Goal: Task Accomplishment & Management: Use online tool/utility

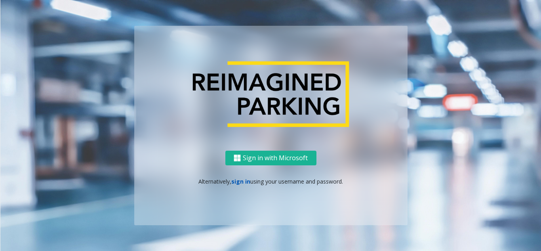
click at [238, 181] on link "sign in" at bounding box center [240, 181] width 19 height 8
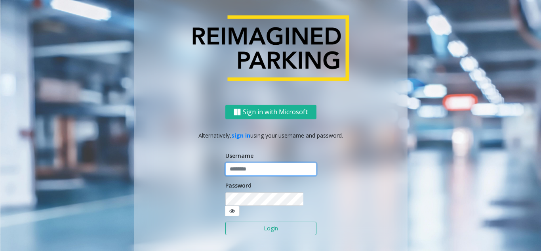
type input "**********"
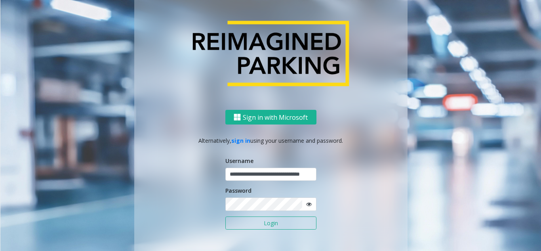
click at [251, 228] on button "Login" at bounding box center [270, 222] width 91 height 13
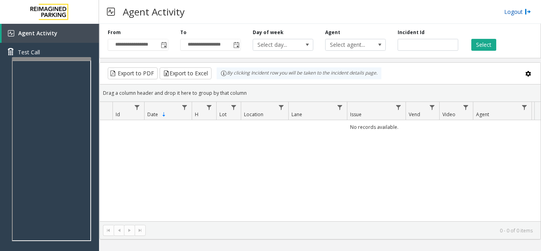
click at [519, 13] on link "Logout" at bounding box center [517, 12] width 27 height 8
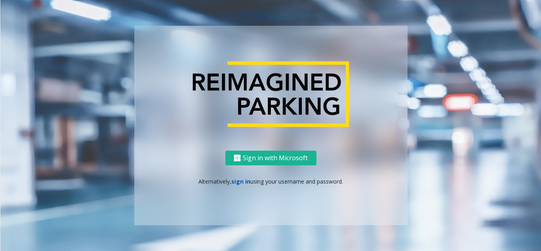
click at [241, 184] on link "sign in" at bounding box center [240, 181] width 19 height 8
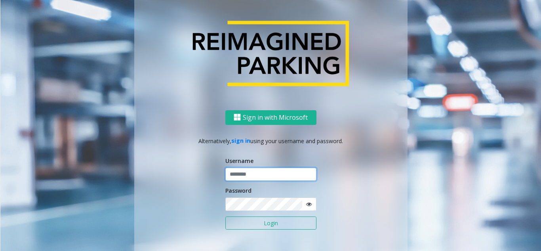
type input "**********"
click at [242, 221] on button "Login" at bounding box center [270, 222] width 91 height 13
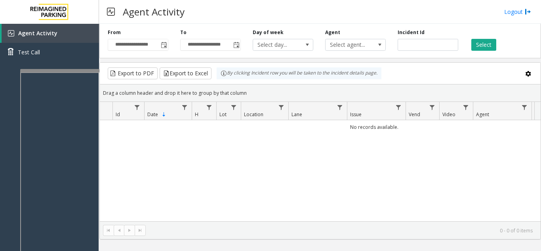
click at [80, 72] on div at bounding box center [59, 70] width 79 height 3
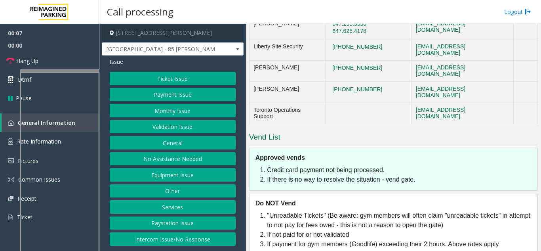
scroll to position [544, 0]
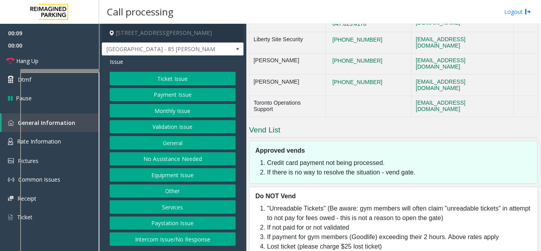
click at [192, 243] on button "Intercom Issue/No Response" at bounding box center [173, 238] width 126 height 13
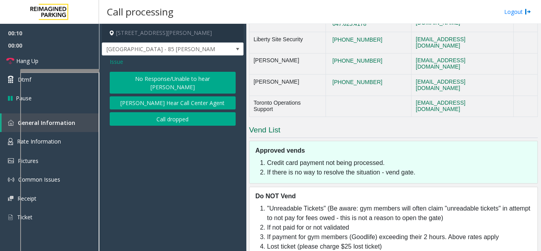
click at [160, 75] on button "No Response/Unable to hear [PERSON_NAME]" at bounding box center [173, 83] width 126 height 22
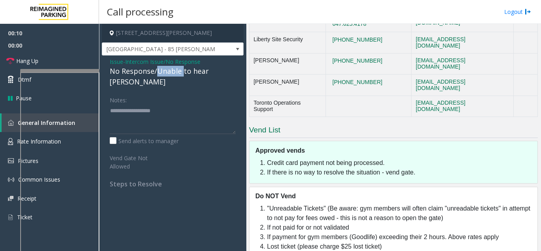
click at [160, 75] on div "No Response/Unable to hear [PERSON_NAME]" at bounding box center [173, 76] width 126 height 21
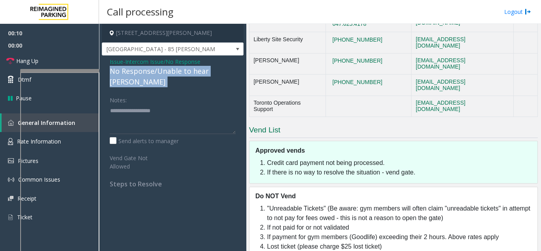
click at [160, 75] on div "No Response/Unable to hear [PERSON_NAME]" at bounding box center [173, 76] width 126 height 21
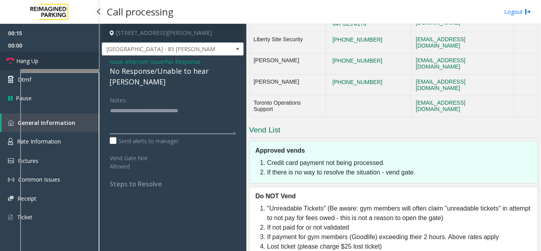
type textarea "**********"
click at [88, 61] on link "Hang Up" at bounding box center [49, 60] width 99 height 19
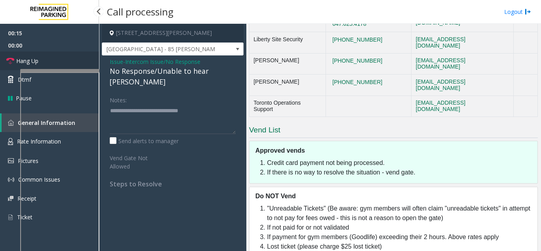
click at [88, 61] on link "Hang Up" at bounding box center [49, 60] width 99 height 19
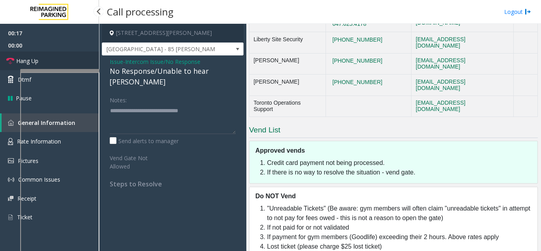
click at [88, 61] on link "Hang Up" at bounding box center [49, 60] width 99 height 19
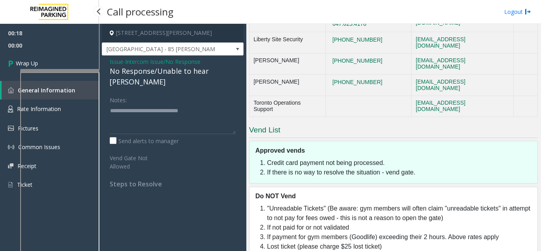
click at [88, 61] on link "Wrap Up" at bounding box center [49, 62] width 99 height 23
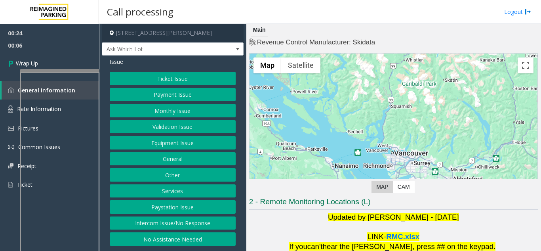
click at [154, 140] on button "Equipment Issue" at bounding box center [173, 142] width 126 height 13
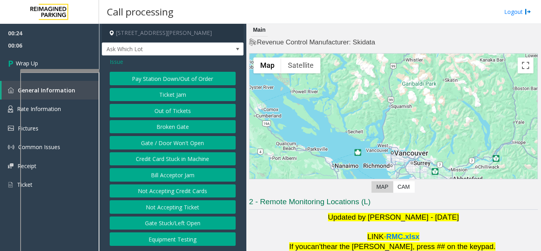
click at [153, 139] on button "Gate / Door Won't Open" at bounding box center [173, 142] width 126 height 13
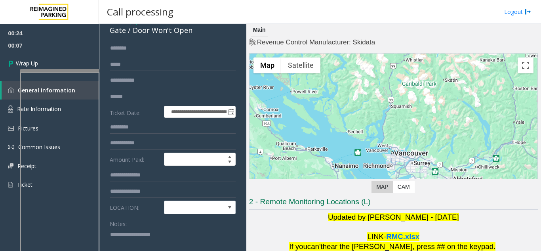
scroll to position [79, 0]
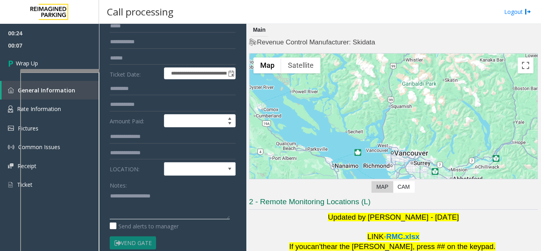
click at [143, 207] on textarea at bounding box center [170, 204] width 120 height 30
type textarea "**********"
click at [55, 60] on link "Wrap Up" at bounding box center [49, 62] width 99 height 23
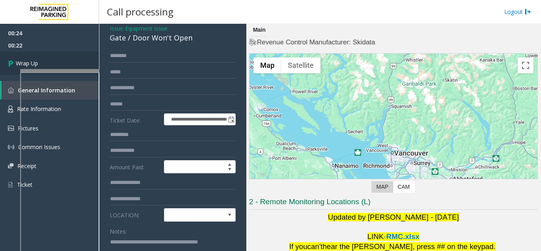
scroll to position [0, 0]
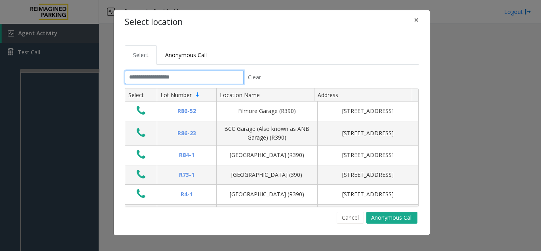
click at [176, 77] on input "text" at bounding box center [184, 76] width 119 height 13
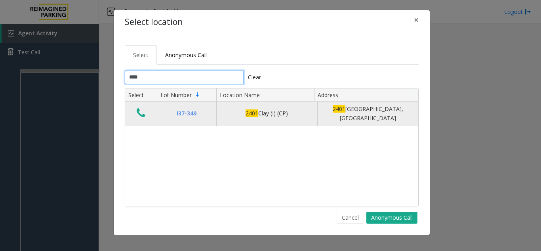
type input "****"
click at [139, 112] on icon "Data table" at bounding box center [141, 112] width 9 height 11
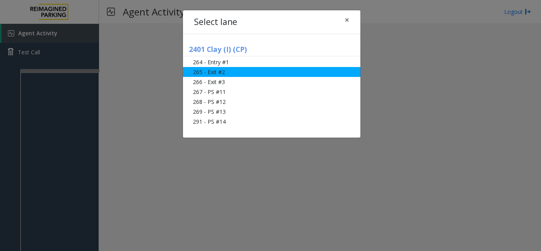
click at [226, 74] on li "265 - Exit #2" at bounding box center [271, 72] width 177 height 10
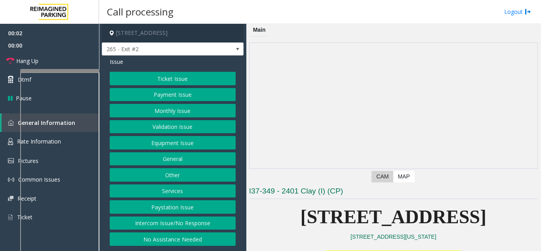
click at [197, 112] on button "Monthly Issue" at bounding box center [173, 110] width 126 height 13
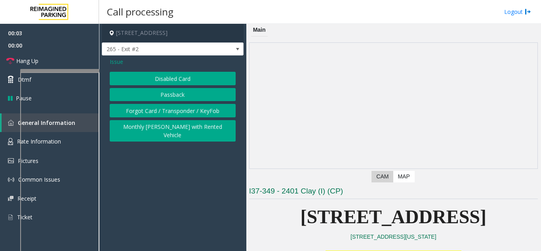
click at [168, 94] on button "Passback" at bounding box center [173, 94] width 126 height 13
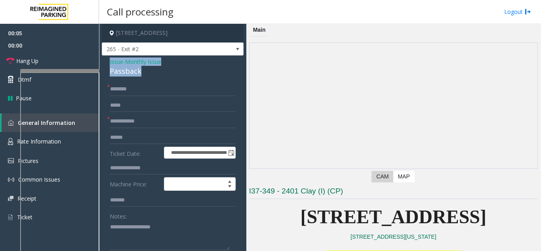
drag, startPoint x: 154, startPoint y: 71, endPoint x: 103, endPoint y: 65, distance: 51.0
copy div "Issue - Monthly Issue Passback"
click at [140, 241] on textarea at bounding box center [170, 235] width 120 height 30
paste textarea "**********"
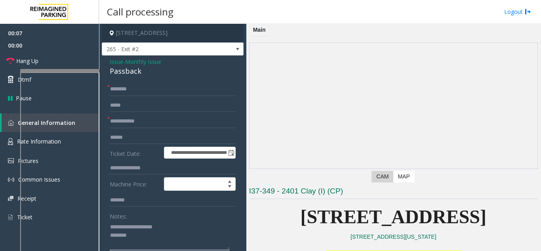
type textarea "**********"
click at [152, 120] on input "text" at bounding box center [173, 120] width 126 height 13
type input "*********"
click at [159, 238] on textarea at bounding box center [170, 235] width 120 height 30
type textarea "**********"
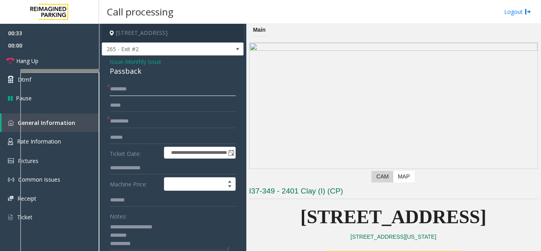
click at [141, 95] on input "text" at bounding box center [173, 88] width 126 height 13
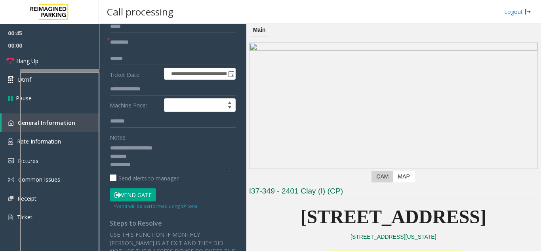
scroll to position [79, 0]
type input "*****"
click at [136, 198] on button "Vend Gate" at bounding box center [133, 194] width 46 height 13
click at [139, 167] on textarea at bounding box center [170, 156] width 120 height 30
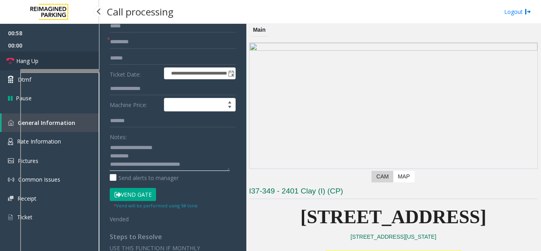
type textarea "**********"
click at [63, 59] on link "Hang Up" at bounding box center [49, 60] width 99 height 19
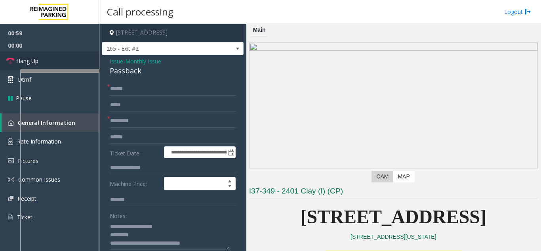
scroll to position [0, 0]
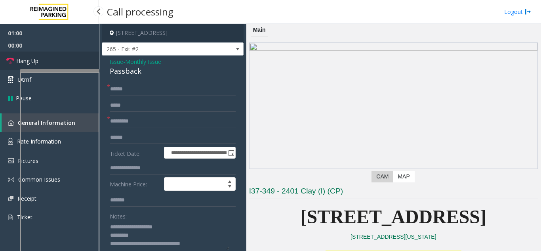
click at [45, 55] on link "Hang Up" at bounding box center [49, 60] width 99 height 19
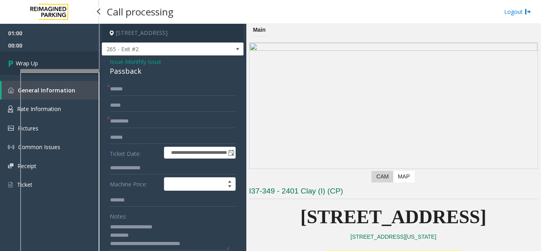
click at [68, 59] on link "Wrap Up" at bounding box center [49, 62] width 99 height 23
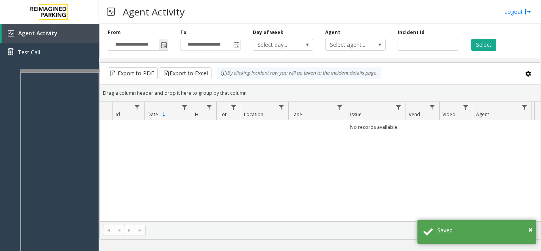
click at [161, 47] on span "Toggle popup" at bounding box center [164, 45] width 6 height 6
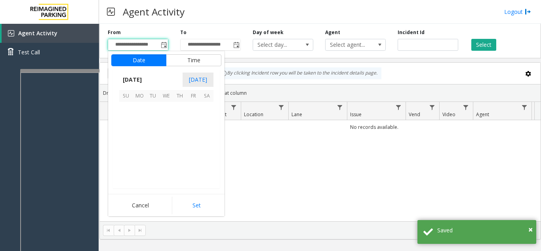
scroll to position [142112, 0]
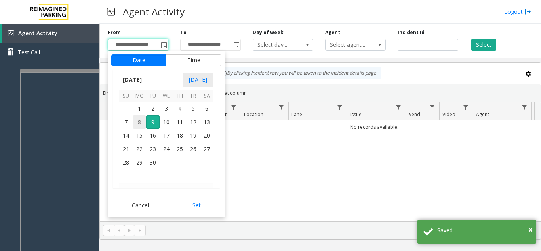
click at [136, 123] on span "8" at bounding box center [139, 121] width 13 height 13
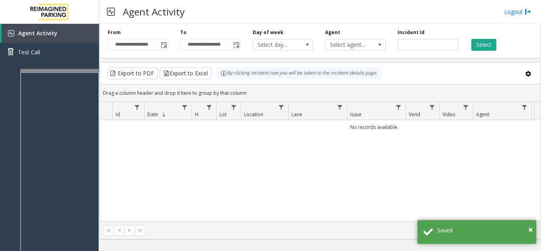
click at [218, 243] on div "**********" at bounding box center [320, 137] width 442 height 227
click at [164, 49] on span "Toggle popup" at bounding box center [163, 44] width 9 height 13
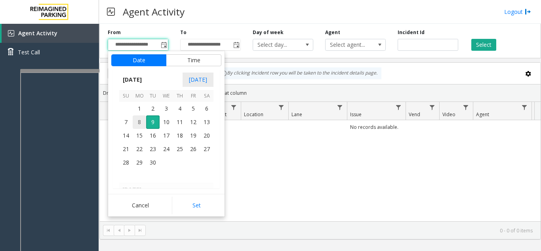
click at [136, 121] on span "8" at bounding box center [139, 121] width 13 height 13
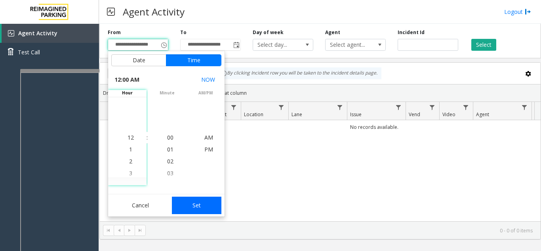
click at [192, 206] on button "Set" at bounding box center [197, 204] width 50 height 17
type input "**********"
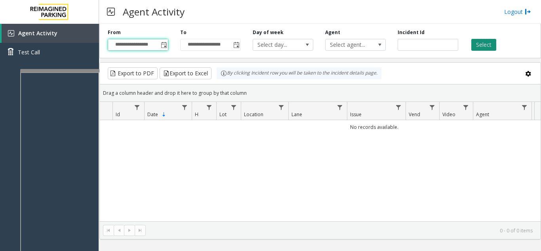
click at [490, 42] on button "Select" at bounding box center [483, 45] width 25 height 12
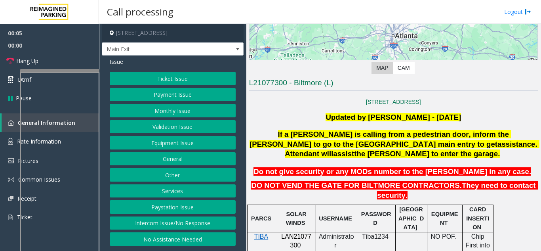
scroll to position [277, 0]
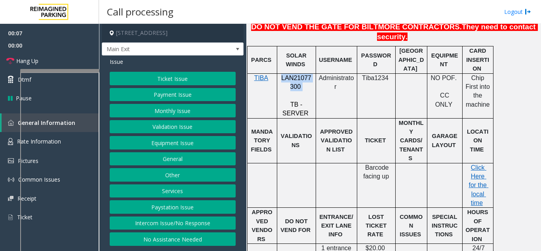
drag, startPoint x: 304, startPoint y: 66, endPoint x: 282, endPoint y: 62, distance: 22.6
click at [282, 74] on p "LAN21077300" at bounding box center [296, 83] width 33 height 18
copy p "LAN21077300"
click at [171, 101] on button "Payment Issue" at bounding box center [173, 94] width 126 height 13
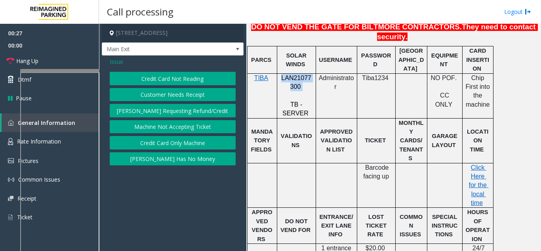
click at [173, 85] on button "Credit Card Not Reading" at bounding box center [173, 78] width 126 height 13
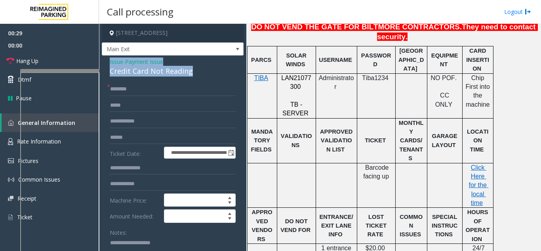
drag, startPoint x: 201, startPoint y: 77, endPoint x: 105, endPoint y: 70, distance: 96.1
click at [105, 70] on div "**********" at bounding box center [173, 222] width 142 height 335
copy div "Issue - Payment Issue Credit Card Not Reading"
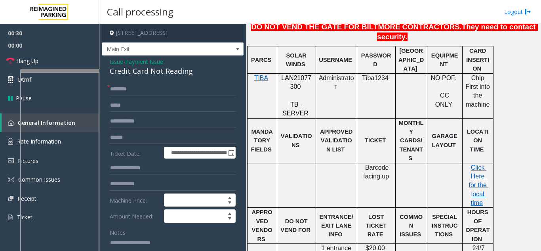
click at [129, 247] on textarea at bounding box center [170, 251] width 120 height 30
paste textarea "**********"
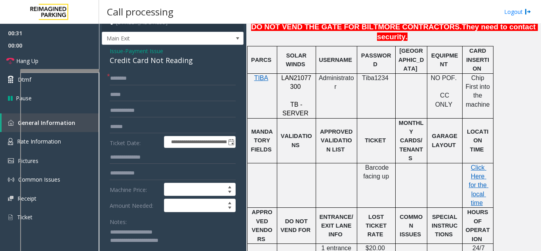
scroll to position [19, 0]
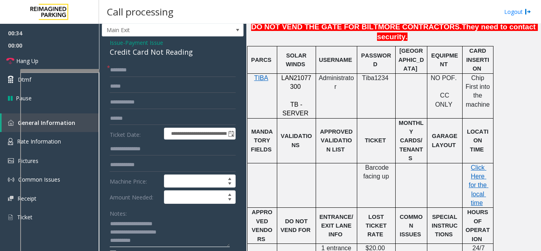
type textarea "**********"
click at [147, 76] on input "text" at bounding box center [173, 69] width 126 height 13
type input "****"
drag, startPoint x: 116, startPoint y: 78, endPoint x: 110, endPoint y: 82, distance: 7.5
click at [102, 85] on div "**********" at bounding box center [173, 203] width 142 height 335
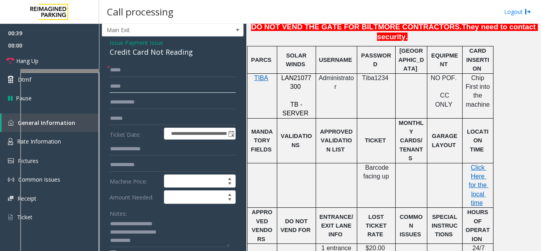
click at [128, 91] on input "text" at bounding box center [173, 86] width 126 height 13
click at [130, 103] on input "text" at bounding box center [173, 101] width 126 height 13
click at [128, 118] on input "text" at bounding box center [173, 118] width 126 height 13
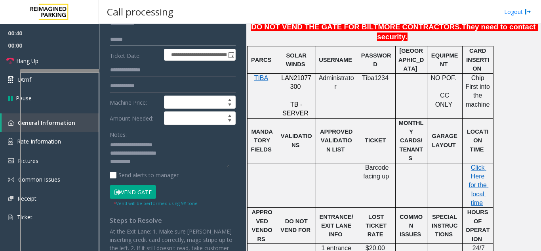
scroll to position [98, 0]
click at [152, 166] on textarea at bounding box center [170, 153] width 120 height 30
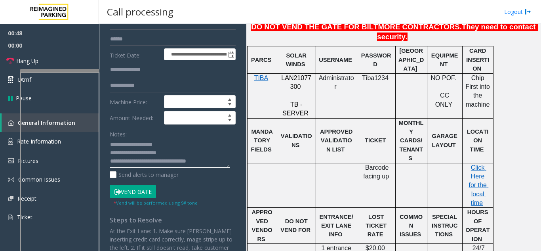
type textarea "**********"
click at [129, 46] on input "text" at bounding box center [173, 38] width 126 height 13
type input "*******"
click at [142, 196] on button "Vend Gate" at bounding box center [133, 191] width 46 height 13
click at [142, 197] on button "Vend Gate" at bounding box center [133, 191] width 46 height 13
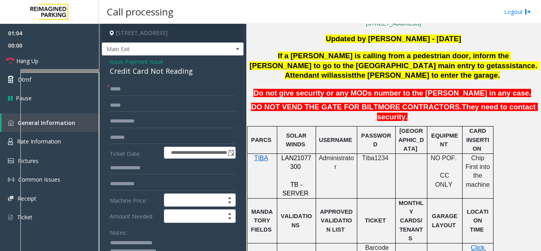
scroll to position [198, 0]
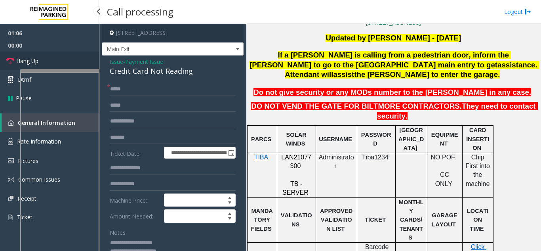
click at [72, 65] on link "Hang Up" at bounding box center [49, 60] width 99 height 19
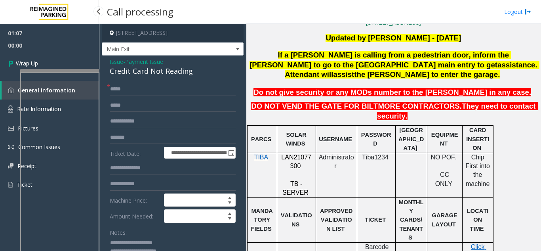
click at [72, 65] on link "Wrap Up" at bounding box center [49, 62] width 99 height 23
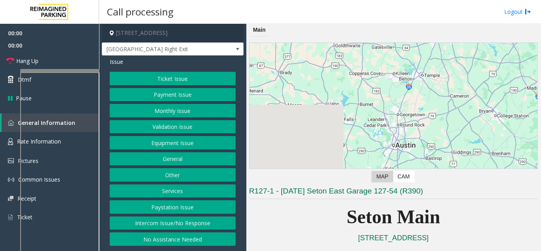
click at [184, 145] on button "Equipment Issue" at bounding box center [173, 142] width 126 height 13
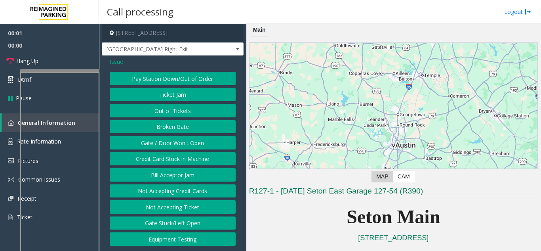
click at [184, 145] on button "Gate / Door Won't Open" at bounding box center [173, 142] width 126 height 13
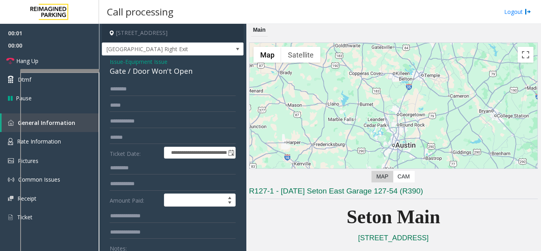
scroll to position [79, 0]
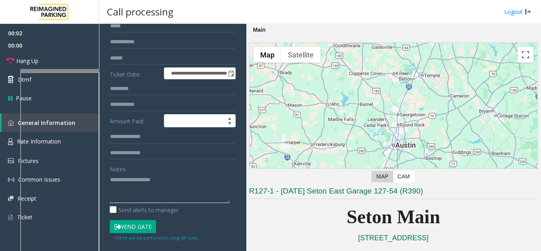
click at [156, 183] on textarea at bounding box center [170, 188] width 120 height 30
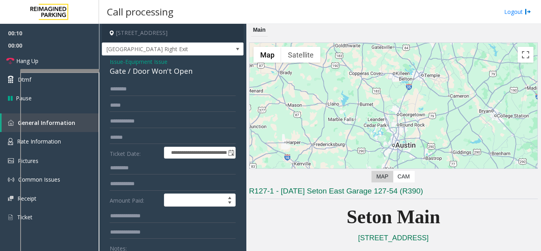
scroll to position [119, 0]
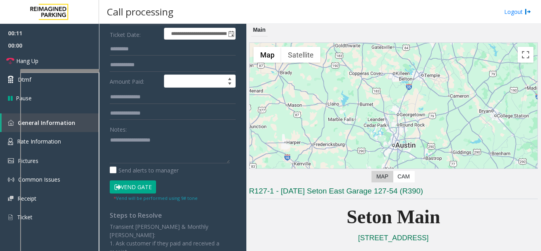
click at [143, 186] on button "Vend Gate" at bounding box center [133, 186] width 46 height 13
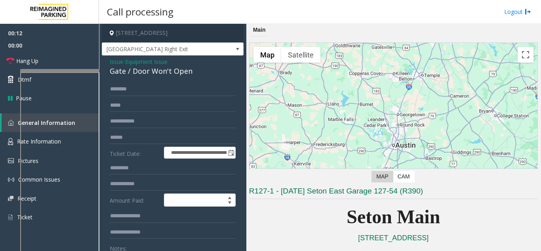
click at [120, 65] on span "Issue" at bounding box center [116, 61] width 13 height 8
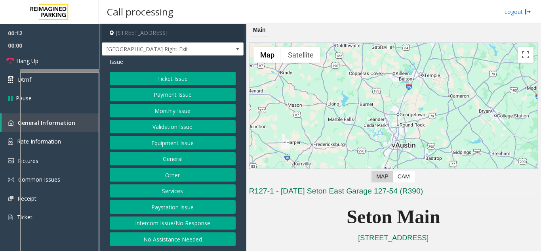
click at [154, 91] on button "Payment Issue" at bounding box center [173, 94] width 126 height 13
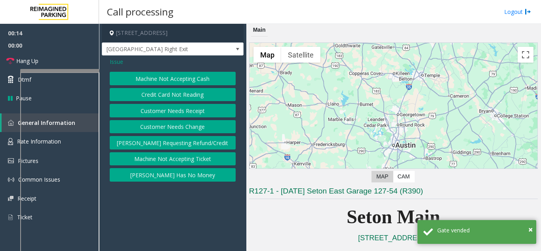
click at [116, 61] on span "Issue" at bounding box center [116, 61] width 13 height 8
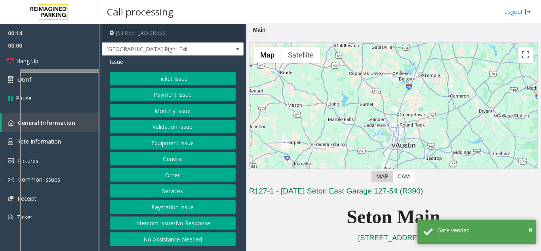
click at [144, 78] on button "Ticket Issue" at bounding box center [173, 78] width 126 height 13
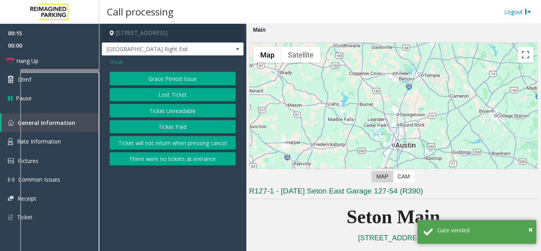
click at [158, 108] on button "Ticket Unreadable" at bounding box center [173, 110] width 126 height 13
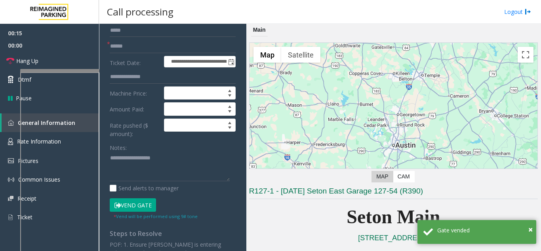
scroll to position [40, 0]
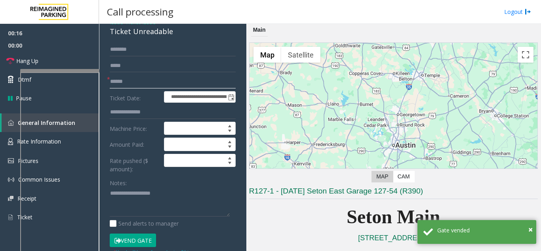
click at [121, 85] on input "text" at bounding box center [173, 81] width 126 height 13
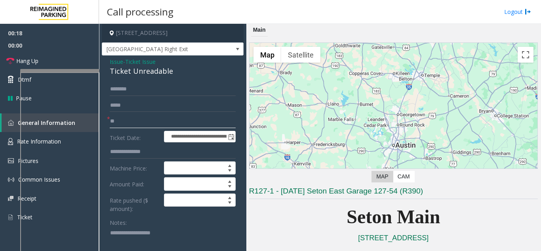
type input "**"
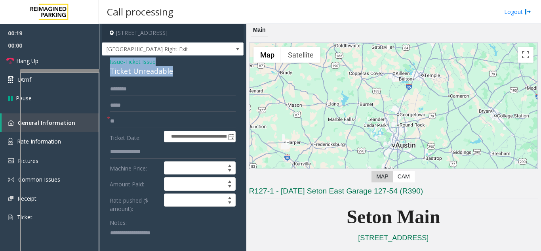
copy div "Issue - Ticket Issue Ticket Unreadable"
drag, startPoint x: 178, startPoint y: 69, endPoint x: 110, endPoint y: 61, distance: 68.6
click at [110, 61] on div "Issue - Ticket Issue Ticket Unreadable" at bounding box center [173, 66] width 126 height 19
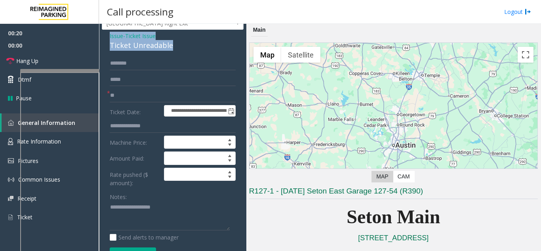
scroll to position [40, 0]
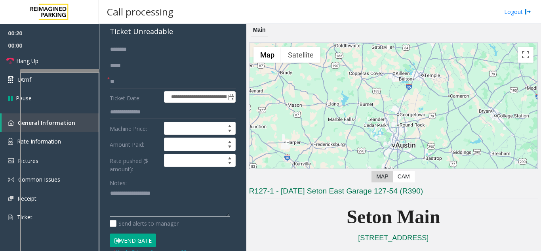
click at [131, 188] on textarea at bounding box center [170, 202] width 120 height 30
paste textarea "**********"
click at [102, 53] on div "**********" at bounding box center [173, 224] width 142 height 417
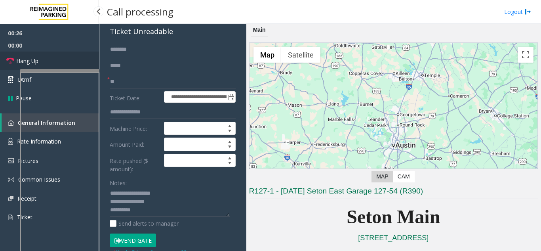
drag, startPoint x: 70, startPoint y: 62, endPoint x: 82, endPoint y: 74, distance: 16.8
click at [70, 62] on link "Hang Up" at bounding box center [49, 60] width 99 height 19
click at [158, 209] on textarea at bounding box center [170, 202] width 120 height 30
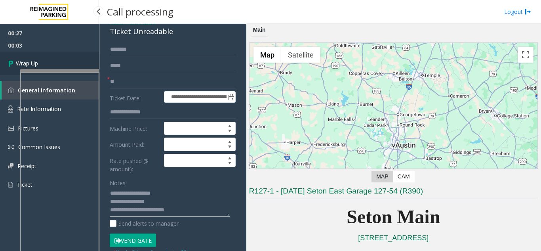
type textarea "**********"
click at [61, 57] on link "Wrap Up" at bounding box center [49, 62] width 99 height 23
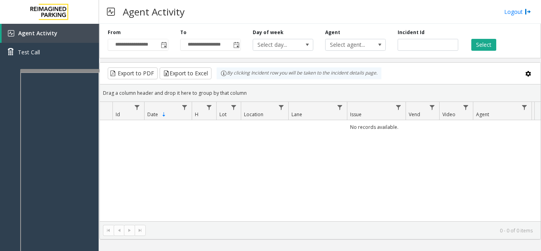
click at [165, 35] on div "**********" at bounding box center [138, 40] width 72 height 22
click at [165, 42] on span "Toggle popup" at bounding box center [164, 45] width 6 height 6
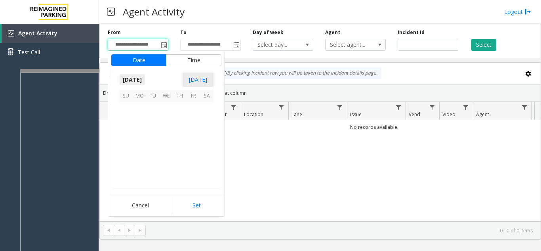
scroll to position [142112, 0]
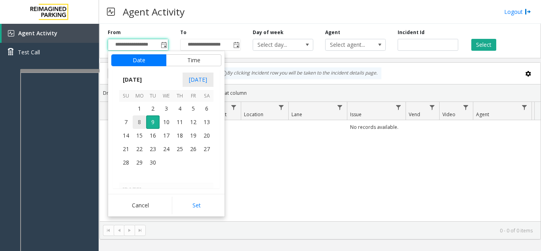
click at [133, 126] on span "8" at bounding box center [139, 121] width 13 height 13
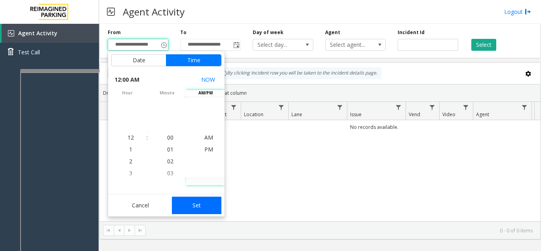
click at [196, 196] on button "Set" at bounding box center [197, 204] width 50 height 17
type input "**********"
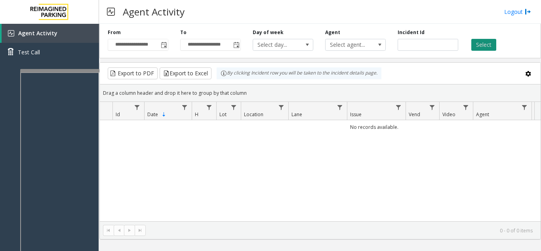
click at [485, 45] on button "Select" at bounding box center [483, 45] width 25 height 12
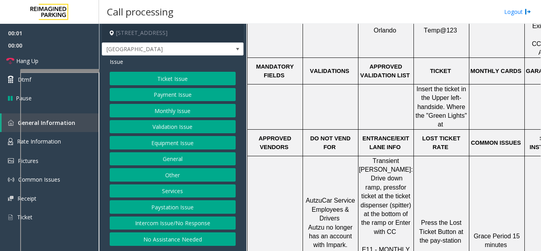
scroll to position [277, 0]
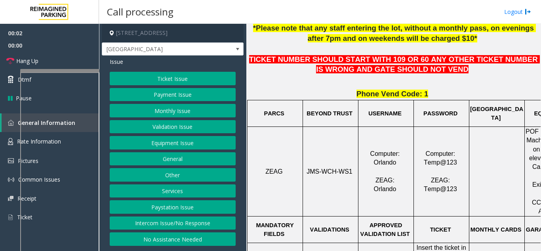
click at [327, 175] on span "JMS-WCH-WS1" at bounding box center [329, 171] width 46 height 7
copy p "JMS-WCH-WS1"
click at [169, 78] on button "Ticket Issue" at bounding box center [173, 78] width 126 height 13
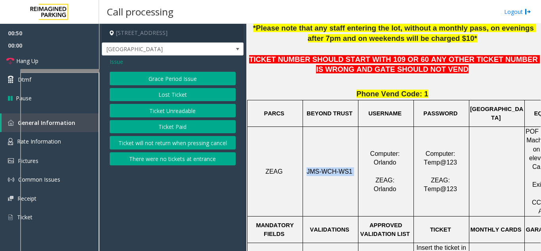
click at [175, 111] on button "Ticket Unreadable" at bounding box center [173, 110] width 126 height 13
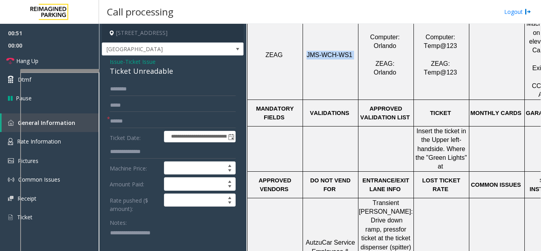
scroll to position [396, 0]
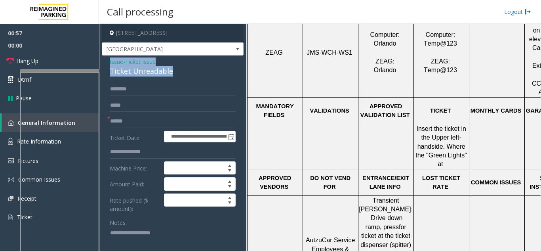
drag, startPoint x: 178, startPoint y: 74, endPoint x: 104, endPoint y: 62, distance: 75.0
copy div "Issue - Ticket Issue Ticket Unreadable"
click at [137, 233] on textarea at bounding box center [170, 241] width 120 height 30
paste textarea "**********"
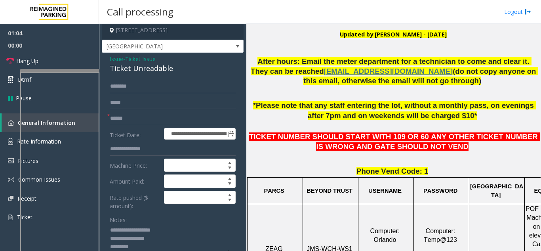
scroll to position [198, 0]
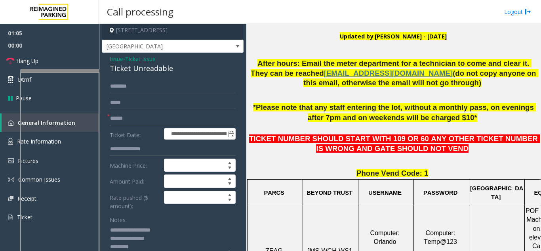
type textarea "**********"
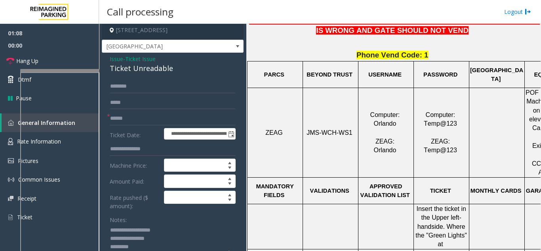
scroll to position [317, 0]
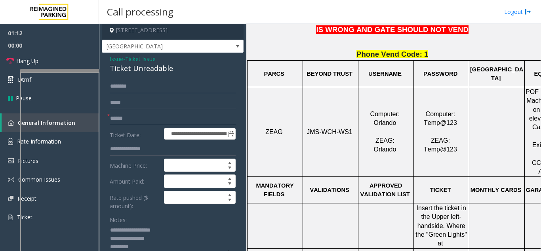
click at [145, 113] on input "text" at bounding box center [173, 118] width 126 height 13
type input "********"
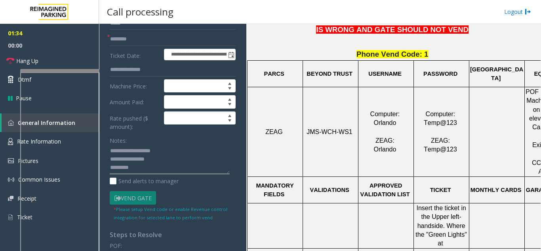
click at [139, 171] on textarea at bounding box center [170, 160] width 120 height 30
type textarea "**********"
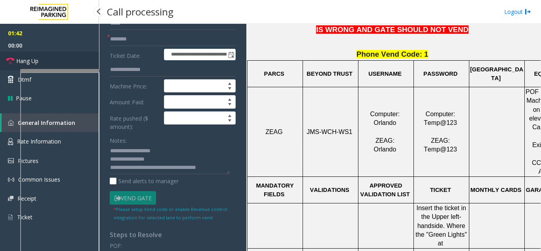
click at [66, 57] on link "Hang Up" at bounding box center [49, 60] width 99 height 19
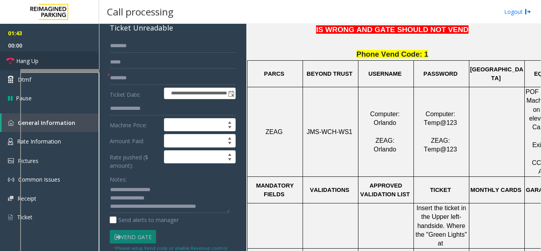
scroll to position [0, 0]
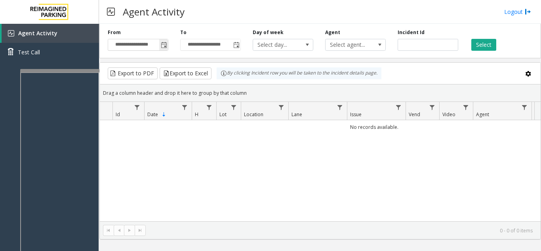
click at [163, 42] on span "Toggle popup" at bounding box center [164, 45] width 6 height 6
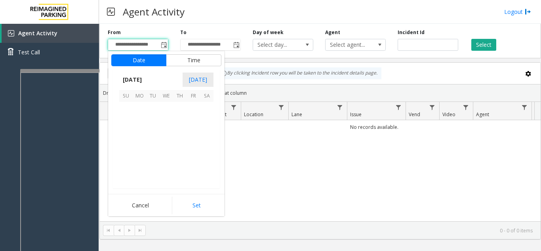
scroll to position [142112, 0]
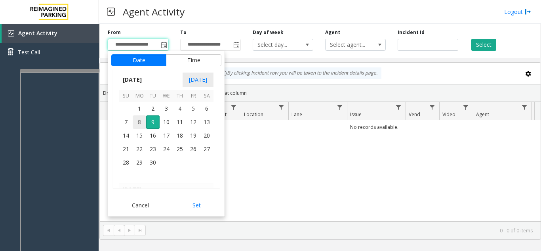
click at [136, 118] on span "8" at bounding box center [139, 121] width 13 height 13
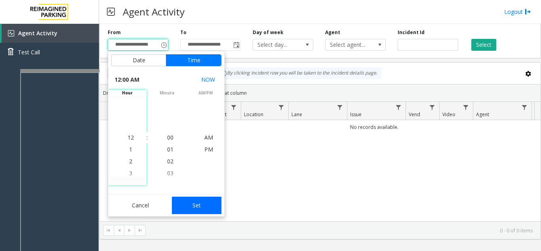
click at [184, 213] on button "Set" at bounding box center [197, 204] width 50 height 17
type input "**********"
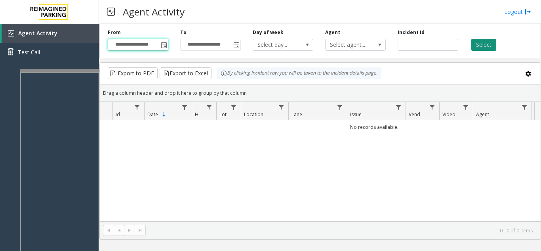
click at [480, 43] on button "Select" at bounding box center [483, 45] width 25 height 12
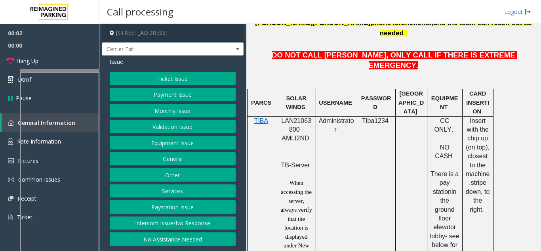
scroll to position [396, 0]
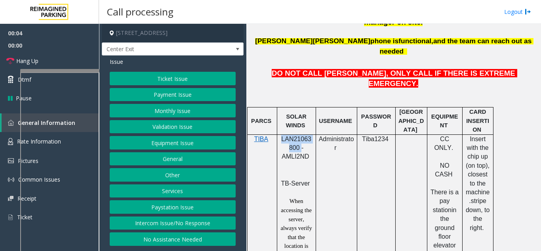
drag, startPoint x: 299, startPoint y: 107, endPoint x: 280, endPoint y: 100, distance: 20.8
click at [280, 135] on p "LAN21063800 - AMLI2ND" at bounding box center [296, 153] width 33 height 36
copy span "LAN21063800"
click at [193, 131] on button "Validation Issue" at bounding box center [173, 126] width 126 height 13
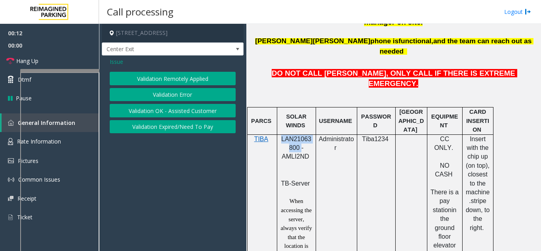
click at [169, 92] on button "Validation Error" at bounding box center [173, 94] width 126 height 13
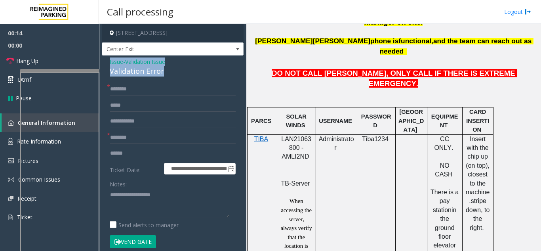
drag, startPoint x: 168, startPoint y: 72, endPoint x: 108, endPoint y: 61, distance: 61.5
click at [108, 61] on div "**********" at bounding box center [173, 223] width 142 height 337
copy div "Issue - Validation Issue Validation Error"
click at [138, 204] on textarea at bounding box center [170, 203] width 120 height 30
paste textarea "**********"
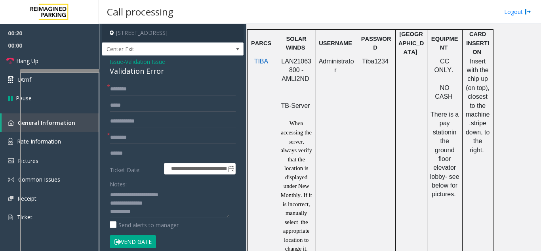
scroll to position [475, 0]
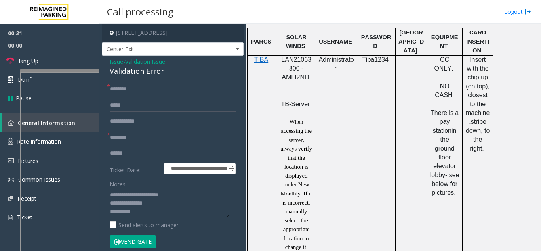
type textarea "**********"
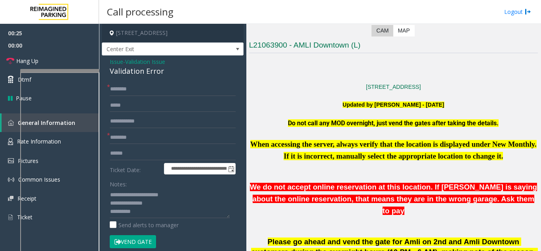
scroll to position [158, 0]
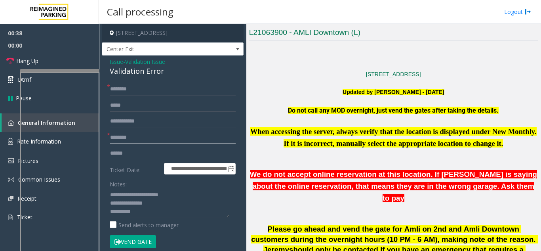
click at [131, 137] on input "text" at bounding box center [173, 137] width 126 height 13
type input "**"
click at [145, 89] on input "text" at bounding box center [173, 88] width 126 height 13
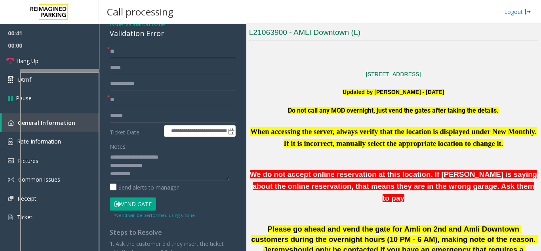
scroll to position [79, 0]
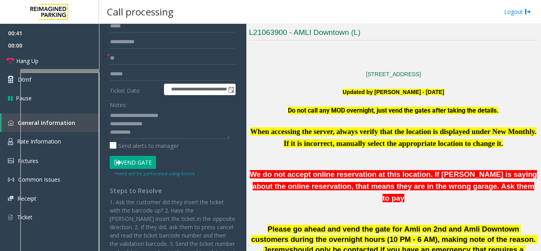
type input "**"
click at [145, 136] on textarea at bounding box center [170, 124] width 120 height 30
click at [52, 53] on link "Hang Up" at bounding box center [49, 60] width 99 height 19
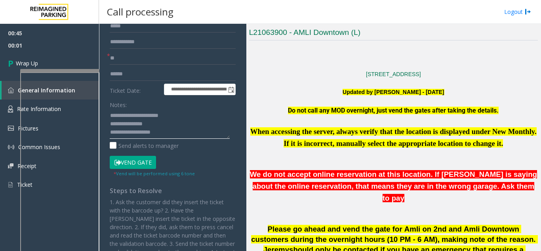
click at [181, 132] on textarea at bounding box center [170, 124] width 120 height 30
type textarea "**********"
click at [44, 65] on link "Wrap Up" at bounding box center [49, 62] width 99 height 23
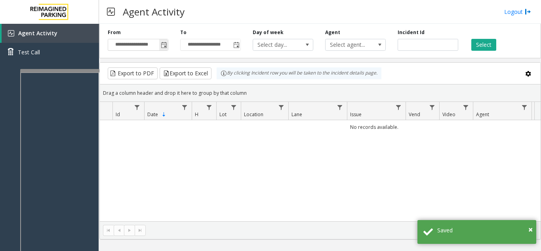
click at [163, 43] on span "Toggle popup" at bounding box center [164, 45] width 6 height 6
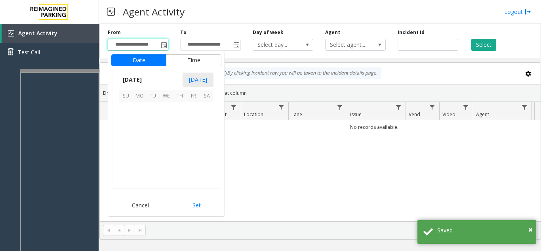
scroll to position [142112, 0]
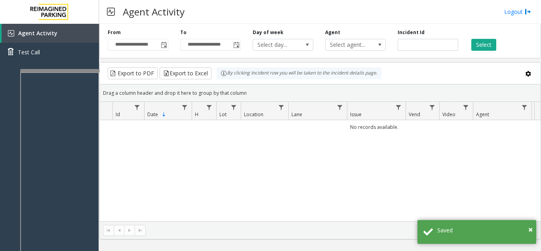
click at [211, 3] on div "Agent Activity Logout" at bounding box center [320, 12] width 442 height 24
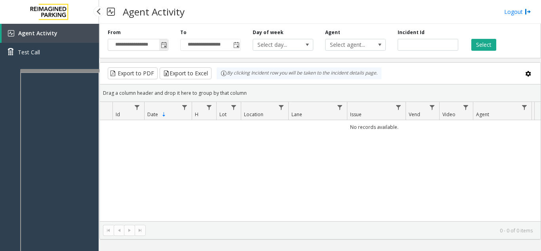
click at [165, 43] on span "Toggle popup" at bounding box center [164, 45] width 6 height 6
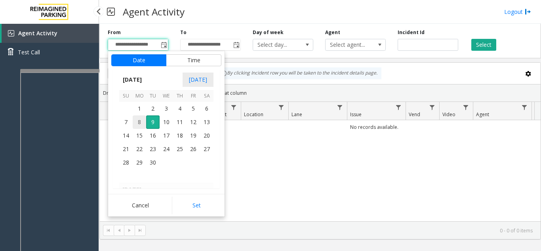
click at [138, 119] on span "8" at bounding box center [139, 121] width 13 height 13
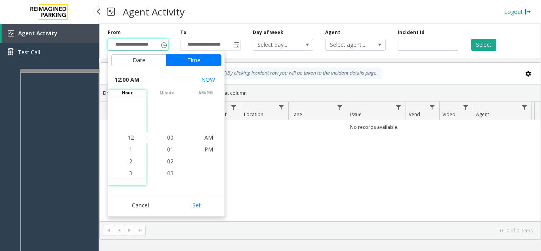
click at [193, 187] on div "12:00 AM NOW hour 12 1 2 3 4 5 6 7 8 9 10 11 12 1 2 3 4 5 6 7 8 9 10 11 : minut…" at bounding box center [166, 128] width 116 height 119
click at [199, 209] on button "Set" at bounding box center [197, 204] width 50 height 17
type input "**********"
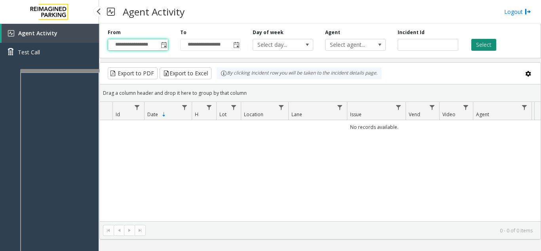
click at [472, 48] on button "Select" at bounding box center [483, 45] width 25 height 12
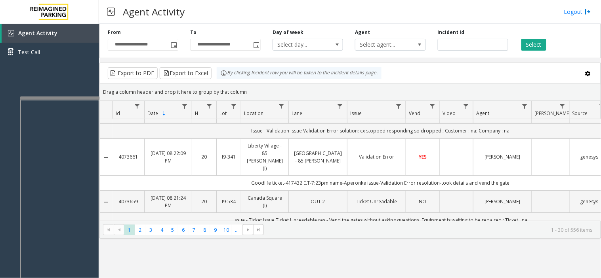
scroll to position [0, 0]
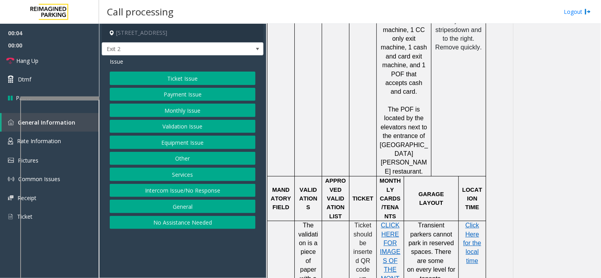
scroll to position [572, 0]
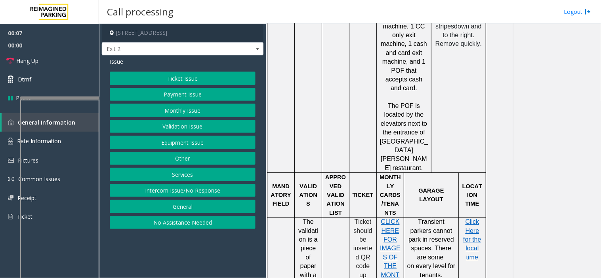
drag, startPoint x: 198, startPoint y: 125, endPoint x: 193, endPoint y: 123, distance: 6.0
click at [197, 125] on button "Validation Issue" at bounding box center [183, 126] width 146 height 13
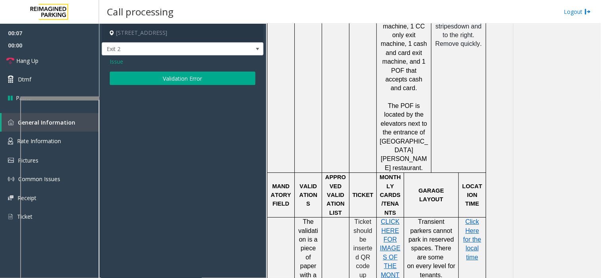
click at [172, 82] on button "Validation Error" at bounding box center [183, 78] width 146 height 13
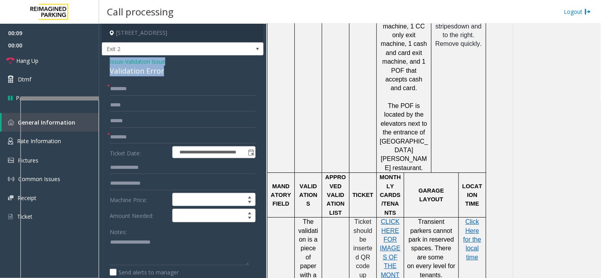
drag, startPoint x: 166, startPoint y: 74, endPoint x: 103, endPoint y: 60, distance: 64.2
click at [103, 60] on div "**********" at bounding box center [183, 247] width 162 height 385
copy div "Issue - Validation Issue Validation Error"
click at [139, 250] on textarea at bounding box center [179, 251] width 139 height 30
paste textarea "**********"
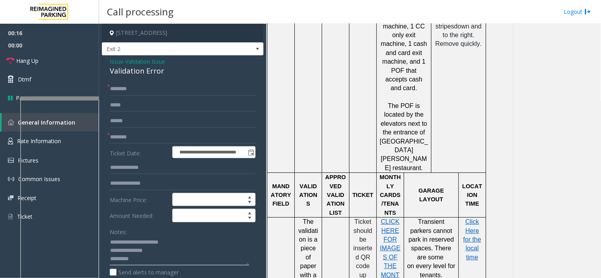
type textarea "**********"
click at [123, 93] on input "text" at bounding box center [183, 88] width 146 height 13
type input "**"
click at [124, 136] on input "text" at bounding box center [183, 137] width 146 height 13
type input "**"
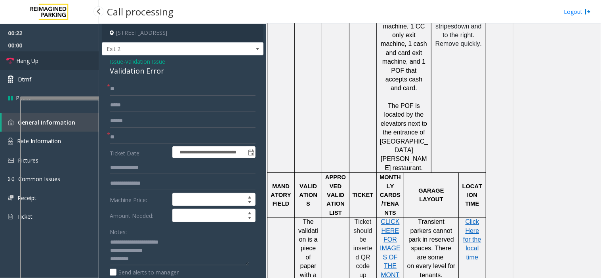
click at [74, 67] on link "Hang Up" at bounding box center [49, 60] width 99 height 19
click at [137, 250] on textarea at bounding box center [179, 251] width 139 height 30
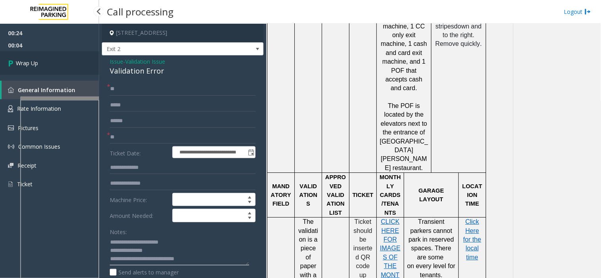
type textarea "**********"
click at [59, 62] on link "Wrap Up" at bounding box center [49, 62] width 99 height 23
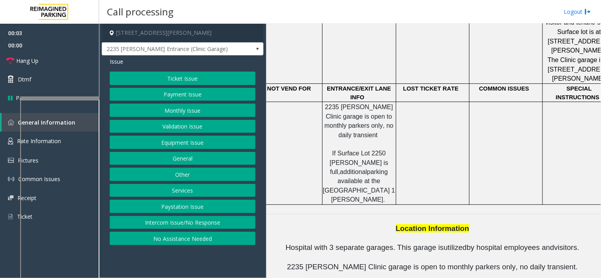
scroll to position [913, 0]
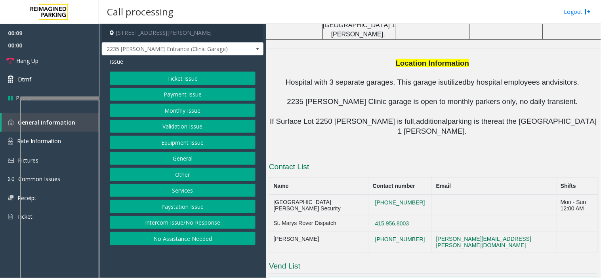
drag, startPoint x: 205, startPoint y: 223, endPoint x: 207, endPoint y: 185, distance: 38.8
click at [205, 223] on button "Intercom Issue/No Response" at bounding box center [183, 222] width 146 height 13
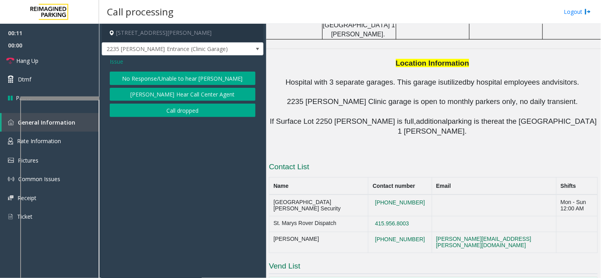
click at [179, 77] on button "No Response/Unable to hear [PERSON_NAME]" at bounding box center [183, 78] width 146 height 13
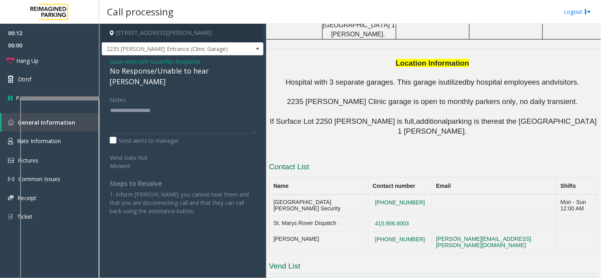
click at [179, 73] on div "No Response/Unable to hear [PERSON_NAME]" at bounding box center [183, 76] width 146 height 21
type textarea "**********"
click at [30, 53] on link "Hang Up" at bounding box center [49, 60] width 99 height 19
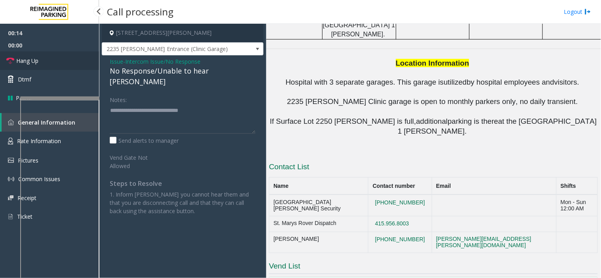
click at [30, 53] on link "Hang Up" at bounding box center [49, 60] width 99 height 19
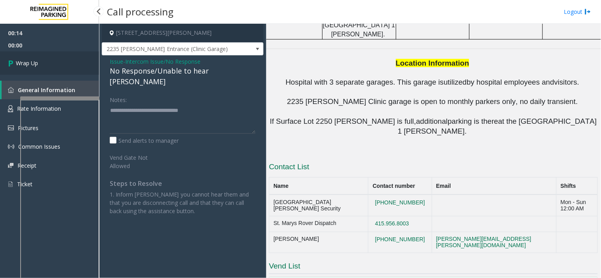
click at [32, 56] on link "Wrap Up" at bounding box center [49, 62] width 99 height 23
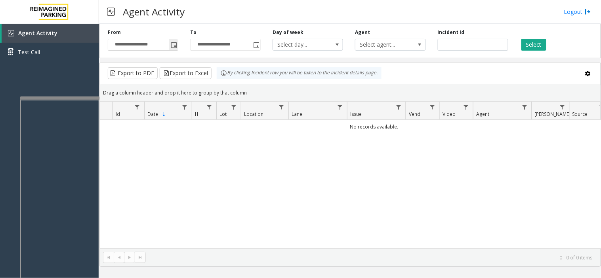
click at [172, 46] on span "Toggle popup" at bounding box center [174, 45] width 6 height 6
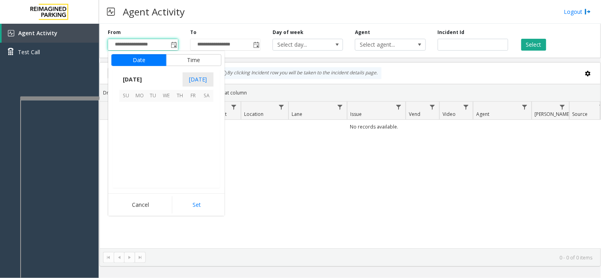
scroll to position [142083, 0]
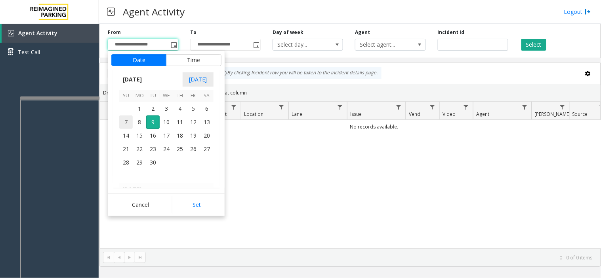
click at [127, 123] on span "7" at bounding box center [125, 122] width 13 height 13
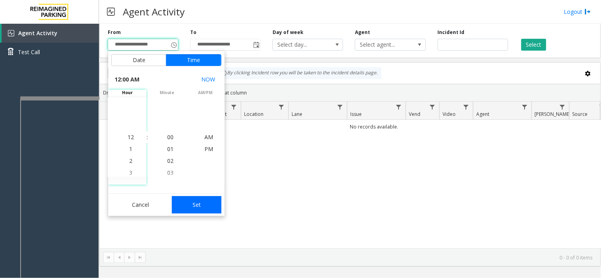
drag, startPoint x: 193, startPoint y: 194, endPoint x: 199, endPoint y: 207, distance: 14.4
click at [197, 205] on div "Cancel Set" at bounding box center [166, 205] width 116 height 23
click at [199, 207] on button "Set" at bounding box center [197, 204] width 50 height 17
type input "**********"
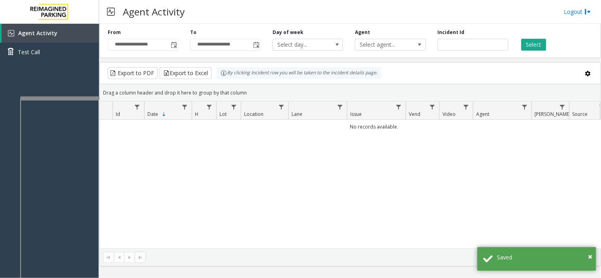
click at [540, 32] on div "Select" at bounding box center [555, 40] width 82 height 22
click at [533, 49] on button "Select" at bounding box center [533, 45] width 25 height 12
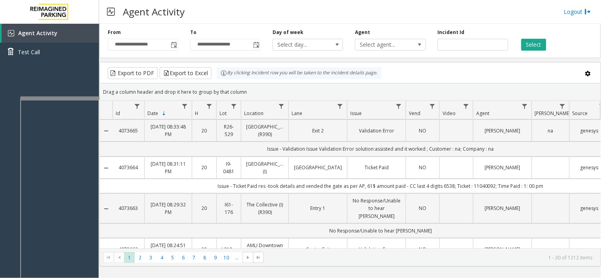
scroll to position [0, 0]
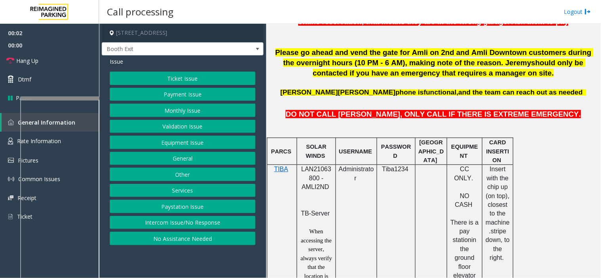
scroll to position [352, 0]
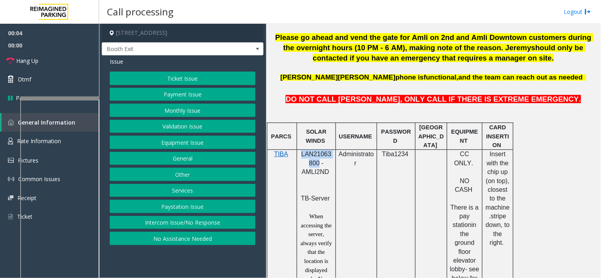
drag, startPoint x: 317, startPoint y: 165, endPoint x: 301, endPoint y: 158, distance: 17.4
click at [301, 158] on span "LAN21063800 - AMLI2ND" at bounding box center [316, 163] width 30 height 25
copy span "LAN21063800"
click at [174, 123] on button "Validation Issue" at bounding box center [183, 126] width 146 height 13
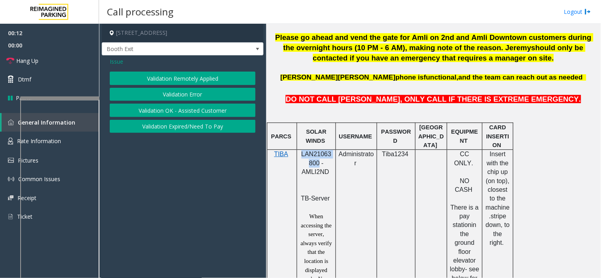
click at [168, 92] on button "Validation Error" at bounding box center [183, 94] width 146 height 13
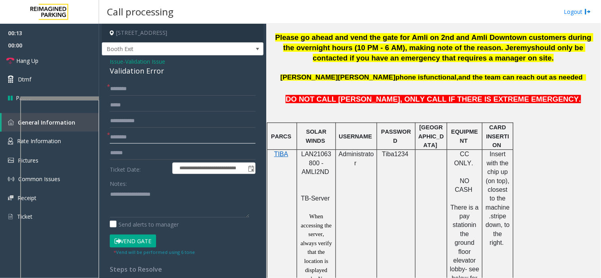
click at [139, 140] on input "text" at bounding box center [183, 137] width 146 height 13
type input "****"
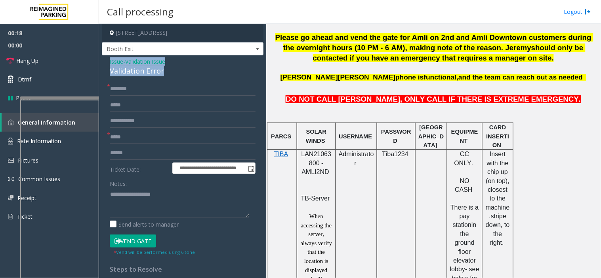
drag, startPoint x: 171, startPoint y: 70, endPoint x: 104, endPoint y: 62, distance: 67.0
click at [104, 62] on div "**********" at bounding box center [183, 215] width 162 height 320
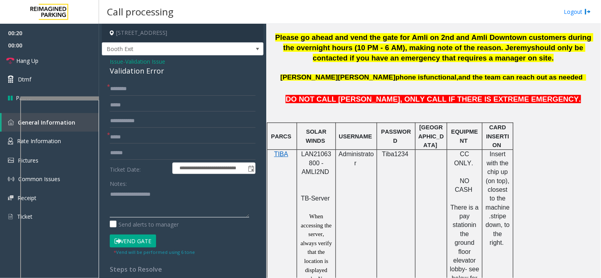
click at [135, 199] on textarea at bounding box center [179, 203] width 139 height 30
paste textarea "**********"
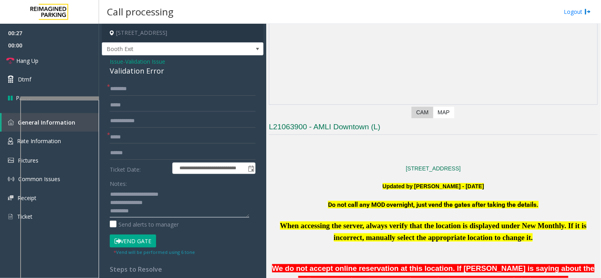
scroll to position [0, 0]
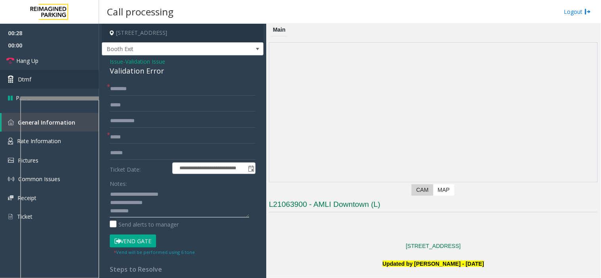
type textarea "**********"
click at [125, 153] on input "text" at bounding box center [183, 153] width 146 height 13
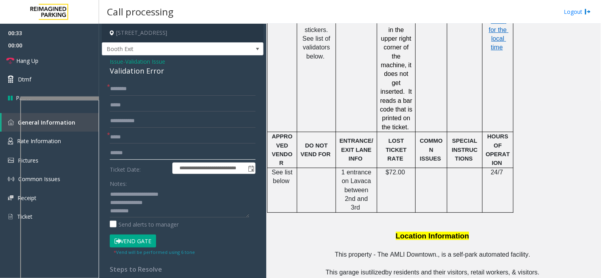
scroll to position [748, 0]
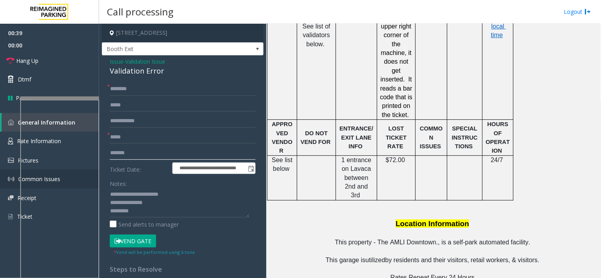
type input "*******"
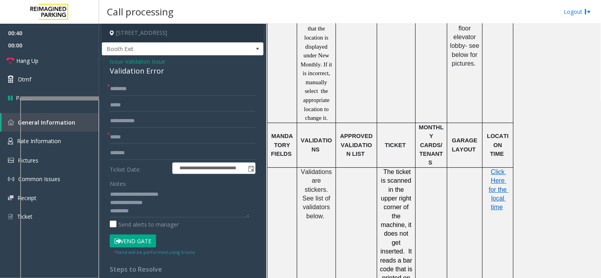
scroll to position [572, 0]
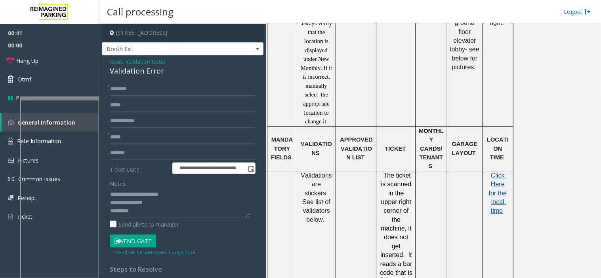
click at [494, 175] on span "Click Here for the local time" at bounding box center [499, 193] width 20 height 42
click at [139, 86] on input "text" at bounding box center [183, 88] width 146 height 13
click at [140, 88] on input "text" at bounding box center [183, 88] width 146 height 13
click at [136, 93] on input "*******" at bounding box center [183, 88] width 146 height 13
type input "*******"
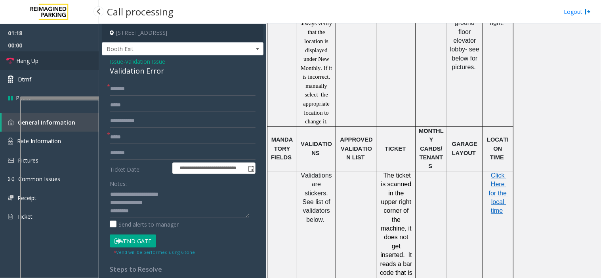
click at [85, 65] on link "Hang Up" at bounding box center [49, 60] width 99 height 19
click at [143, 208] on textarea at bounding box center [179, 203] width 139 height 30
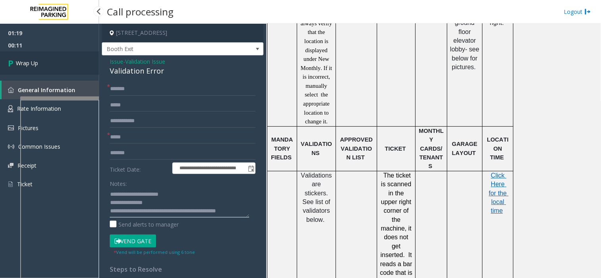
type textarea "**********"
click at [37, 60] on span "Wrap Up" at bounding box center [27, 63] width 22 height 8
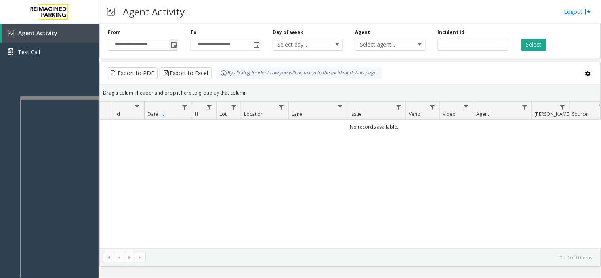
click at [175, 42] on span "Toggle popup" at bounding box center [174, 45] width 6 height 6
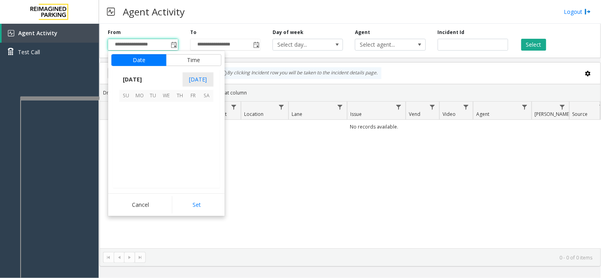
scroll to position [142083, 0]
click at [123, 124] on span "7" at bounding box center [125, 122] width 13 height 13
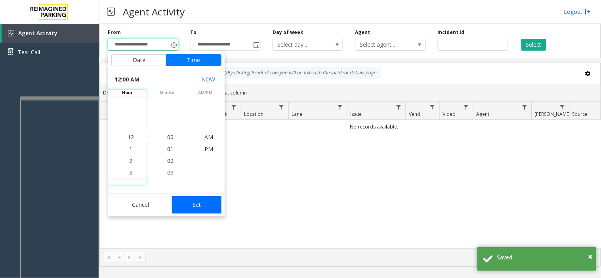
click at [195, 204] on button "Set" at bounding box center [197, 204] width 50 height 17
type input "**********"
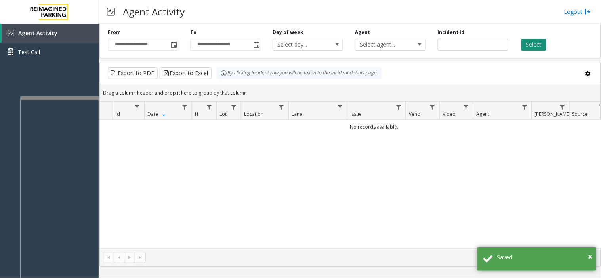
click at [528, 46] on button "Select" at bounding box center [533, 45] width 25 height 12
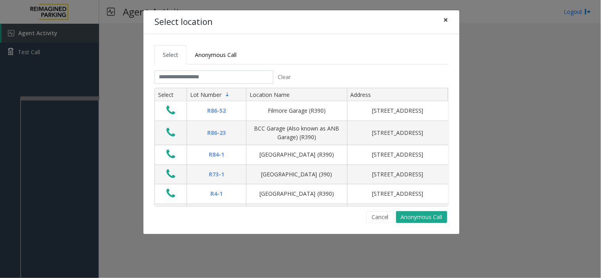
click at [449, 18] on button "×" at bounding box center [446, 19] width 16 height 19
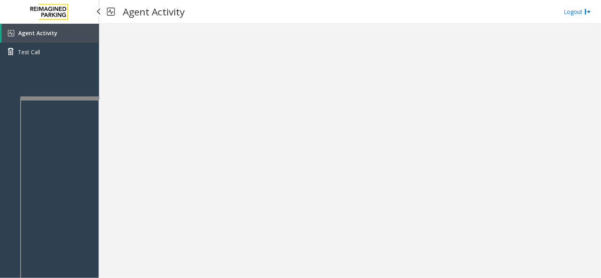
click at [52, 33] on span "Agent Activity" at bounding box center [37, 33] width 39 height 8
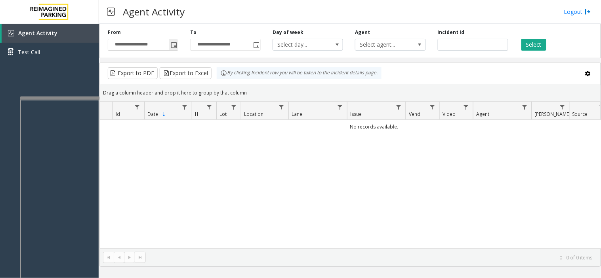
click at [170, 50] on span "Toggle popup" at bounding box center [173, 44] width 9 height 13
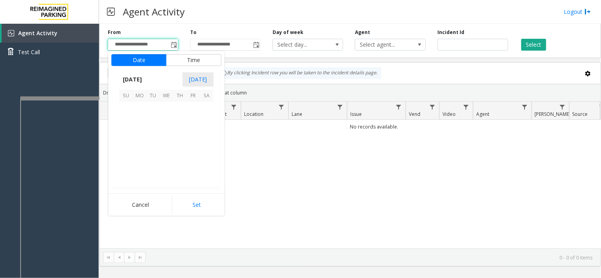
scroll to position [142083, 0]
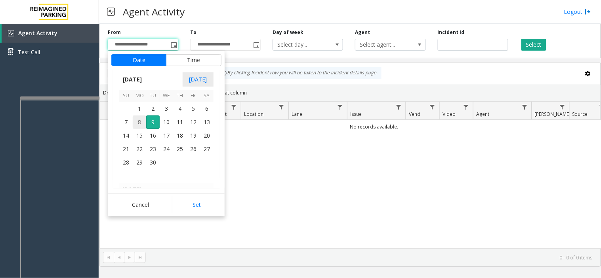
click at [135, 124] on span "8" at bounding box center [139, 122] width 13 height 13
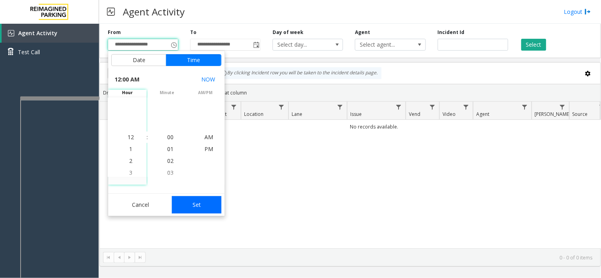
click at [196, 211] on button "Set" at bounding box center [197, 204] width 50 height 17
type input "**********"
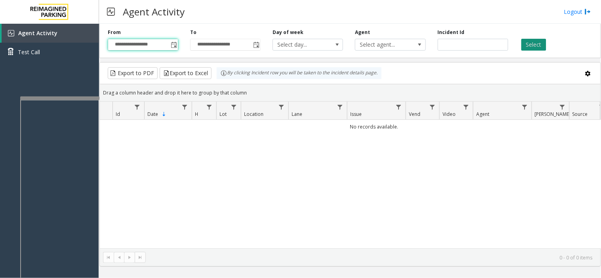
click at [527, 46] on button "Select" at bounding box center [533, 45] width 25 height 12
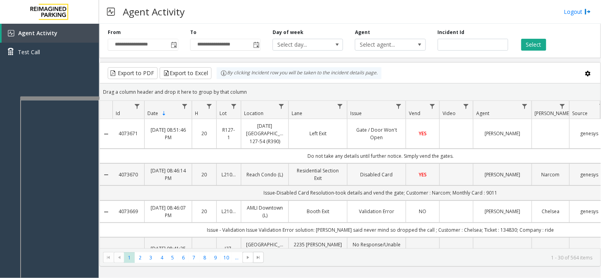
scroll to position [44, 0]
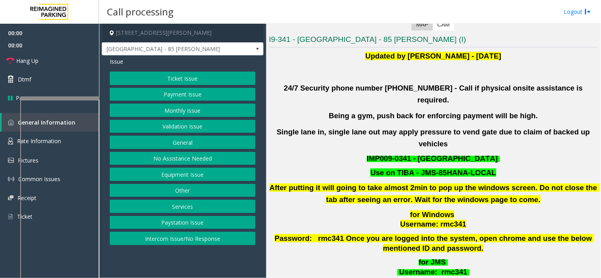
scroll to position [308, 0]
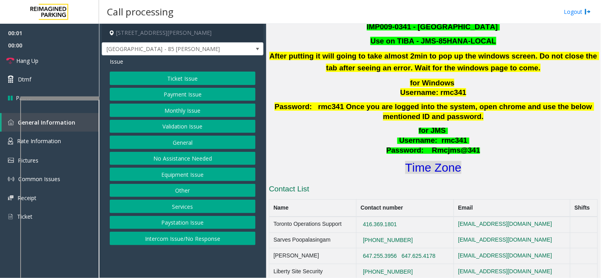
click at [422, 161] on font "Time Zone" at bounding box center [433, 167] width 56 height 13
click at [180, 122] on button "Validation Issue" at bounding box center [183, 126] width 146 height 13
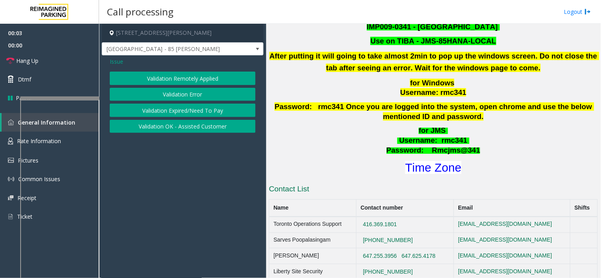
click at [177, 92] on button "Validation Error" at bounding box center [183, 94] width 146 height 13
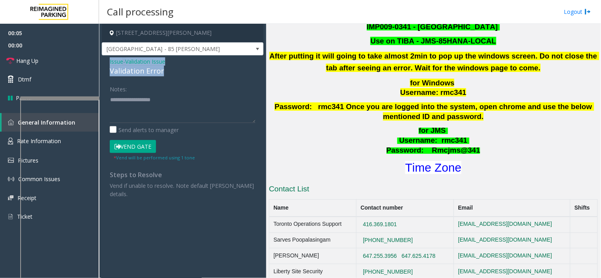
drag, startPoint x: 168, startPoint y: 70, endPoint x: 105, endPoint y: 58, distance: 63.8
click at [105, 58] on div "Issue - Validation Issue Validation Error Notes: Send alerts to manager Vend Ga…" at bounding box center [183, 130] width 162 height 151
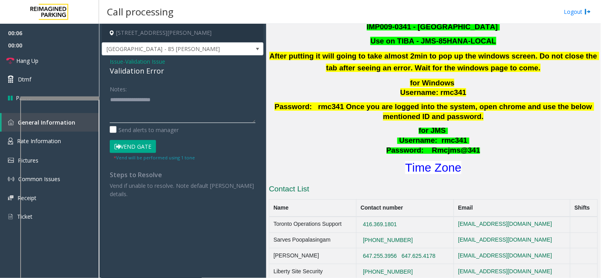
click at [135, 99] on textarea at bounding box center [183, 108] width 146 height 30
paste textarea "**********"
click at [156, 112] on textarea at bounding box center [183, 108] width 146 height 30
click at [140, 118] on textarea at bounding box center [183, 108] width 146 height 30
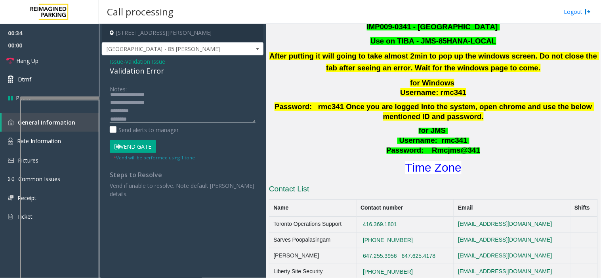
click at [135, 117] on textarea at bounding box center [183, 108] width 146 height 30
click at [139, 120] on textarea at bounding box center [183, 108] width 146 height 30
click at [151, 123] on textarea at bounding box center [183, 108] width 146 height 30
click at [121, 146] on button "Vend Gate" at bounding box center [133, 146] width 46 height 13
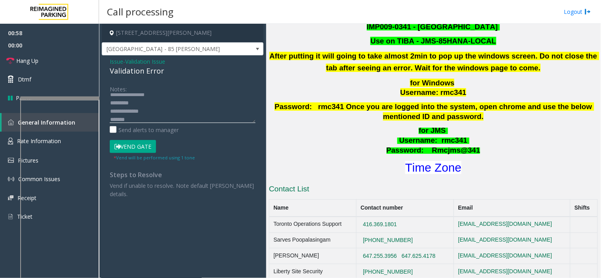
click at [129, 122] on textarea at bounding box center [183, 108] width 146 height 30
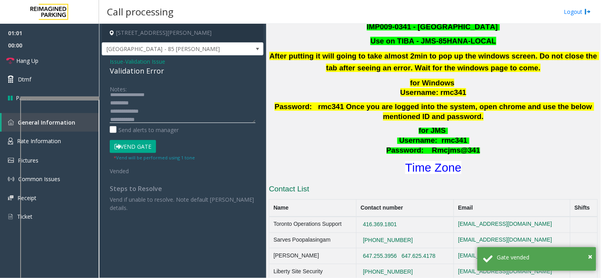
click at [140, 105] on textarea at bounding box center [183, 108] width 146 height 30
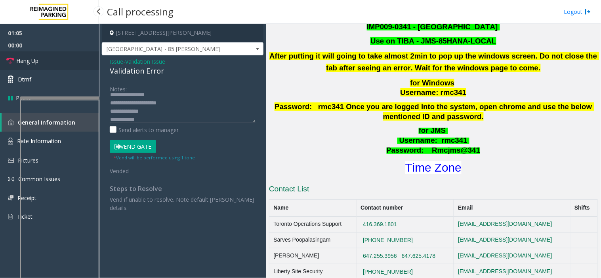
drag, startPoint x: 85, startPoint y: 60, endPoint x: 92, endPoint y: 66, distance: 9.3
click at [85, 60] on link "Hang Up" at bounding box center [49, 60] width 99 height 19
click at [175, 99] on textarea at bounding box center [183, 108] width 146 height 30
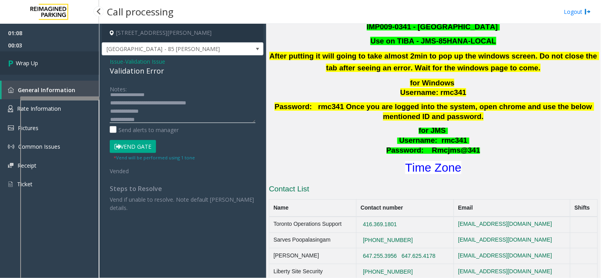
type textarea "**********"
click at [29, 57] on link "Wrap Up" at bounding box center [49, 62] width 99 height 23
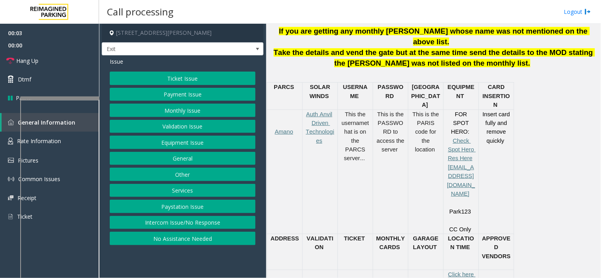
scroll to position [440, 0]
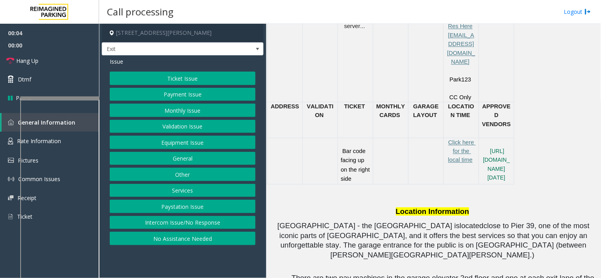
click at [159, 194] on button "Services" at bounding box center [183, 190] width 146 height 13
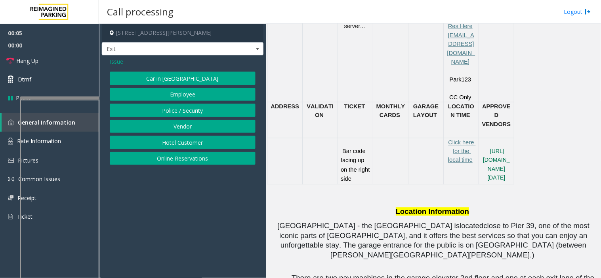
click at [164, 158] on button "Online Reservations" at bounding box center [183, 158] width 146 height 13
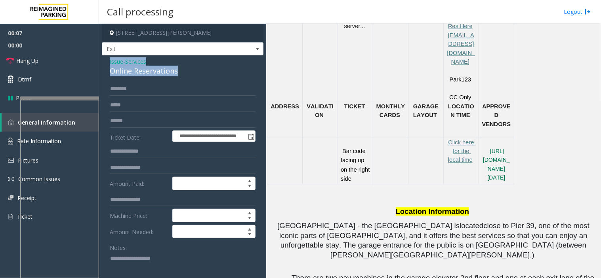
drag, startPoint x: 189, startPoint y: 74, endPoint x: 109, endPoint y: 63, distance: 80.6
click at [137, 250] on textarea at bounding box center [179, 267] width 139 height 30
paste textarea "**********"
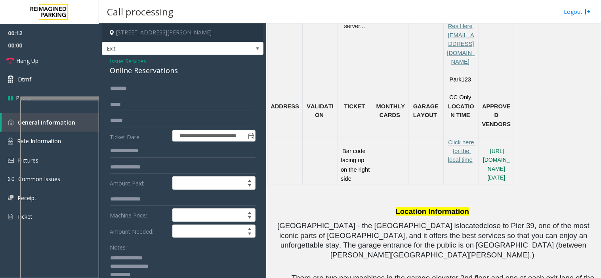
scroll to position [3, 0]
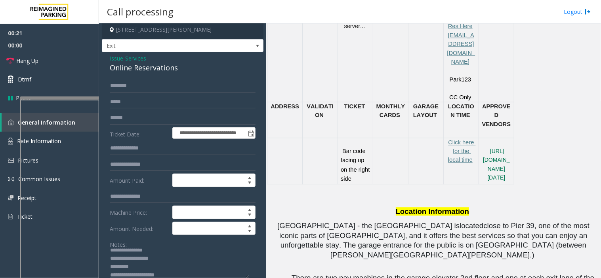
click at [167, 250] on textarea at bounding box center [179, 264] width 139 height 30
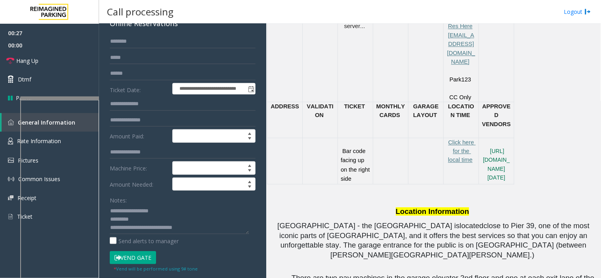
click at [131, 250] on button "Vend Gate" at bounding box center [133, 257] width 46 height 13
click at [141, 223] on textarea at bounding box center [179, 220] width 139 height 30
click at [84, 65] on link "Hang Up" at bounding box center [49, 60] width 99 height 19
click at [176, 216] on textarea at bounding box center [179, 220] width 139 height 30
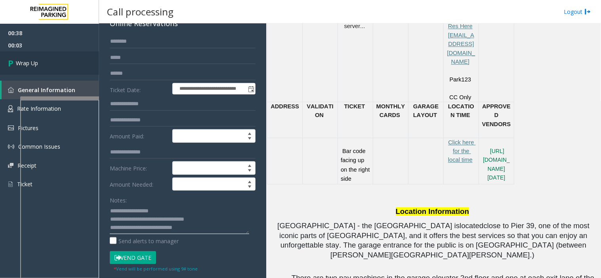
type textarea "**********"
click at [74, 65] on link "Wrap Up" at bounding box center [49, 62] width 99 height 23
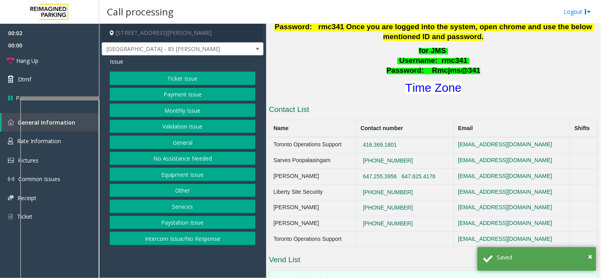
scroll to position [396, 0]
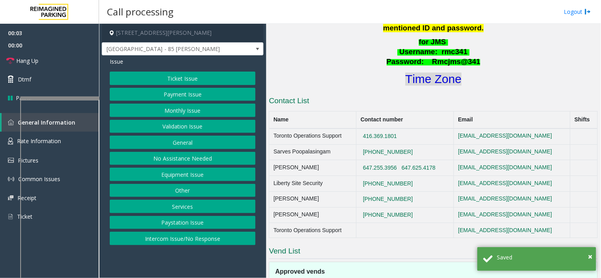
click at [429, 73] on font "Time Zone" at bounding box center [433, 79] width 56 height 13
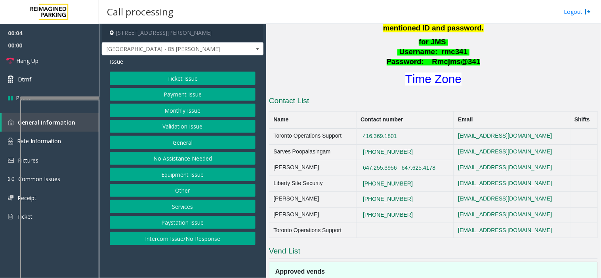
click at [155, 129] on button "Validation Issue" at bounding box center [183, 126] width 146 height 13
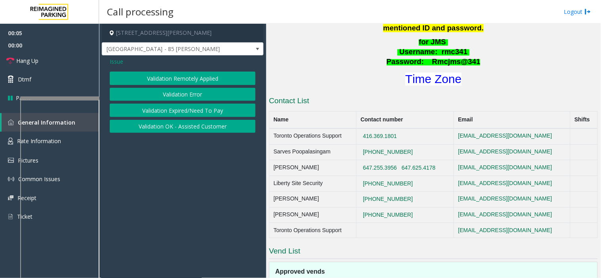
click at [161, 94] on button "Validation Error" at bounding box center [183, 94] width 146 height 13
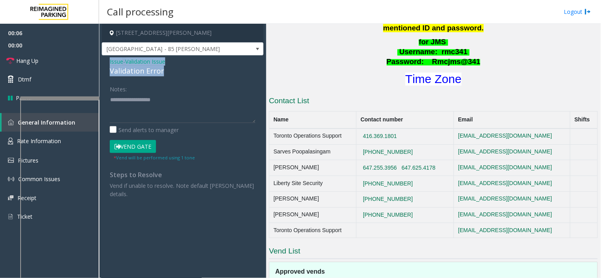
drag, startPoint x: 164, startPoint y: 72, endPoint x: 108, endPoint y: 62, distance: 56.6
click at [108, 62] on div "Issue - Validation Issue Validation Error Notes: Send alerts to manager Vend Ga…" at bounding box center [183, 130] width 162 height 151
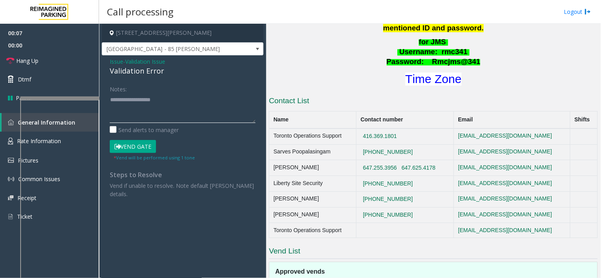
click at [112, 112] on textarea at bounding box center [183, 108] width 146 height 30
paste textarea "**********"
click at [144, 112] on textarea at bounding box center [183, 108] width 146 height 30
drag, startPoint x: 143, startPoint y: 92, endPoint x: 141, endPoint y: 96, distance: 4.8
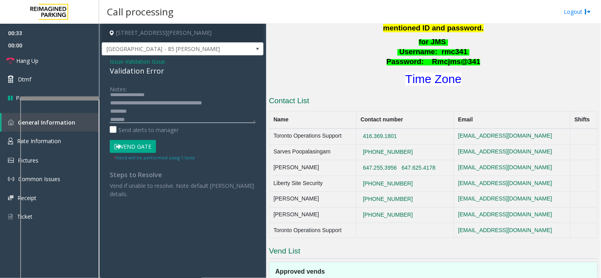
scroll to position [18, 0]
click at [148, 112] on textarea at bounding box center [183, 108] width 146 height 30
click at [415, 71] on h1 "Time Zone" at bounding box center [433, 79] width 330 height 17
click at [152, 107] on textarea at bounding box center [183, 108] width 146 height 30
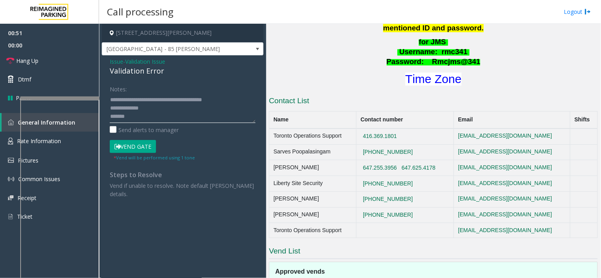
click at [143, 113] on textarea at bounding box center [183, 108] width 146 height 30
click at [418, 73] on font "Time Zone" at bounding box center [433, 79] width 56 height 13
click at [134, 116] on textarea at bounding box center [183, 108] width 146 height 30
click at [137, 116] on textarea at bounding box center [183, 108] width 146 height 30
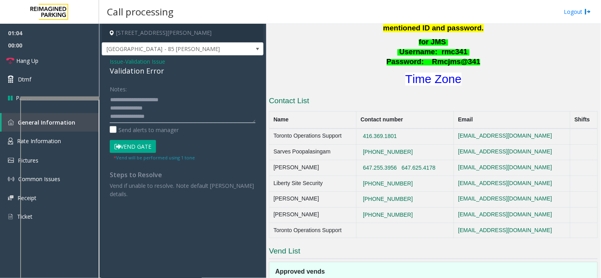
type textarea "**********"
click at [135, 138] on form "Notes: Send alerts to manager Vend Gate * Vend will be performed using 1 tone" at bounding box center [183, 121] width 146 height 79
click at [136, 144] on button "Vend Gate" at bounding box center [133, 146] width 46 height 13
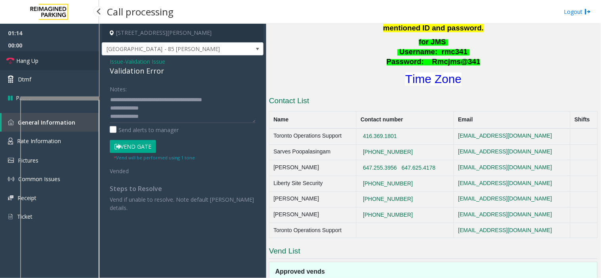
click at [64, 61] on link "Hang Up" at bounding box center [49, 60] width 99 height 19
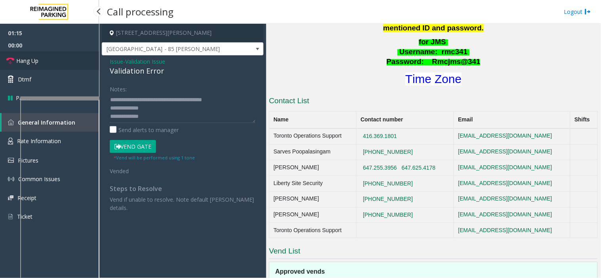
click at [64, 61] on link "Hang Up" at bounding box center [49, 60] width 99 height 19
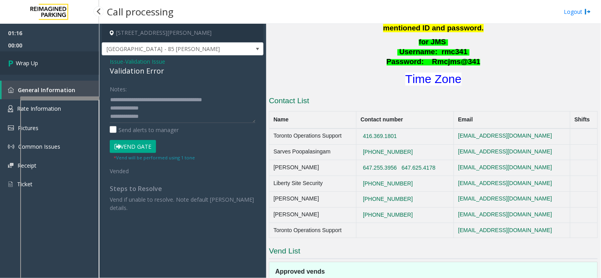
click at [64, 61] on link "Wrap Up" at bounding box center [49, 62] width 99 height 23
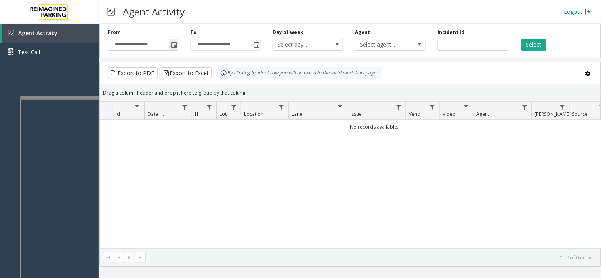
click at [176, 49] on span "Toggle popup" at bounding box center [173, 44] width 9 height 13
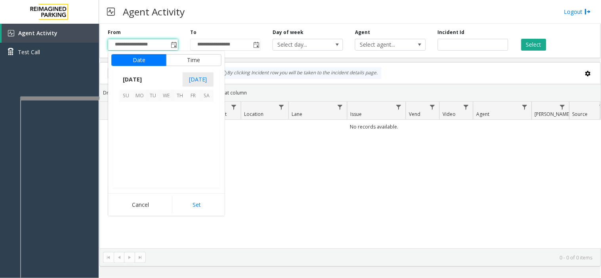
scroll to position [142083, 0]
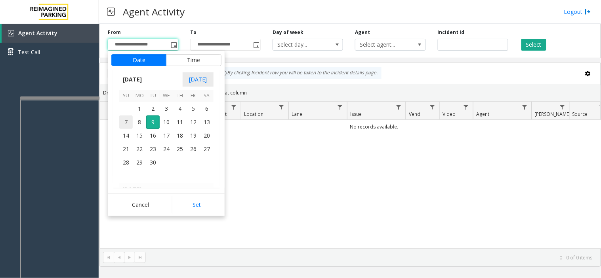
click at [129, 124] on span "7" at bounding box center [125, 122] width 13 height 13
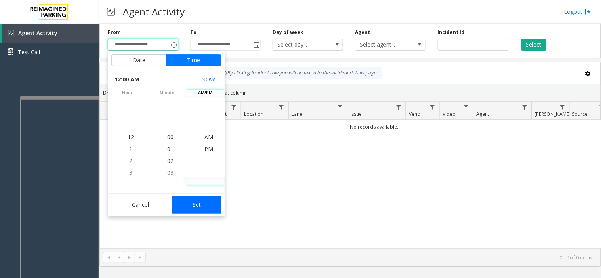
click at [200, 201] on button "Set" at bounding box center [197, 204] width 50 height 17
type input "**********"
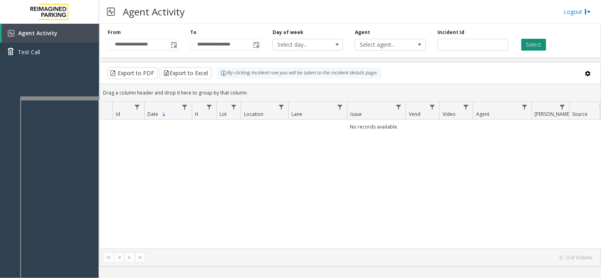
click at [536, 45] on button "Select" at bounding box center [533, 45] width 25 height 12
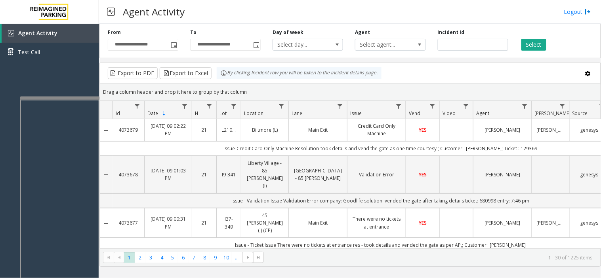
click at [365, 52] on div "**********" at bounding box center [349, 40] width 501 height 38
click at [366, 48] on span "Select agent..." at bounding box center [383, 44] width 56 height 11
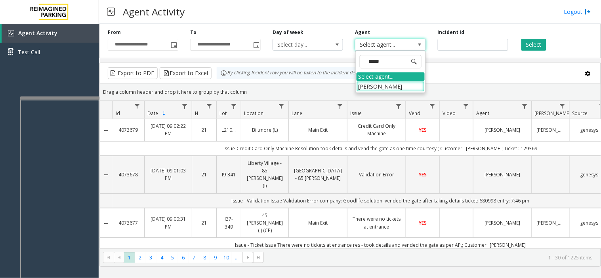
type input "******"
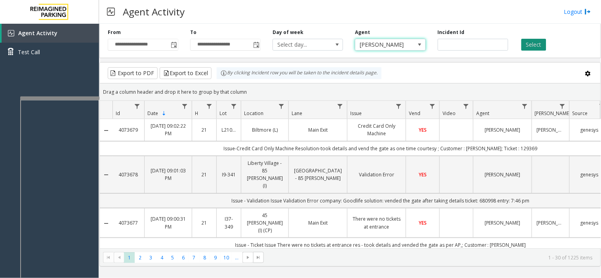
click at [527, 44] on button "Select" at bounding box center [533, 45] width 25 height 12
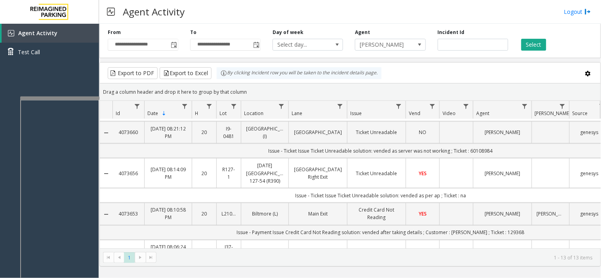
scroll to position [302, 0]
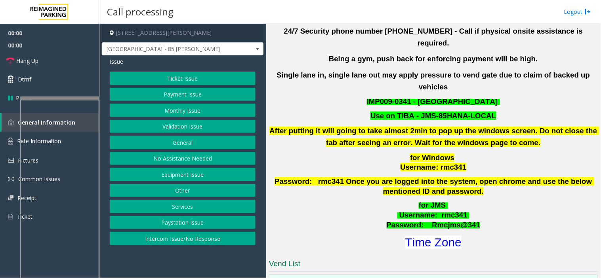
scroll to position [308, 0]
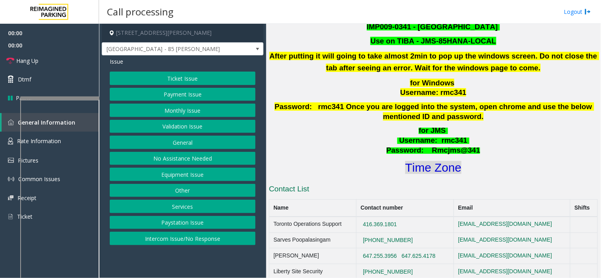
click at [417, 161] on font "Time Zone" at bounding box center [433, 167] width 56 height 13
click at [158, 127] on button "Validation Issue" at bounding box center [183, 126] width 146 height 13
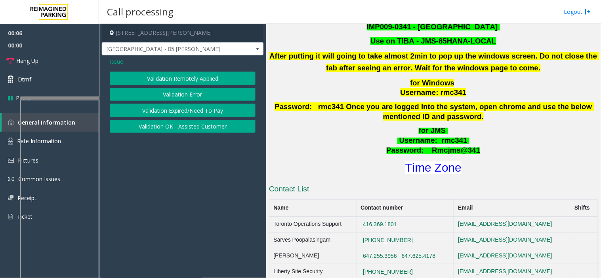
click at [155, 98] on button "Validation Error" at bounding box center [183, 94] width 146 height 13
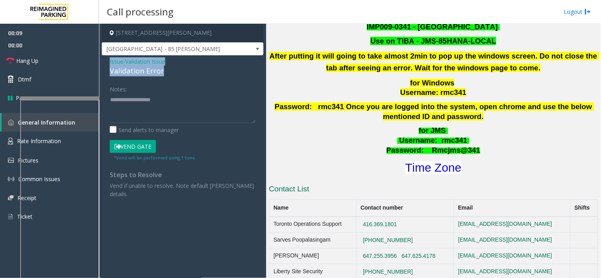
drag, startPoint x: 171, startPoint y: 72, endPoint x: 103, endPoint y: 60, distance: 68.8
click at [103, 60] on div "Issue - Validation Issue Validation Error Notes: Send alerts to manager Vend Ga…" at bounding box center [183, 130] width 162 height 151
click at [107, 110] on div "Notes: Send alerts to manager Vend Gate * Vend will be performed using 1 tone S…" at bounding box center [183, 140] width 158 height 116
click at [99, 98] on div at bounding box center [59, 98] width 79 height 3
click at [77, 97] on div at bounding box center [58, 98] width 79 height 3
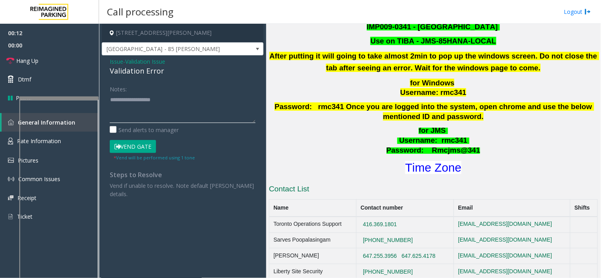
click at [114, 100] on textarea at bounding box center [183, 108] width 146 height 30
paste textarea "**********"
click at [136, 121] on textarea at bounding box center [183, 108] width 146 height 30
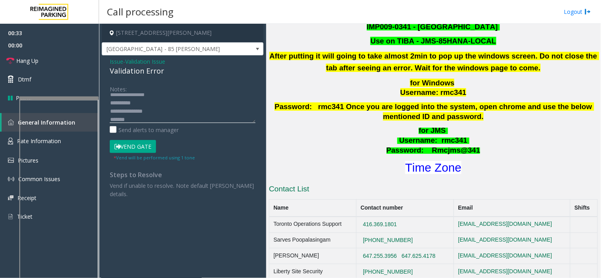
click at [162, 103] on textarea at bounding box center [183, 108] width 146 height 30
click at [137, 151] on button "Vend Gate" at bounding box center [133, 146] width 46 height 13
click at [136, 115] on textarea at bounding box center [183, 108] width 146 height 30
click at [135, 119] on textarea at bounding box center [183, 108] width 146 height 30
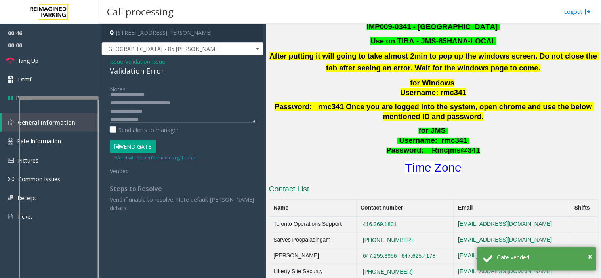
click at [208, 102] on textarea at bounding box center [183, 108] width 146 height 30
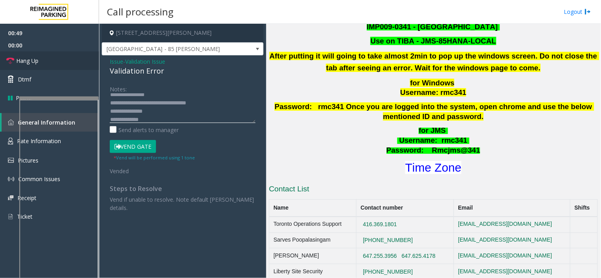
type textarea "**********"
click at [78, 55] on link "Hang Up" at bounding box center [49, 60] width 99 height 19
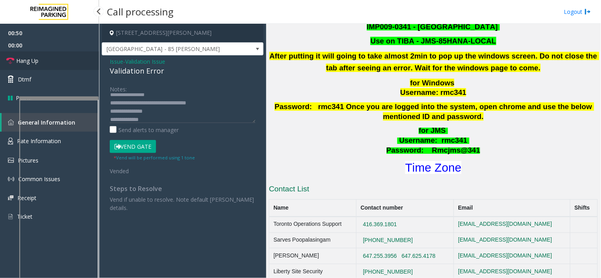
click at [78, 55] on link "Hang Up" at bounding box center [49, 60] width 99 height 19
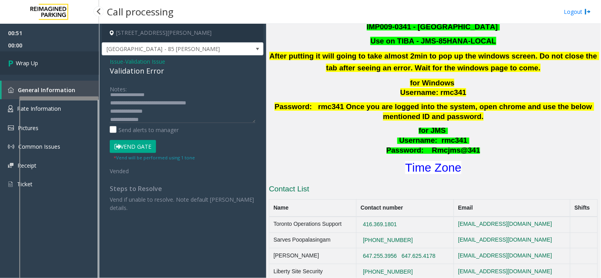
click at [80, 72] on link "Wrap Up" at bounding box center [49, 62] width 99 height 23
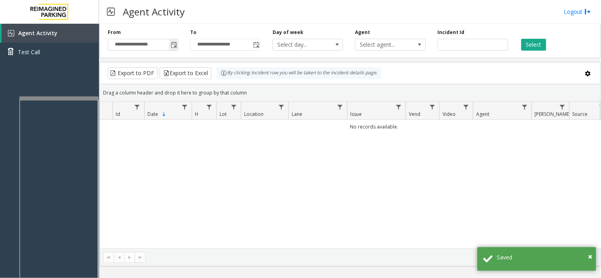
click at [175, 40] on span "Toggle popup" at bounding box center [173, 44] width 9 height 13
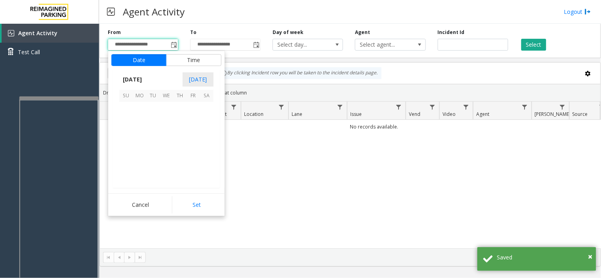
scroll to position [142083, 0]
click at [133, 125] on span "8" at bounding box center [139, 122] width 13 height 13
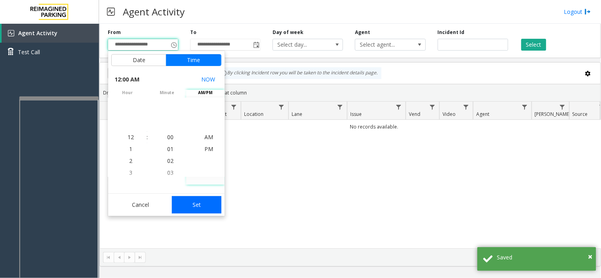
click at [193, 204] on button "Set" at bounding box center [197, 204] width 50 height 17
type input "**********"
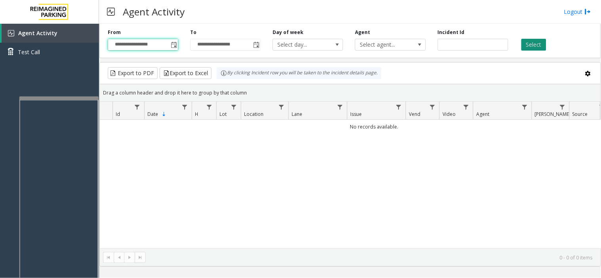
click at [529, 49] on button "Select" at bounding box center [533, 45] width 25 height 12
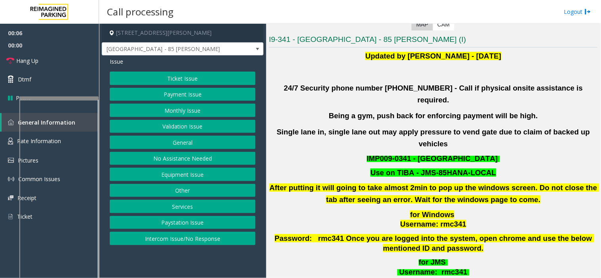
scroll to position [308, 0]
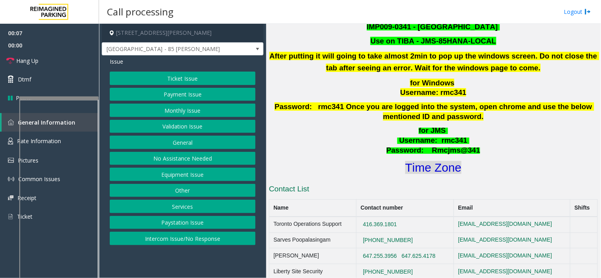
click at [429, 161] on font "Time Zone" at bounding box center [433, 167] width 56 height 13
click at [176, 121] on button "Validation Issue" at bounding box center [183, 126] width 146 height 13
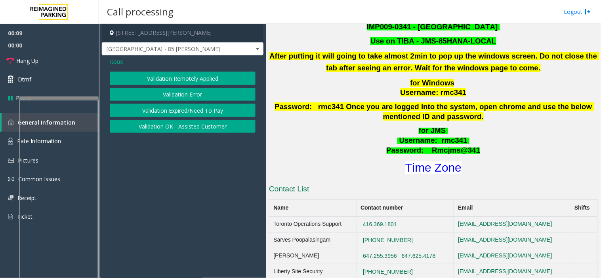
click at [173, 95] on button "Validation Error" at bounding box center [183, 94] width 146 height 13
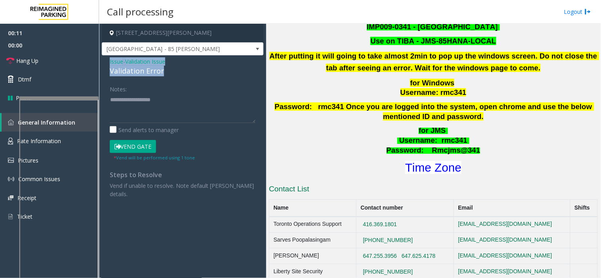
drag, startPoint x: 169, startPoint y: 72, endPoint x: 99, endPoint y: 58, distance: 71.1
click at [99, 58] on app-call-processing-form "85 Hanna Avenue, Toronto, ON Liberty Village - 85 Hanna Issue - Validation Issu…" at bounding box center [182, 151] width 167 height 255
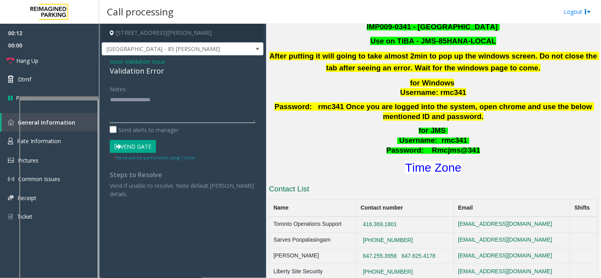
click at [145, 107] on textarea at bounding box center [183, 108] width 146 height 30
paste textarea "**********"
click at [144, 120] on textarea at bounding box center [183, 108] width 146 height 30
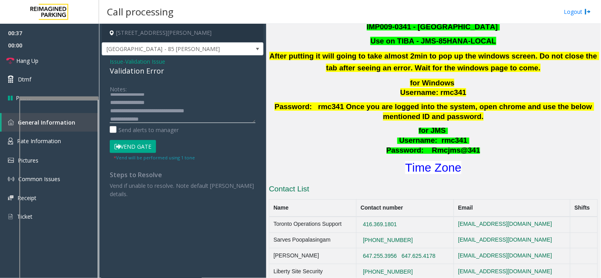
click at [185, 115] on textarea at bounding box center [183, 108] width 146 height 30
click at [183, 119] on textarea at bounding box center [183, 108] width 146 height 30
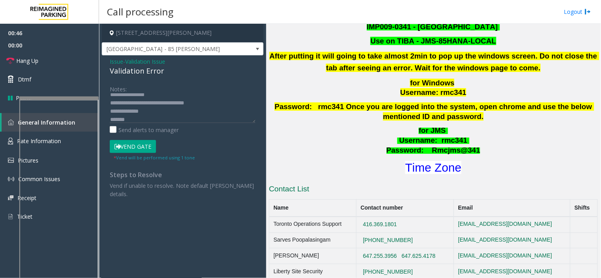
click at [137, 151] on button "Vend Gate" at bounding box center [133, 146] width 46 height 13
click at [132, 120] on textarea at bounding box center [183, 108] width 146 height 30
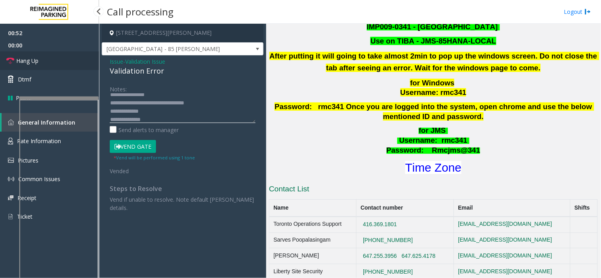
type textarea "**********"
click at [65, 58] on link "Hang Up" at bounding box center [49, 60] width 99 height 19
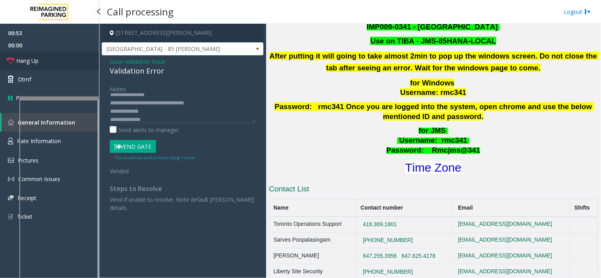
click at [65, 58] on link "Hang Up" at bounding box center [49, 60] width 99 height 19
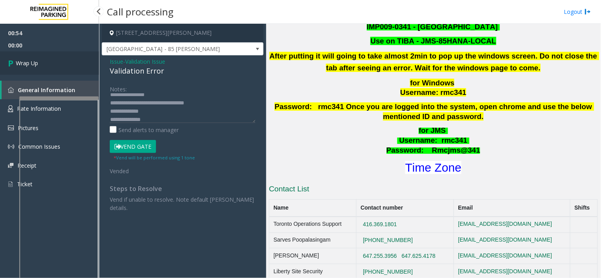
click at [65, 58] on link "Wrap Up" at bounding box center [49, 62] width 99 height 23
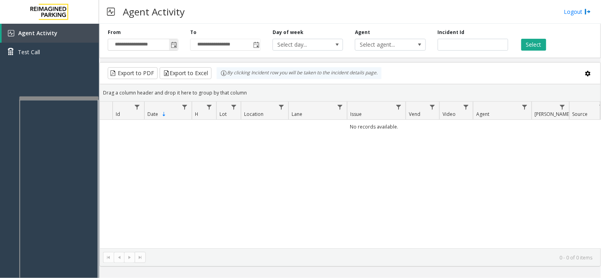
click at [173, 46] on span "Toggle popup" at bounding box center [174, 45] width 6 height 6
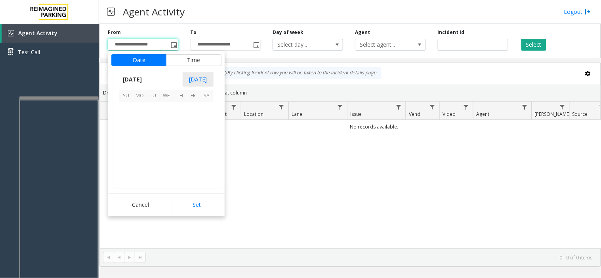
scroll to position [142083, 0]
click at [133, 129] on span "15" at bounding box center [139, 135] width 13 height 13
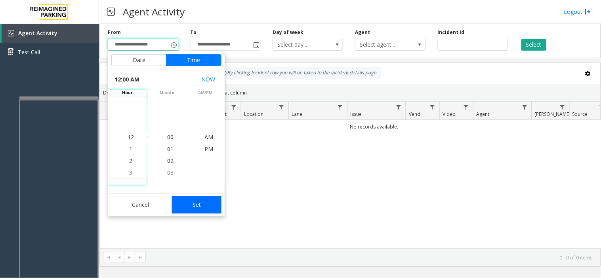
click at [199, 212] on button "Set" at bounding box center [197, 204] width 50 height 17
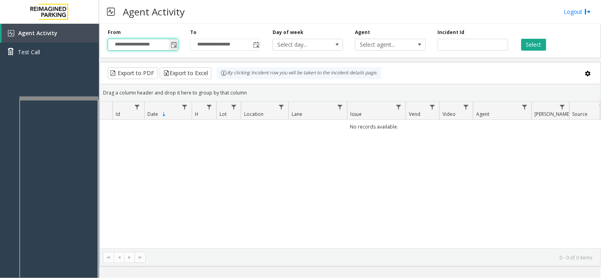
drag, startPoint x: 179, startPoint y: 48, endPoint x: 169, endPoint y: 49, distance: 10.1
click at [173, 48] on div "**********" at bounding box center [143, 40] width 82 height 22
click at [171, 45] on span "Toggle popup" at bounding box center [174, 45] width 6 height 6
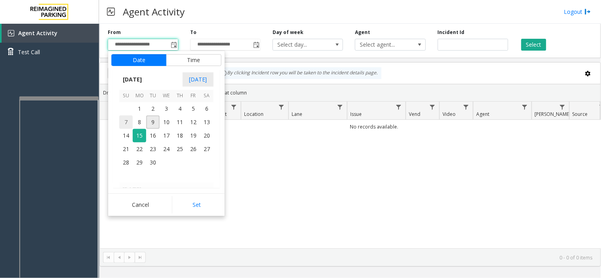
click at [121, 127] on span "7" at bounding box center [125, 122] width 13 height 13
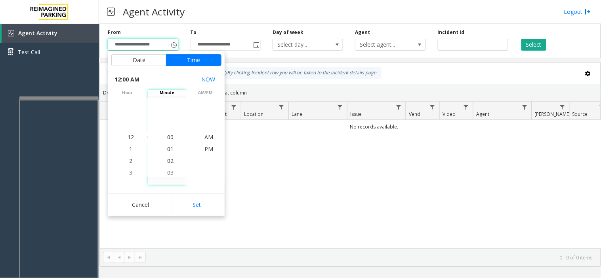
drag, startPoint x: 206, startPoint y: 200, endPoint x: 433, endPoint y: 71, distance: 260.6
click at [210, 200] on button "Set" at bounding box center [197, 204] width 50 height 17
type input "**********"
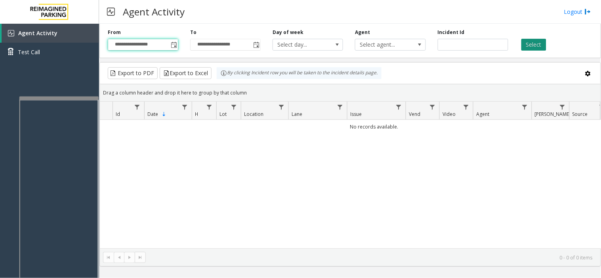
click at [524, 40] on button "Select" at bounding box center [533, 45] width 25 height 12
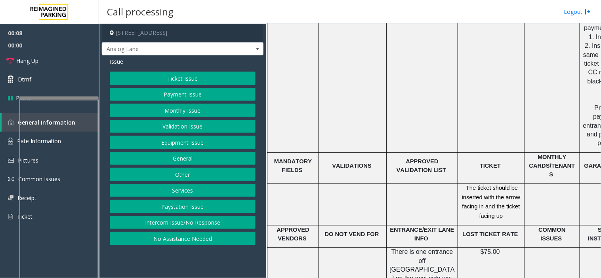
scroll to position [1408, 0]
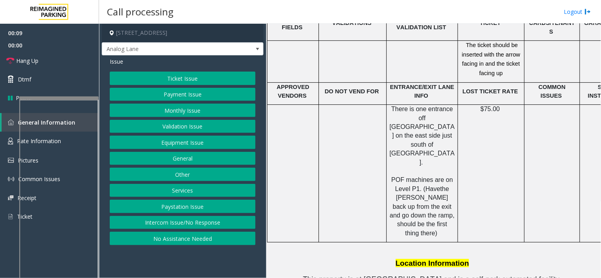
click at [228, 219] on button "Intercom Issue/No Response" at bounding box center [183, 222] width 146 height 13
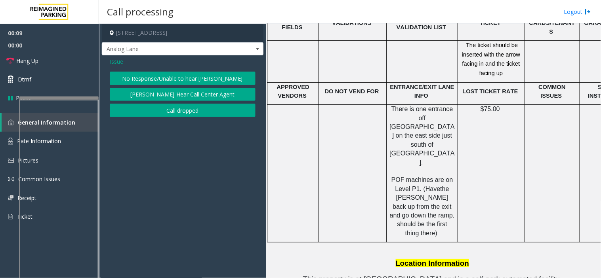
click at [169, 74] on button "No Response/Unable to hear [PERSON_NAME]" at bounding box center [183, 78] width 146 height 13
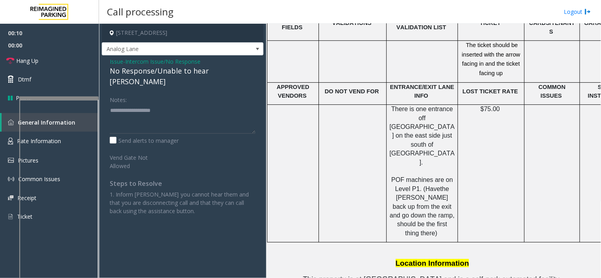
click at [171, 72] on div "No Response/Unable to hear [PERSON_NAME]" at bounding box center [183, 76] width 146 height 21
type textarea "**********"
click at [66, 63] on link "Hang Up" at bounding box center [49, 60] width 99 height 19
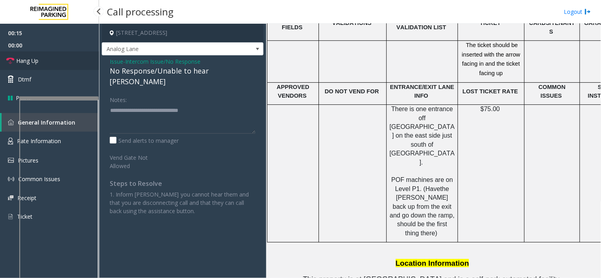
click at [66, 63] on link "Hang Up" at bounding box center [49, 60] width 99 height 19
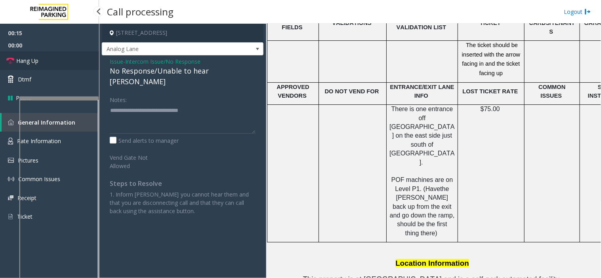
click at [66, 63] on link "Hang Up" at bounding box center [49, 60] width 99 height 19
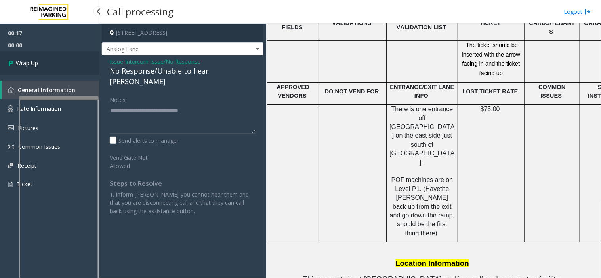
click at [66, 63] on link "Wrap Up" at bounding box center [49, 62] width 99 height 23
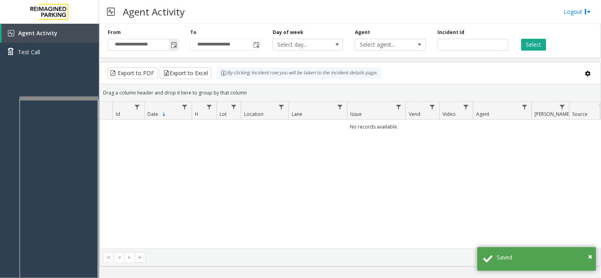
click at [177, 46] on span "Toggle popup" at bounding box center [173, 44] width 9 height 13
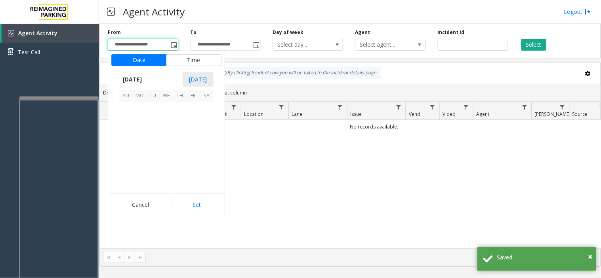
scroll to position [142083, 0]
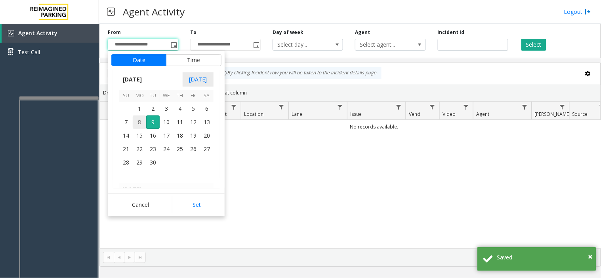
click at [139, 118] on span "8" at bounding box center [139, 122] width 13 height 13
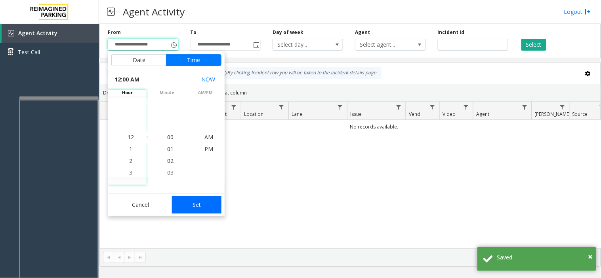
click at [185, 200] on button "Set" at bounding box center [197, 204] width 50 height 17
type input "**********"
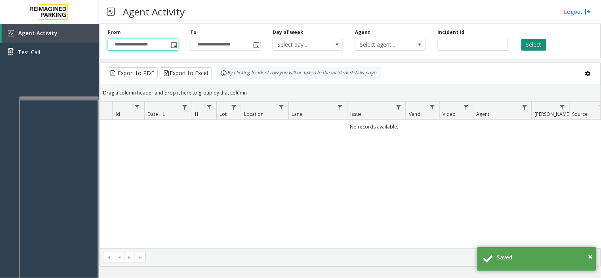
click at [534, 45] on button "Select" at bounding box center [533, 45] width 25 height 12
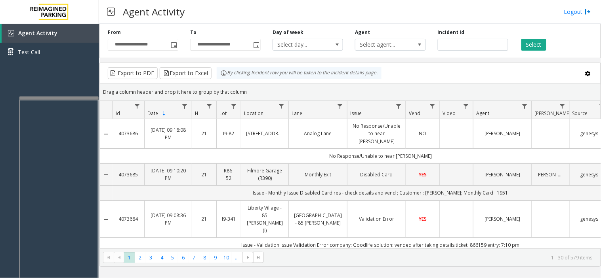
click at [464, 131] on td "Data table" at bounding box center [456, 134] width 34 height 30
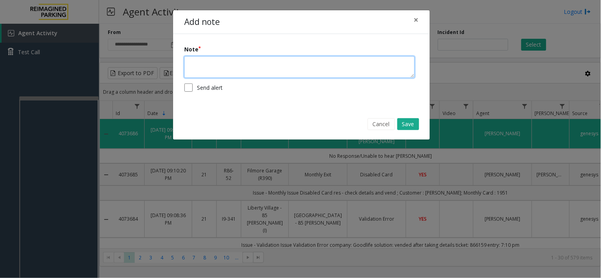
click at [288, 67] on textarea at bounding box center [299, 67] width 230 height 22
type textarea "**********"
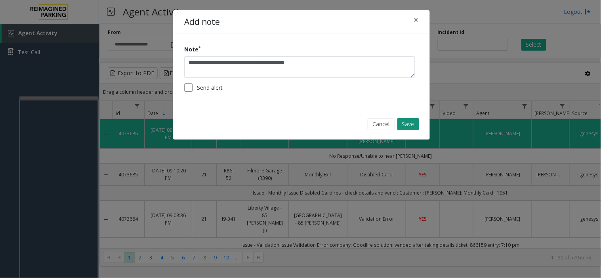
click at [409, 127] on button "Save" at bounding box center [408, 124] width 22 height 12
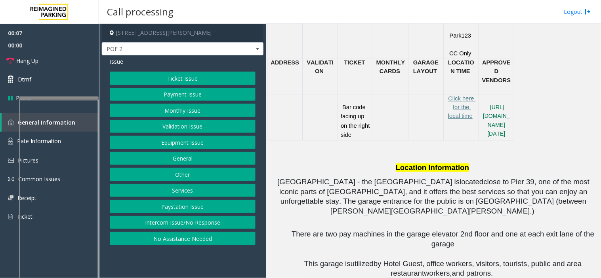
scroll to position [660, 0]
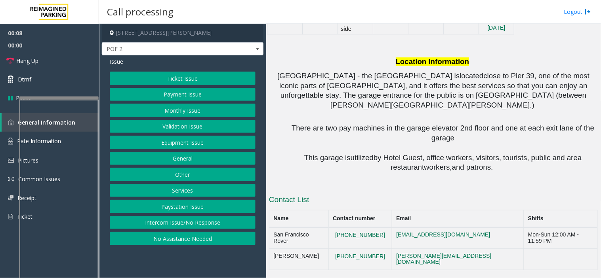
drag, startPoint x: 165, startPoint y: 225, endPoint x: 143, endPoint y: 119, distance: 107.5
click at [165, 225] on button "Intercom Issue/No Response" at bounding box center [183, 222] width 146 height 13
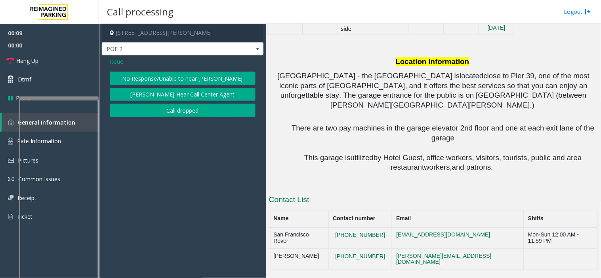
click at [151, 75] on button "No Response/Unable to hear [PERSON_NAME]" at bounding box center [183, 78] width 146 height 13
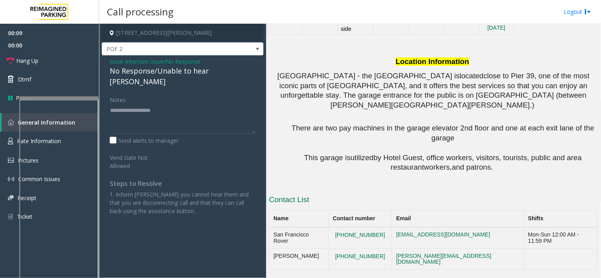
click at [151, 75] on div "No Response/Unable to hear [PERSON_NAME]" at bounding box center [183, 76] width 146 height 21
type textarea "**********"
click at [80, 64] on link "Hang Up" at bounding box center [49, 60] width 99 height 19
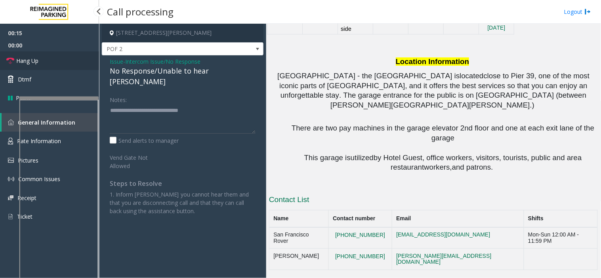
click at [80, 64] on link "Hang Up" at bounding box center [49, 60] width 99 height 19
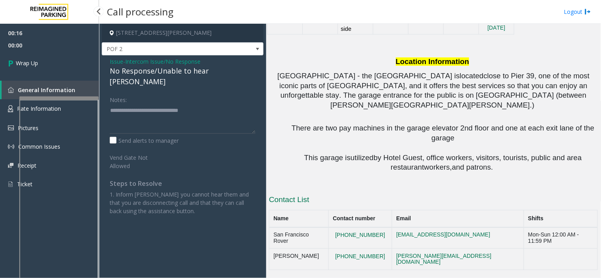
click at [80, 64] on link "Wrap Up" at bounding box center [49, 62] width 99 height 23
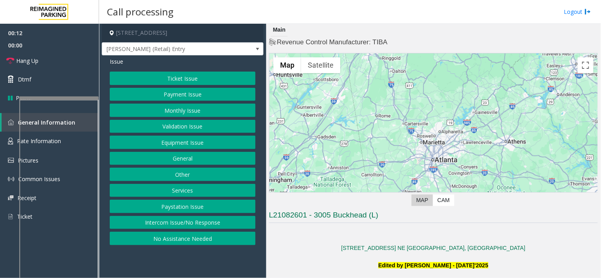
click at [190, 145] on button "Equipment Issue" at bounding box center [183, 142] width 146 height 13
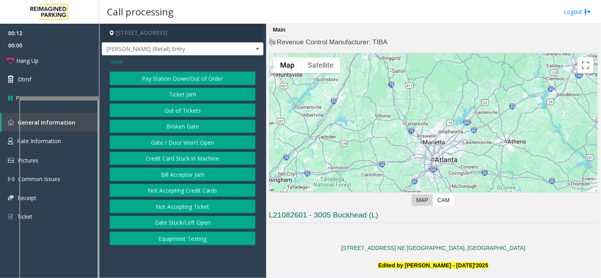
click at [177, 141] on button "Gate / Door Won't Open" at bounding box center [183, 142] width 146 height 13
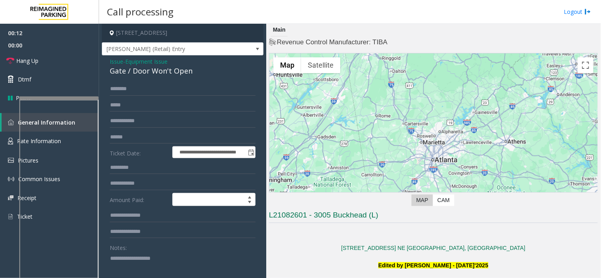
scroll to position [88, 0]
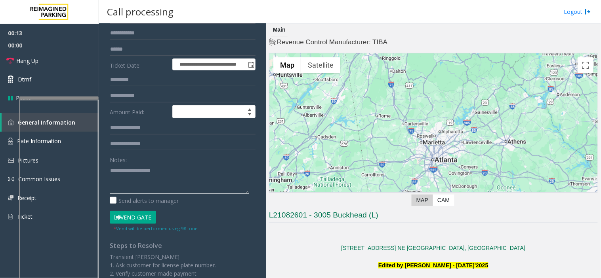
click at [162, 171] on textarea at bounding box center [179, 179] width 139 height 30
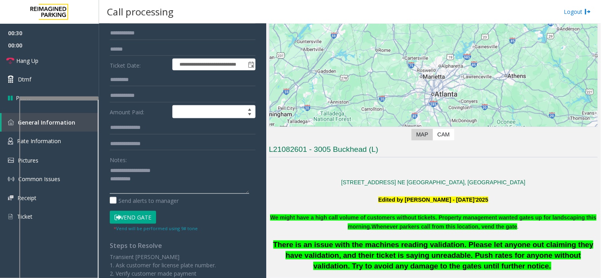
scroll to position [176, 0]
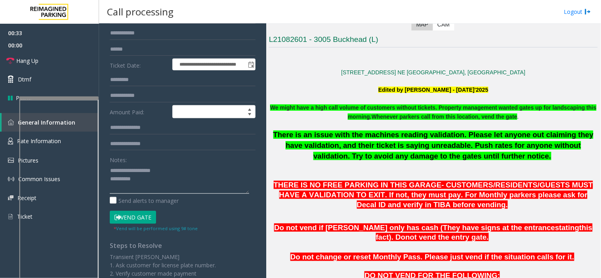
click at [204, 173] on textarea at bounding box center [179, 179] width 139 height 30
click at [204, 172] on textarea at bounding box center [179, 179] width 139 height 30
click at [193, 180] on textarea at bounding box center [179, 179] width 139 height 30
drag, startPoint x: 201, startPoint y: 177, endPoint x: 204, endPoint y: 180, distance: 4.8
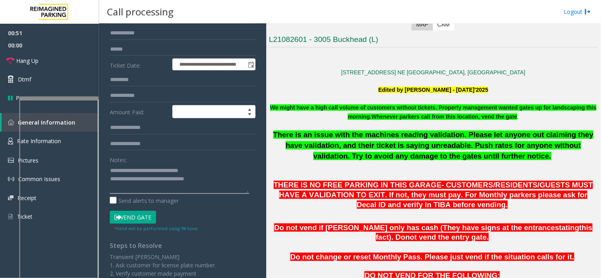
click at [202, 177] on textarea at bounding box center [179, 179] width 139 height 30
click at [204, 180] on textarea at bounding box center [179, 179] width 139 height 30
type textarea "**********"
click at [64, 65] on link "Hang Up" at bounding box center [49, 60] width 99 height 19
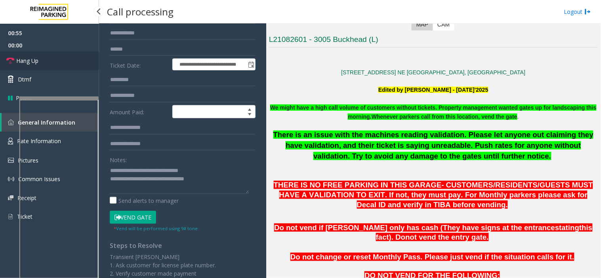
click at [64, 65] on link "Hang Up" at bounding box center [49, 60] width 99 height 19
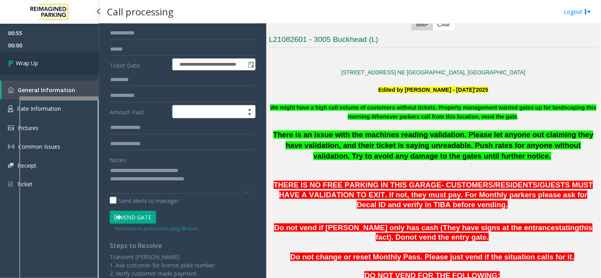
click at [64, 65] on link "Wrap Up" at bounding box center [49, 62] width 99 height 23
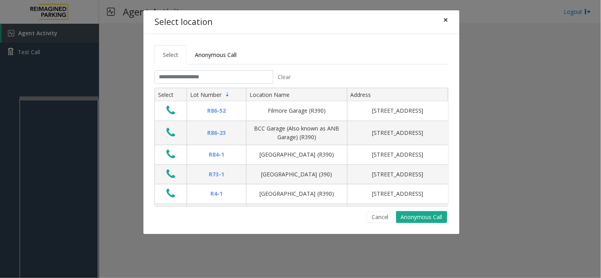
click at [443, 17] on span "×" at bounding box center [445, 19] width 5 height 11
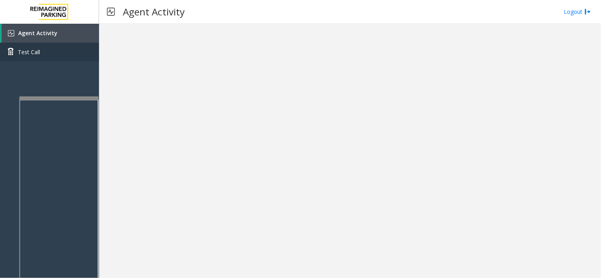
click at [44, 53] on link "Test Call" at bounding box center [49, 52] width 99 height 19
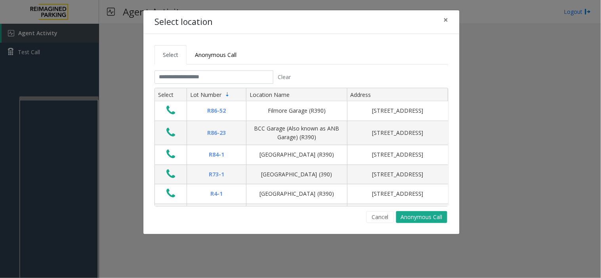
click at [52, 33] on div "Select location × Select Anonymous Call Clear Select Lot Number Location Name A…" at bounding box center [300, 139] width 601 height 278
click at [445, 18] on span "×" at bounding box center [445, 19] width 5 height 11
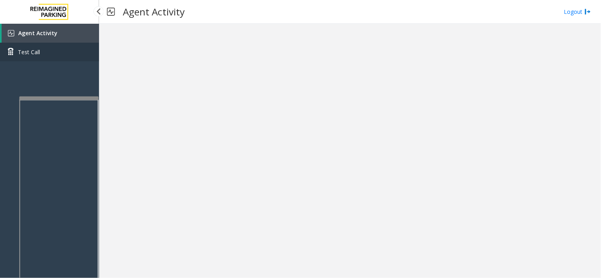
click at [70, 44] on link "Test Call" at bounding box center [49, 52] width 99 height 19
click at [74, 32] on link "Agent Activity" at bounding box center [50, 33] width 97 height 19
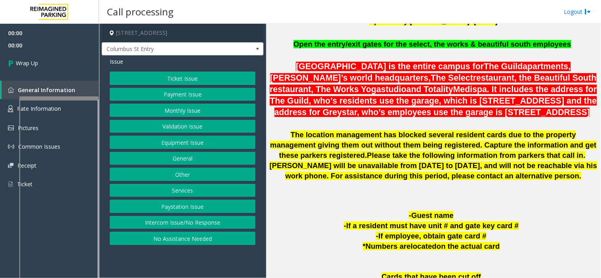
scroll to position [264, 0]
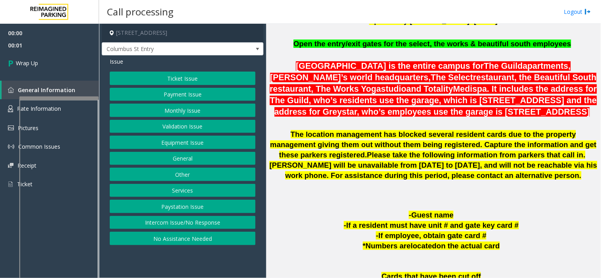
drag, startPoint x: 208, startPoint y: 226, endPoint x: 166, endPoint y: 173, distance: 67.6
click at [208, 226] on button "Intercom Issue/No Response" at bounding box center [183, 222] width 146 height 13
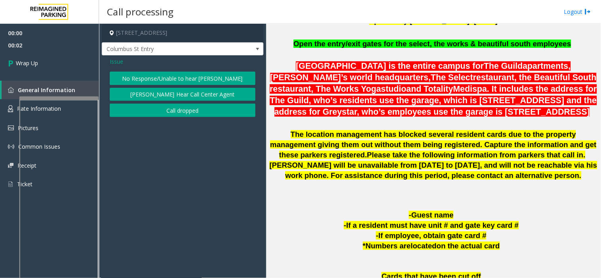
click at [171, 109] on button "Call dropped" at bounding box center [183, 110] width 146 height 13
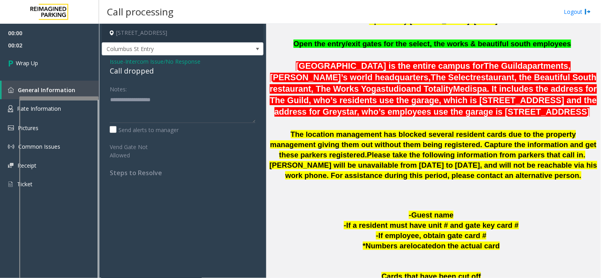
click at [133, 67] on div "Call dropped" at bounding box center [183, 71] width 146 height 11
click at [133, 66] on div "Call dropped" at bounding box center [183, 71] width 146 height 11
type textarea "**********"
click at [61, 70] on link "Wrap Up" at bounding box center [49, 62] width 99 height 23
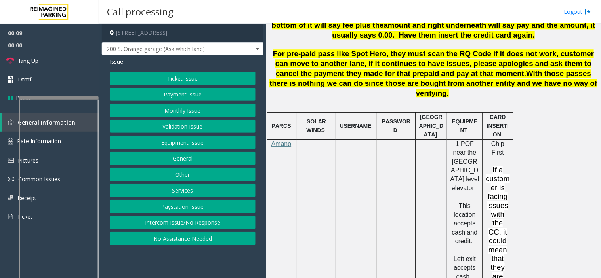
scroll to position [523, 0]
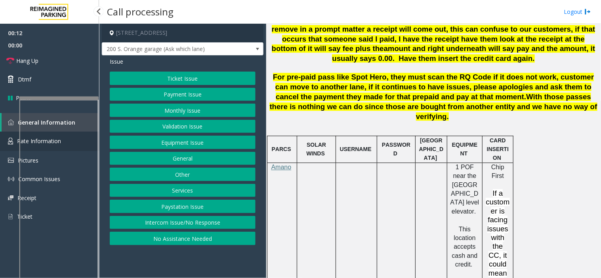
click at [10, 135] on link "Rate Information" at bounding box center [49, 141] width 99 height 19
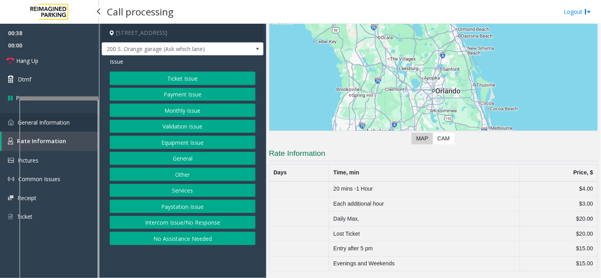
click at [7, 128] on link "General Information" at bounding box center [49, 122] width 99 height 19
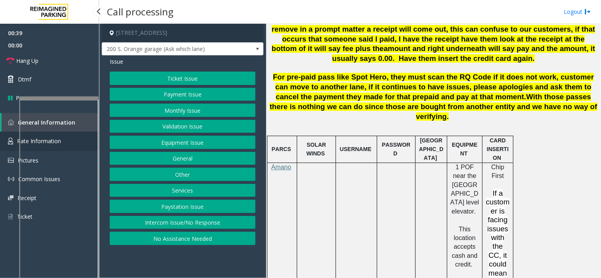
click at [4, 139] on link "Rate Information" at bounding box center [49, 141] width 99 height 19
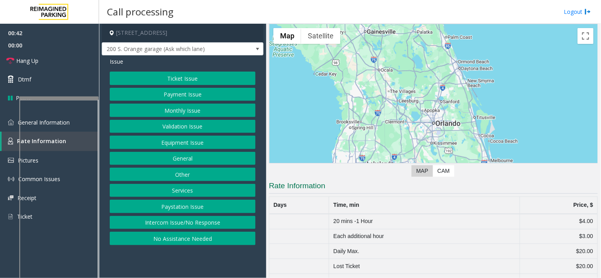
scroll to position [62, 0]
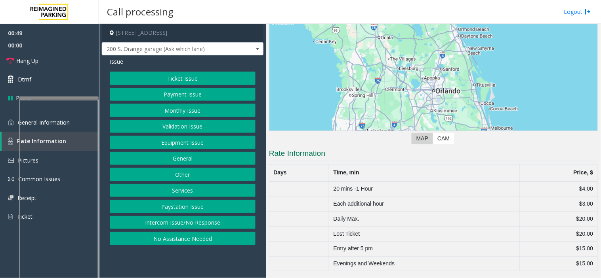
click at [184, 177] on button "Other" at bounding box center [183, 174] width 146 height 13
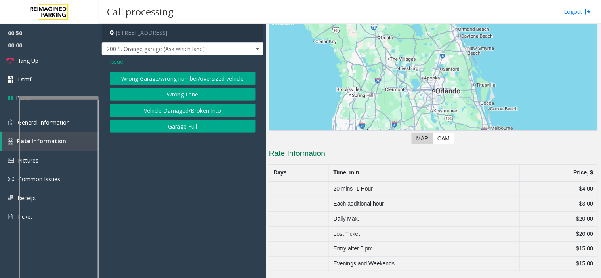
click at [119, 64] on span "Issue" at bounding box center [116, 61] width 13 height 8
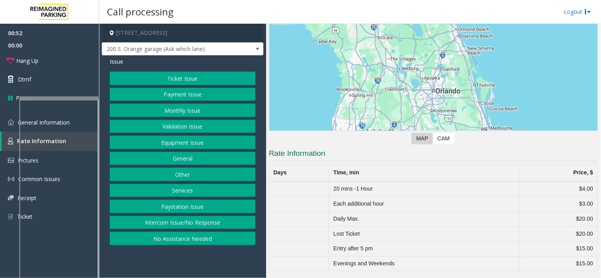
click at [179, 159] on button "General" at bounding box center [183, 158] width 146 height 13
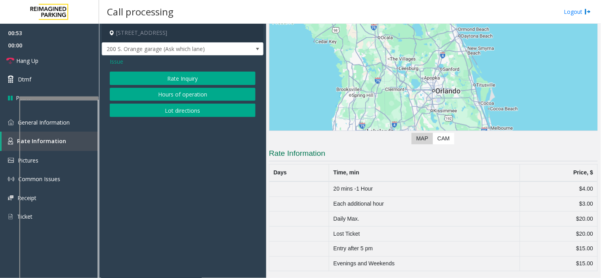
click at [179, 96] on button "Hours of operation" at bounding box center [183, 94] width 146 height 13
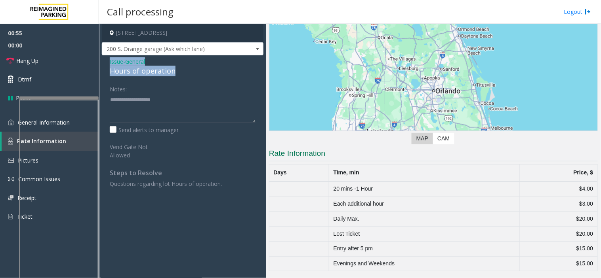
drag, startPoint x: 177, startPoint y: 69, endPoint x: 105, endPoint y: 59, distance: 72.5
click at [105, 59] on div "Issue - General Hours of operation Notes: Send alerts to manager Vend Gate Not …" at bounding box center [183, 125] width 162 height 141
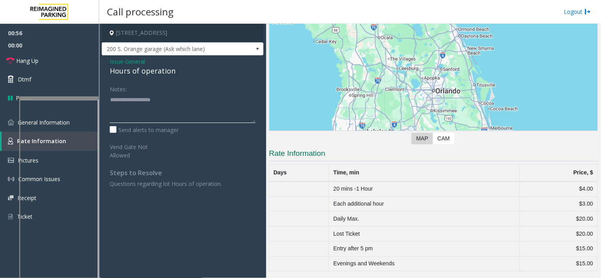
click at [124, 101] on textarea at bounding box center [183, 108] width 146 height 30
paste textarea "**********"
click at [160, 115] on textarea at bounding box center [183, 108] width 146 height 30
click at [185, 120] on textarea at bounding box center [183, 108] width 146 height 30
click at [189, 112] on textarea at bounding box center [183, 108] width 146 height 30
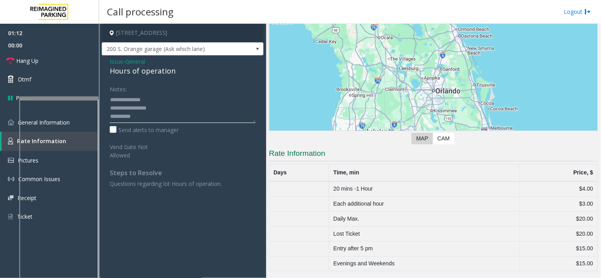
click at [185, 115] on textarea at bounding box center [183, 108] width 146 height 30
type textarea "**********"
click at [6, 122] on link "General Information" at bounding box center [49, 122] width 99 height 19
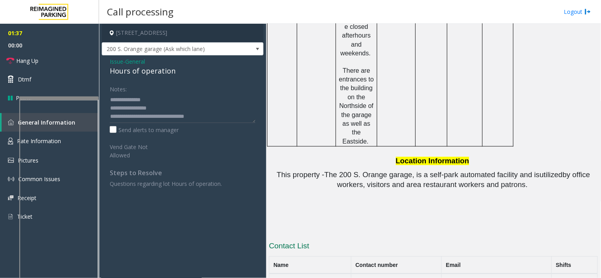
scroll to position [1227, 0]
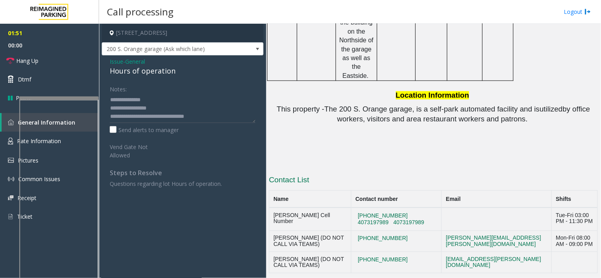
scroll to position [1183, 0]
click at [215, 114] on textarea at bounding box center [183, 108] width 146 height 30
click at [10, 143] on img at bounding box center [10, 141] width 5 height 7
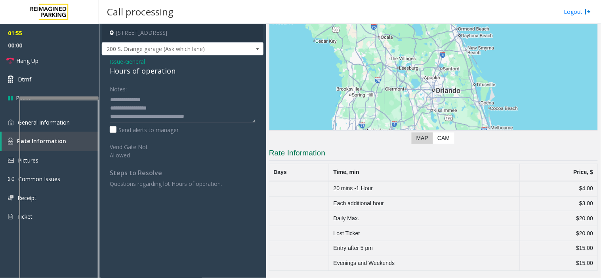
scroll to position [62, 0]
click at [45, 52] on link "Hang Up" at bounding box center [49, 60] width 99 height 19
click at [44, 61] on link "Hang Up" at bounding box center [49, 60] width 99 height 19
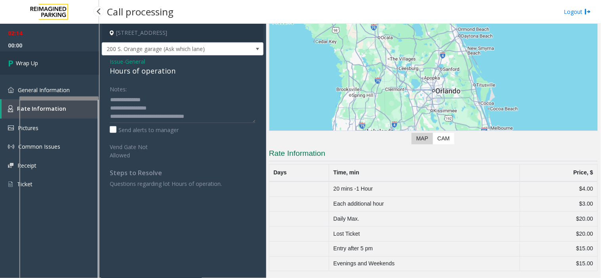
click at [55, 64] on link "Wrap Up" at bounding box center [49, 62] width 99 height 23
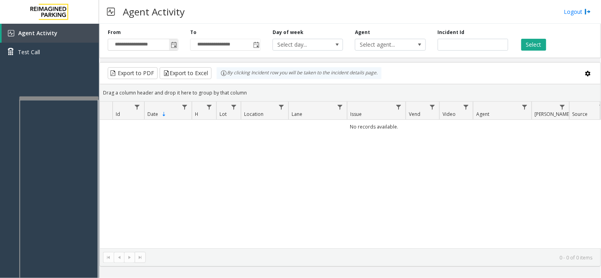
click at [175, 48] on span "Toggle popup" at bounding box center [173, 44] width 9 height 13
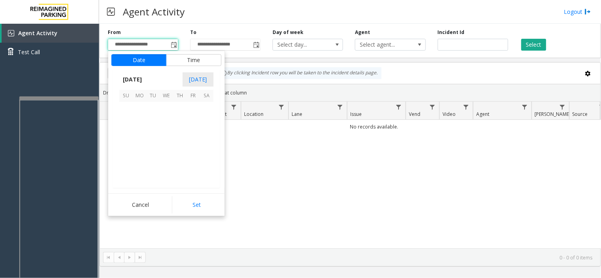
scroll to position [142083, 0]
drag, startPoint x: 134, startPoint y: 122, endPoint x: 147, endPoint y: 145, distance: 26.2
click at [134, 122] on span "8" at bounding box center [139, 122] width 13 height 13
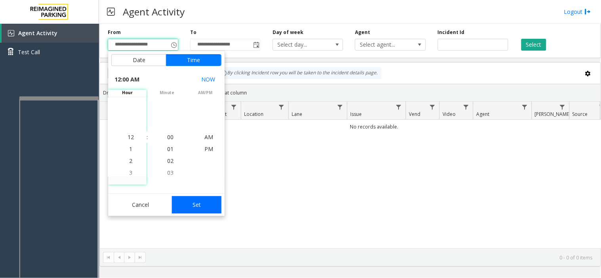
click at [200, 204] on button "Set" at bounding box center [197, 204] width 50 height 17
type input "**********"
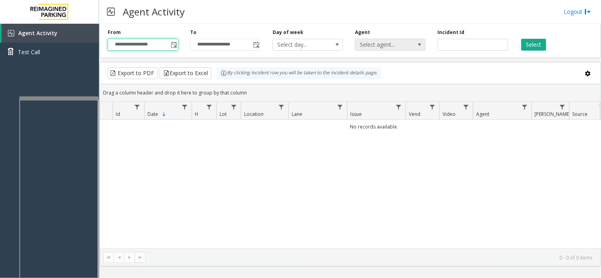
click at [401, 42] on span "Select agent..." at bounding box center [383, 44] width 56 height 11
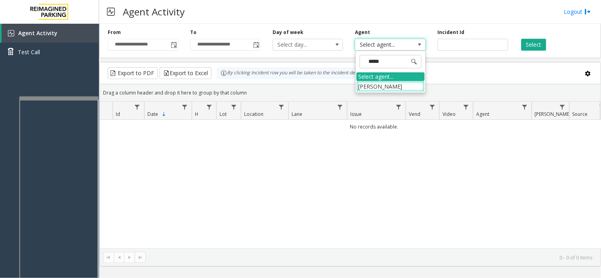
type input "******"
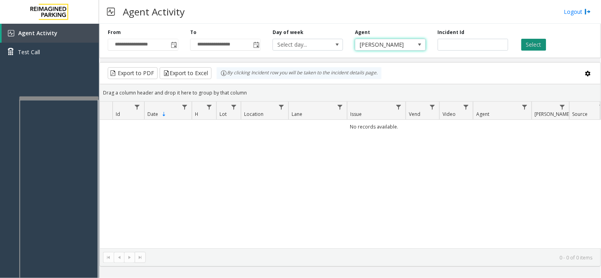
click at [535, 44] on button "Select" at bounding box center [533, 45] width 25 height 12
click at [527, 46] on button "Select" at bounding box center [533, 45] width 25 height 12
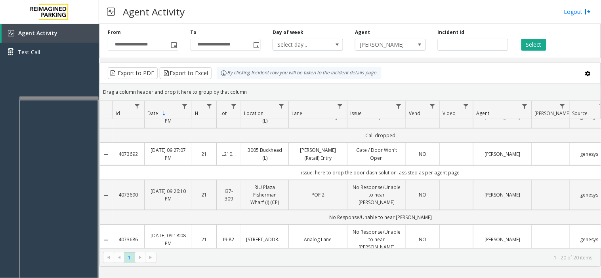
scroll to position [0, 0]
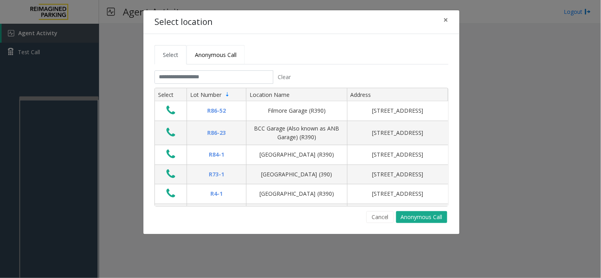
click at [202, 53] on span "Anonymous Call" at bounding box center [216, 55] width 42 height 8
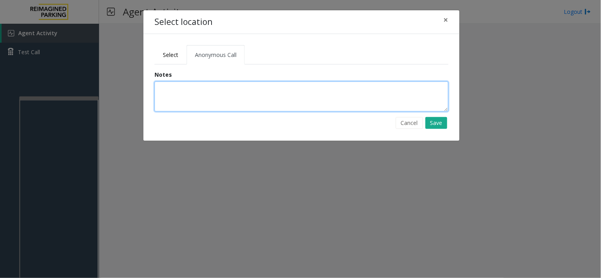
click at [176, 84] on textarea at bounding box center [301, 97] width 294 height 30
type textarea "**********"
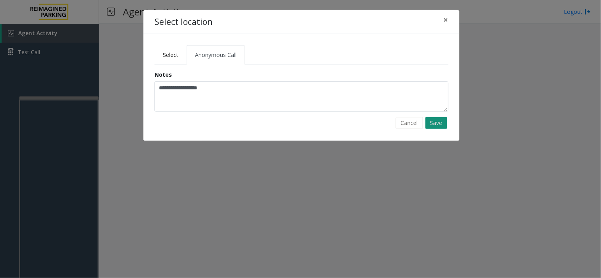
click at [431, 123] on button "Save" at bounding box center [436, 123] width 22 height 12
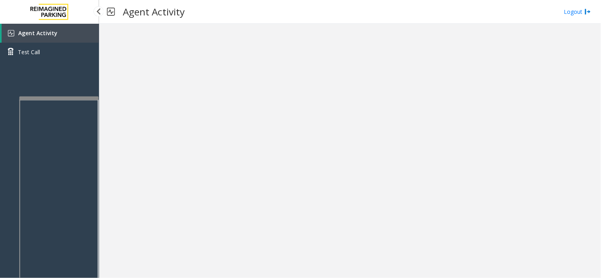
click at [50, 33] on span "Agent Activity" at bounding box center [37, 33] width 39 height 8
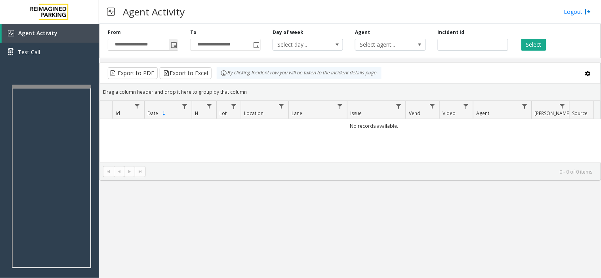
click at [177, 38] on span "Toggle popup" at bounding box center [173, 44] width 9 height 13
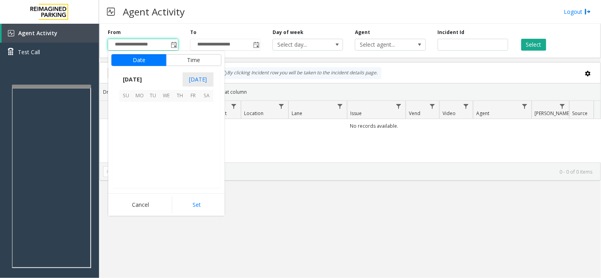
scroll to position [142083, 0]
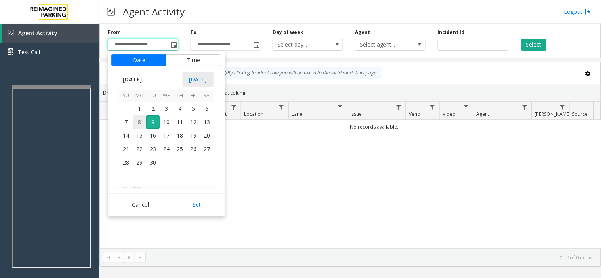
click at [133, 125] on span "8" at bounding box center [139, 122] width 13 height 13
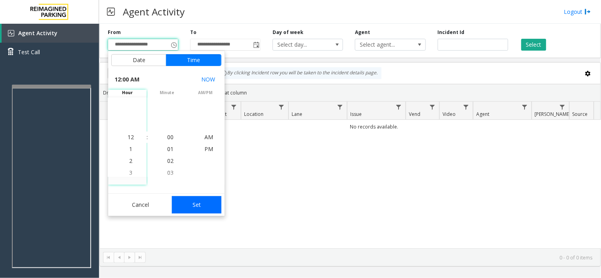
click at [181, 207] on button "Set" at bounding box center [197, 204] width 50 height 17
type input "**********"
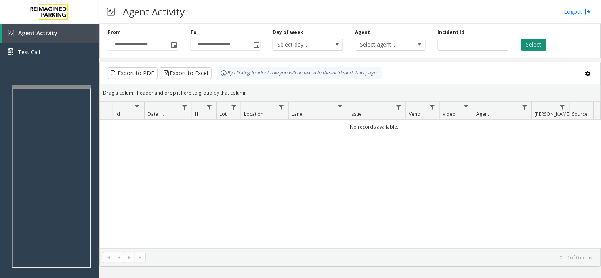
click at [527, 49] on button "Select" at bounding box center [533, 45] width 25 height 12
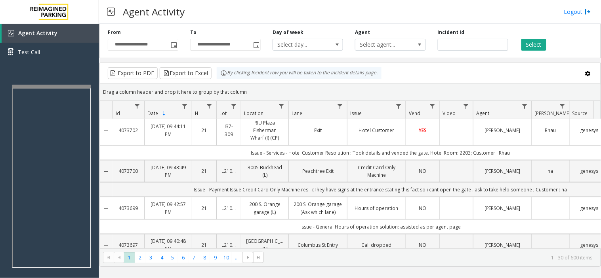
scroll to position [308, 0]
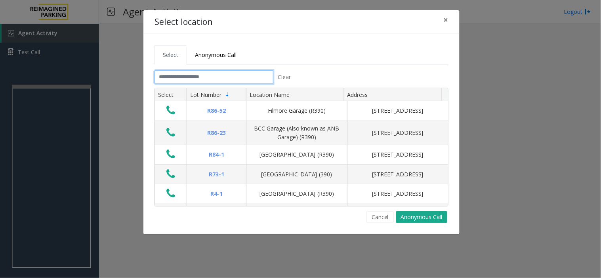
click at [209, 76] on input "text" at bounding box center [213, 76] width 119 height 13
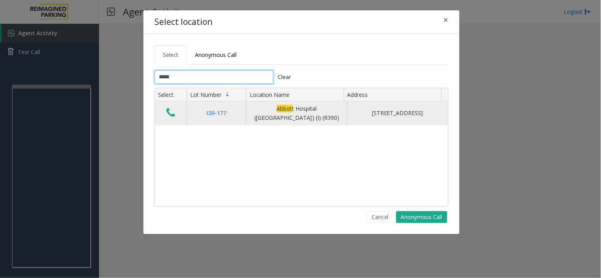
type input "*****"
click at [172, 118] on icon "Data table" at bounding box center [170, 112] width 9 height 11
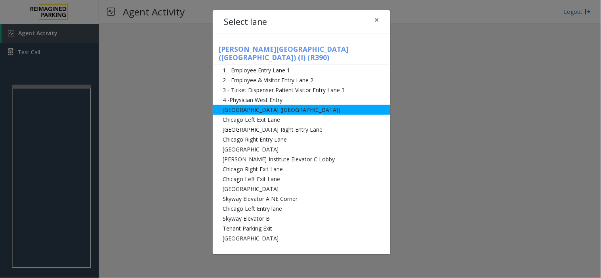
click at [268, 105] on li "[GEOGRAPHIC_DATA] ([GEOGRAPHIC_DATA])" at bounding box center [301, 110] width 177 height 10
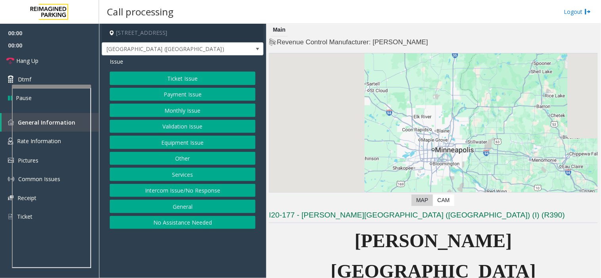
click at [195, 94] on button "Payment Issue" at bounding box center [183, 94] width 146 height 13
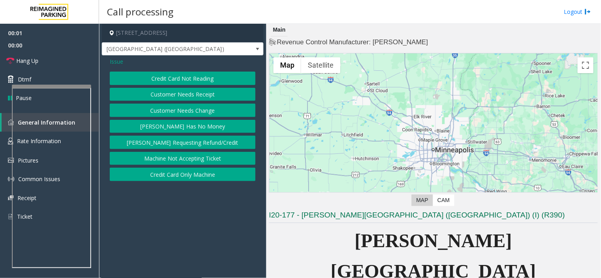
click at [195, 128] on button "Parker Has No Money" at bounding box center [183, 126] width 146 height 13
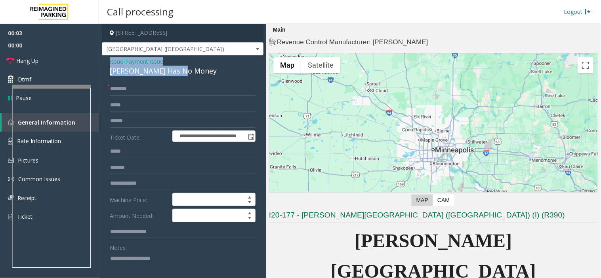
drag, startPoint x: 190, startPoint y: 73, endPoint x: 108, endPoint y: 61, distance: 82.9
click at [108, 61] on div "**********" at bounding box center [183, 225] width 162 height 341
copy div "Issue - Payment Issue Parker Has No Money"
click at [137, 260] on textarea at bounding box center [179, 267] width 139 height 30
paste textarea "**********"
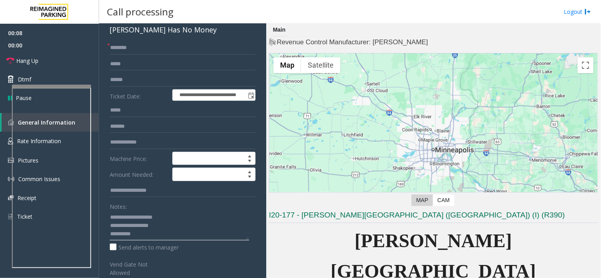
scroll to position [88, 0]
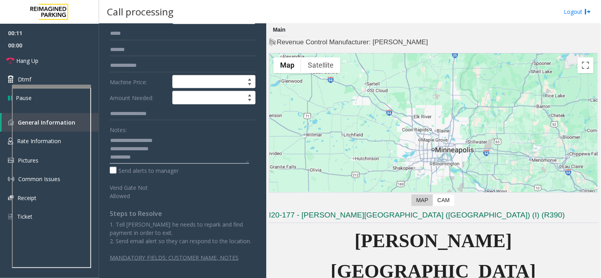
click at [139, 149] on textarea at bounding box center [179, 149] width 139 height 30
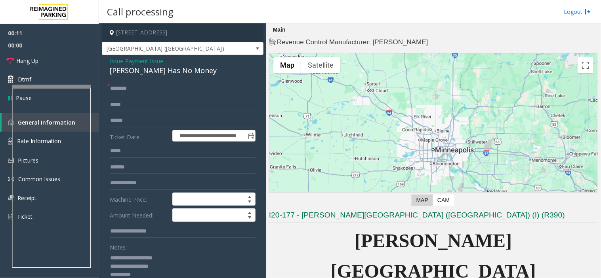
scroll to position [0, 0]
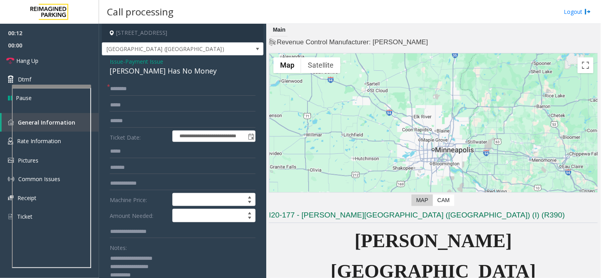
type textarea "**********"
click at [120, 61] on span "Issue" at bounding box center [116, 61] width 13 height 8
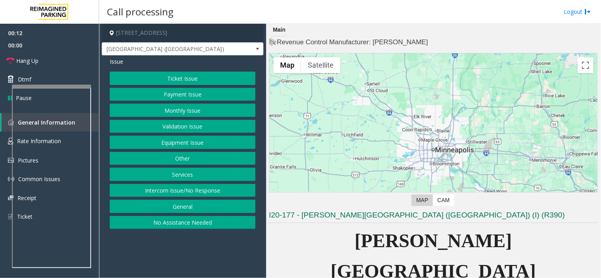
click at [162, 79] on button "Ticket Issue" at bounding box center [183, 78] width 146 height 13
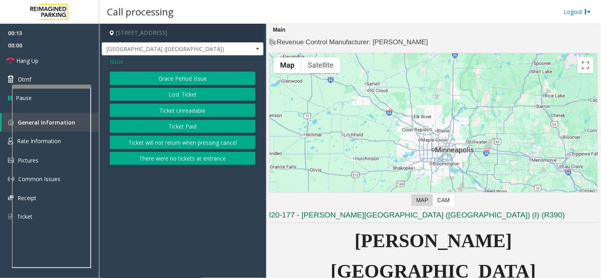
click at [172, 94] on button "Lost Ticket" at bounding box center [183, 94] width 146 height 13
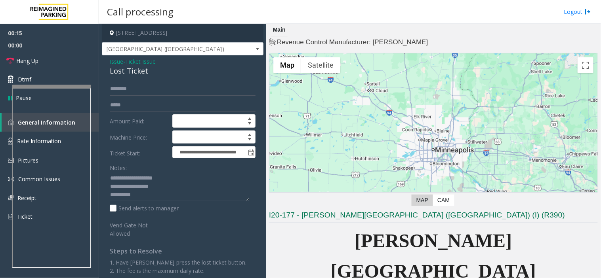
click at [116, 62] on span "Issue" at bounding box center [116, 61] width 13 height 8
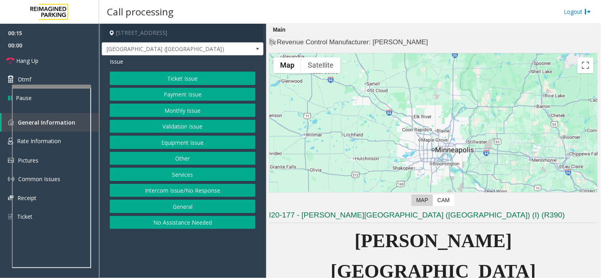
click at [184, 80] on button "Ticket Issue" at bounding box center [183, 78] width 146 height 13
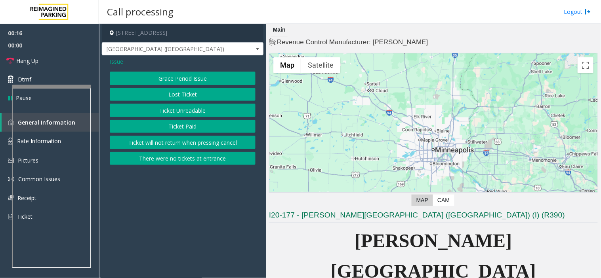
click at [183, 121] on button "Ticket Paid" at bounding box center [183, 126] width 146 height 13
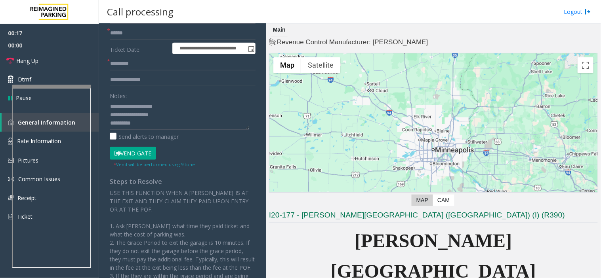
click at [147, 156] on button "Vend Gate" at bounding box center [133, 153] width 46 height 13
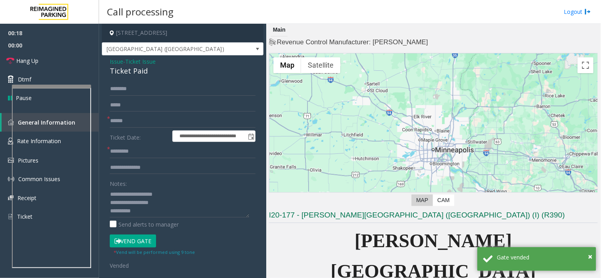
click at [117, 60] on span "Issue" at bounding box center [116, 61] width 13 height 8
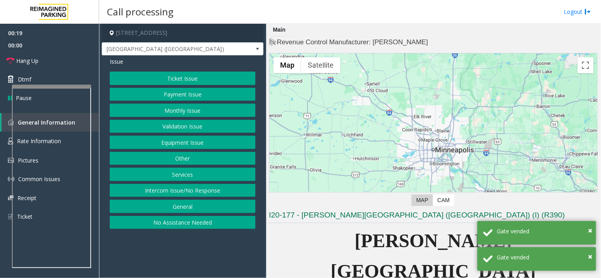
click at [169, 93] on button "Payment Issue" at bounding box center [183, 94] width 146 height 13
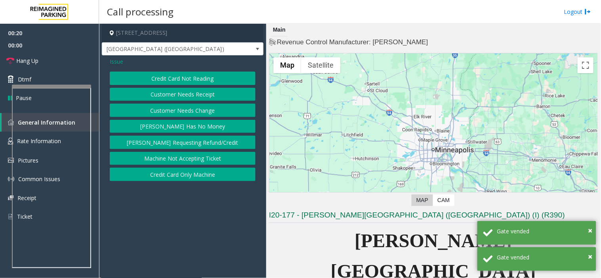
click at [170, 124] on button "Parker Has No Money" at bounding box center [183, 126] width 146 height 13
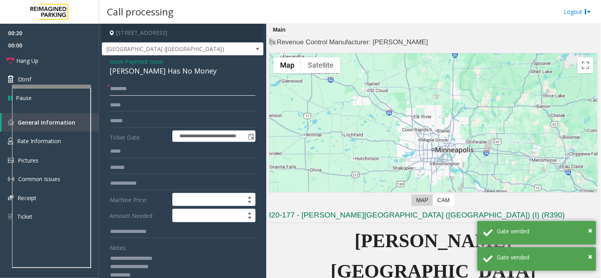
click at [132, 89] on input "text" at bounding box center [183, 88] width 146 height 13
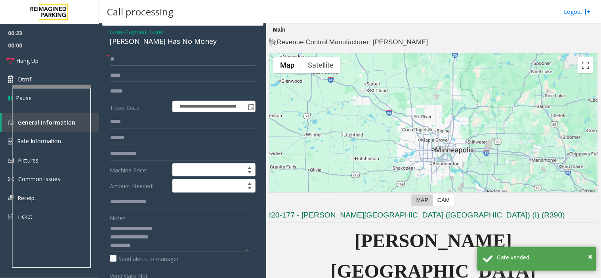
scroll to position [88, 0]
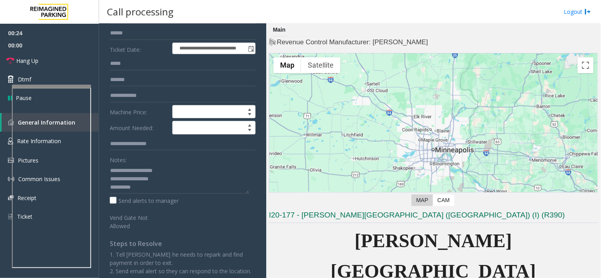
type input "**"
click at [138, 189] on textarea at bounding box center [179, 179] width 139 height 30
click at [70, 61] on link "Hang Up" at bounding box center [49, 60] width 99 height 19
click at [147, 193] on textarea at bounding box center [179, 179] width 139 height 30
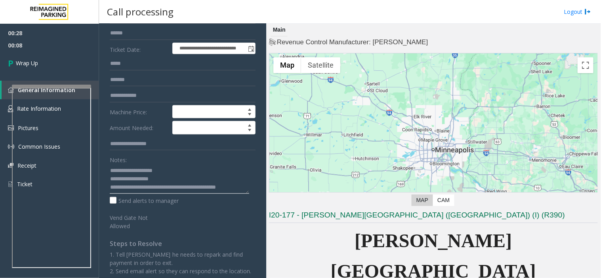
scroll to position [6, 0]
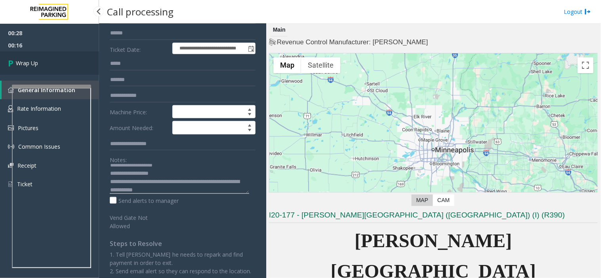
type textarea "**********"
click at [57, 62] on link "Wrap Up" at bounding box center [49, 62] width 99 height 23
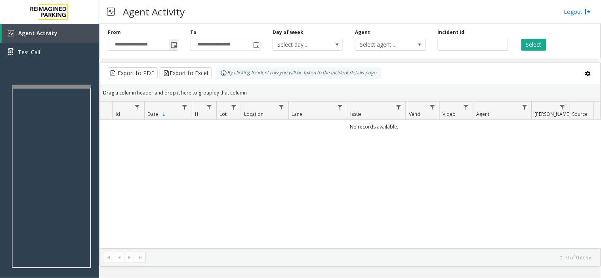
click at [177, 46] on span "Toggle popup" at bounding box center [174, 45] width 6 height 6
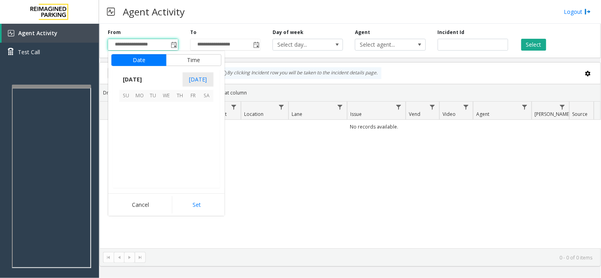
scroll to position [142083, 0]
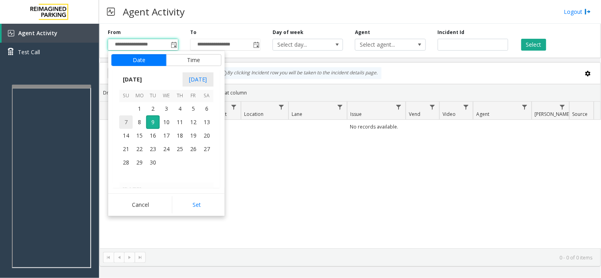
click at [130, 123] on span "7" at bounding box center [125, 122] width 13 height 13
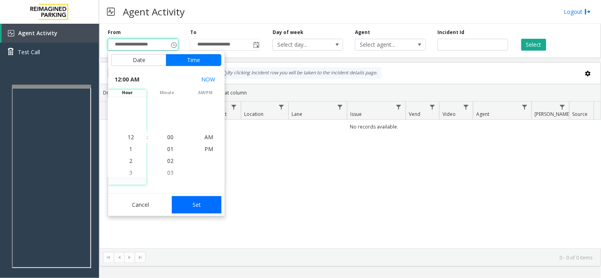
click at [207, 199] on button "Set" at bounding box center [197, 204] width 50 height 17
type input "**********"
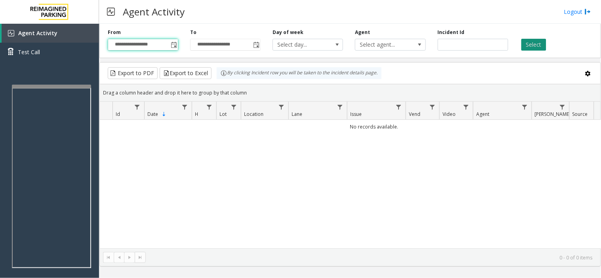
click at [521, 42] on div "Select" at bounding box center [555, 40] width 82 height 22
click at [523, 42] on button "Select" at bounding box center [533, 45] width 25 height 12
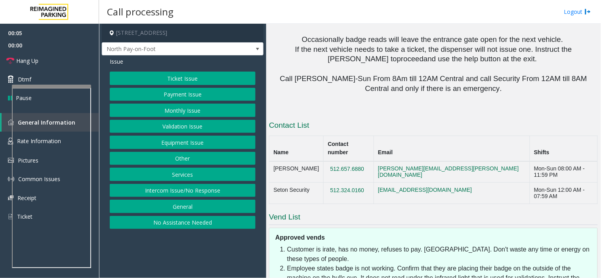
scroll to position [888, 0]
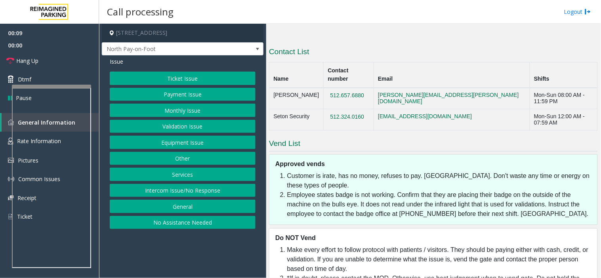
click at [187, 191] on button "Intercom Issue/No Response" at bounding box center [183, 190] width 146 height 13
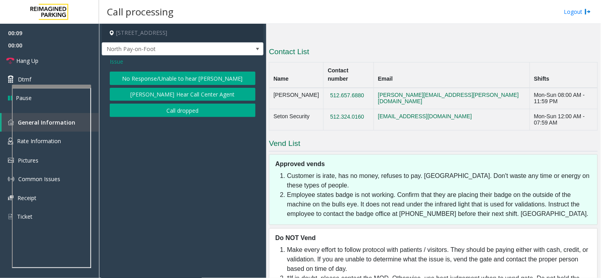
click at [173, 70] on div "Issue No Response/Unable to hear parker Parker Cannot Hear Call Center Agent Ca…" at bounding box center [183, 88] width 162 height 66
click at [142, 75] on button "No Response/Unable to hear [PERSON_NAME]" at bounding box center [183, 78] width 146 height 13
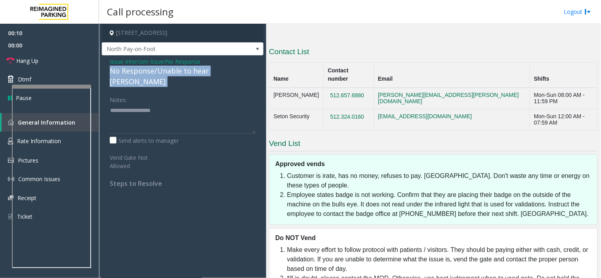
click at [142, 75] on div "No Response/Unable to hear [PERSON_NAME]" at bounding box center [183, 76] width 146 height 21
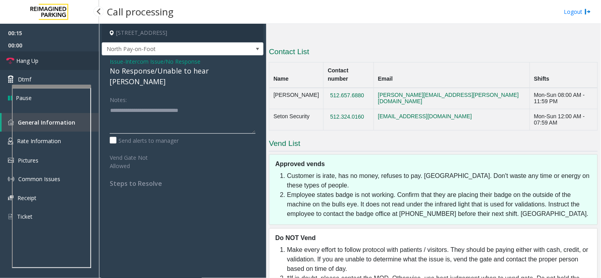
type textarea "**********"
click at [58, 57] on link "Hang Up" at bounding box center [49, 60] width 99 height 19
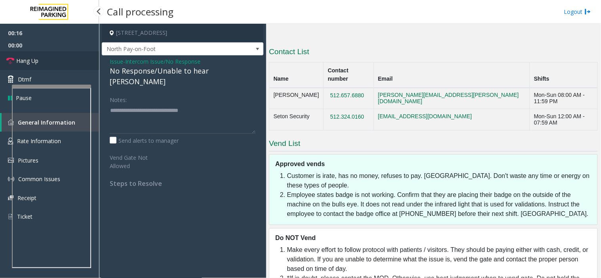
click at [58, 57] on link "Hang Up" at bounding box center [49, 60] width 99 height 19
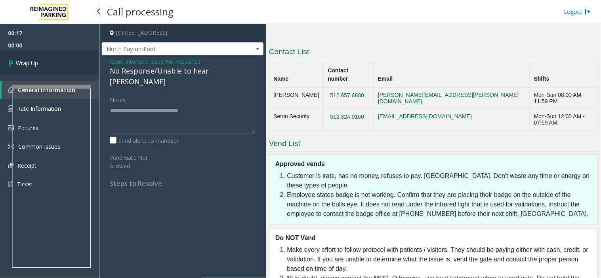
click at [58, 57] on link "Wrap Up" at bounding box center [49, 62] width 99 height 23
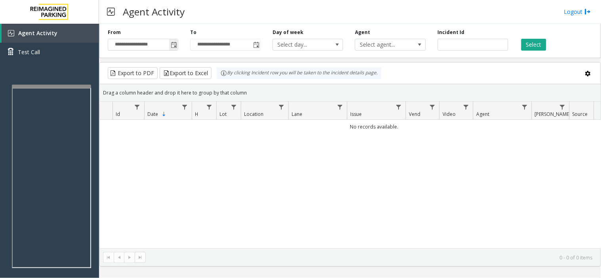
click at [176, 46] on span "Toggle popup" at bounding box center [174, 45] width 6 height 6
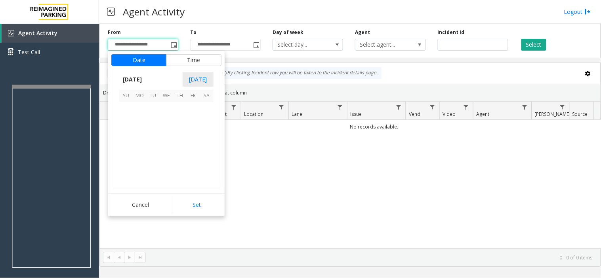
scroll to position [142083, 0]
click at [126, 125] on span "7" at bounding box center [125, 122] width 13 height 13
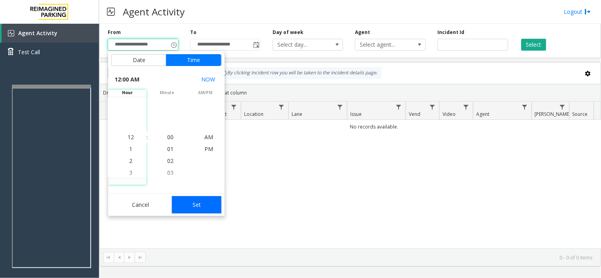
click at [197, 207] on button "Set" at bounding box center [197, 204] width 50 height 17
type input "**********"
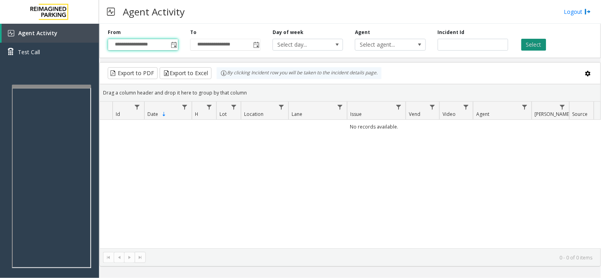
click at [527, 39] on button "Select" at bounding box center [533, 45] width 25 height 12
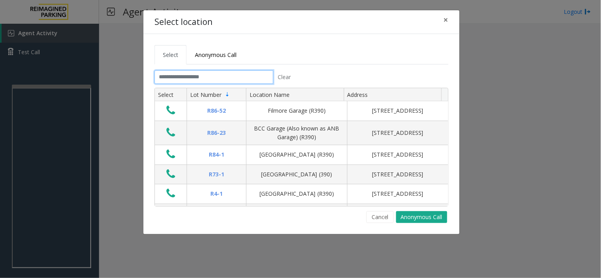
click at [186, 81] on input "text" at bounding box center [213, 76] width 119 height 13
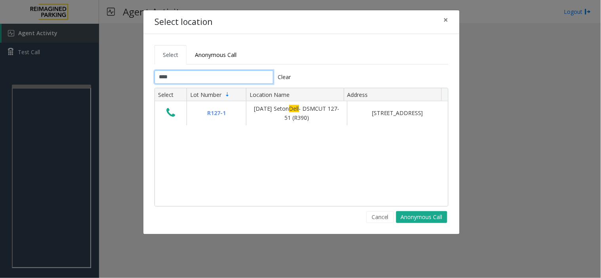
type input "****"
click at [160, 101] on th "Select" at bounding box center [171, 94] width 32 height 13
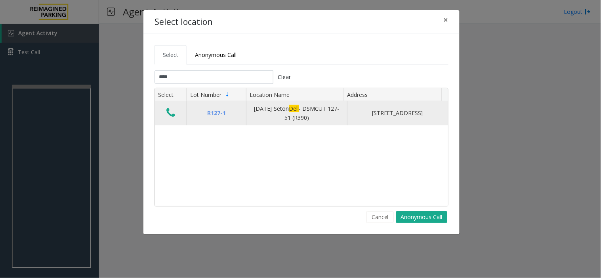
click at [172, 120] on button "Data table" at bounding box center [170, 113] width 13 height 13
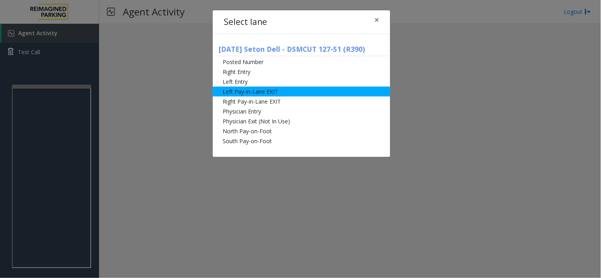
click at [250, 95] on li "Left Pay-in-Lane EXIT" at bounding box center [301, 92] width 177 height 10
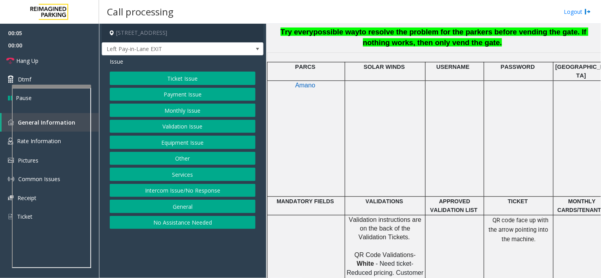
scroll to position [352, 0]
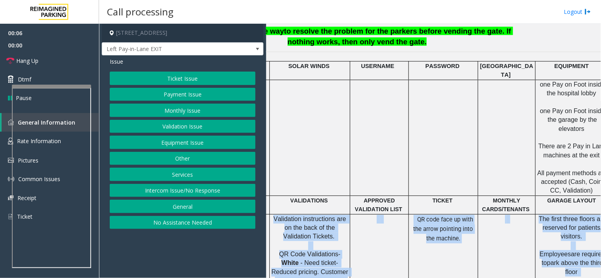
drag, startPoint x: 323, startPoint y: 219, endPoint x: 599, endPoint y: 236, distance: 276.9
click at [599, 236] on div "Main ← Move left → Move right ↑ Move up ↓ Move down + Zoom in - Zoom out Home J…" at bounding box center [433, 151] width 334 height 255
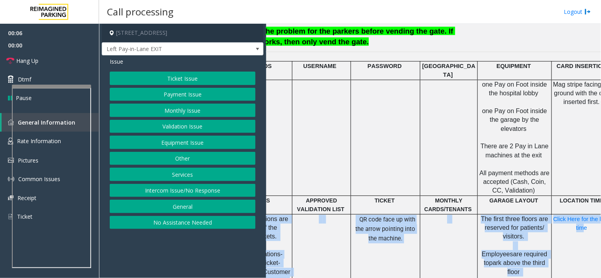
click at [501, 251] on span "Employees" at bounding box center [496, 254] width 31 height 7
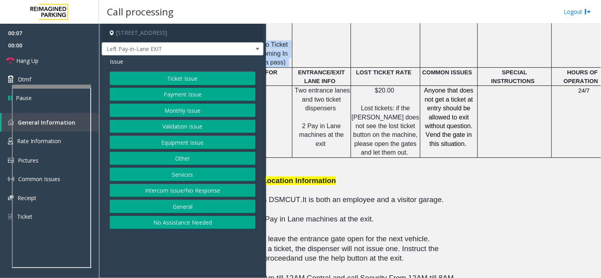
scroll to position [616, 133]
click at [366, 185] on p at bounding box center [300, 189] width 329 height 9
click at [371, 204] on p at bounding box center [300, 209] width 329 height 10
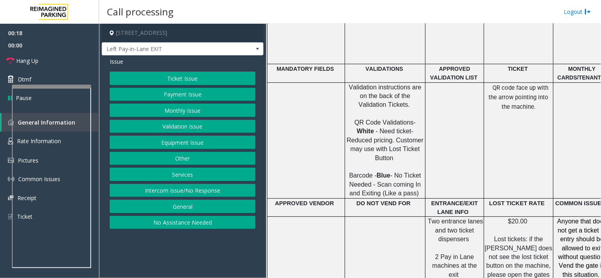
scroll to position [440, 0]
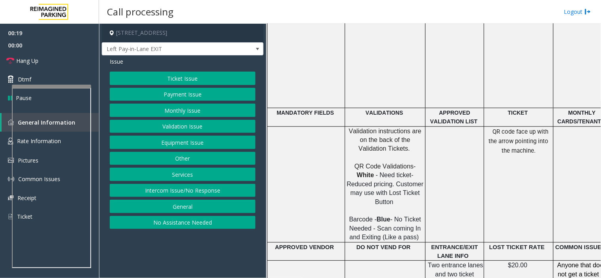
click at [178, 77] on button "Ticket Issue" at bounding box center [183, 78] width 146 height 13
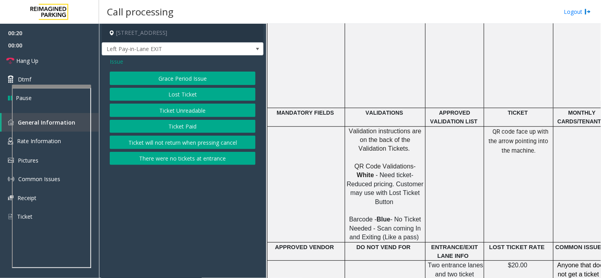
click at [181, 94] on button "Lost Ticket" at bounding box center [183, 94] width 146 height 13
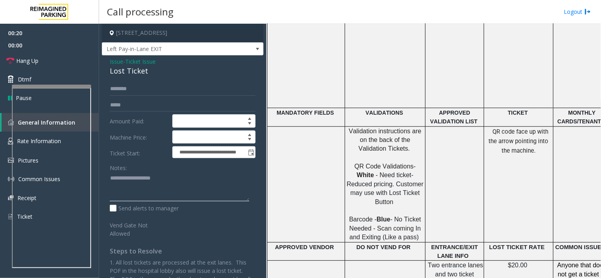
click at [165, 179] on textarea at bounding box center [179, 187] width 139 height 30
drag, startPoint x: 152, startPoint y: 72, endPoint x: 106, endPoint y: 61, distance: 48.0
click at [106, 61] on div "**********" at bounding box center [183, 197] width 162 height 285
copy div "Issue - Ticket Issue Lost Ticket"
click at [128, 177] on textarea at bounding box center [179, 187] width 139 height 30
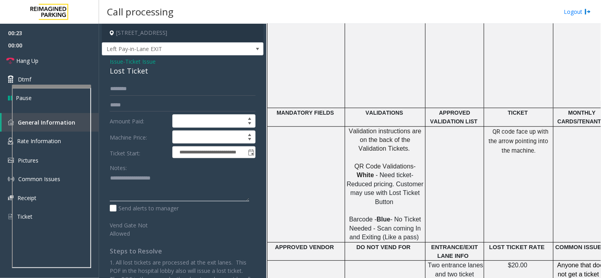
paste textarea "**********"
click at [144, 195] on textarea at bounding box center [179, 187] width 139 height 30
type textarea "**********"
click at [126, 85] on input "text" at bounding box center [183, 88] width 146 height 13
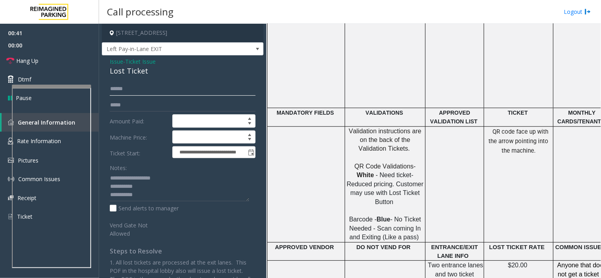
type input "******"
click at [119, 63] on span "Issue" at bounding box center [116, 61] width 13 height 8
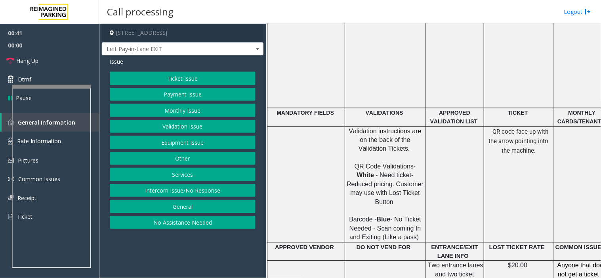
click at [127, 72] on button "Ticket Issue" at bounding box center [183, 78] width 146 height 13
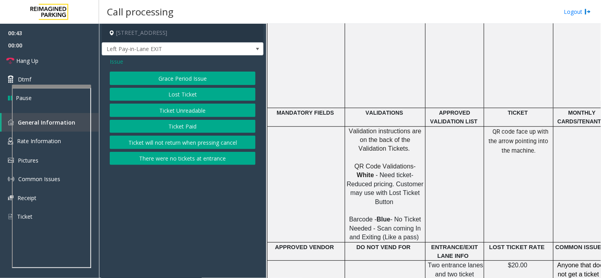
click at [162, 128] on button "Ticket Paid" at bounding box center [183, 126] width 146 height 13
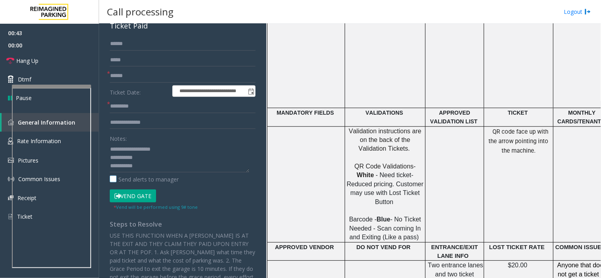
scroll to position [88, 0]
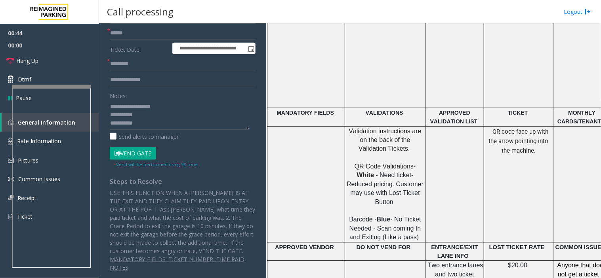
click at [138, 149] on button "Vend Gate" at bounding box center [133, 153] width 46 height 13
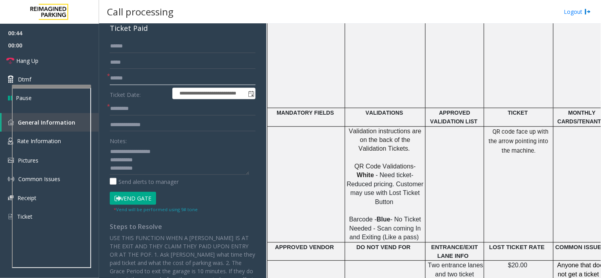
scroll to position [0, 0]
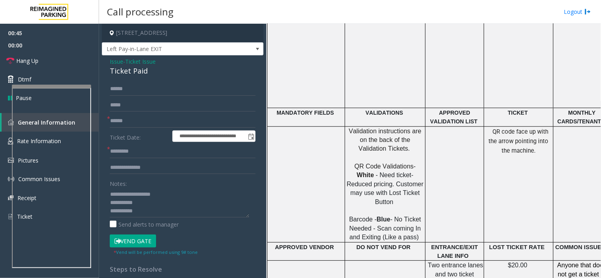
click at [116, 63] on span "Issue" at bounding box center [116, 61] width 13 height 8
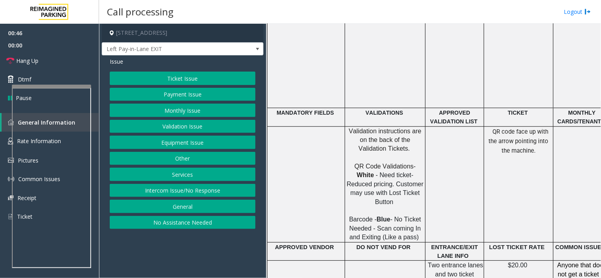
click at [145, 87] on div "Ticket Issue Payment Issue Monthly Issue Validation Issue Equipment Issue Other…" at bounding box center [183, 151] width 146 height 158
click at [153, 80] on button "Ticket Issue" at bounding box center [183, 78] width 146 height 13
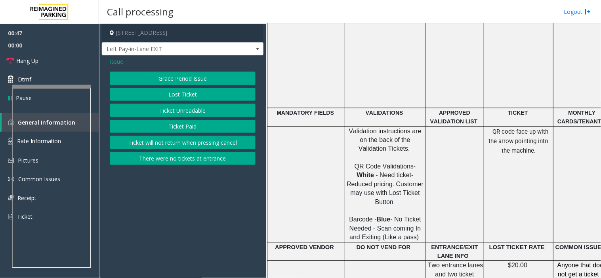
click at [164, 93] on button "Lost Ticket" at bounding box center [183, 94] width 146 height 13
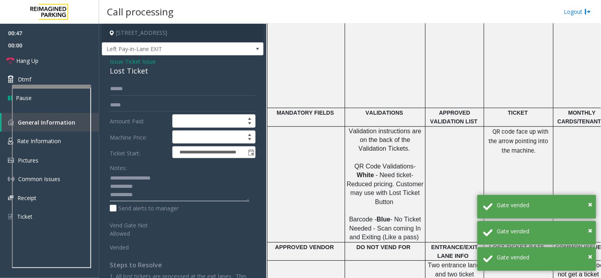
click at [160, 193] on textarea at bounding box center [179, 187] width 139 height 30
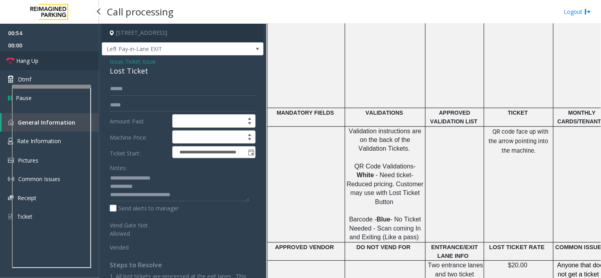
click at [61, 54] on link "Hang Up" at bounding box center [49, 60] width 99 height 19
click at [206, 194] on textarea at bounding box center [179, 187] width 139 height 30
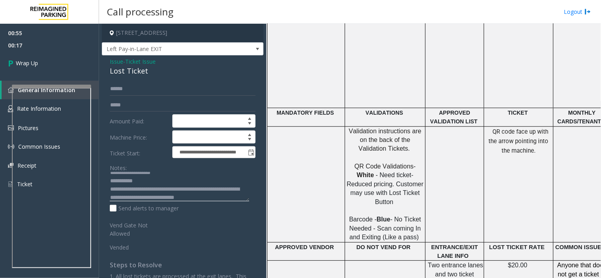
scroll to position [14, 0]
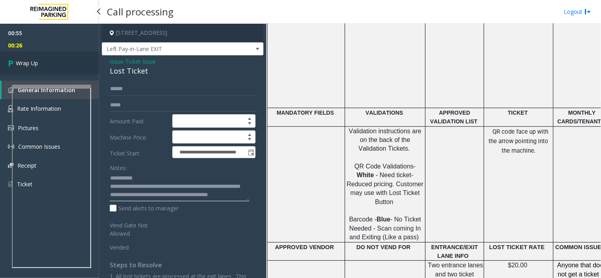
type textarea "**********"
click at [40, 70] on link "Wrap Up" at bounding box center [49, 62] width 99 height 23
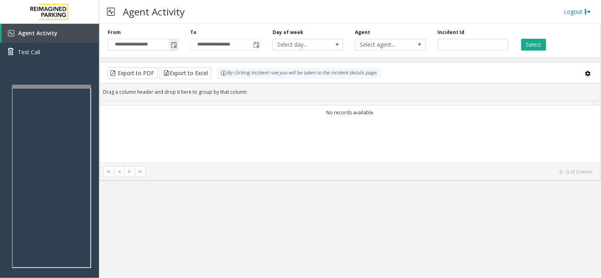
click at [175, 44] on span "Toggle popup" at bounding box center [174, 45] width 6 height 6
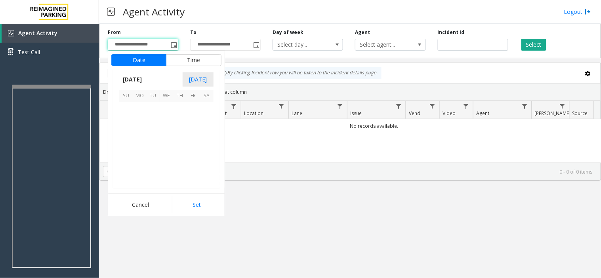
scroll to position [142083, 0]
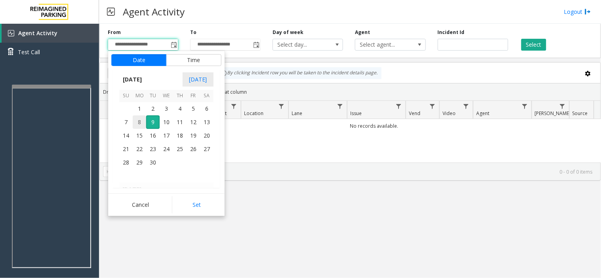
click at [139, 118] on span "8" at bounding box center [139, 122] width 13 height 13
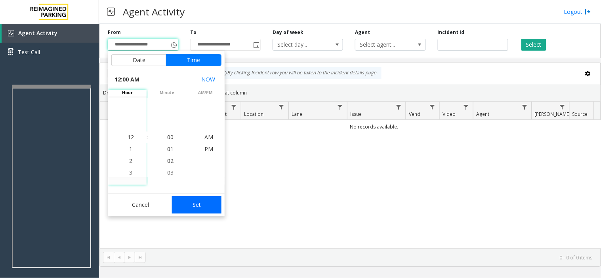
click at [194, 207] on button "Set" at bounding box center [197, 204] width 50 height 17
type input "**********"
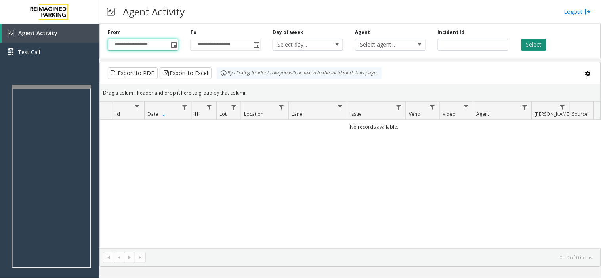
click at [533, 48] on button "Select" at bounding box center [533, 45] width 25 height 12
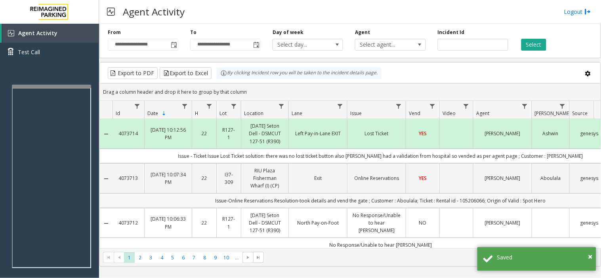
scroll to position [44, 0]
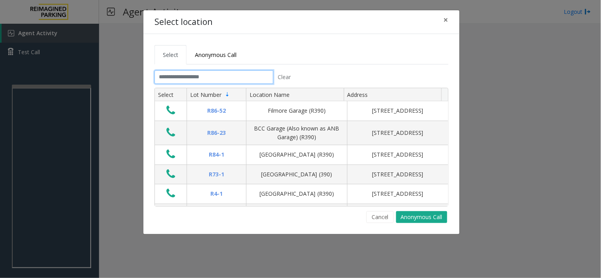
click at [189, 73] on input "text" at bounding box center [213, 76] width 119 height 13
click at [175, 79] on input "text" at bounding box center [213, 76] width 119 height 13
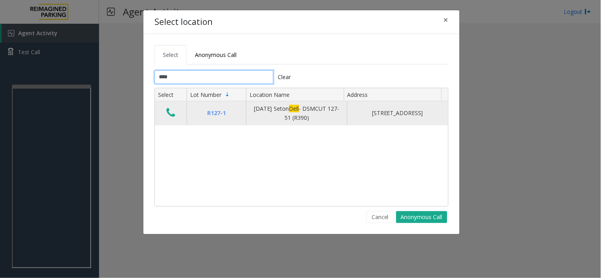
type input "****"
click at [169, 118] on icon "Data table" at bounding box center [170, 112] width 9 height 11
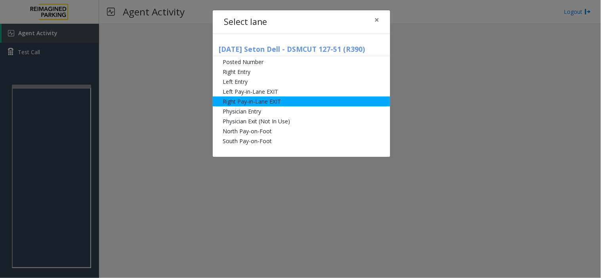
click at [228, 97] on li "Right Pay-in-Lane EXIT" at bounding box center [301, 102] width 177 height 10
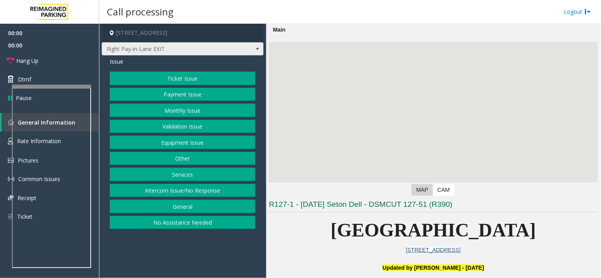
click at [181, 43] on span "Right Pay-in-Lane EXIT" at bounding box center [166, 49] width 129 height 13
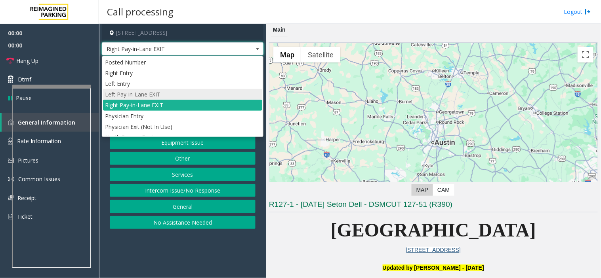
click at [167, 93] on li "Left Pay-in-Lane EXIT" at bounding box center [182, 94] width 159 height 11
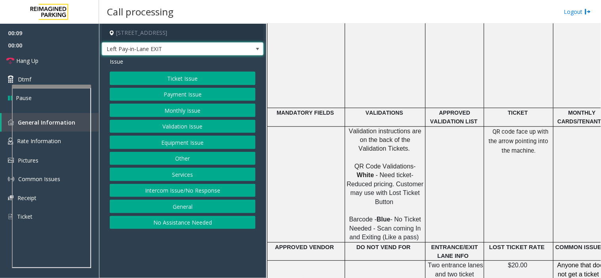
scroll to position [616, 0]
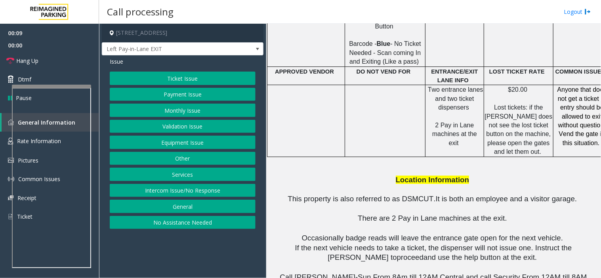
click at [194, 76] on button "Ticket Issue" at bounding box center [183, 78] width 146 height 13
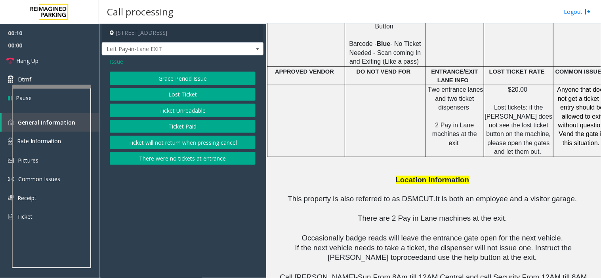
click at [187, 105] on button "Ticket Unreadable" at bounding box center [183, 110] width 146 height 13
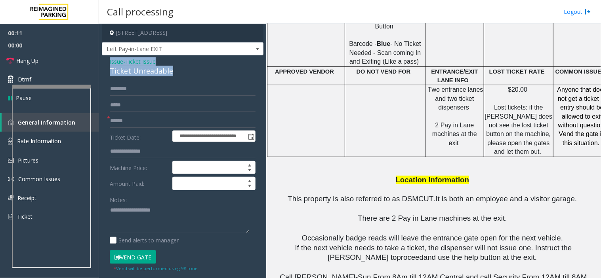
drag, startPoint x: 182, startPoint y: 69, endPoint x: 108, endPoint y: 59, distance: 75.1
click at [108, 59] on div "**********" at bounding box center [183, 244] width 162 height 378
copy div "Issue - Ticket Issue Ticket Unreadable"
click at [129, 220] on textarea at bounding box center [179, 219] width 139 height 30
paste textarea "**********"
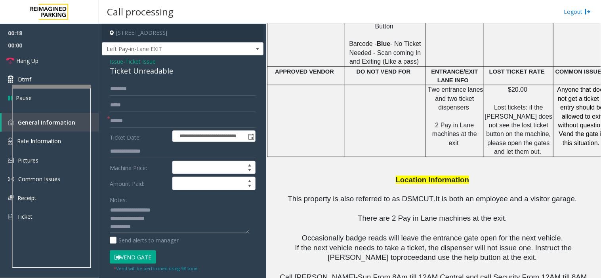
type textarea "**********"
click at [139, 111] on input "text" at bounding box center [183, 105] width 146 height 13
click at [138, 120] on input "text" at bounding box center [183, 120] width 146 height 13
click at [138, 128] on form "**********" at bounding box center [183, 177] width 146 height 190
click at [147, 228] on textarea at bounding box center [179, 219] width 139 height 30
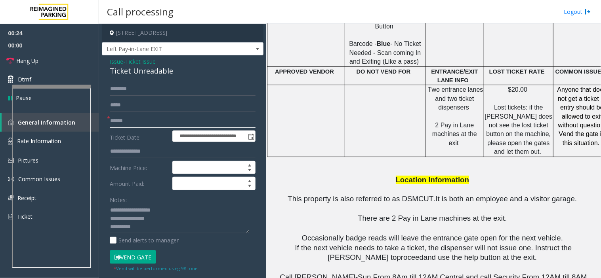
click at [126, 114] on input "text" at bounding box center [183, 120] width 146 height 13
click at [144, 230] on textarea at bounding box center [179, 219] width 139 height 30
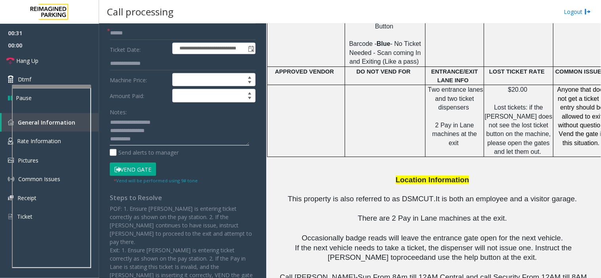
scroll to position [0, 0]
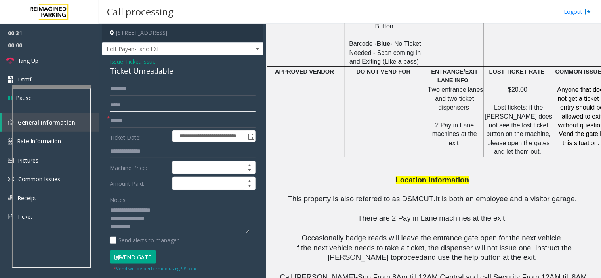
click at [132, 102] on input "text" at bounding box center [183, 105] width 146 height 13
click at [133, 109] on input "text" at bounding box center [183, 105] width 146 height 13
click at [133, 112] on input "text" at bounding box center [183, 105] width 146 height 13
click at [133, 116] on input "text" at bounding box center [183, 120] width 146 height 13
type input "**"
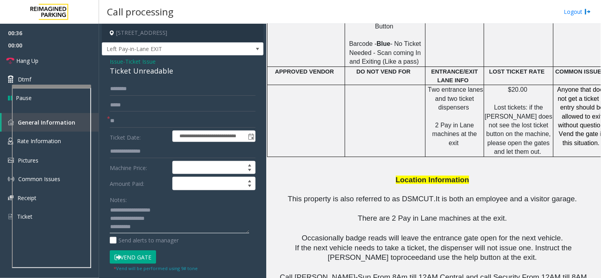
click at [148, 228] on textarea at bounding box center [179, 219] width 139 height 30
type textarea "**********"
click at [60, 57] on link "Hang Up" at bounding box center [49, 60] width 99 height 19
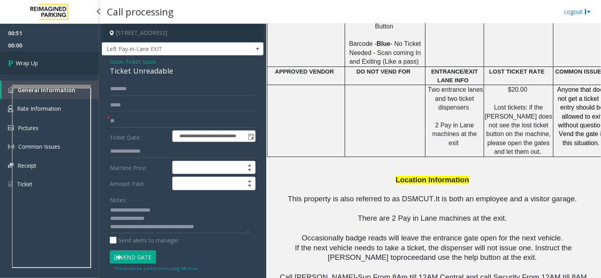
click at [57, 56] on link "Wrap Up" at bounding box center [49, 62] width 99 height 23
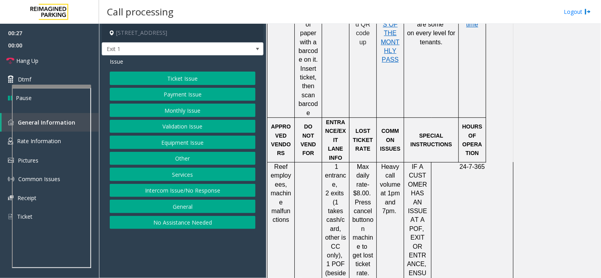
scroll to position [791, 0]
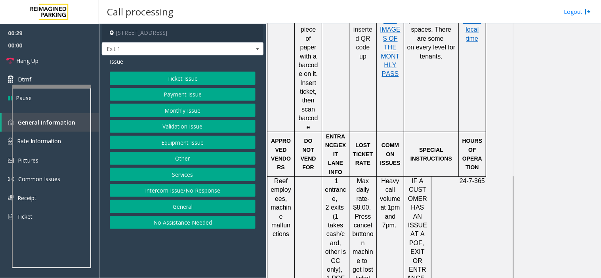
click at [192, 139] on button "Equipment Issue" at bounding box center [183, 142] width 146 height 13
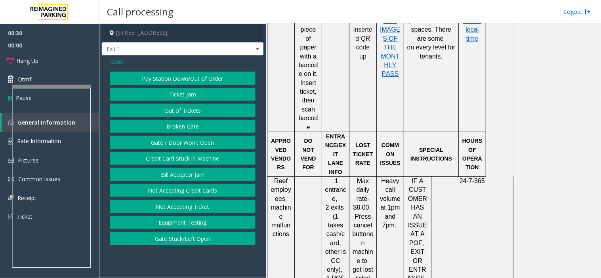
click at [182, 94] on button "Ticket Jam" at bounding box center [183, 94] width 146 height 13
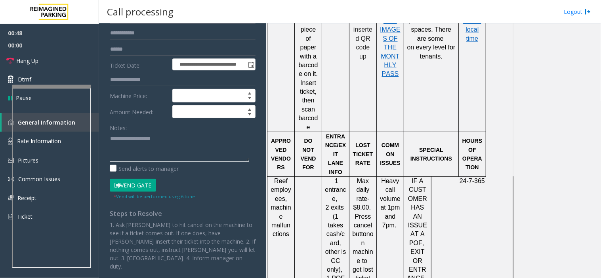
click at [174, 144] on textarea at bounding box center [179, 147] width 139 height 30
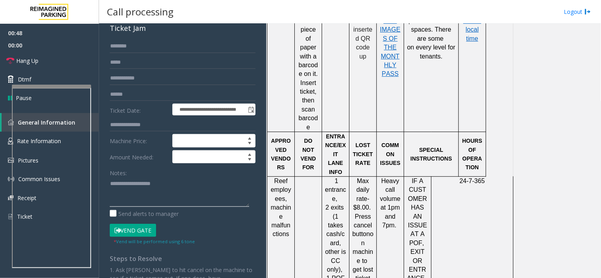
scroll to position [0, 0]
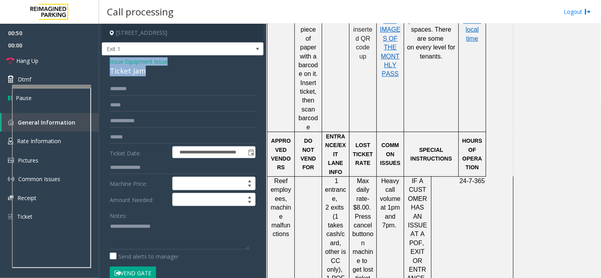
drag, startPoint x: 157, startPoint y: 71, endPoint x: 107, endPoint y: 57, distance: 51.4
click at [107, 57] on div "**********" at bounding box center [183, 239] width 162 height 369
copy div "Issue - Equipment Issue Ticket Jam"
click at [148, 229] on textarea at bounding box center [179, 235] width 139 height 30
paste textarea "**********"
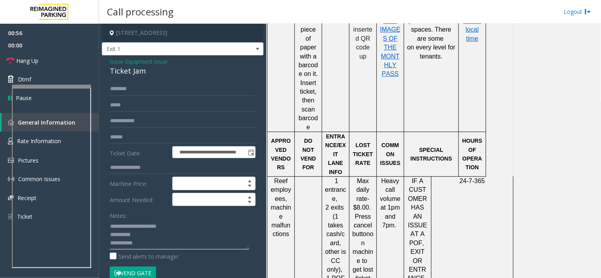
type textarea "**********"
click at [129, 81] on div "**********" at bounding box center [183, 239] width 162 height 369
click at [127, 90] on input "text" at bounding box center [183, 88] width 146 height 13
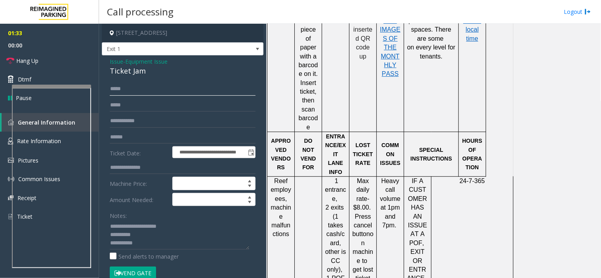
click at [115, 92] on input "*****" at bounding box center [183, 88] width 146 height 13
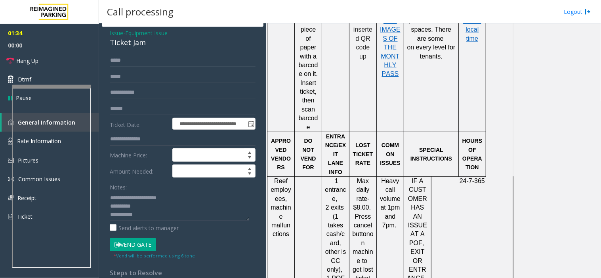
scroll to position [44, 0]
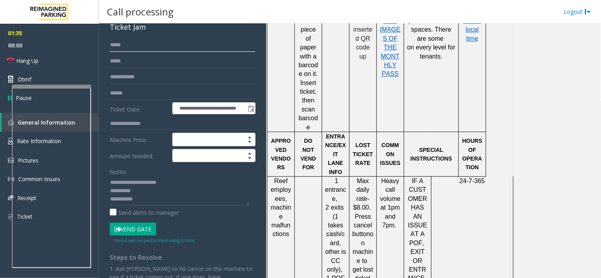
type input "*****"
click at [142, 232] on button "Vend Gate" at bounding box center [133, 229] width 46 height 13
click at [143, 195] on textarea at bounding box center [179, 191] width 139 height 30
click at [150, 202] on textarea at bounding box center [179, 191] width 139 height 30
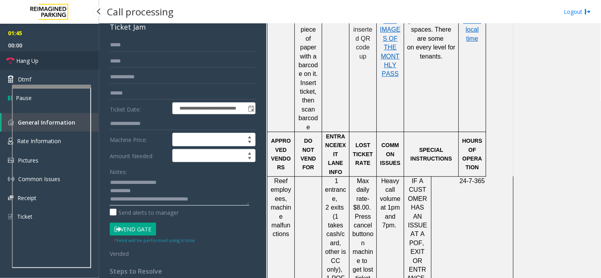
type textarea "**********"
click at [72, 64] on link "Hang Up" at bounding box center [49, 60] width 99 height 19
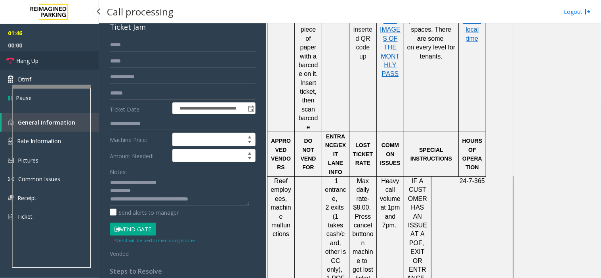
click at [72, 64] on link "Hang Up" at bounding box center [49, 60] width 99 height 19
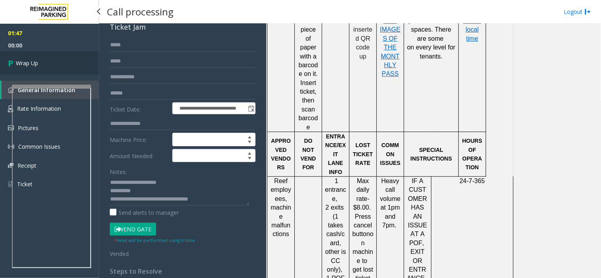
click at [72, 64] on link "Wrap Up" at bounding box center [49, 62] width 99 height 23
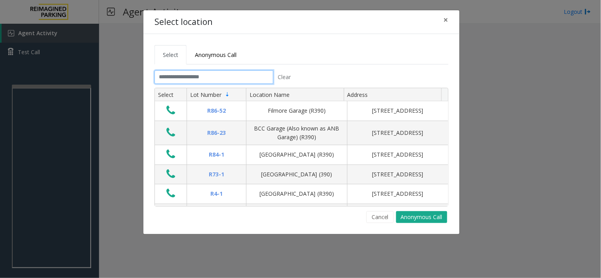
click at [191, 77] on input "text" at bounding box center [213, 76] width 119 height 13
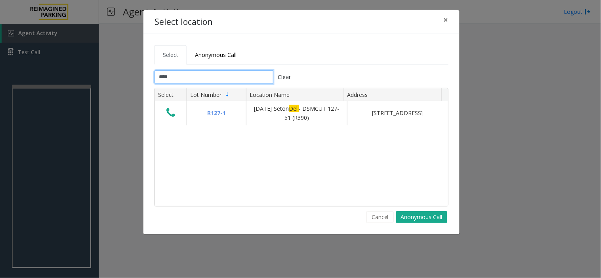
type input "****"
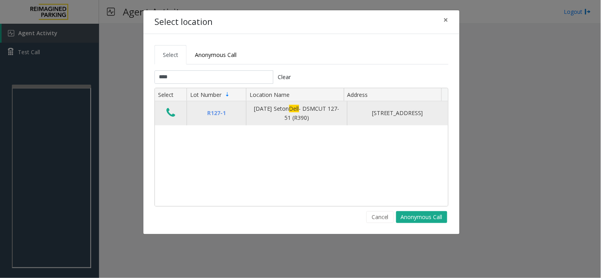
click at [167, 118] on icon "Data table" at bounding box center [170, 112] width 9 height 11
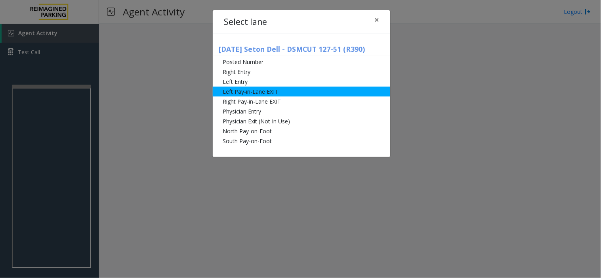
click at [265, 92] on li "Left Pay-in-Lane EXIT" at bounding box center [301, 92] width 177 height 10
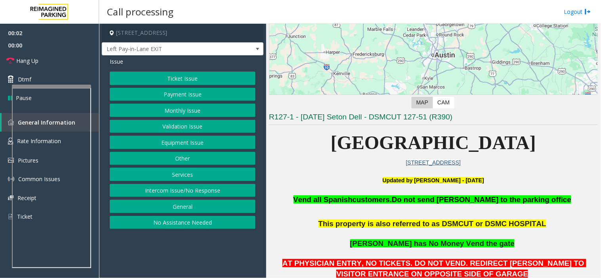
scroll to position [88, 0]
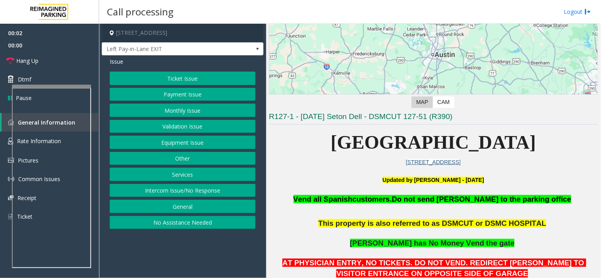
click at [201, 125] on button "Validation Issue" at bounding box center [183, 126] width 146 height 13
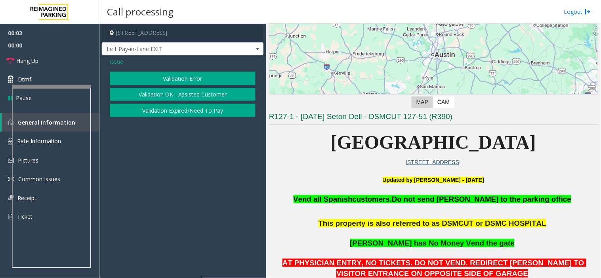
click at [174, 80] on button "Validation Error" at bounding box center [183, 78] width 146 height 13
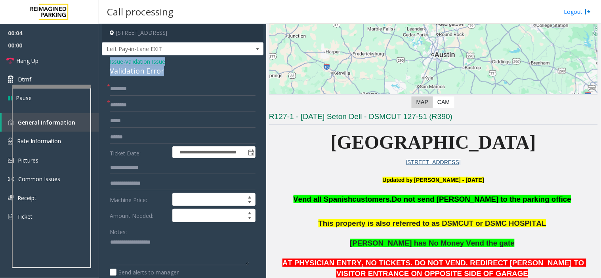
drag, startPoint x: 175, startPoint y: 71, endPoint x: 104, endPoint y: 61, distance: 71.2
copy div "Issue - Validation Issue Validation Error"
click at [145, 247] on textarea at bounding box center [179, 251] width 139 height 30
paste textarea "**********"
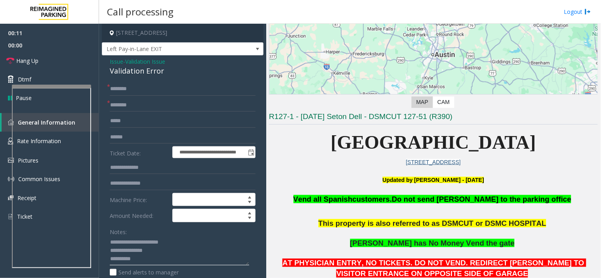
type textarea "**********"
click at [135, 106] on input "text" at bounding box center [183, 105] width 146 height 13
type input "*"
click at [147, 107] on input "**********" at bounding box center [183, 105] width 146 height 13
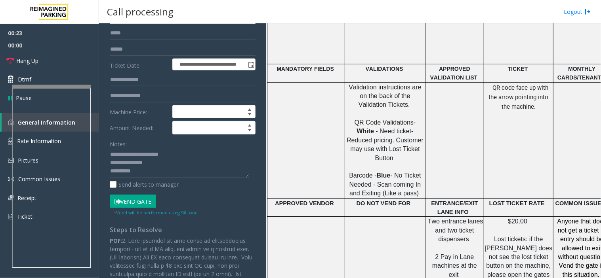
scroll to position [616, 0]
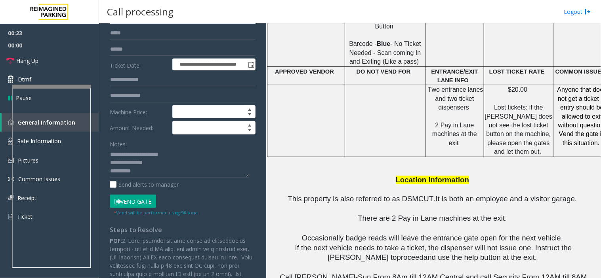
type input "**********"
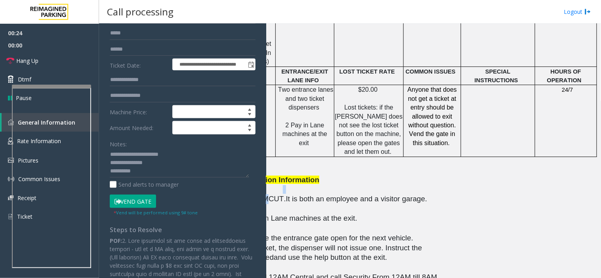
drag, startPoint x: 416, startPoint y: 167, endPoint x: 600, endPoint y: 142, distance: 185.9
click at [600, 142] on div "Main ← Move left → Move right ↑ Move up ↓ Move down + Zoom in - Zoom out Home J…" at bounding box center [433, 151] width 334 height 255
click at [504, 155] on div "Main ← Move left → Move right ↑ Move up ↓ Move down + Zoom in - Zoom out Home J…" at bounding box center [433, 151] width 334 height 255
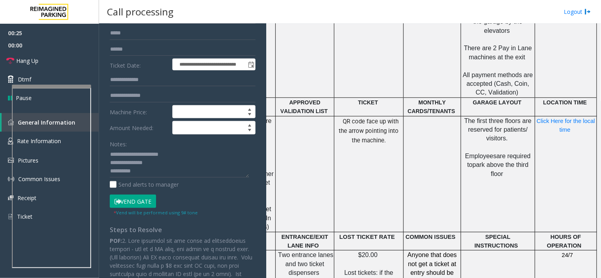
scroll to position [440, 156]
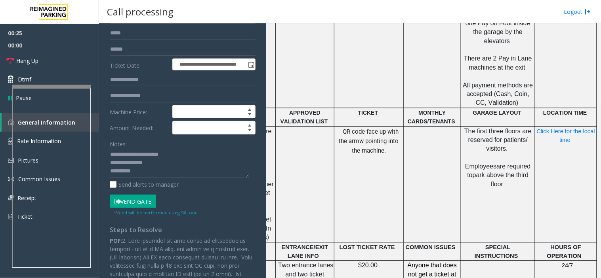
click at [544, 130] on td "Click Here for the local time" at bounding box center [566, 184] width 62 height 116
click at [547, 128] on span "Click Here for the local time" at bounding box center [567, 135] width 60 height 15
click at [552, 128] on span "Click Here for the local time" at bounding box center [567, 135] width 60 height 15
click at [553, 128] on span "Click Here for the local time" at bounding box center [567, 135] width 60 height 15
click at [560, 128] on span "Click Here for the local time" at bounding box center [567, 135] width 60 height 15
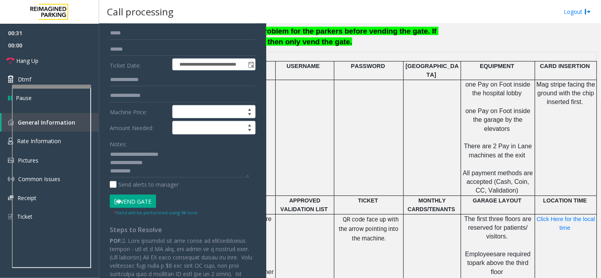
scroll to position [396, 156]
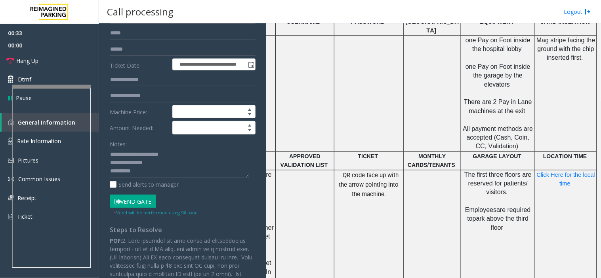
click at [537, 172] on span "Click Here for the local time" at bounding box center [567, 179] width 60 height 15
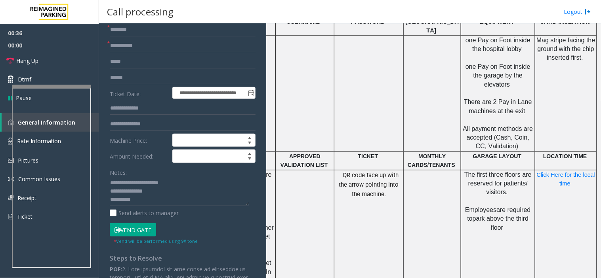
scroll to position [44, 0]
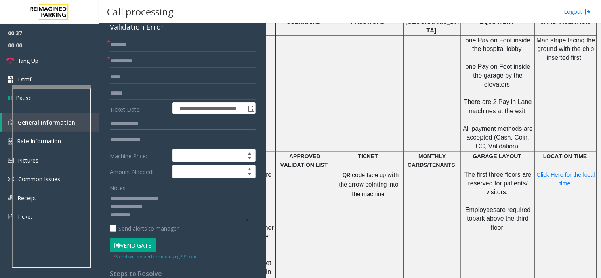
click at [148, 127] on input "text" at bounding box center [183, 123] width 146 height 13
type input "*****"
click at [149, 90] on input "text" at bounding box center [183, 93] width 146 height 13
drag, startPoint x: 137, startPoint y: 125, endPoint x: 108, endPoint y: 124, distance: 28.9
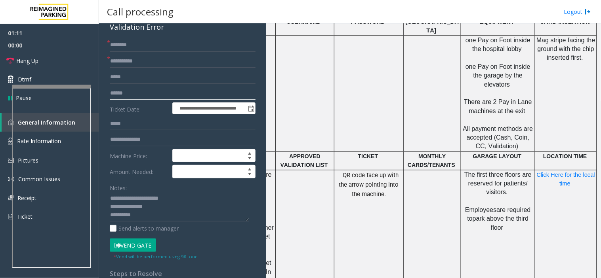
click at [129, 92] on input "text" at bounding box center [183, 93] width 146 height 13
paste input "*****"
type input "*****"
click at [131, 120] on input "*****" at bounding box center [183, 123] width 146 height 13
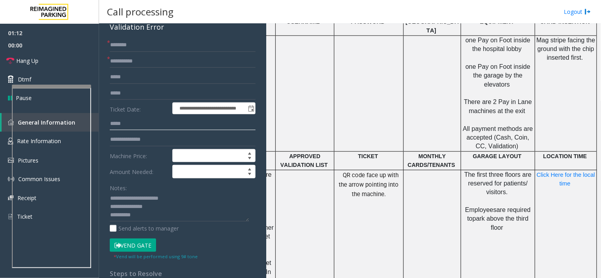
click at [131, 120] on input "*****" at bounding box center [183, 123] width 146 height 13
click at [121, 44] on input "text" at bounding box center [183, 44] width 146 height 13
drag, startPoint x: 121, startPoint y: 44, endPoint x: 145, endPoint y: 42, distance: 23.9
click at [145, 42] on input "********" at bounding box center [183, 44] width 146 height 13
click at [142, 46] on input "********" at bounding box center [183, 44] width 146 height 13
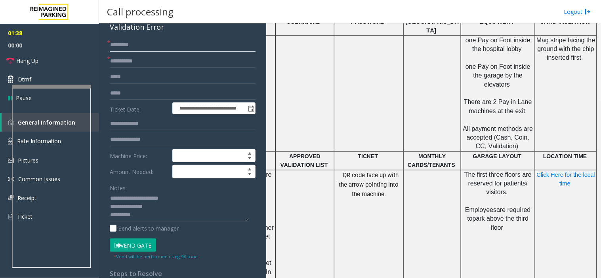
drag, startPoint x: 140, startPoint y: 46, endPoint x: 107, endPoint y: 40, distance: 33.1
click at [110, 40] on div "* ********" at bounding box center [183, 44] width 146 height 13
type input "********"
click at [141, 44] on input "********" at bounding box center [183, 44] width 146 height 13
click at [168, 211] on textarea at bounding box center [179, 207] width 139 height 30
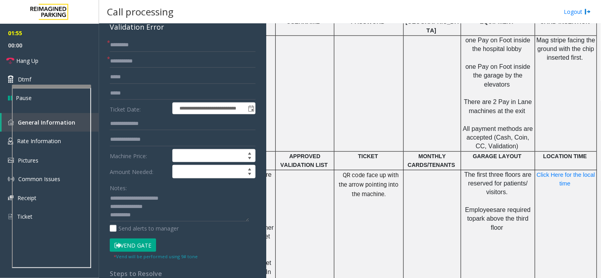
click at [130, 244] on button "Vend Gate" at bounding box center [133, 245] width 46 height 13
click at [139, 219] on textarea at bounding box center [179, 207] width 139 height 30
type textarea "**********"
click at [95, 68] on link "Hang Up" at bounding box center [49, 60] width 99 height 19
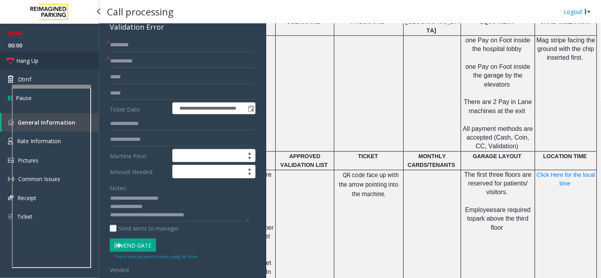
click at [95, 68] on link "Hang Up" at bounding box center [49, 60] width 99 height 19
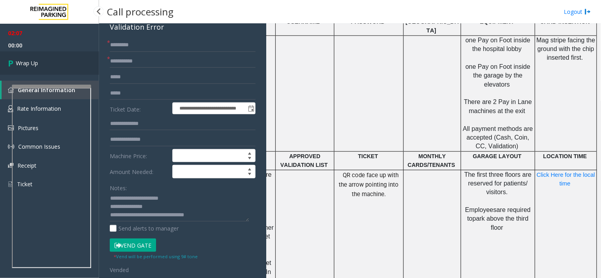
click at [73, 64] on link "Wrap Up" at bounding box center [49, 62] width 99 height 23
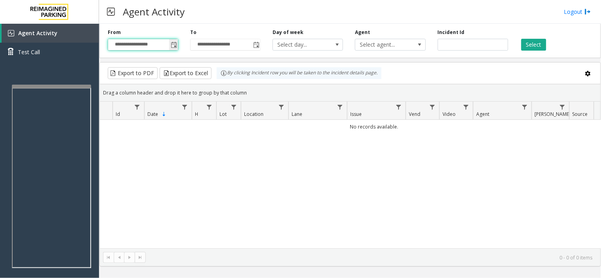
click at [168, 46] on input "**********" at bounding box center [143, 44] width 70 height 11
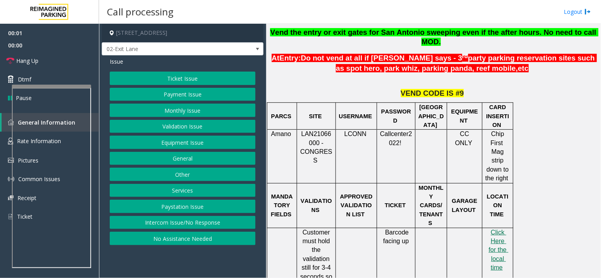
scroll to position [308, 0]
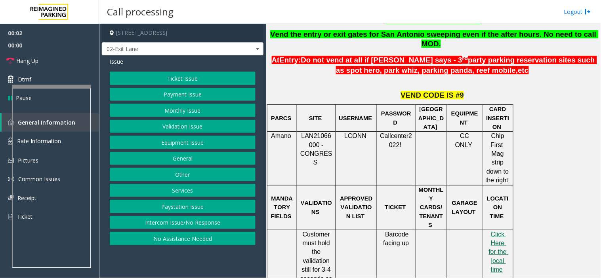
click at [160, 114] on button "Monthly Issue" at bounding box center [183, 110] width 146 height 13
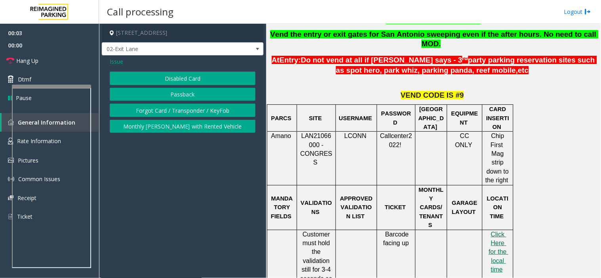
click at [183, 78] on button "Disabled Card" at bounding box center [183, 78] width 146 height 13
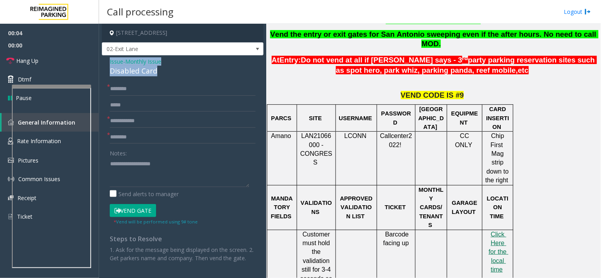
drag, startPoint x: 181, startPoint y: 77, endPoint x: 106, endPoint y: 60, distance: 77.5
click at [106, 60] on div "Issue - Monthly Issue Disabled Card * * * Notes: Send alerts to manager Vend Ga…" at bounding box center [183, 183] width 162 height 257
copy div "Issue - Monthly Issue Disabled Card"
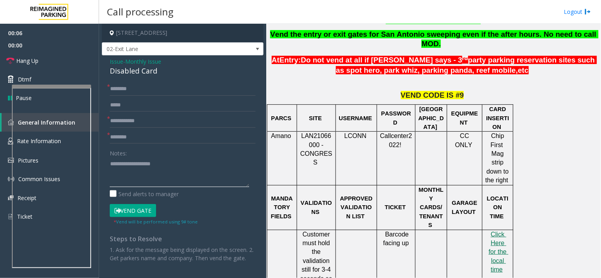
click at [135, 165] on textarea at bounding box center [179, 173] width 139 height 30
paste textarea "**********"
type textarea "**********"
click at [143, 123] on input "text" at bounding box center [183, 120] width 146 height 13
type input "********"
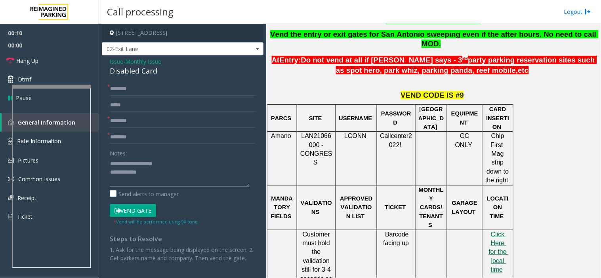
click at [156, 171] on textarea at bounding box center [179, 173] width 139 height 30
drag, startPoint x: 117, startPoint y: 188, endPoint x: 116, endPoint y: 183, distance: 4.9
click at [149, 182] on textarea at bounding box center [179, 173] width 139 height 30
type textarea "**********"
click at [120, 93] on input "text" at bounding box center [183, 88] width 146 height 13
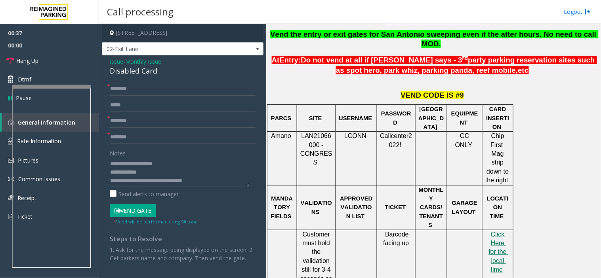
drag, startPoint x: 120, startPoint y: 93, endPoint x: 249, endPoint y: 86, distance: 129.3
click at [249, 86] on div "* ******* * ******** * Notes: Send alerts to manager Vend Gate * Vend will be p…" at bounding box center [183, 193] width 158 height 222
click at [199, 93] on input "*******" at bounding box center [183, 88] width 146 height 13
type input "**********"
click at [147, 140] on input "text" at bounding box center [183, 137] width 146 height 13
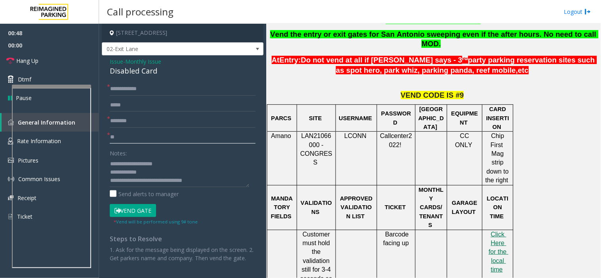
type input "**"
click at [145, 207] on button "Vend Gate" at bounding box center [133, 210] width 46 height 13
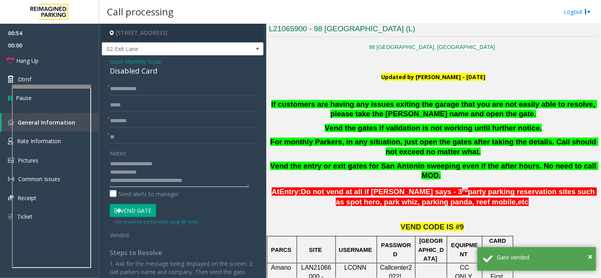
click at [220, 184] on textarea at bounding box center [179, 173] width 139 height 30
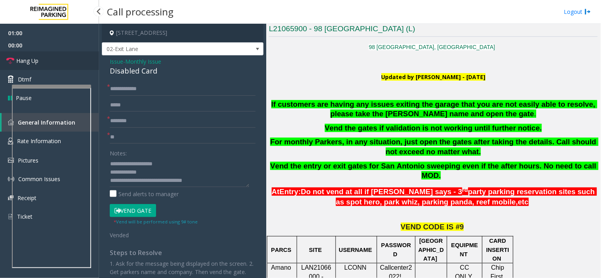
click at [72, 60] on link "Hang Up" at bounding box center [49, 60] width 99 height 19
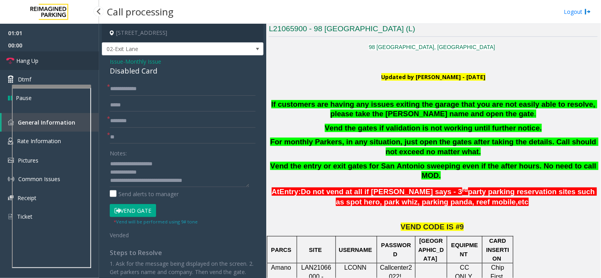
click at [72, 60] on link "Hang Up" at bounding box center [49, 60] width 99 height 19
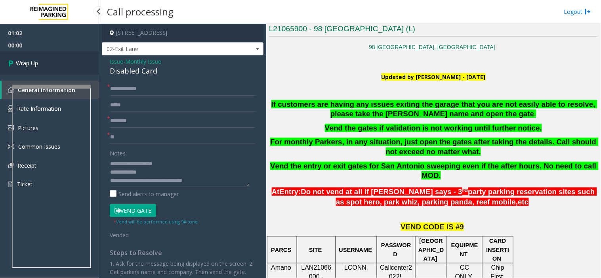
click at [72, 60] on link "Wrap Up" at bounding box center [49, 62] width 99 height 23
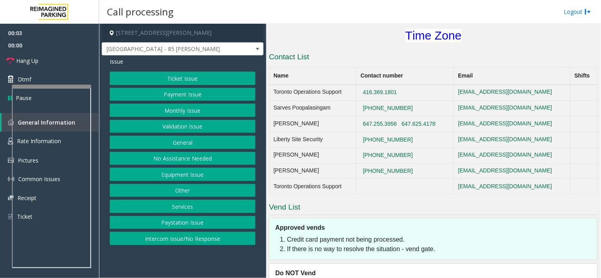
scroll to position [308, 0]
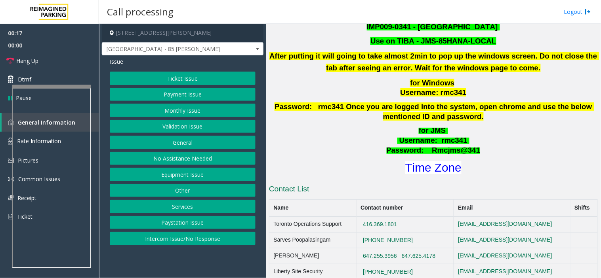
click at [147, 76] on button "Ticket Issue" at bounding box center [183, 78] width 146 height 13
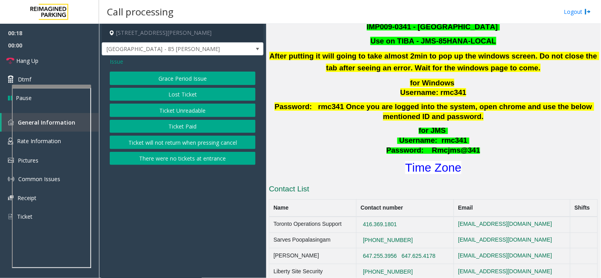
click at [159, 93] on button "Lost Ticket" at bounding box center [183, 94] width 146 height 13
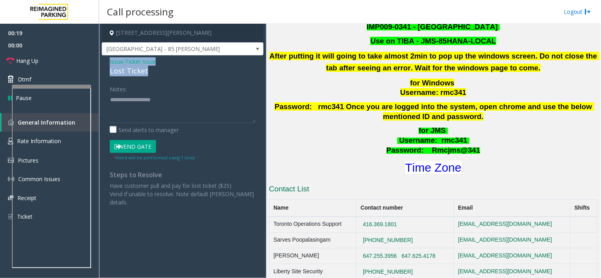
drag, startPoint x: 157, startPoint y: 71, endPoint x: 106, endPoint y: 59, distance: 52.4
click at [106, 59] on div "Issue - Ticket Issue Lost Ticket Notes: Send alerts to manager Vend Gate * Vend…" at bounding box center [183, 134] width 162 height 159
copy div "Issue - Ticket Issue Lost Ticket"
click at [116, 99] on textarea at bounding box center [183, 108] width 146 height 30
paste textarea "**********"
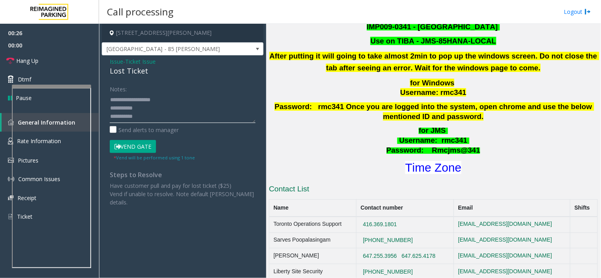
scroll to position [6, 0]
click at [137, 104] on textarea at bounding box center [183, 108] width 146 height 30
click at [136, 117] on textarea at bounding box center [183, 108] width 146 height 30
click at [145, 117] on textarea at bounding box center [183, 108] width 146 height 30
click at [143, 119] on textarea at bounding box center [183, 108] width 146 height 30
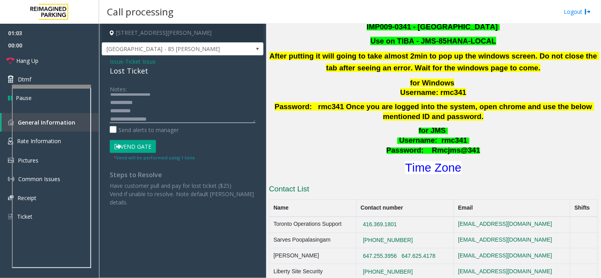
drag, startPoint x: 149, startPoint y: 120, endPoint x: 145, endPoint y: 98, distance: 22.2
click at [145, 98] on textarea at bounding box center [183, 108] width 146 height 30
drag, startPoint x: 135, startPoint y: 145, endPoint x: 140, endPoint y: 118, distance: 26.9
click at [135, 143] on button "Vend Gate" at bounding box center [133, 146] width 46 height 13
click at [140, 115] on textarea at bounding box center [183, 108] width 146 height 30
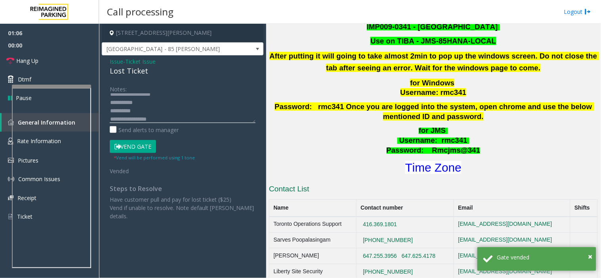
drag, startPoint x: 160, startPoint y: 121, endPoint x: 145, endPoint y: 105, distance: 21.6
click at [145, 105] on textarea at bounding box center [183, 108] width 146 height 30
click at [157, 101] on textarea at bounding box center [183, 108] width 146 height 30
click at [70, 64] on link "Hang Up" at bounding box center [49, 60] width 99 height 19
click at [146, 109] on textarea at bounding box center [183, 108] width 146 height 30
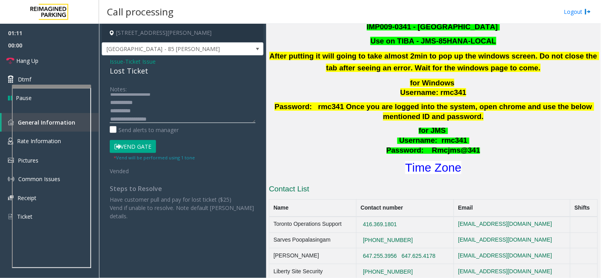
click at [145, 101] on textarea at bounding box center [183, 108] width 146 height 30
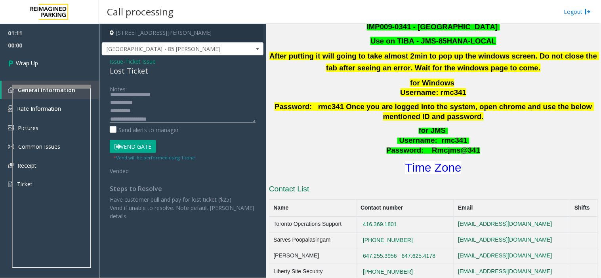
click at [145, 112] on textarea at bounding box center [183, 108] width 146 height 30
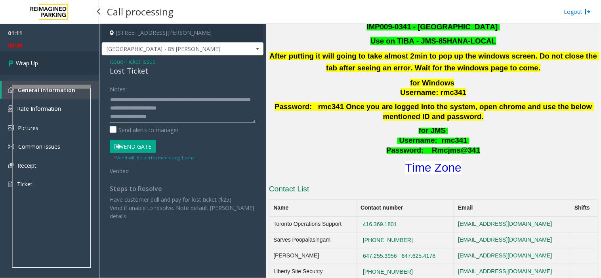
type textarea "**********"
click at [73, 69] on link "Wrap Up" at bounding box center [49, 62] width 99 height 23
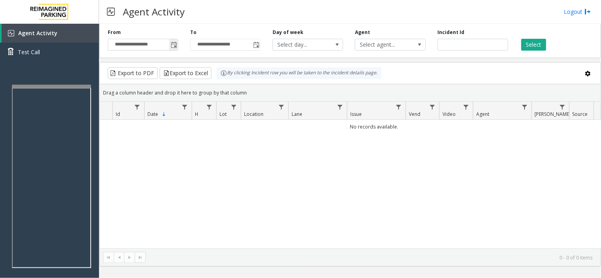
click at [171, 42] on span "Toggle popup" at bounding box center [174, 45] width 6 height 6
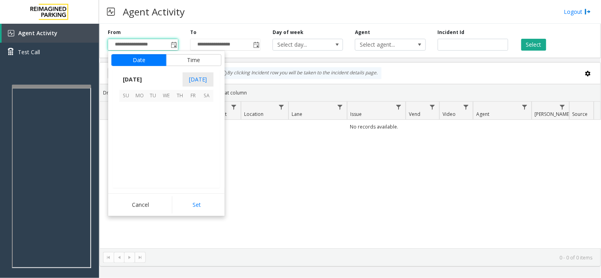
scroll to position [142083, 0]
click at [127, 119] on span "7" at bounding box center [125, 122] width 13 height 13
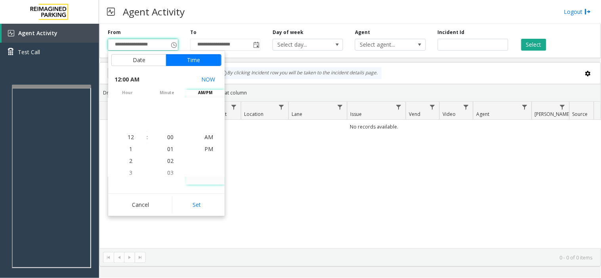
click at [197, 204] on button "Set" at bounding box center [197, 204] width 50 height 17
type input "**********"
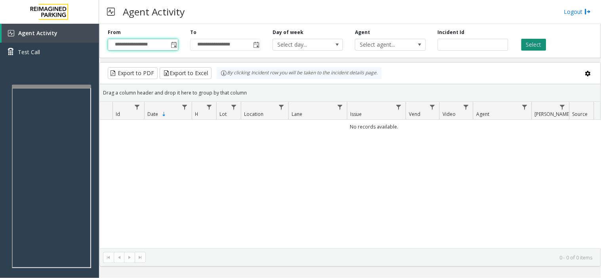
click at [535, 45] on button "Select" at bounding box center [533, 45] width 25 height 12
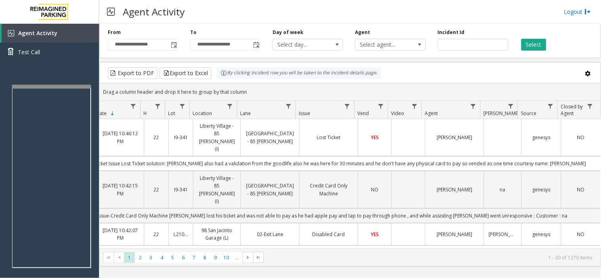
scroll to position [0, 54]
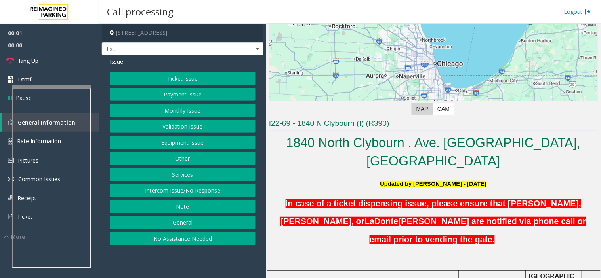
scroll to position [176, 0]
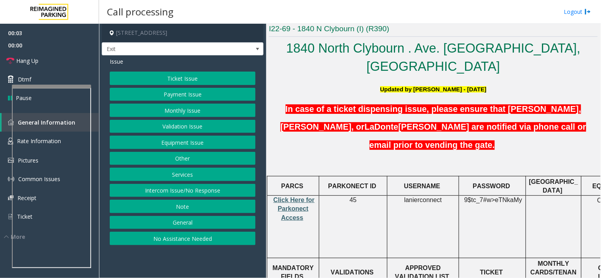
click at [290, 197] on span "Click Here for Parkonect Access" at bounding box center [293, 209] width 41 height 25
click at [419, 197] on span "lanierconnect" at bounding box center [423, 200] width 38 height 7
copy p "lanierconnect"
click at [490, 197] on span "9$tc_7#w>" at bounding box center [479, 200] width 31 height 7
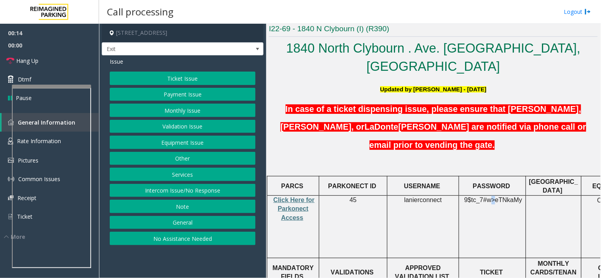
click at [490, 197] on span "9$tc_7#w>" at bounding box center [479, 200] width 31 height 7
copy p "9$tc_7#w> eTNkaMy"
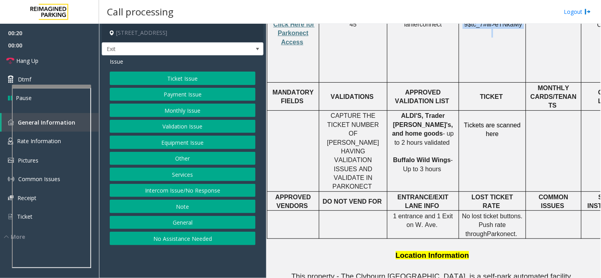
scroll to position [308, 0]
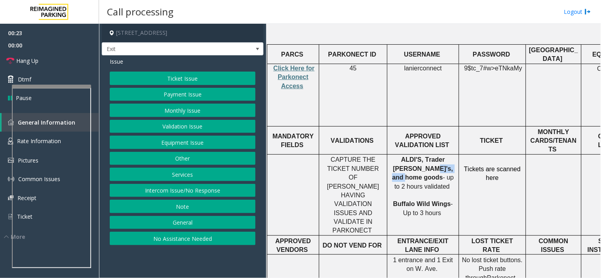
drag, startPoint x: 428, startPoint y: 142, endPoint x: 394, endPoint y: 140, distance: 34.1
click at [394, 156] on p "ALDI'S, Trader Joe's, and home goods - up to 2 hours validated Buffalo Wild Win…" at bounding box center [423, 187] width 66 height 62
copy span "home goods"
click at [164, 125] on button "Validation Issue" at bounding box center [183, 126] width 146 height 13
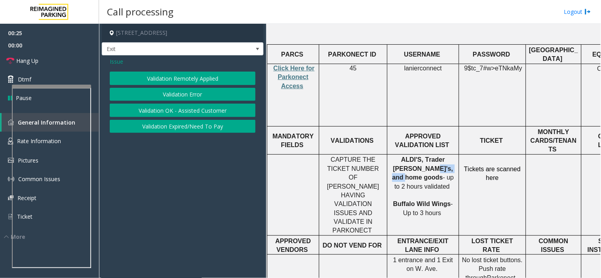
click at [165, 96] on button "Validation Error" at bounding box center [183, 94] width 146 height 13
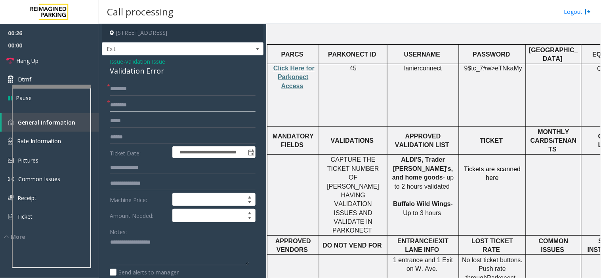
click at [137, 105] on input "text" at bounding box center [183, 105] width 146 height 13
paste input "**********"
type input "**********"
click at [140, 93] on input "text" at bounding box center [183, 88] width 146 height 13
click at [135, 248] on textarea at bounding box center [179, 251] width 139 height 30
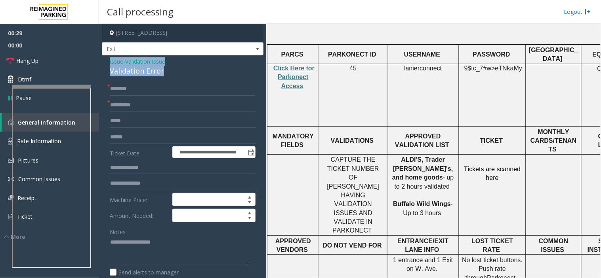
drag, startPoint x: 167, startPoint y: 69, endPoint x: 106, endPoint y: 58, distance: 61.6
click at [140, 251] on textarea at bounding box center [179, 251] width 139 height 30
paste textarea "**********"
type textarea "**********"
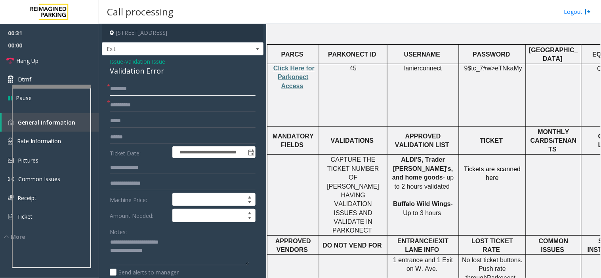
click at [131, 86] on input "text" at bounding box center [183, 88] width 146 height 13
drag, startPoint x: 116, startPoint y: 93, endPoint x: 116, endPoint y: 89, distance: 4.4
click at [116, 89] on input "****" at bounding box center [183, 88] width 146 height 13
click at [118, 90] on input "****" at bounding box center [183, 88] width 146 height 13
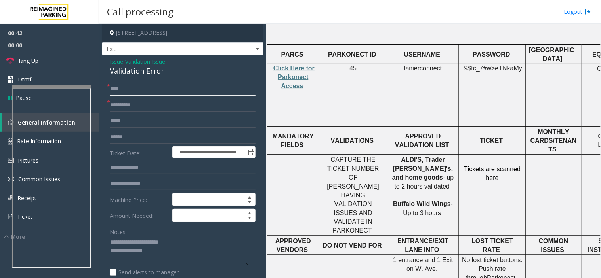
click at [131, 91] on input "***" at bounding box center [183, 88] width 146 height 13
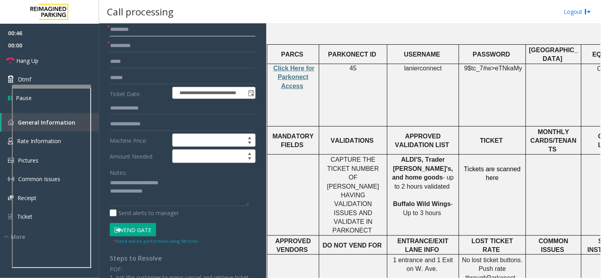
scroll to position [44, 0]
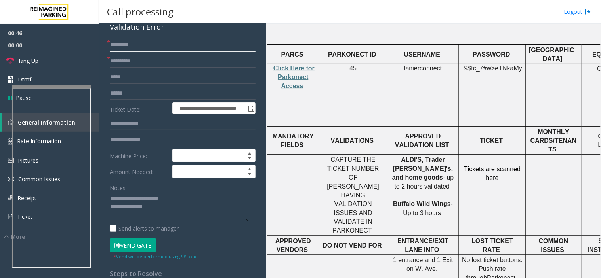
type input "********"
click at [135, 97] on input "text" at bounding box center [183, 93] width 146 height 13
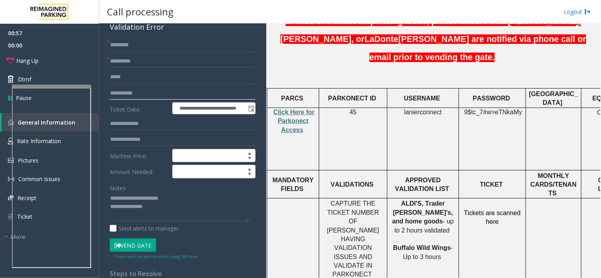
scroll to position [264, 103]
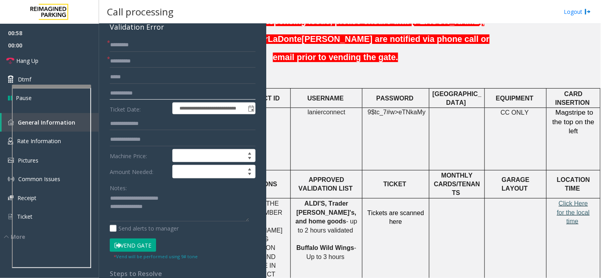
type input "**********"
click at [573, 200] on span "Click Here for the local time" at bounding box center [573, 212] width 33 height 25
drag, startPoint x: 141, startPoint y: 243, endPoint x: 172, endPoint y: 208, distance: 46.3
click at [141, 243] on button "Vend Gate" at bounding box center [133, 245] width 46 height 13
click at [172, 208] on textarea at bounding box center [179, 207] width 139 height 30
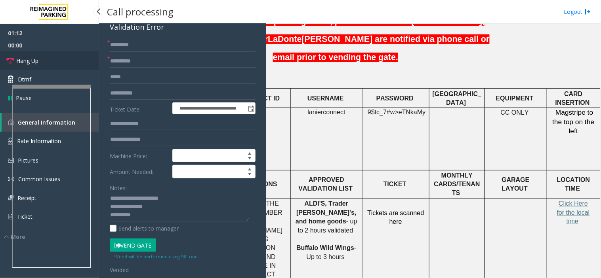
click at [76, 61] on link "Hang Up" at bounding box center [49, 60] width 99 height 19
click at [169, 211] on textarea at bounding box center [179, 207] width 139 height 30
click at [165, 210] on textarea at bounding box center [179, 207] width 139 height 30
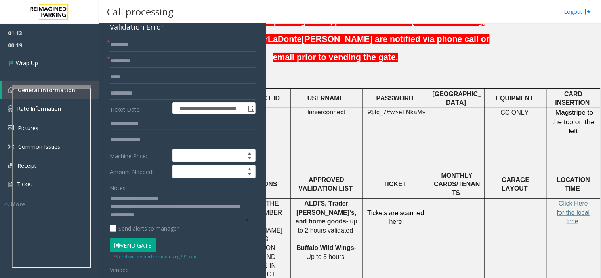
scroll to position [8, 0]
click at [156, 219] on textarea at bounding box center [179, 207] width 139 height 30
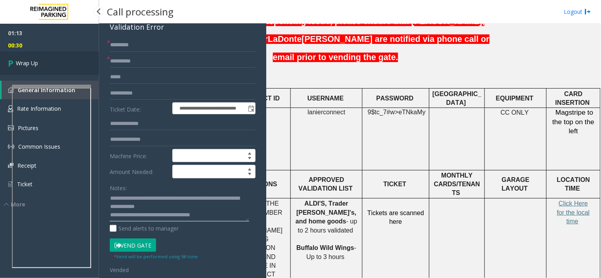
type textarea "**********"
click at [65, 57] on link "Wrap Up" at bounding box center [49, 62] width 99 height 23
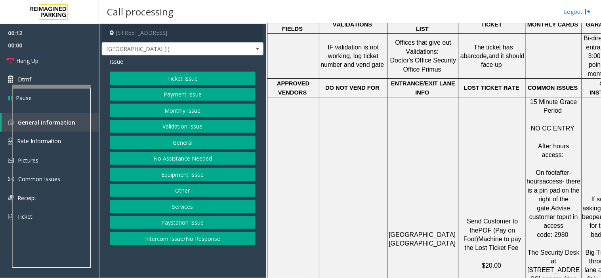
scroll to position [572, 0]
click at [177, 173] on button "Equipment Issue" at bounding box center [183, 174] width 146 height 13
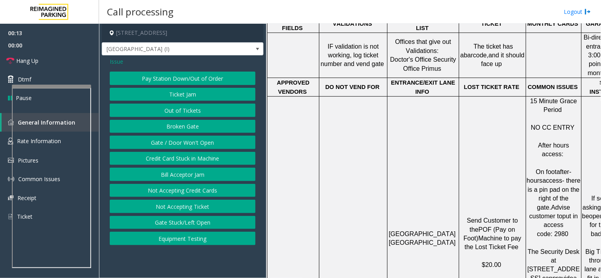
click at [177, 173] on button "Bill Acceptor Jam" at bounding box center [183, 174] width 146 height 13
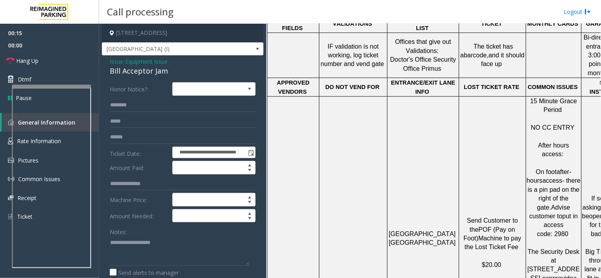
click at [114, 62] on span "Issue" at bounding box center [116, 61] width 13 height 8
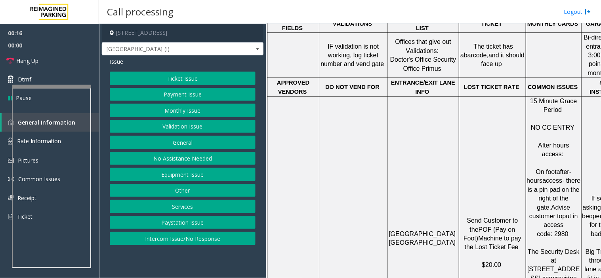
click at [169, 179] on button "Equipment Issue" at bounding box center [183, 174] width 146 height 13
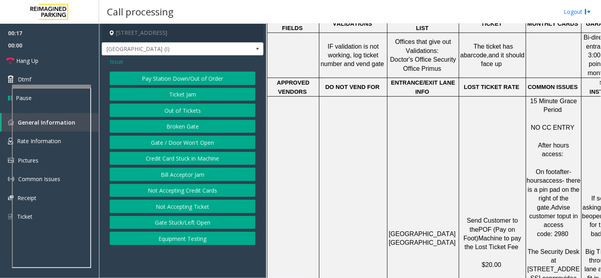
click at [170, 139] on button "Gate / Door Won't Open" at bounding box center [183, 142] width 146 height 13
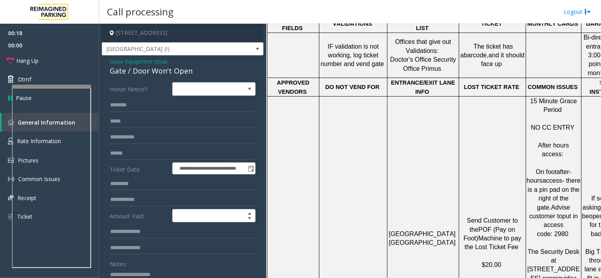
scroll to position [44, 0]
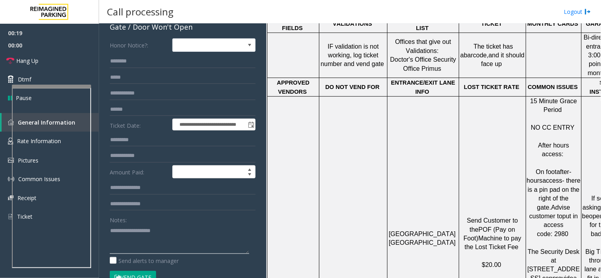
click at [152, 239] on textarea at bounding box center [179, 240] width 139 height 30
drag, startPoint x: 152, startPoint y: 232, endPoint x: 147, endPoint y: 234, distance: 5.3
click at [151, 232] on textarea at bounding box center [179, 240] width 139 height 30
click at [64, 51] on link "Hang Up" at bounding box center [49, 60] width 99 height 19
click at [192, 230] on textarea at bounding box center [179, 240] width 139 height 30
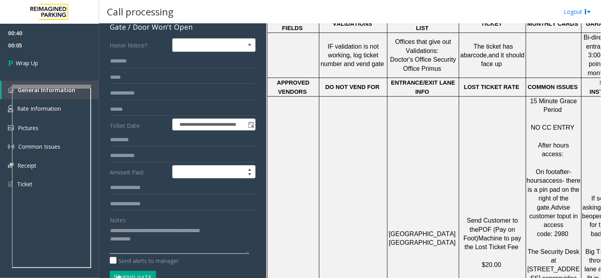
click at [167, 246] on textarea at bounding box center [179, 240] width 139 height 30
type textarea "**********"
click at [64, 51] on link "Wrap Up" at bounding box center [49, 62] width 99 height 23
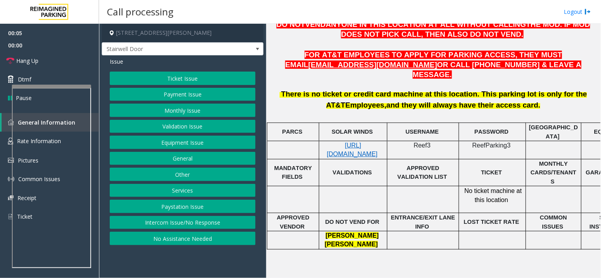
scroll to position [306, 0]
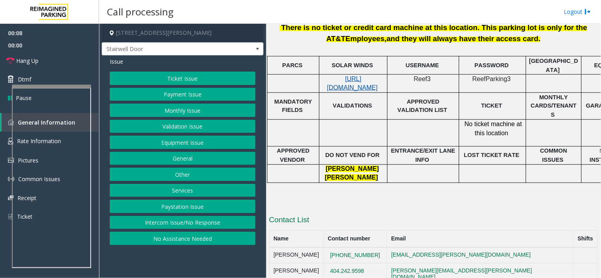
click at [363, 76] on span "https://attatl-web.sp.tibaparking.net/" at bounding box center [352, 83] width 51 height 15
click at [176, 140] on button "Equipment Issue" at bounding box center [183, 142] width 146 height 13
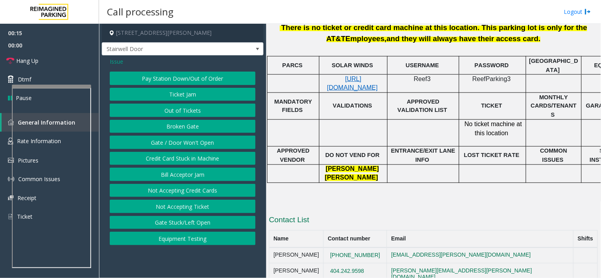
click at [176, 140] on button "Gate / Door Won't Open" at bounding box center [183, 142] width 146 height 13
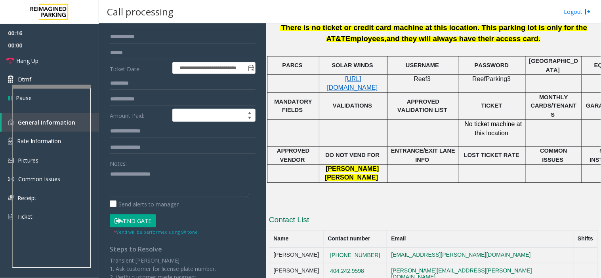
scroll to position [88, 0]
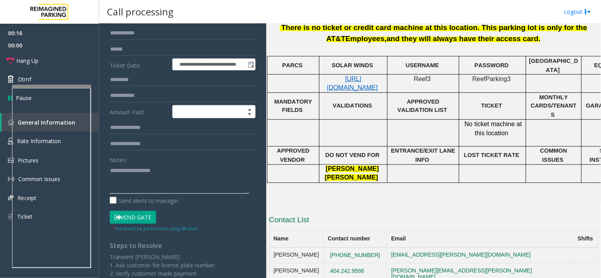
click at [171, 177] on textarea at bounding box center [179, 179] width 139 height 30
click at [139, 175] on textarea at bounding box center [179, 179] width 139 height 30
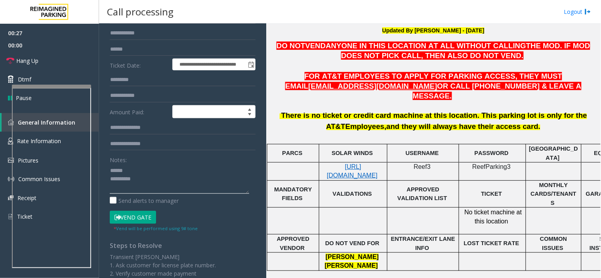
scroll to position [44, 0]
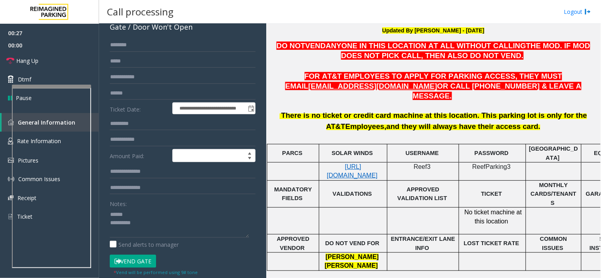
click at [137, 213] on div "Notes:" at bounding box center [183, 217] width 146 height 41
click at [139, 217] on textarea at bounding box center [179, 223] width 139 height 30
click at [175, 217] on textarea at bounding box center [179, 223] width 139 height 30
click at [165, 217] on textarea at bounding box center [179, 223] width 139 height 30
type textarea "******* *********"
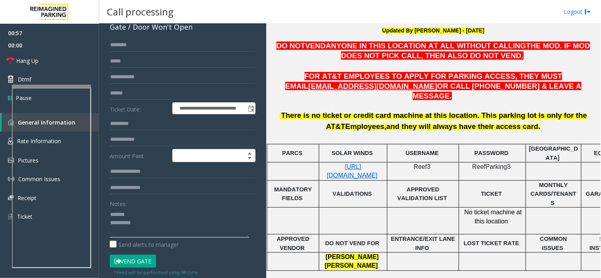
scroll to position [0, 0]
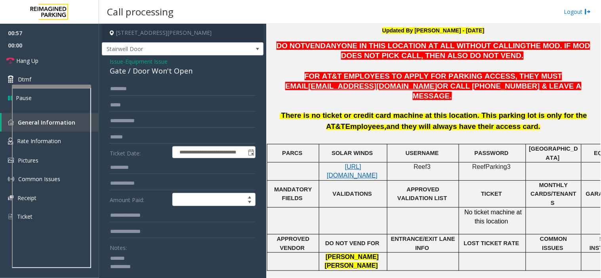
click at [147, 267] on textarea at bounding box center [179, 267] width 139 height 30
click at [62, 64] on link "Hang Up" at bounding box center [49, 60] width 99 height 19
click at [116, 66] on span "Issue" at bounding box center [116, 61] width 13 height 8
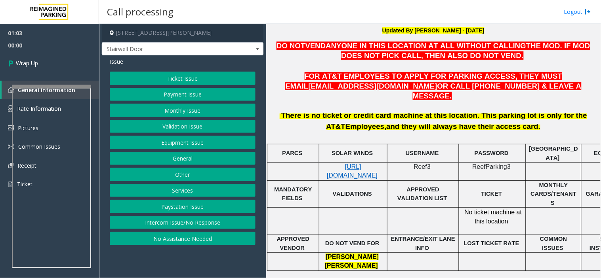
click at [188, 173] on button "Other" at bounding box center [183, 174] width 146 height 13
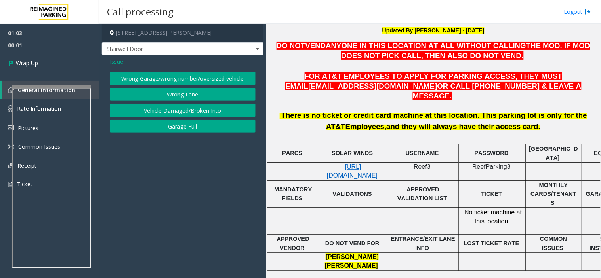
click at [165, 80] on button "Wrong Garage/wrong number/oversized vehicle" at bounding box center [183, 78] width 146 height 13
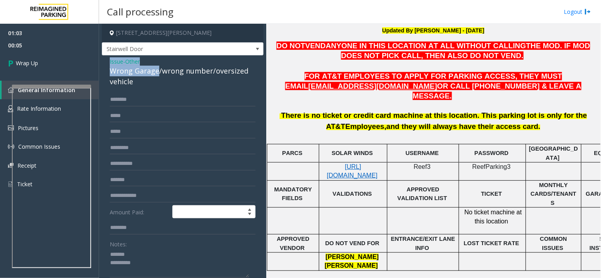
drag, startPoint x: 156, startPoint y: 75, endPoint x: 106, endPoint y: 64, distance: 51.5
click at [106, 64] on div "Issue - Other Wrong Garage/wrong number/oversized vehicle Amount Paid: Notes: S…" at bounding box center [183, 212] width 162 height 314
click at [141, 259] on textarea at bounding box center [179, 264] width 139 height 30
drag, startPoint x: 138, startPoint y: 262, endPoint x: 105, endPoint y: 261, distance: 32.5
click at [105, 261] on div "Amount Paid: Notes: Send alerts to manager Vend Gate * Vend will be performed u…" at bounding box center [183, 227] width 158 height 269
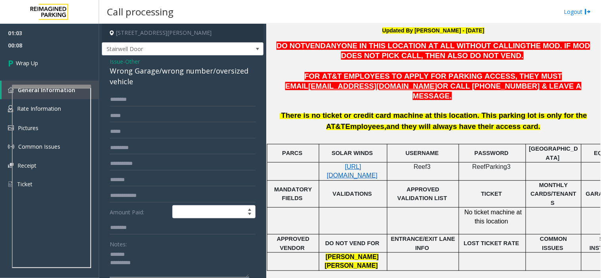
paste textarea "**********"
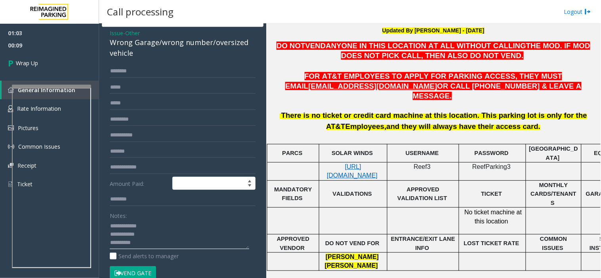
scroll to position [44, 0]
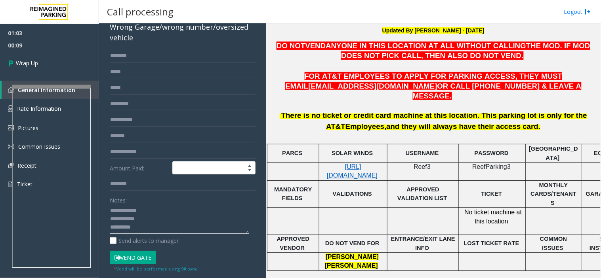
click at [145, 234] on textarea at bounding box center [179, 220] width 139 height 30
type textarea "**********"
click at [29, 69] on link "Wrap Up" at bounding box center [49, 62] width 99 height 23
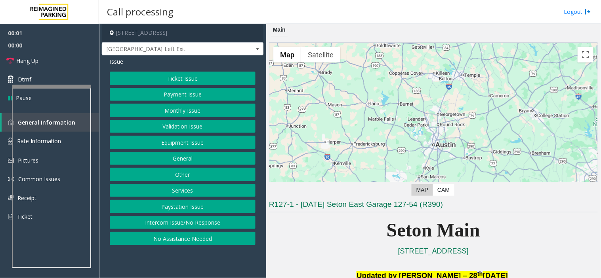
click at [172, 147] on button "Equipment Issue" at bounding box center [183, 142] width 146 height 13
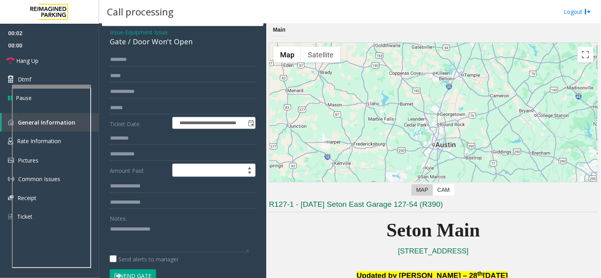
scroll to position [44, 0]
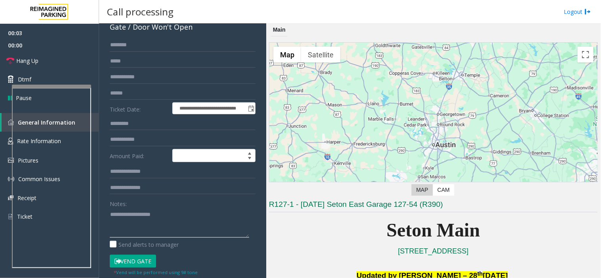
click at [133, 221] on textarea at bounding box center [179, 223] width 139 height 30
click at [128, 255] on button "Vend Gate" at bounding box center [133, 261] width 46 height 13
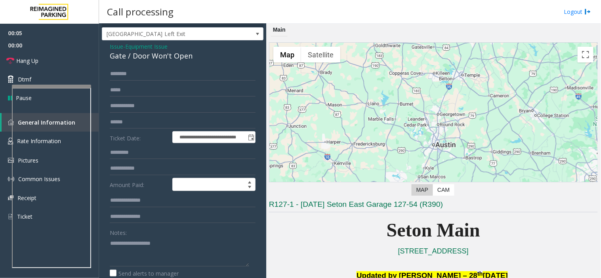
scroll to position [0, 0]
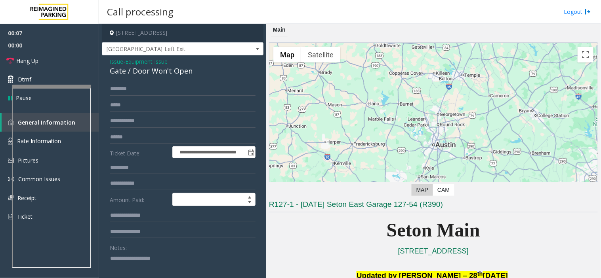
click at [120, 61] on span "Issue" at bounding box center [116, 61] width 13 height 8
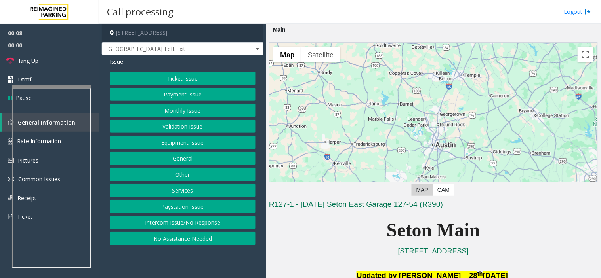
click at [184, 80] on button "Ticket Issue" at bounding box center [183, 78] width 146 height 13
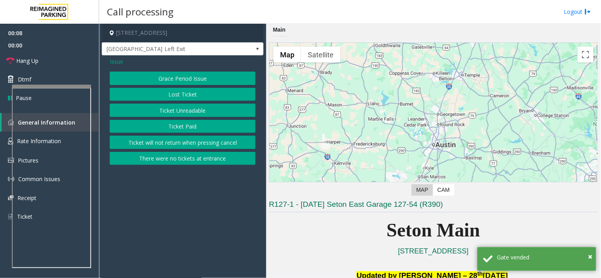
click at [177, 109] on button "Ticket Unreadable" at bounding box center [183, 110] width 146 height 13
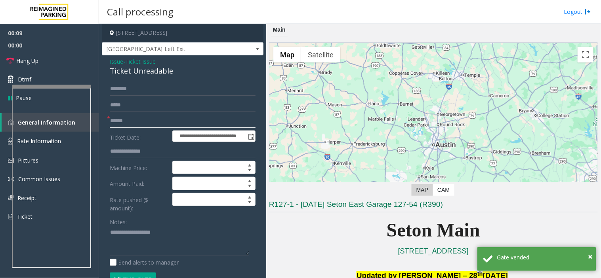
click at [156, 116] on input "text" at bounding box center [183, 120] width 146 height 13
type input "**"
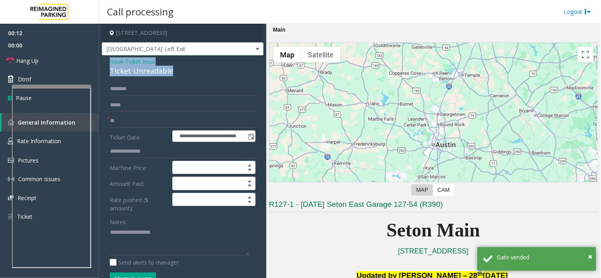
drag, startPoint x: 177, startPoint y: 71, endPoint x: 105, endPoint y: 58, distance: 72.9
click at [105, 58] on div "**********" at bounding box center [183, 259] width 162 height 409
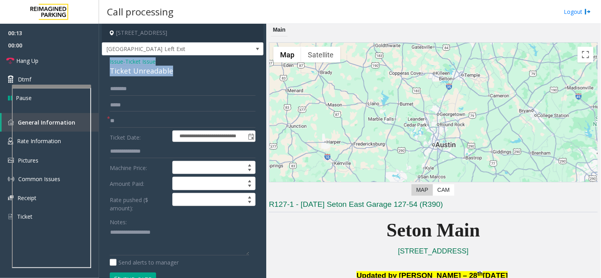
scroll to position [77, 0]
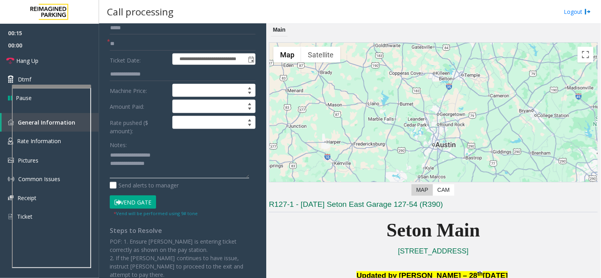
click at [171, 167] on textarea at bounding box center [179, 164] width 139 height 30
click at [48, 57] on link "Hang Up" at bounding box center [49, 60] width 99 height 19
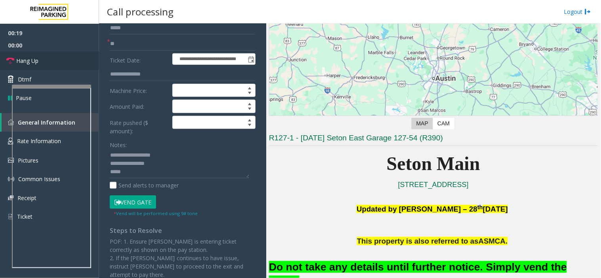
scroll to position [88, 0]
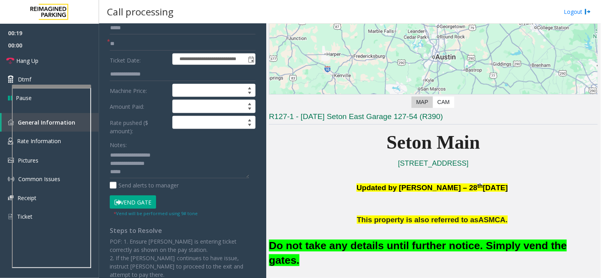
click at [303, 244] on font "Do not take any details until further notice. Simply vend the gates." at bounding box center [418, 253] width 298 height 27
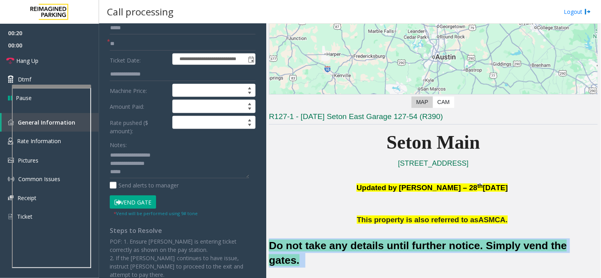
click at [303, 244] on font "Do not take any details until further notice. Simply vend the gates." at bounding box center [418, 253] width 298 height 27
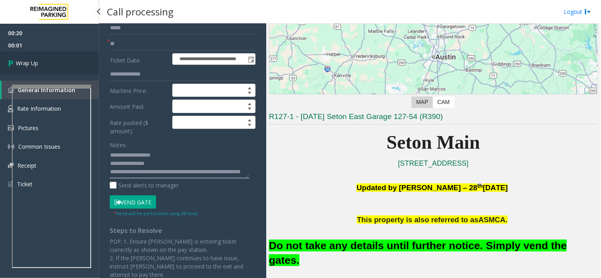
type textarea "**********"
click at [48, 64] on link "Wrap Up" at bounding box center [49, 62] width 99 height 23
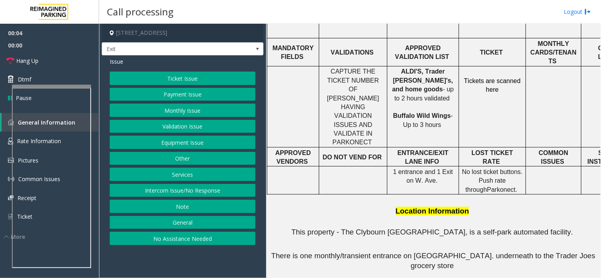
scroll to position [308, 0]
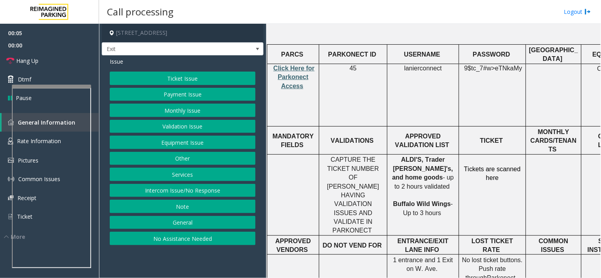
click at [299, 65] on span "Click Here for Parkonect Access" at bounding box center [293, 77] width 41 height 25
click at [183, 175] on button "Services" at bounding box center [183, 174] width 146 height 13
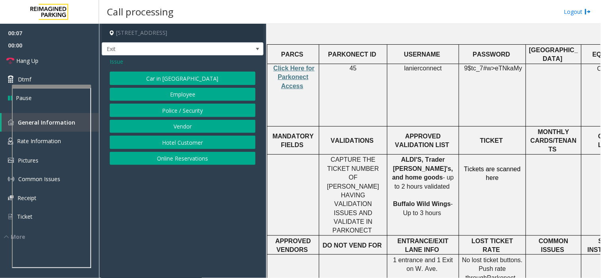
click at [180, 156] on button "Online Reservations" at bounding box center [183, 158] width 146 height 13
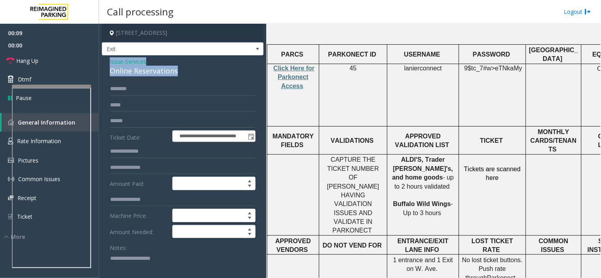
drag, startPoint x: 183, startPoint y: 72, endPoint x: 109, endPoint y: 57, distance: 75.9
click at [147, 260] on textarea at bounding box center [179, 267] width 139 height 30
paste textarea "**********"
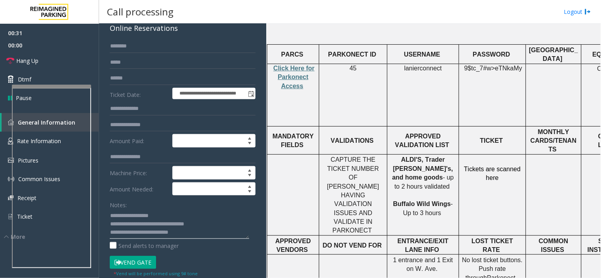
scroll to position [91, 0]
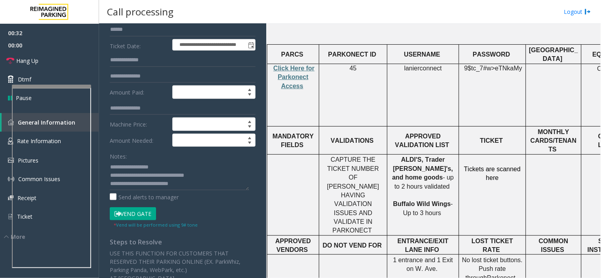
click at [131, 217] on button "Vend Gate" at bounding box center [133, 213] width 46 height 13
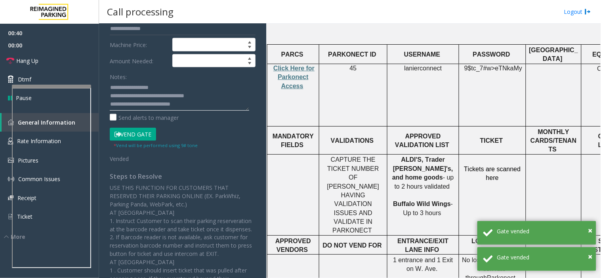
scroll to position [179, 0]
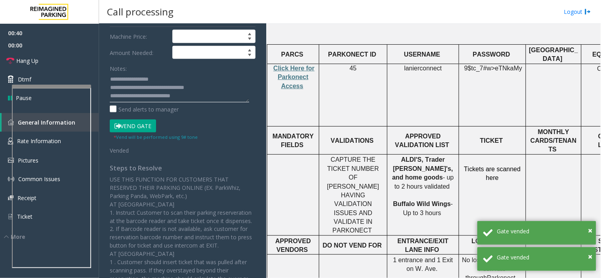
type textarea "**********"
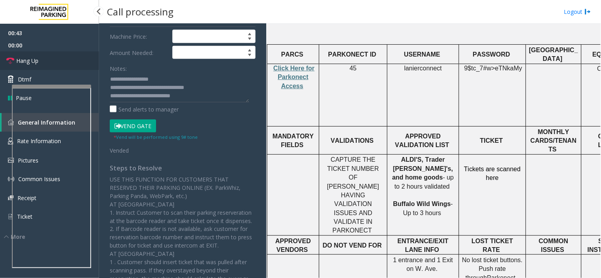
click at [86, 64] on link "Hang Up" at bounding box center [49, 60] width 99 height 19
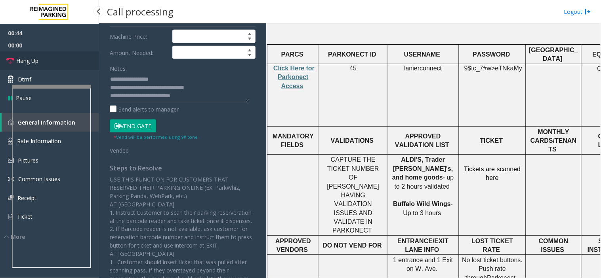
click at [86, 64] on link "Hang Up" at bounding box center [49, 60] width 99 height 19
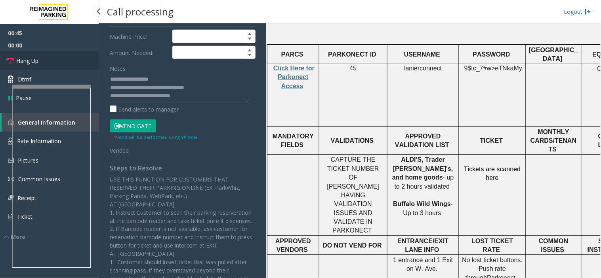
click at [86, 64] on link "Hang Up" at bounding box center [49, 60] width 99 height 19
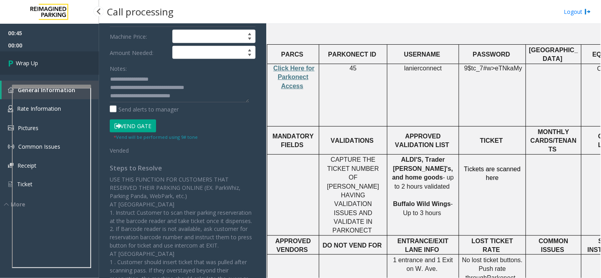
click at [86, 64] on link "Wrap Up" at bounding box center [49, 62] width 99 height 23
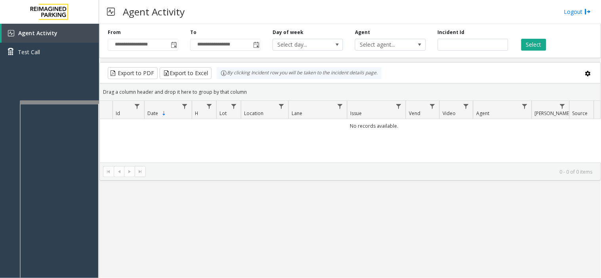
click at [64, 101] on div at bounding box center [59, 102] width 79 height 3
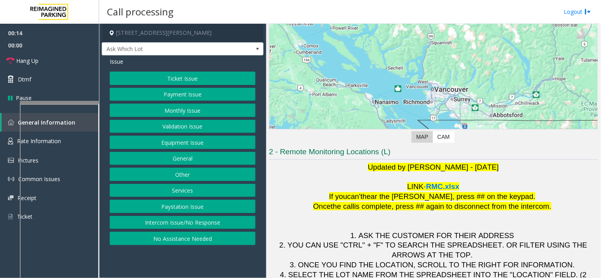
scroll to position [83, 0]
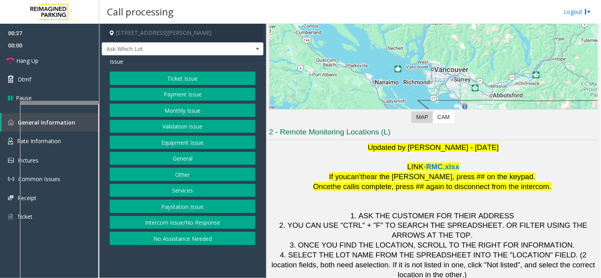
click at [171, 139] on button "Equipment Issue" at bounding box center [183, 142] width 146 height 13
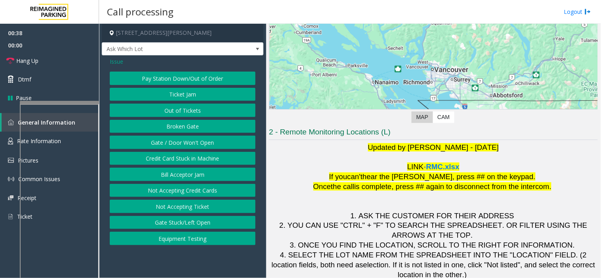
click at [171, 139] on button "Gate / Door Won't Open" at bounding box center [183, 142] width 146 height 13
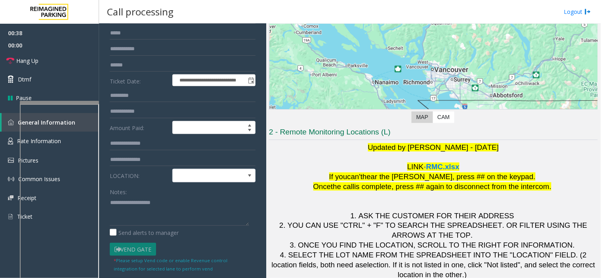
scroll to position [132, 0]
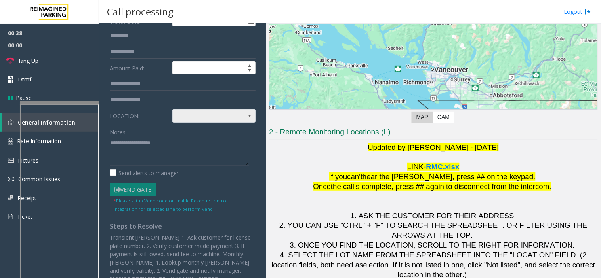
click at [204, 113] on span at bounding box center [206, 116] width 66 height 13
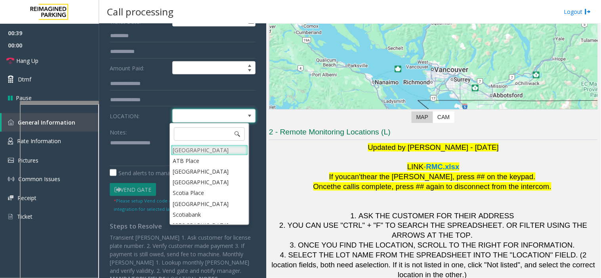
click at [194, 153] on Village "Mount Royal Village" at bounding box center [209, 150] width 77 height 11
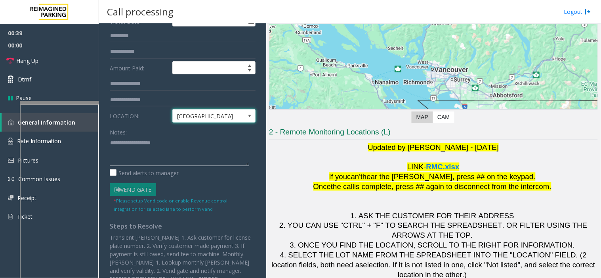
click at [149, 147] on textarea at bounding box center [179, 152] width 139 height 30
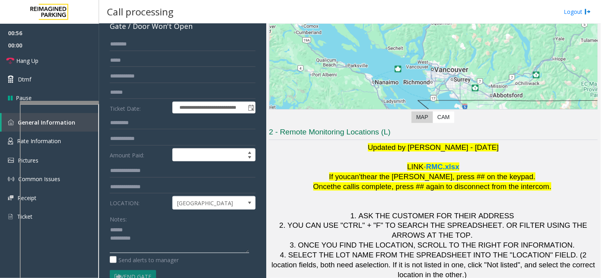
scroll to position [44, 0]
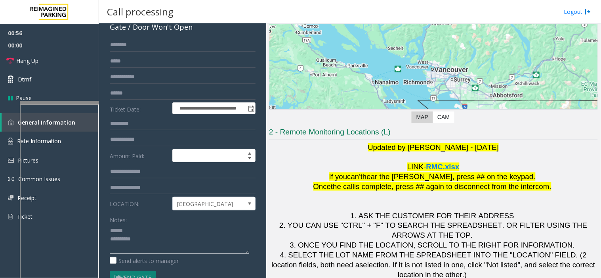
click at [144, 234] on textarea at bounding box center [179, 240] width 139 height 30
click at [143, 233] on textarea at bounding box center [179, 240] width 139 height 30
click at [135, 227] on textarea at bounding box center [179, 240] width 139 height 30
click at [125, 232] on textarea at bounding box center [179, 240] width 139 height 30
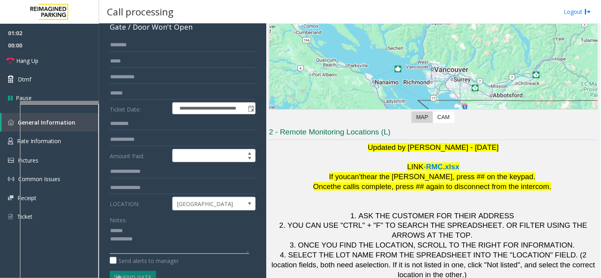
click at [112, 239] on textarea at bounding box center [179, 240] width 139 height 30
click at [127, 234] on textarea at bounding box center [179, 240] width 139 height 30
click at [145, 226] on textarea at bounding box center [179, 240] width 139 height 30
click at [139, 230] on textarea at bounding box center [179, 240] width 139 height 30
click at [66, 56] on link "Hang Up" at bounding box center [49, 60] width 99 height 19
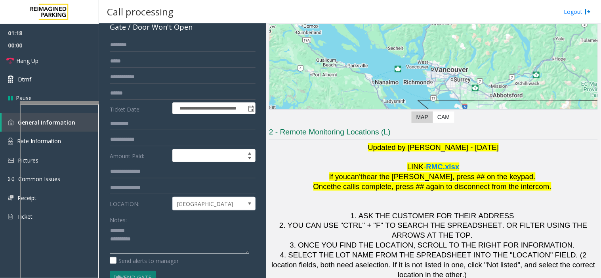
click at [177, 232] on textarea at bounding box center [179, 240] width 139 height 30
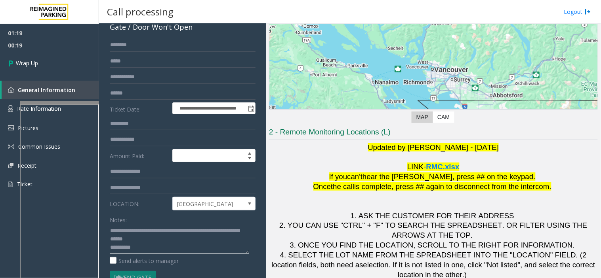
click at [174, 251] on textarea at bounding box center [179, 240] width 139 height 30
type textarea "**********"
click at [45, 55] on link "Wrap Up" at bounding box center [49, 62] width 99 height 23
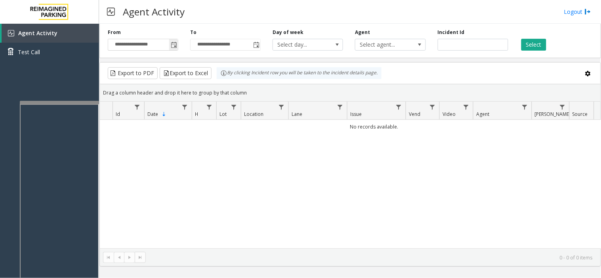
click at [176, 45] on span "Toggle popup" at bounding box center [174, 45] width 6 height 6
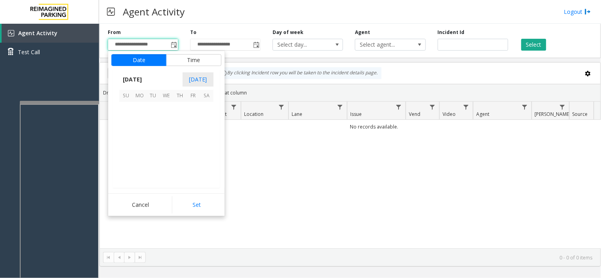
scroll to position [142083, 0]
click at [127, 124] on span "7" at bounding box center [125, 122] width 13 height 13
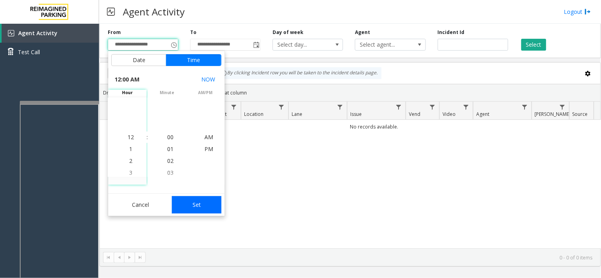
drag, startPoint x: 198, startPoint y: 206, endPoint x: 455, endPoint y: 29, distance: 311.2
click at [198, 204] on button "Set" at bounding box center [197, 204] width 50 height 17
type input "**********"
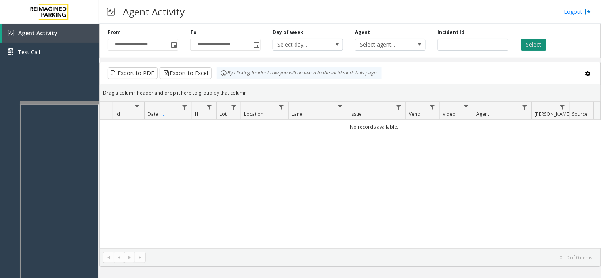
click at [523, 47] on button "Select" at bounding box center [533, 45] width 25 height 12
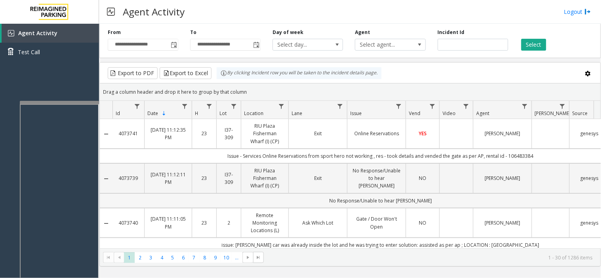
click at [521, 39] on button "Select" at bounding box center [533, 45] width 25 height 12
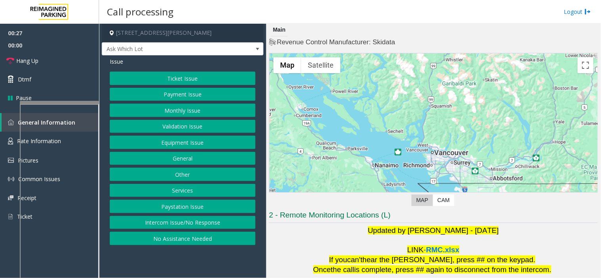
click at [203, 142] on button "Equipment Issue" at bounding box center [183, 142] width 146 height 13
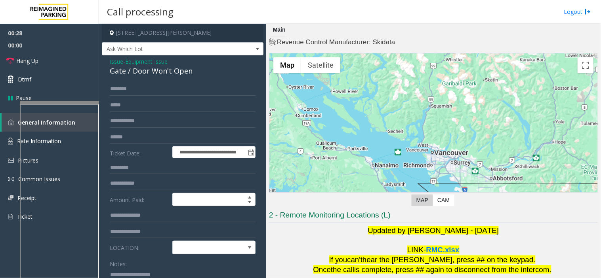
scroll to position [88, 0]
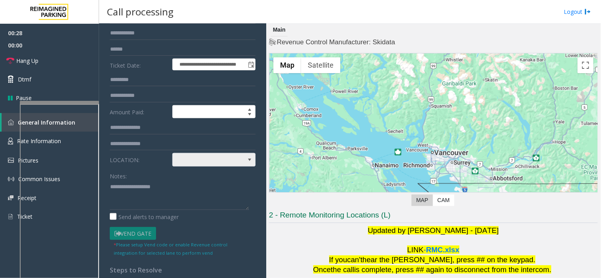
click at [192, 159] on span at bounding box center [206, 160] width 66 height 13
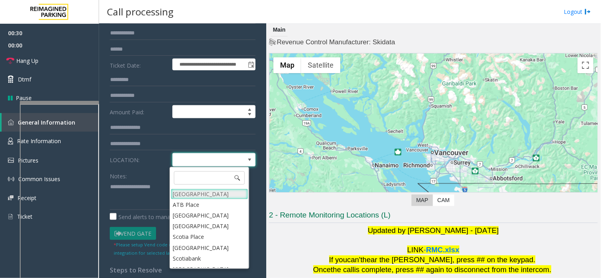
click at [192, 195] on Village "Mount Royal Village" at bounding box center [209, 194] width 77 height 11
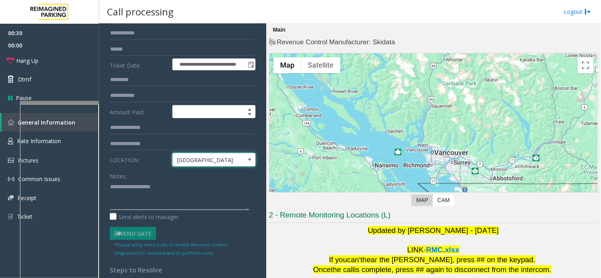
click at [169, 185] on textarea at bounding box center [179, 196] width 139 height 30
click at [153, 179] on div "Notes:" at bounding box center [183, 189] width 146 height 41
click at [150, 188] on textarea at bounding box center [179, 196] width 139 height 30
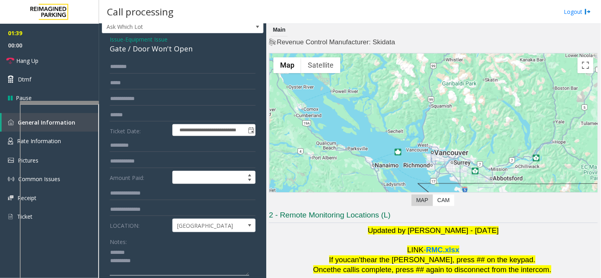
scroll to position [44, 0]
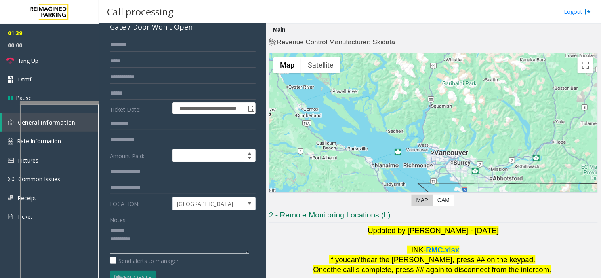
click at [145, 231] on textarea at bounding box center [179, 240] width 139 height 30
click at [76, 65] on link "Hang Up" at bounding box center [49, 60] width 99 height 19
click at [141, 236] on textarea at bounding box center [179, 240] width 139 height 30
click at [131, 230] on textarea at bounding box center [179, 240] width 139 height 30
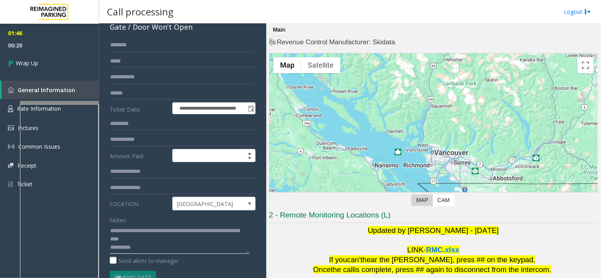
click at [166, 241] on textarea at bounding box center [179, 240] width 139 height 30
click at [168, 247] on textarea at bounding box center [179, 240] width 139 height 30
type textarea "**********"
click at [58, 58] on link "Wrap Up" at bounding box center [49, 62] width 99 height 23
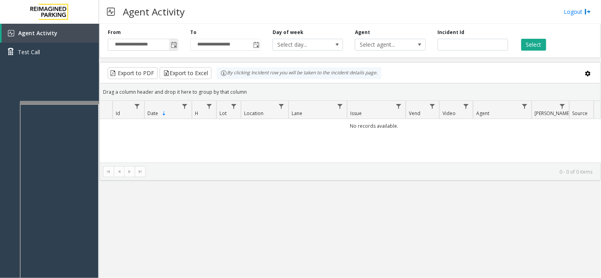
click at [171, 44] on span "Toggle popup" at bounding box center [174, 45] width 6 height 6
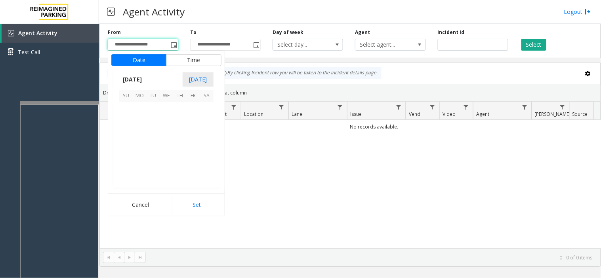
scroll to position [142083, 0]
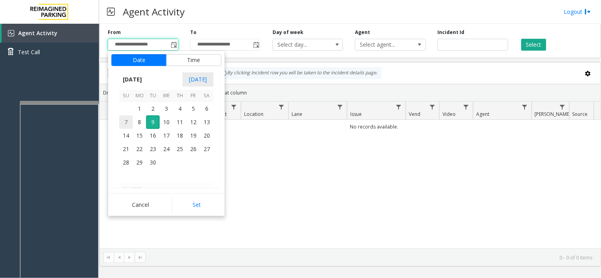
click at [126, 122] on span "7" at bounding box center [125, 122] width 13 height 13
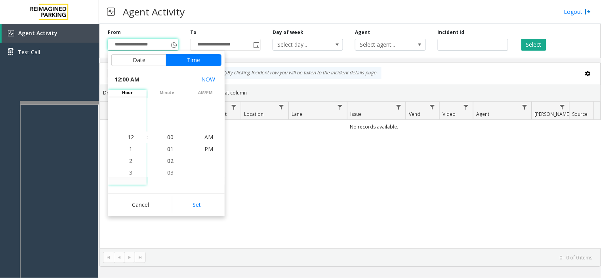
click at [189, 215] on div "Cancel Set" at bounding box center [166, 205] width 116 height 23
click at [189, 205] on button "Set" at bounding box center [197, 204] width 50 height 17
type input "**********"
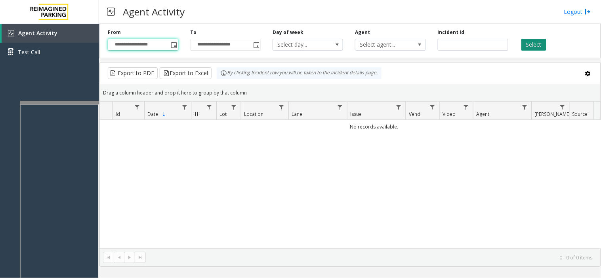
click at [544, 41] on button "Select" at bounding box center [533, 45] width 25 height 12
click at [523, 49] on button "Select" at bounding box center [533, 45] width 25 height 12
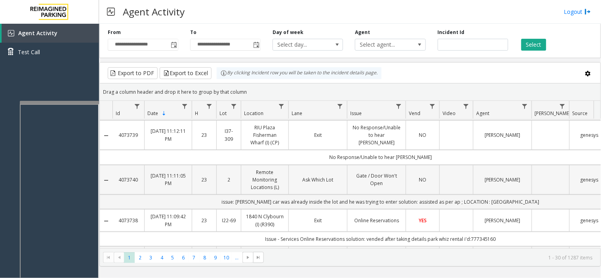
scroll to position [0, 0]
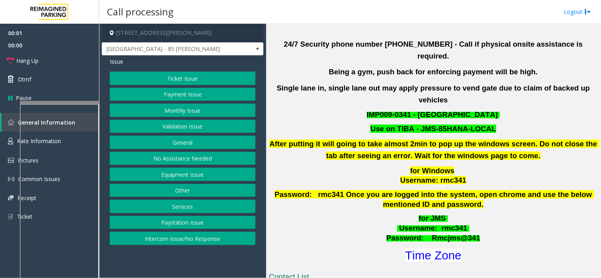
scroll to position [308, 0]
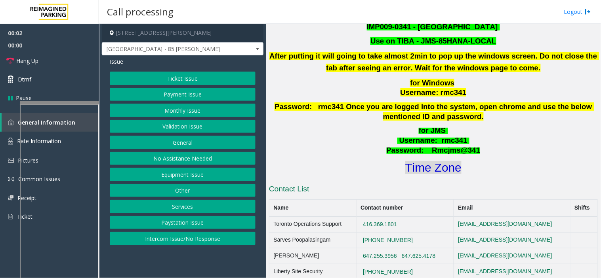
click at [418, 161] on font "Time Zone" at bounding box center [433, 167] width 56 height 13
click at [169, 127] on button "Validation Issue" at bounding box center [183, 126] width 146 height 13
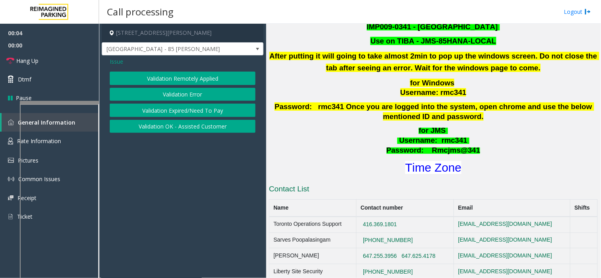
click at [177, 92] on button "Validation Error" at bounding box center [183, 94] width 146 height 13
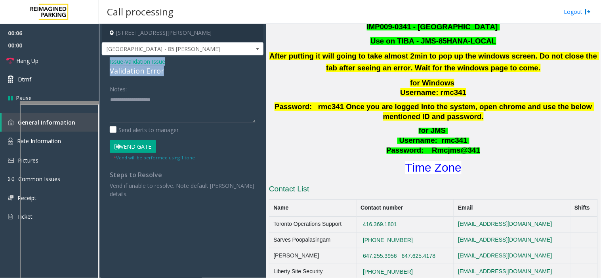
drag, startPoint x: 172, startPoint y: 76, endPoint x: 103, endPoint y: 61, distance: 70.8
click at [103, 61] on div "Issue - Validation Issue Validation Error Notes: Send alerts to manager Vend Ga…" at bounding box center [183, 130] width 162 height 151
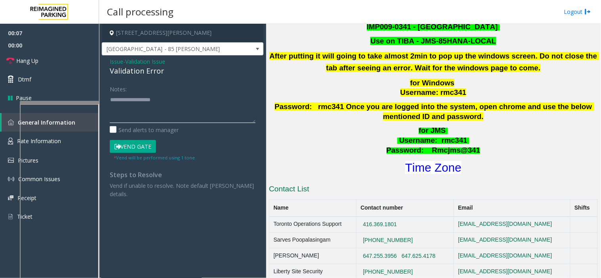
click at [120, 107] on textarea at bounding box center [183, 108] width 146 height 30
paste textarea "**********"
click at [141, 122] on textarea at bounding box center [183, 108] width 146 height 30
type textarea "**********"
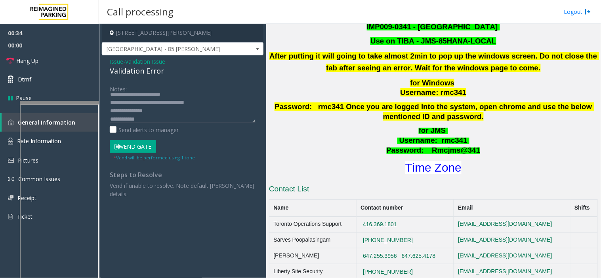
click at [131, 144] on button "Vend Gate" at bounding box center [133, 146] width 46 height 13
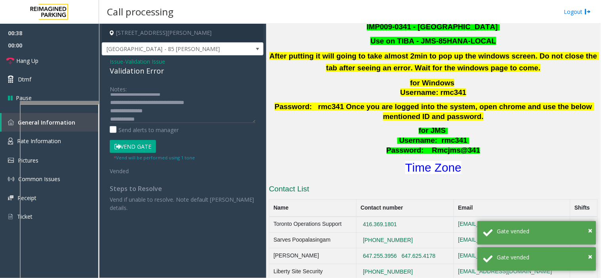
click at [225, 13] on div "Call processing Logout" at bounding box center [350, 12] width 502 height 24
click at [68, 57] on link "Hang Up" at bounding box center [49, 60] width 99 height 19
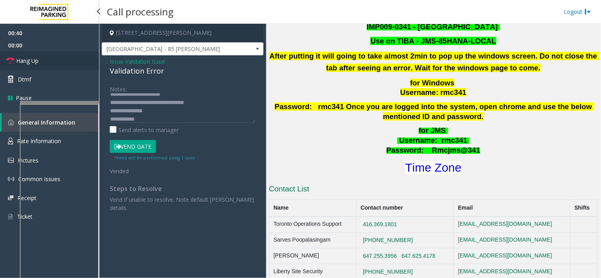
click at [68, 57] on link "Hang Up" at bounding box center [49, 60] width 99 height 19
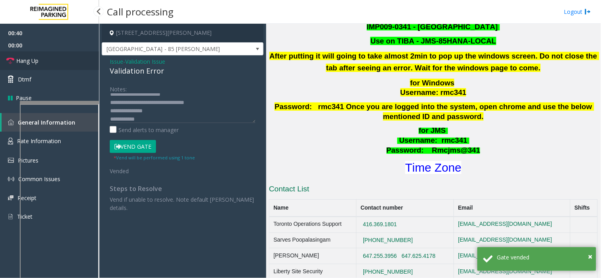
click at [68, 57] on link "Hang Up" at bounding box center [49, 60] width 99 height 19
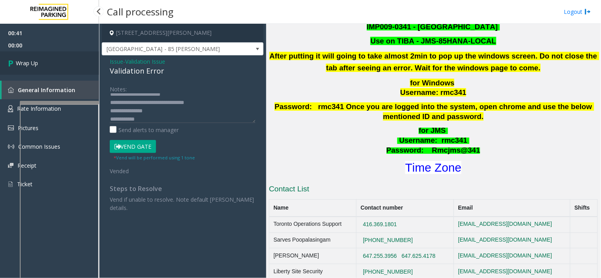
click at [68, 57] on link "Wrap Up" at bounding box center [49, 62] width 99 height 23
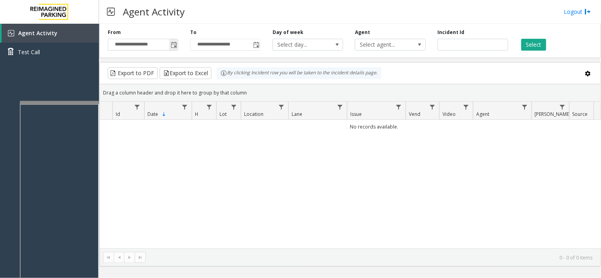
click at [174, 42] on span "Toggle popup" at bounding box center [174, 45] width 6 height 6
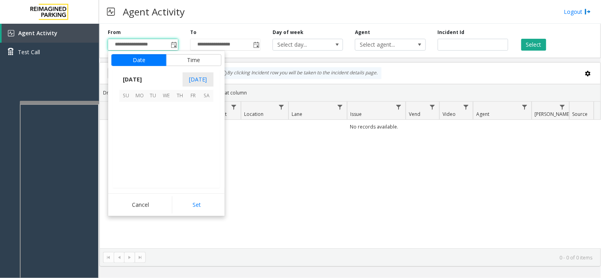
scroll to position [142083, 0]
click at [119, 120] on kendo-virtualization "September 2025 1 2 3 4 5 6 7 8 9 10 11 12 13 14 15 16 17 18 19 20 21 22 23 24 2…" at bounding box center [166, 145] width 173 height 86
click at [125, 120] on span "7" at bounding box center [125, 122] width 13 height 13
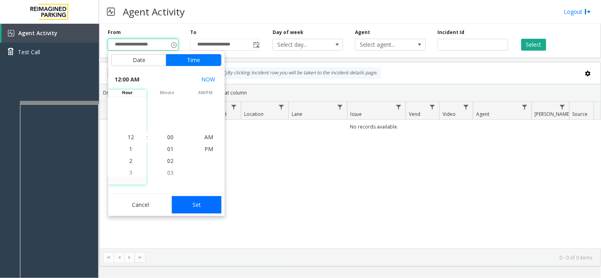
click at [206, 213] on button "Set" at bounding box center [197, 204] width 50 height 17
type input "**********"
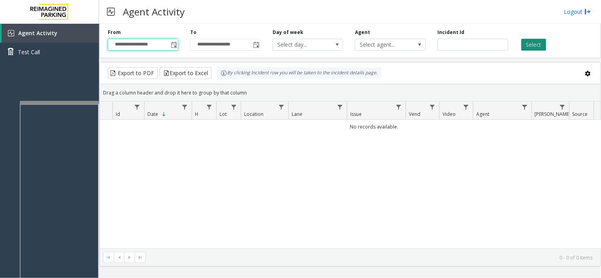
drag, startPoint x: 540, startPoint y: 40, endPoint x: 442, endPoint y: 88, distance: 109.1
click at [540, 40] on button "Select" at bounding box center [533, 45] width 25 height 12
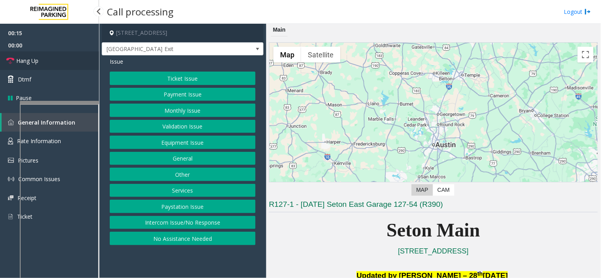
click at [81, 62] on link "Hang Up" at bounding box center [49, 60] width 99 height 19
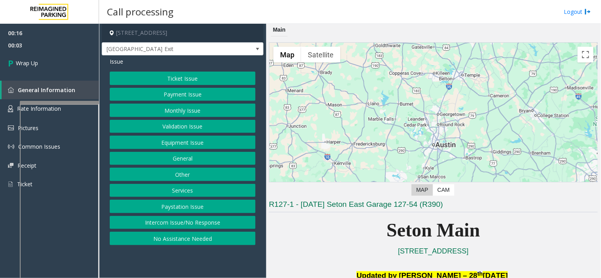
click at [185, 220] on button "Intercom Issue/No Response" at bounding box center [183, 222] width 146 height 13
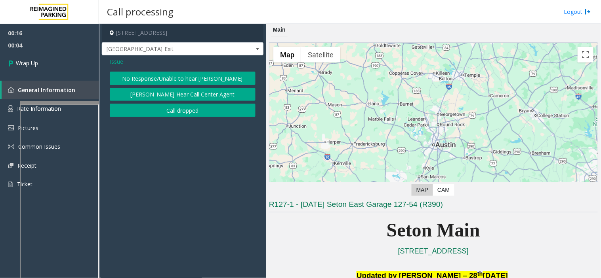
click at [137, 76] on button "No Response/Unable to hear [PERSON_NAME]" at bounding box center [183, 78] width 146 height 13
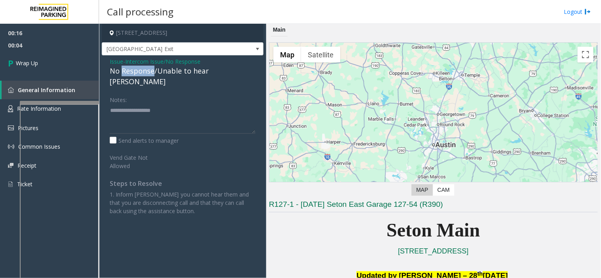
click at [137, 76] on div "No Response/Unable to hear [PERSON_NAME]" at bounding box center [183, 76] width 146 height 21
click at [134, 73] on div "No Response/Unable to hear [PERSON_NAME]" at bounding box center [183, 76] width 146 height 21
click at [140, 121] on textarea at bounding box center [183, 119] width 146 height 30
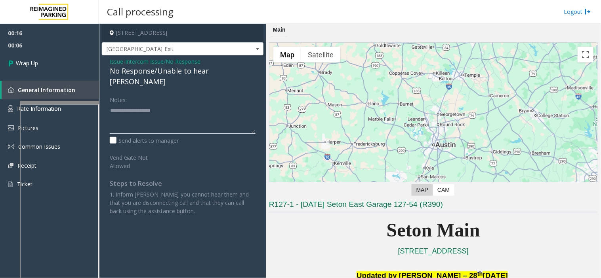
paste textarea "**********"
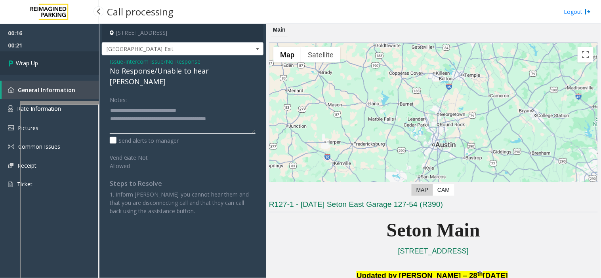
type textarea "**********"
click at [53, 69] on link "Wrap Up" at bounding box center [49, 62] width 99 height 23
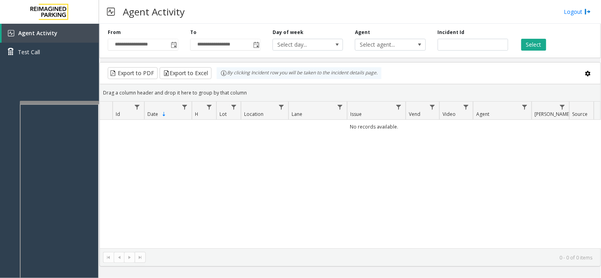
click at [170, 35] on div "**********" at bounding box center [143, 40] width 82 height 22
click at [171, 40] on span "Toggle popup" at bounding box center [173, 44] width 9 height 13
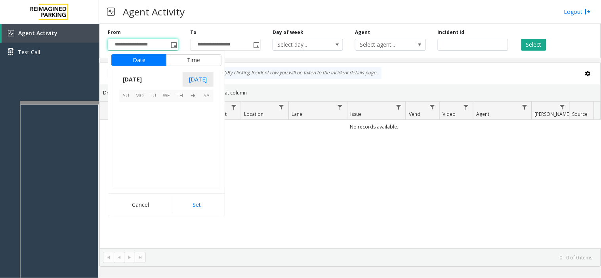
scroll to position [142083, 0]
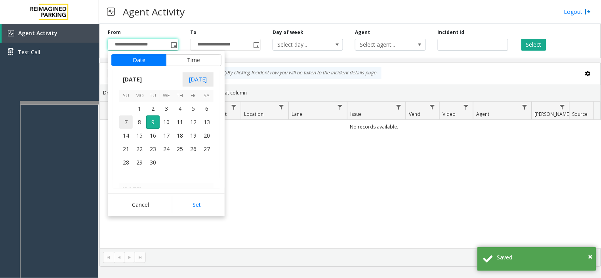
click at [125, 119] on span "7" at bounding box center [125, 122] width 13 height 13
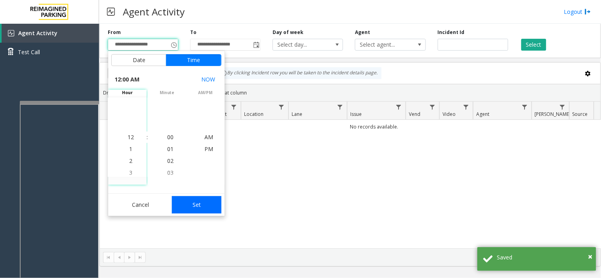
click at [195, 202] on button "Set" at bounding box center [197, 204] width 50 height 17
type input "**********"
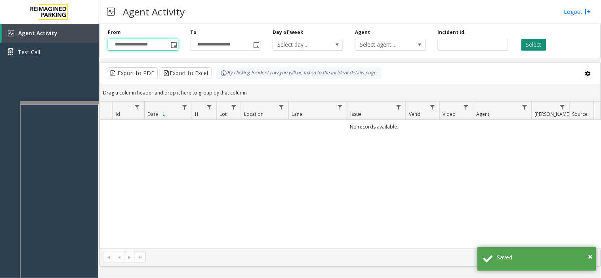
click at [533, 45] on button "Select" at bounding box center [533, 45] width 25 height 12
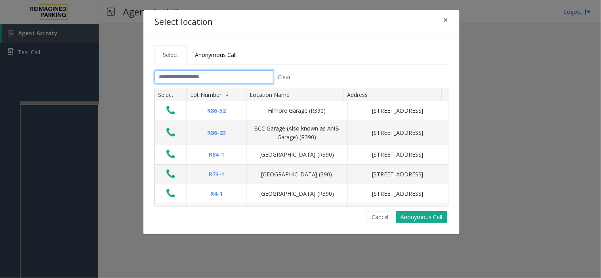
click at [191, 75] on input "text" at bounding box center [213, 76] width 119 height 13
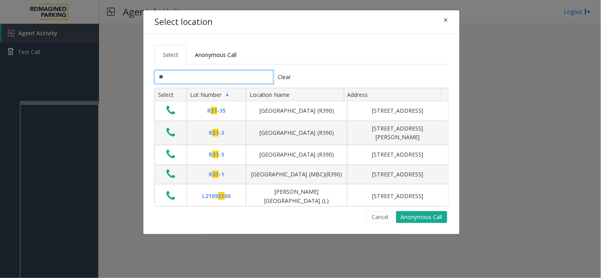
type input "*"
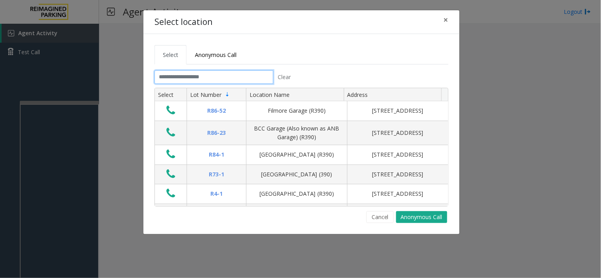
click at [194, 80] on input "text" at bounding box center [213, 76] width 119 height 13
click at [171, 77] on input "text" at bounding box center [213, 76] width 119 height 13
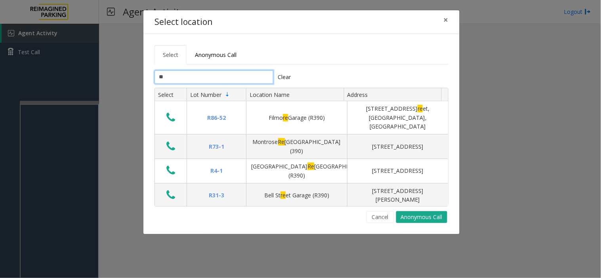
type input "*"
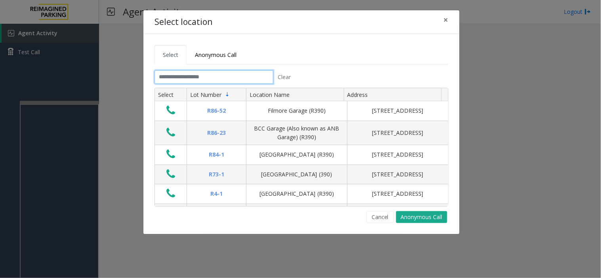
click at [170, 76] on input "text" at bounding box center [213, 76] width 119 height 13
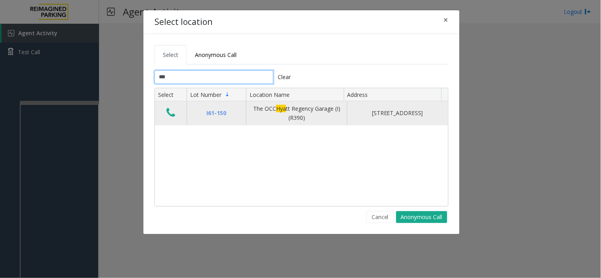
type input "***"
click at [169, 113] on icon "Data table" at bounding box center [170, 112] width 9 height 11
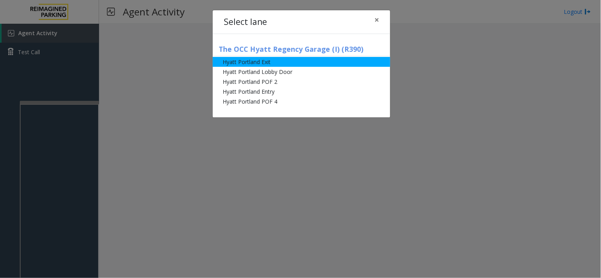
click at [248, 65] on li "Hyatt Portland Exit" at bounding box center [301, 62] width 177 height 10
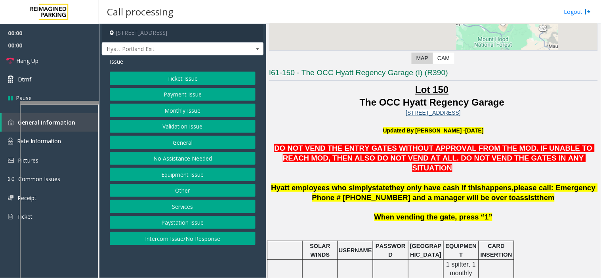
scroll to position [176, 0]
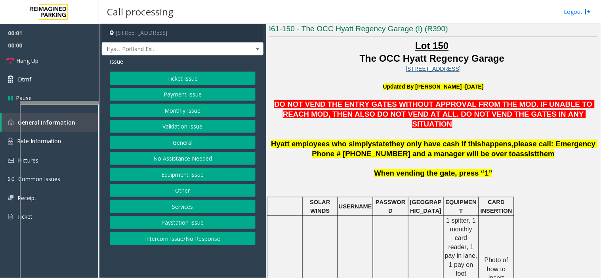
click at [210, 82] on button "Ticket Issue" at bounding box center [183, 78] width 146 height 13
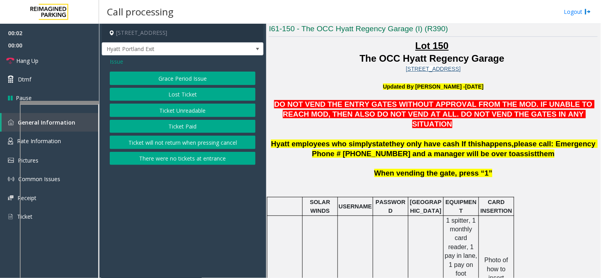
click at [192, 123] on button "Ticket Paid" at bounding box center [183, 126] width 146 height 13
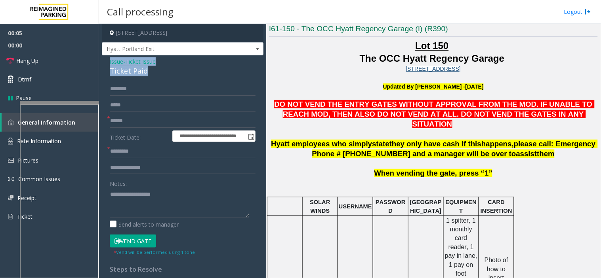
drag, startPoint x: 156, startPoint y: 73, endPoint x: 107, endPoint y: 57, distance: 51.5
click at [107, 57] on div "**********" at bounding box center [183, 240] width 162 height 370
click at [150, 196] on textarea at bounding box center [179, 203] width 139 height 30
paste textarea "**********"
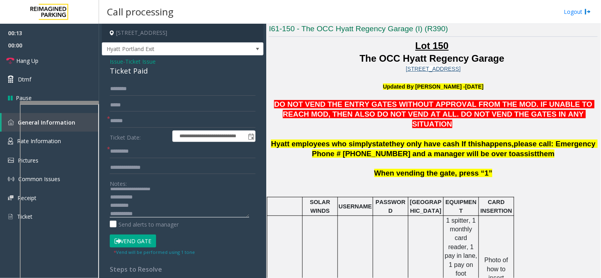
scroll to position [14, 0]
click at [150, 196] on textarea at bounding box center [179, 203] width 139 height 30
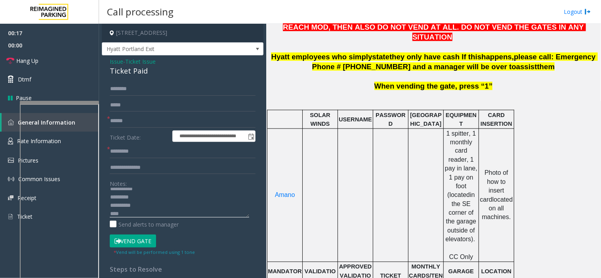
scroll to position [264, 0]
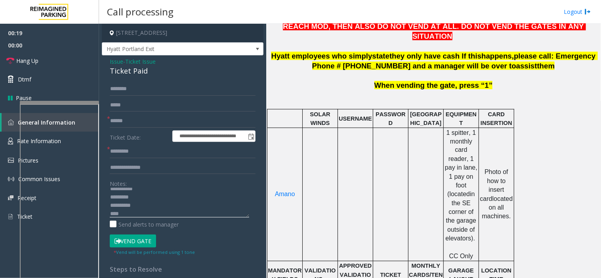
click at [149, 216] on textarea at bounding box center [179, 203] width 139 height 30
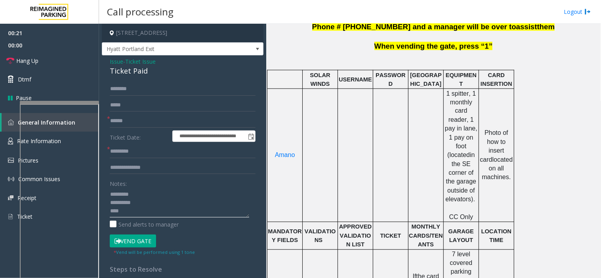
scroll to position [352, 0]
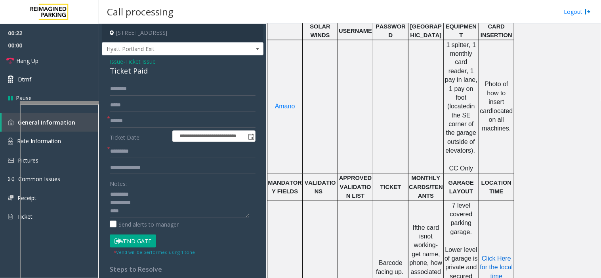
click at [506, 256] on span "Click Here for the local time" at bounding box center [497, 268] width 34 height 25
click at [125, 211] on textarea at bounding box center [179, 203] width 139 height 30
click at [156, 215] on textarea at bounding box center [179, 203] width 139 height 30
click at [152, 148] on input "text" at bounding box center [183, 151] width 146 height 13
click at [124, 215] on textarea at bounding box center [179, 203] width 139 height 30
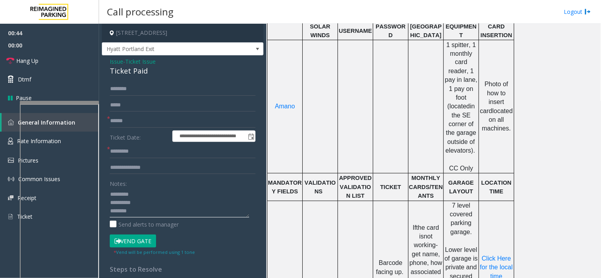
type textarea "**********"
click at [133, 148] on input "text" at bounding box center [183, 151] width 146 height 13
click at [135, 121] on input "text" at bounding box center [183, 120] width 146 height 13
click at [137, 115] on input "text" at bounding box center [183, 120] width 146 height 13
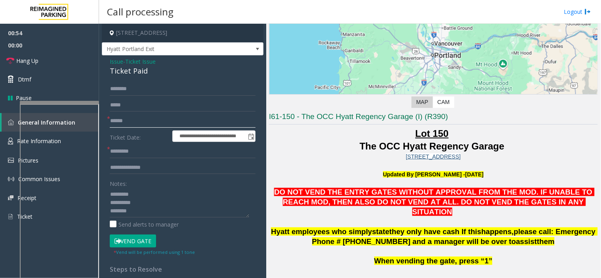
scroll to position [44, 0]
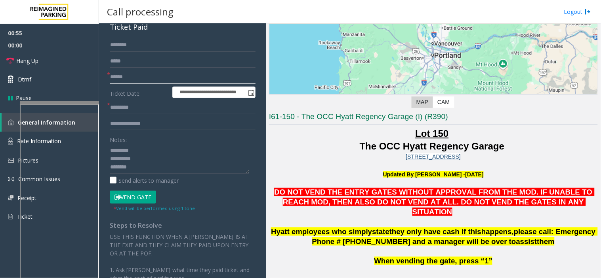
click at [114, 76] on input "text" at bounding box center [183, 76] width 146 height 13
type input "*********"
click at [133, 112] on input "text" at bounding box center [183, 107] width 146 height 13
click at [138, 106] on input "text" at bounding box center [183, 107] width 146 height 13
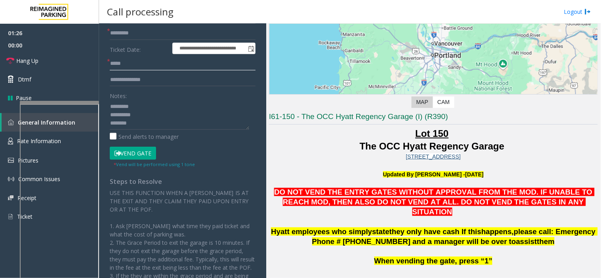
type input "*****"
click at [173, 98] on div "Notes:" at bounding box center [183, 109] width 146 height 41
click at [171, 116] on textarea at bounding box center [179, 115] width 139 height 30
click at [140, 154] on button "Vend Gate" at bounding box center [133, 153] width 46 height 13
click at [153, 103] on textarea at bounding box center [179, 115] width 139 height 30
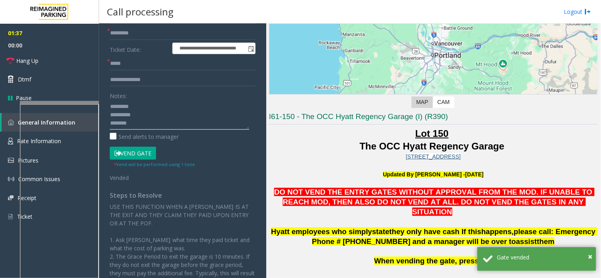
click at [161, 105] on textarea at bounding box center [179, 115] width 139 height 30
click at [66, 61] on link "Hang Up" at bounding box center [49, 60] width 99 height 19
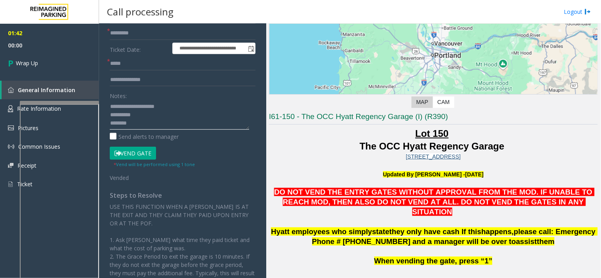
click at [181, 109] on textarea at bounding box center [179, 115] width 139 height 30
type textarea "**********"
click at [58, 65] on link "Wrap Up" at bounding box center [49, 62] width 99 height 23
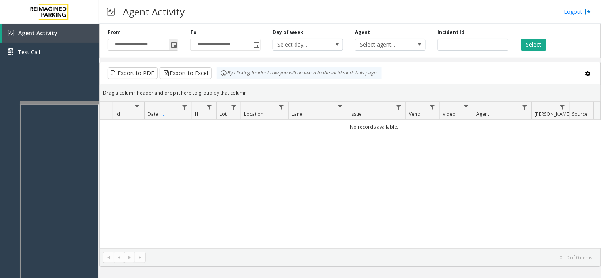
click at [175, 49] on span "Toggle popup" at bounding box center [173, 44] width 9 height 13
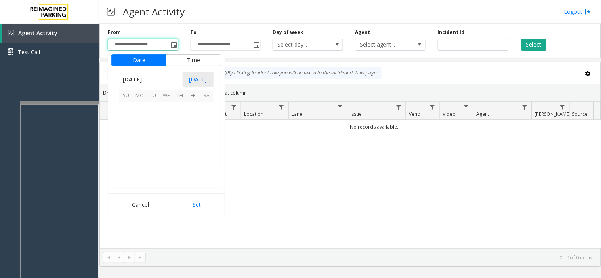
scroll to position [142083, 0]
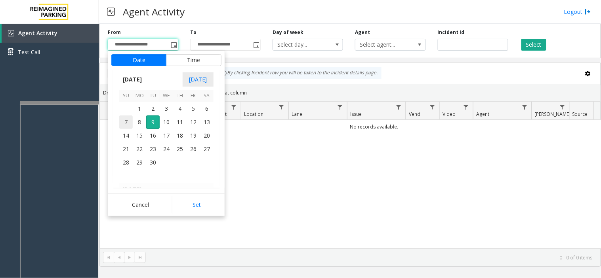
click at [132, 120] on span "7" at bounding box center [125, 122] width 13 height 13
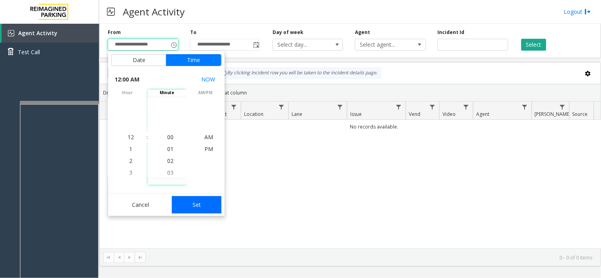
click at [195, 200] on button "Set" at bounding box center [197, 204] width 50 height 17
type input "**********"
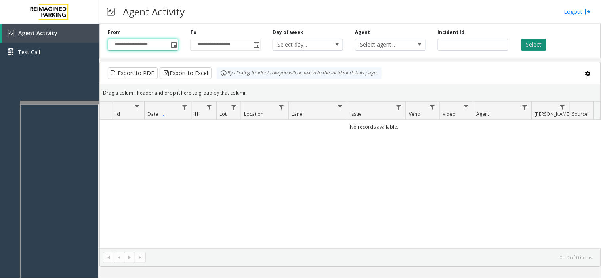
click at [539, 43] on button "Select" at bounding box center [533, 45] width 25 height 12
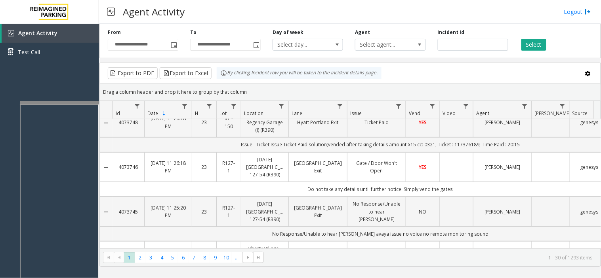
scroll to position [88, 0]
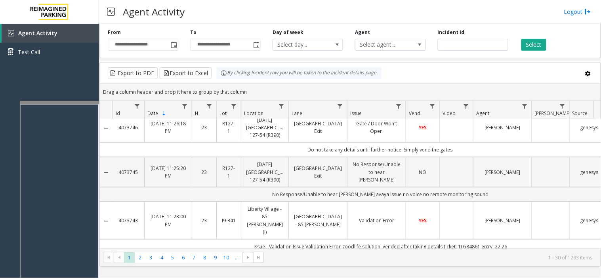
drag, startPoint x: 139, startPoint y: 175, endPoint x: 119, endPoint y: 171, distance: 21.0
click at [119, 171] on td "4073745" at bounding box center [128, 172] width 32 height 30
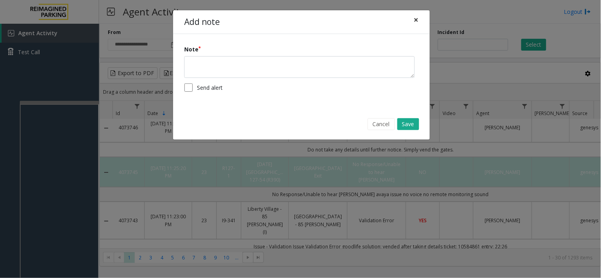
click at [415, 15] on span "×" at bounding box center [416, 19] width 5 height 11
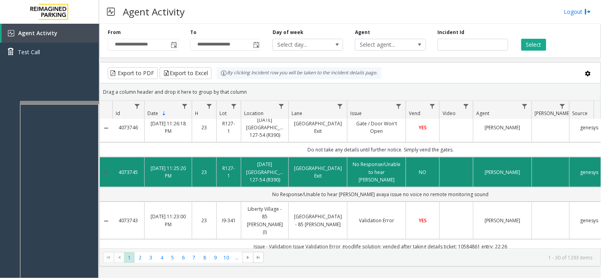
click at [141, 173] on td "4073745" at bounding box center [128, 172] width 32 height 30
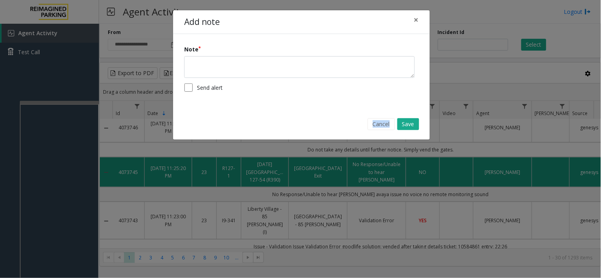
click at [141, 173] on div "Add note × Note Send alert Cancel Save" at bounding box center [300, 139] width 601 height 278
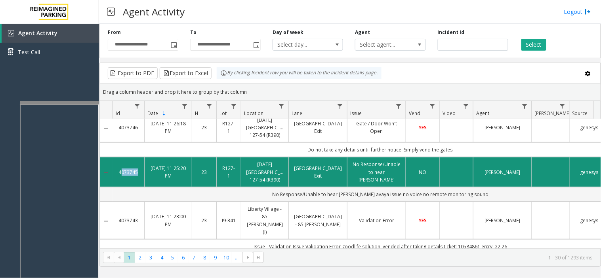
drag, startPoint x: 144, startPoint y: 172, endPoint x: 113, endPoint y: 167, distance: 31.8
click at [113, 167] on tr "4073745 Sep 8, 2025 11:25:20 PM 23 R127-1 Ascension Seton East Garage 127-54 (R…" at bounding box center [374, 172] width 548 height 30
copy link "4073745"
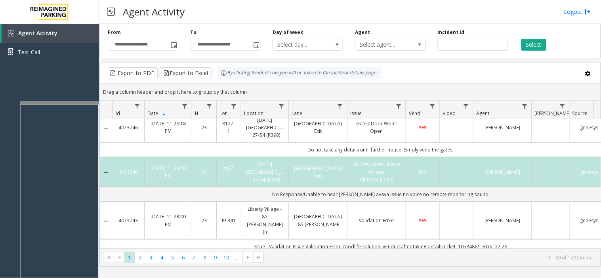
click at [216, 22] on div "Agent Activity Logout" at bounding box center [350, 12] width 502 height 24
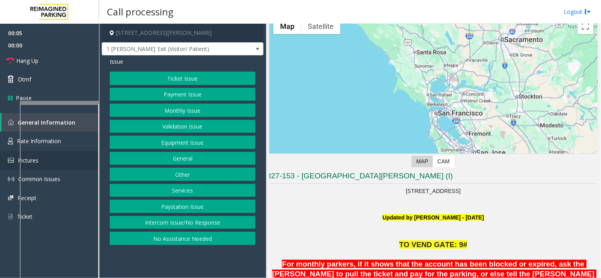
scroll to position [44, 0]
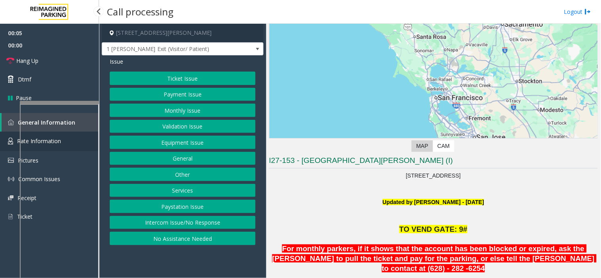
drag, startPoint x: 10, startPoint y: 142, endPoint x: 18, endPoint y: 143, distance: 8.5
click at [10, 142] on img at bounding box center [10, 141] width 5 height 7
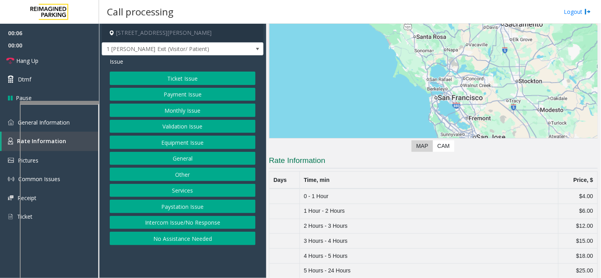
click at [141, 74] on button "Ticket Issue" at bounding box center [183, 78] width 146 height 13
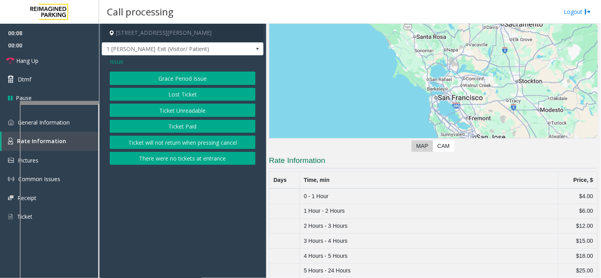
click at [166, 160] on button "There were no tickets at entrance" at bounding box center [183, 158] width 146 height 13
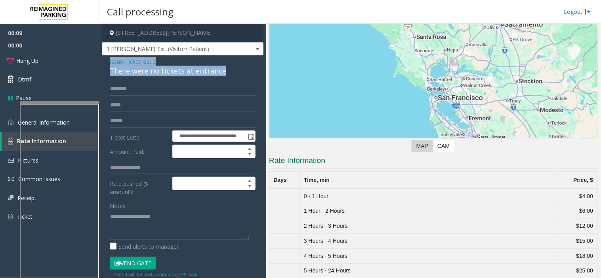
drag, startPoint x: 239, startPoint y: 70, endPoint x: 102, endPoint y: 61, distance: 137.3
click at [102, 61] on div "**********" at bounding box center [183, 226] width 162 height 343
copy div "Issue - Ticket Issue There were no tickets at entrance"
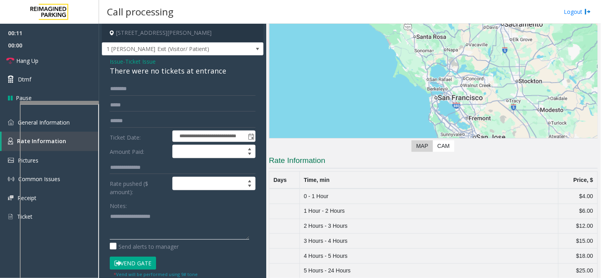
click at [123, 223] on textarea at bounding box center [179, 225] width 139 height 30
paste textarea "**********"
click at [130, 86] on input "text" at bounding box center [183, 88] width 146 height 13
click at [142, 237] on textarea at bounding box center [179, 225] width 139 height 30
click at [121, 86] on input "text" at bounding box center [183, 88] width 146 height 13
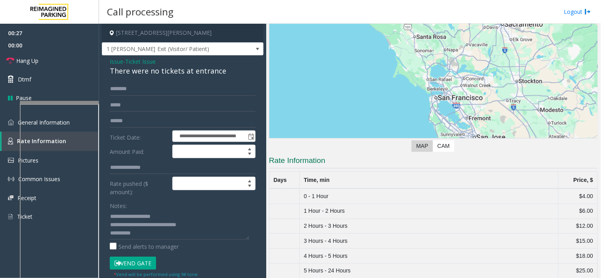
click at [121, 96] on form "**********" at bounding box center [183, 180] width 146 height 196
click at [122, 91] on input "text" at bounding box center [183, 88] width 146 height 13
click at [164, 88] on input "text" at bounding box center [183, 88] width 146 height 13
click at [131, 93] on input "text" at bounding box center [183, 88] width 146 height 13
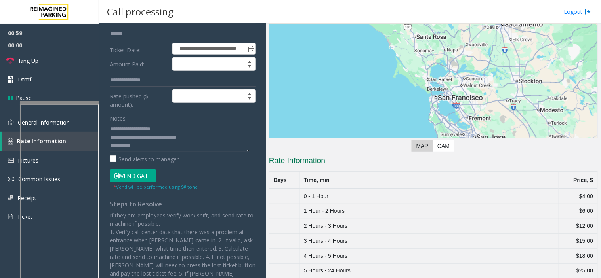
scroll to position [88, 0]
click at [134, 179] on button "Vend Gate" at bounding box center [133, 175] width 46 height 13
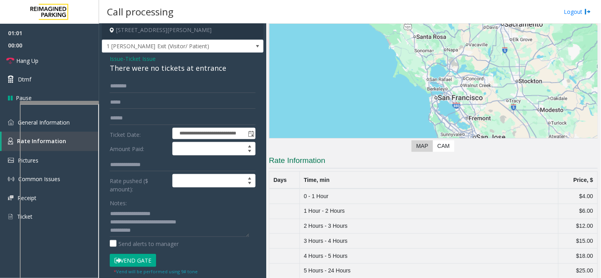
scroll to position [0, 0]
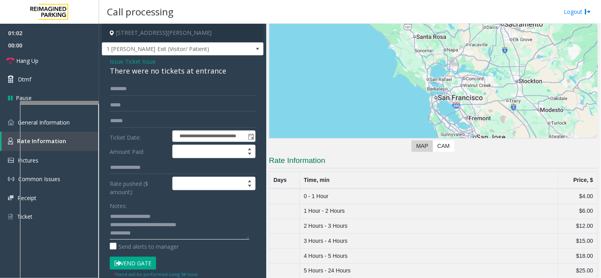
click at [145, 230] on textarea at bounding box center [179, 225] width 139 height 30
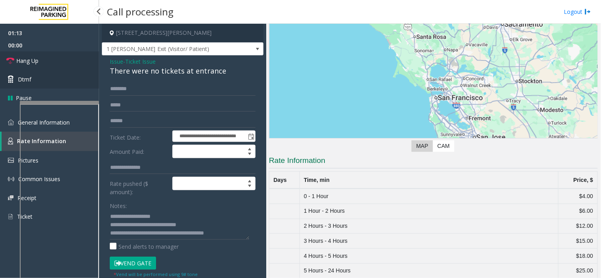
drag, startPoint x: 70, startPoint y: 63, endPoint x: 80, endPoint y: 70, distance: 12.4
click at [70, 63] on link "Hang Up" at bounding box center [49, 60] width 99 height 19
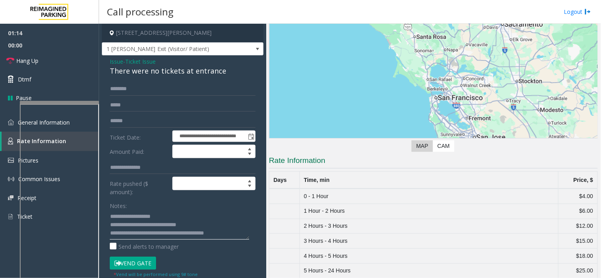
click at [242, 234] on textarea at bounding box center [179, 225] width 139 height 30
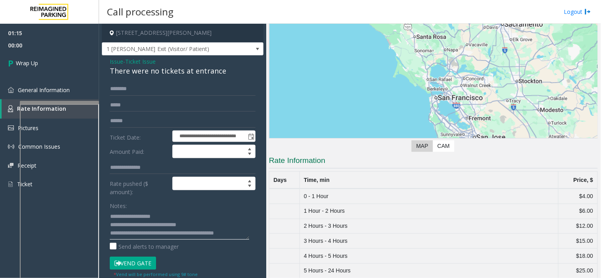
scroll to position [6, 0]
click at [217, 238] on textarea at bounding box center [179, 225] width 139 height 30
click at [214, 238] on textarea at bounding box center [179, 225] width 139 height 30
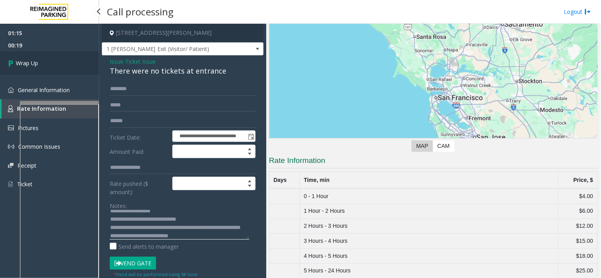
type textarea "**********"
click at [57, 69] on link "Wrap Up" at bounding box center [49, 62] width 99 height 23
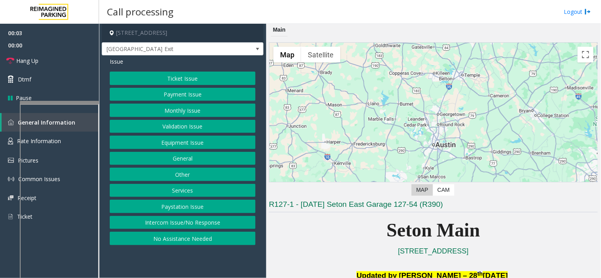
click at [207, 144] on button "Equipment Issue" at bounding box center [183, 142] width 146 height 13
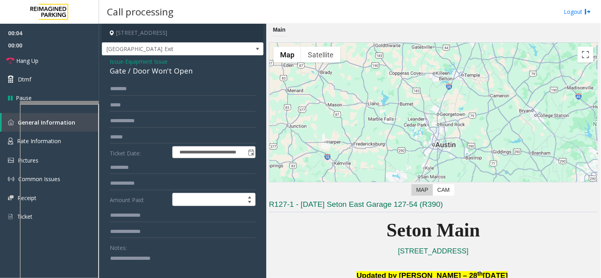
scroll to position [132, 0]
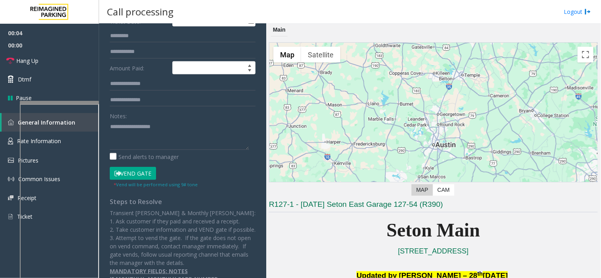
click at [137, 176] on button "Vend Gate" at bounding box center [133, 173] width 46 height 13
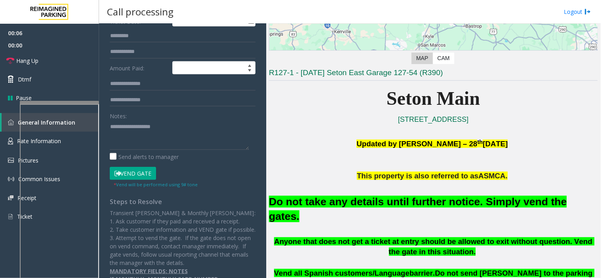
click at [343, 203] on font "Do not take any details until further notice. Simply vend the gates." at bounding box center [418, 209] width 298 height 27
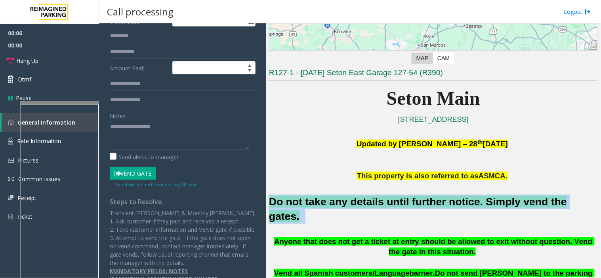
click at [343, 203] on font "Do not take any details until further notice. Simply vend the gates." at bounding box center [418, 209] width 298 height 27
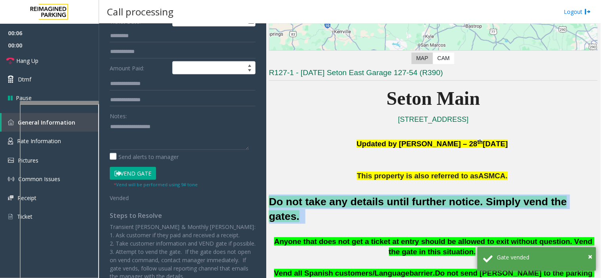
copy h2 "Do not take any details until further notice. Simply vend the gates."
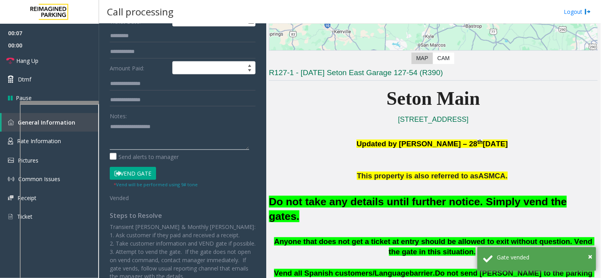
click at [227, 135] on textarea at bounding box center [179, 135] width 139 height 30
paste textarea "**********"
type textarea "**********"
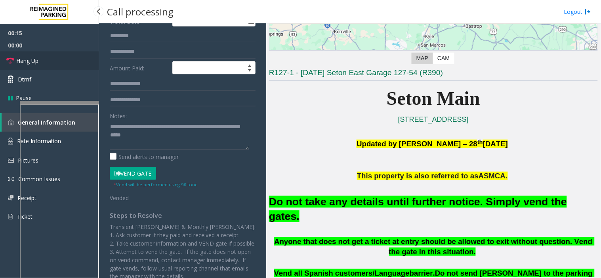
click at [81, 67] on link "Hang Up" at bounding box center [49, 60] width 99 height 19
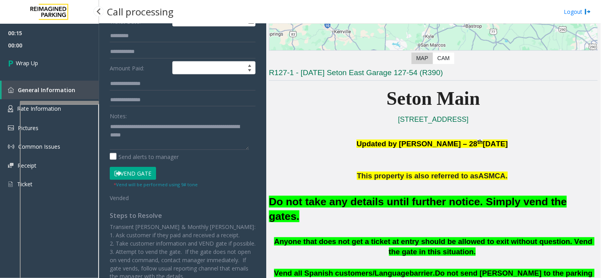
click at [81, 67] on link "Wrap Up" at bounding box center [49, 62] width 99 height 23
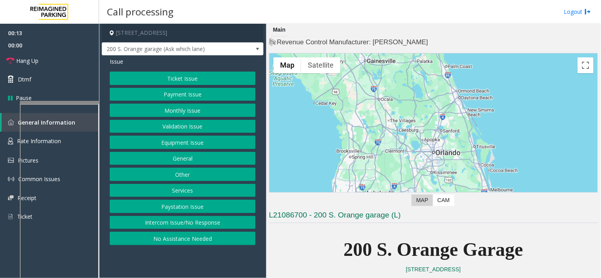
click at [188, 84] on button "Ticket Issue" at bounding box center [183, 78] width 146 height 13
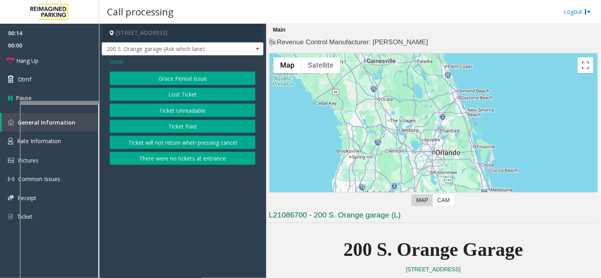
click at [179, 125] on button "Ticket Paid" at bounding box center [183, 126] width 146 height 13
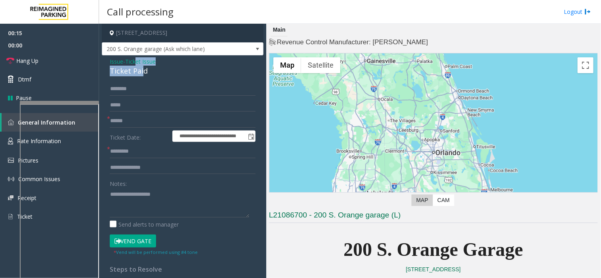
drag, startPoint x: 141, startPoint y: 63, endPoint x: 137, endPoint y: 60, distance: 4.3
click at [137, 60] on div "Issue - Ticket Issue Ticket Paid" at bounding box center [183, 66] width 146 height 19
click at [157, 79] on div "**********" at bounding box center [183, 240] width 162 height 370
drag, startPoint x: 161, startPoint y: 74, endPoint x: 106, endPoint y: 59, distance: 56.7
click at [106, 59] on div "**********" at bounding box center [183, 240] width 162 height 370
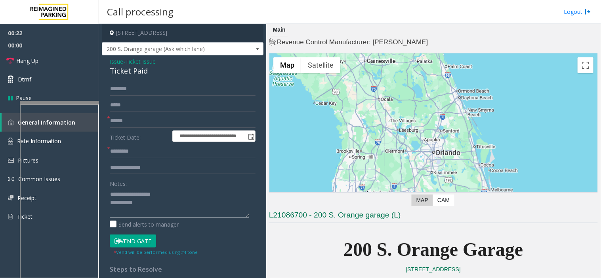
click at [154, 212] on textarea at bounding box center [179, 203] width 139 height 30
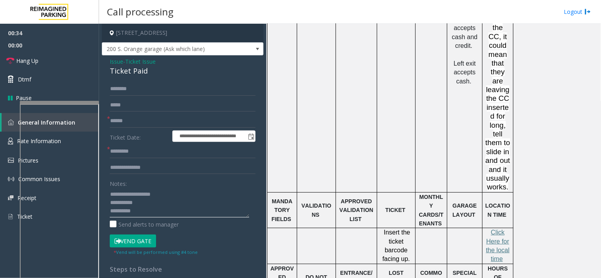
scroll to position [748, 0]
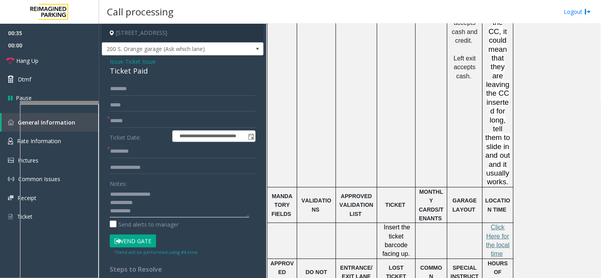
click at [150, 210] on textarea at bounding box center [179, 203] width 139 height 30
type textarea "**********"
click at [131, 137] on label "Ticket Date:" at bounding box center [139, 137] width 63 height 12
click at [131, 155] on input "text" at bounding box center [183, 151] width 146 height 13
type input "**"
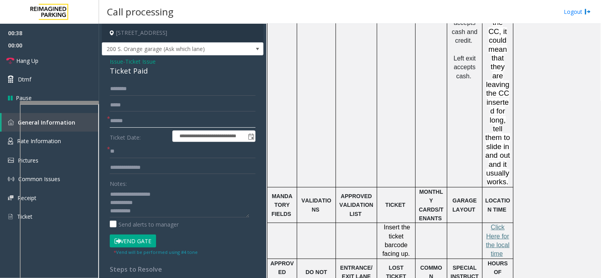
click at [127, 119] on input "text" at bounding box center [183, 120] width 146 height 13
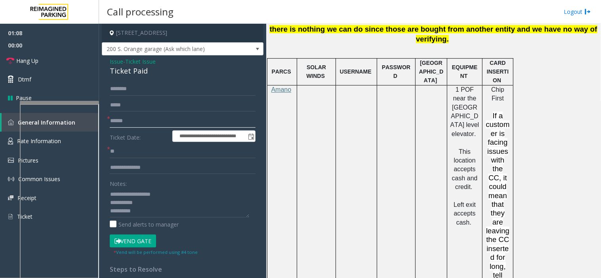
scroll to position [572, 0]
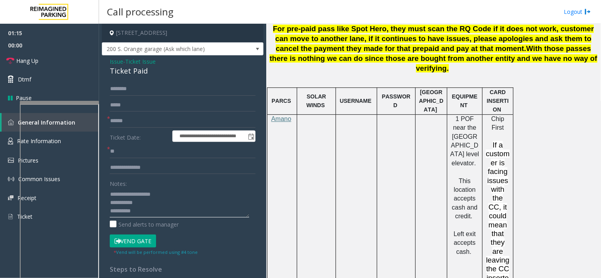
click at [170, 215] on textarea at bounding box center [179, 203] width 139 height 30
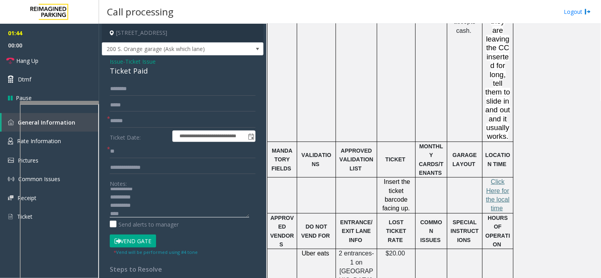
scroll to position [836, 0]
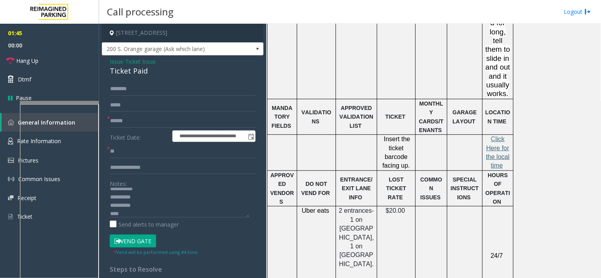
click at [499, 136] on span "lick Here for the local time" at bounding box center [498, 152] width 24 height 33
click at [139, 213] on textarea at bounding box center [179, 203] width 139 height 30
type textarea "**********"
click at [151, 114] on form "**********" at bounding box center [183, 169] width 146 height 174
click at [151, 116] on input "text" at bounding box center [183, 120] width 146 height 13
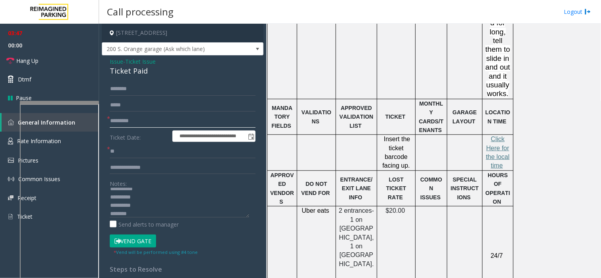
type input "*********"
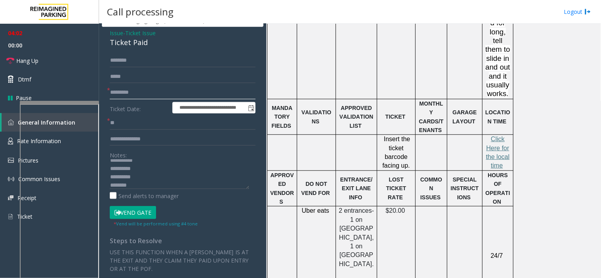
scroll to position [44, 0]
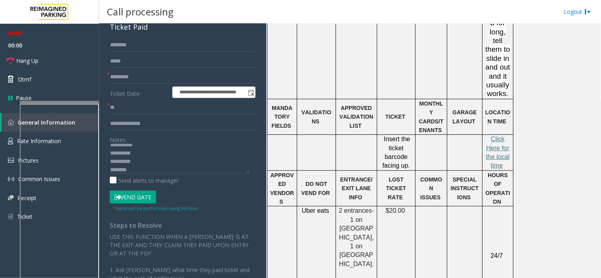
click at [129, 186] on form "**********" at bounding box center [183, 125] width 146 height 174
click at [128, 194] on button "Vend Gate" at bounding box center [133, 197] width 46 height 13
click at [154, 152] on textarea at bounding box center [179, 159] width 139 height 30
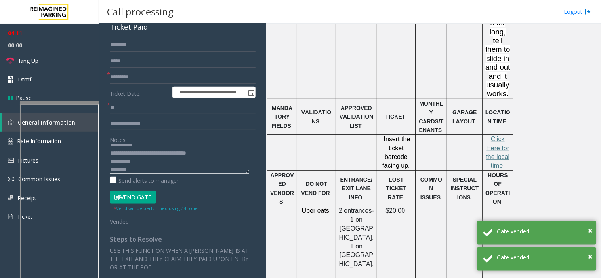
scroll to position [0, 0]
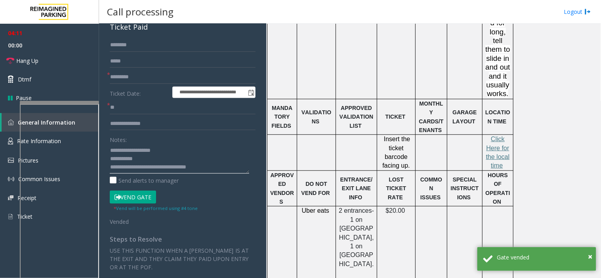
click at [151, 161] on textarea at bounding box center [179, 159] width 139 height 30
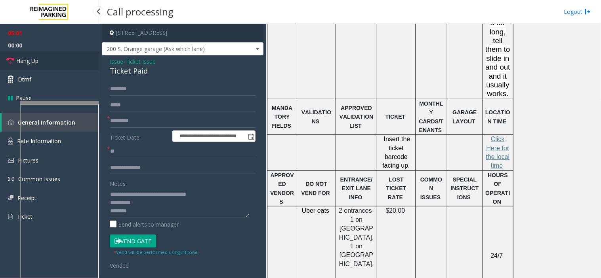
click at [55, 56] on link "Hang Up" at bounding box center [49, 60] width 99 height 19
click at [226, 197] on textarea at bounding box center [179, 203] width 139 height 30
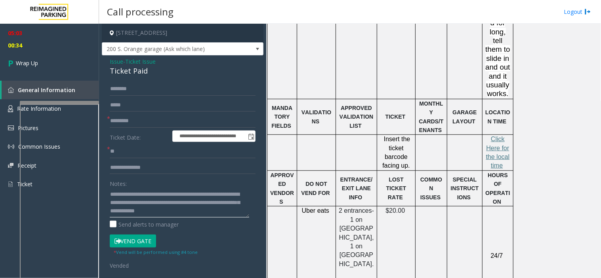
scroll to position [22, 0]
type textarea "**********"
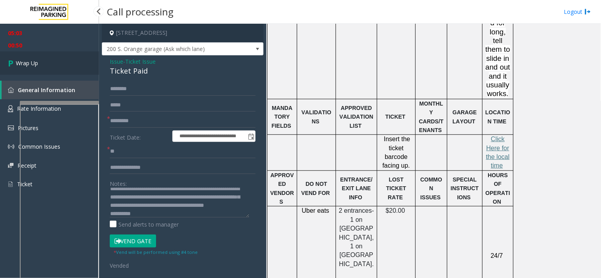
click at [63, 74] on div "05:03 00:50 Wrap Up General Information Rate Information Pictures Common Issues…" at bounding box center [49, 112] width 99 height 177
click at [62, 72] on link "Wrap Up" at bounding box center [49, 62] width 99 height 23
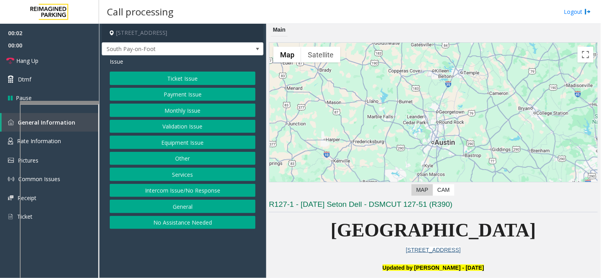
click at [199, 10] on div "Call processing Logout" at bounding box center [350, 12] width 502 height 24
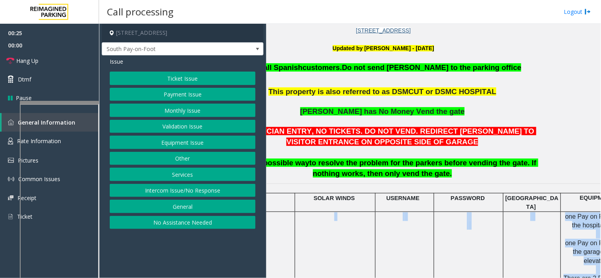
scroll to position [220, 156]
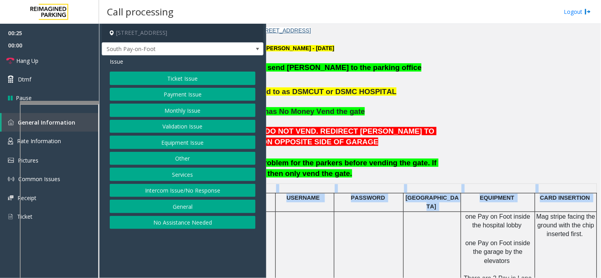
drag, startPoint x: 353, startPoint y: 240, endPoint x: 600, endPoint y: 236, distance: 247.1
click at [600, 236] on div "Main ← Move left → Move right ↑ Move up ↓ Move down + Zoom in - Zoom out Home J…" at bounding box center [433, 151] width 334 height 255
click at [465, 246] on span "one Pay on Foot inside the garage by the elevators" at bounding box center [498, 252] width 67 height 25
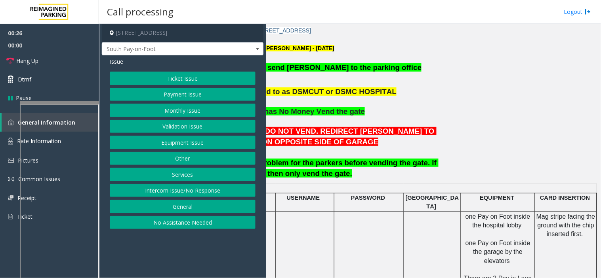
scroll to position [264, 156]
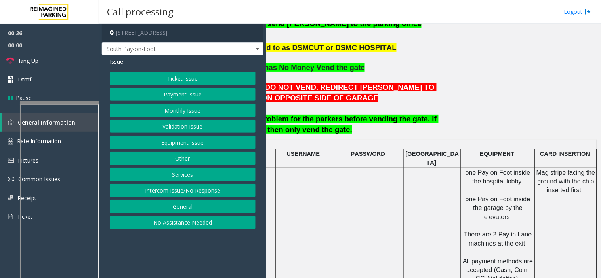
click at [403, 217] on td at bounding box center [431, 226] width 57 height 116
click at [166, 76] on button "Ticket Issue" at bounding box center [183, 78] width 146 height 13
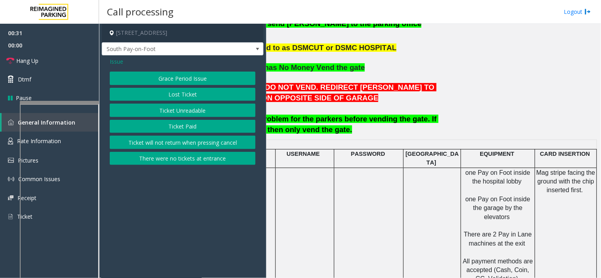
click at [118, 61] on span "Issue" at bounding box center [116, 61] width 13 height 8
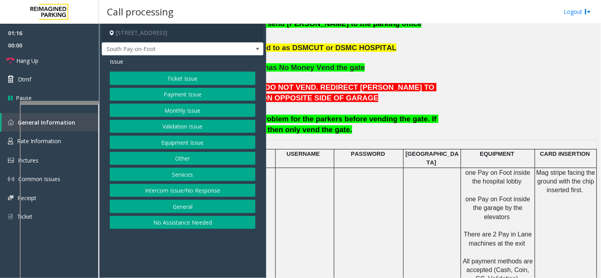
click at [209, 145] on button "Equipment Issue" at bounding box center [183, 142] width 146 height 13
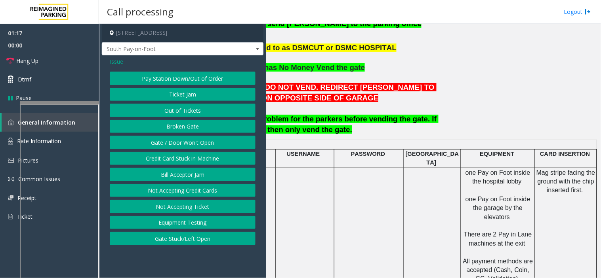
click at [205, 144] on button "Gate / Door Won't Open" at bounding box center [183, 142] width 146 height 13
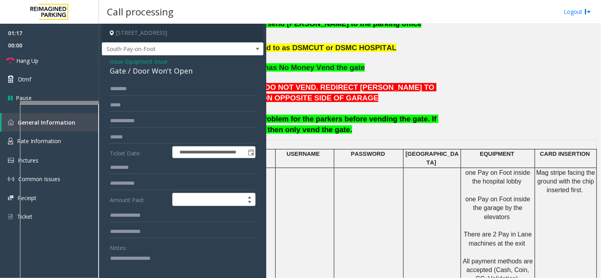
click at [131, 274] on textarea at bounding box center [179, 267] width 139 height 30
click at [143, 256] on textarea at bounding box center [179, 267] width 139 height 30
click at [78, 65] on link "Hang Up" at bounding box center [49, 60] width 99 height 19
click at [135, 255] on textarea at bounding box center [179, 267] width 139 height 30
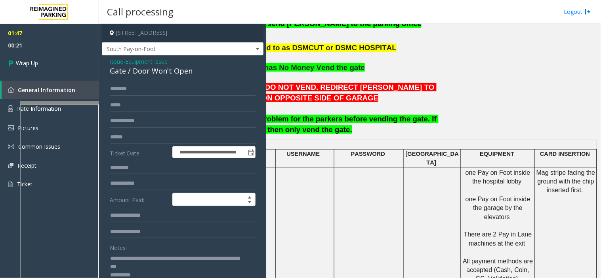
click at [145, 274] on textarea at bounding box center [179, 267] width 139 height 30
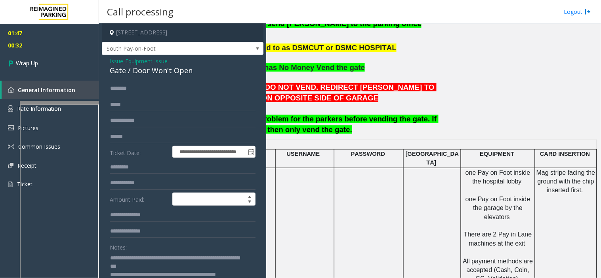
scroll to position [3, 0]
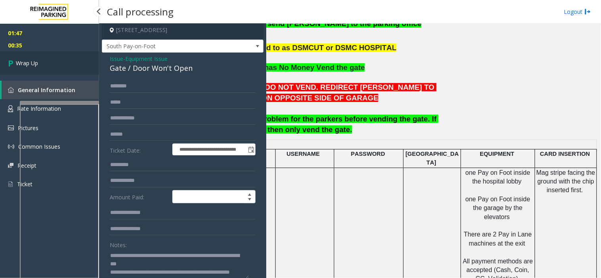
type textarea "**********"
click at [69, 54] on link "Wrap Up" at bounding box center [49, 62] width 99 height 23
click at [70, 65] on link "Wrap Up" at bounding box center [49, 62] width 99 height 23
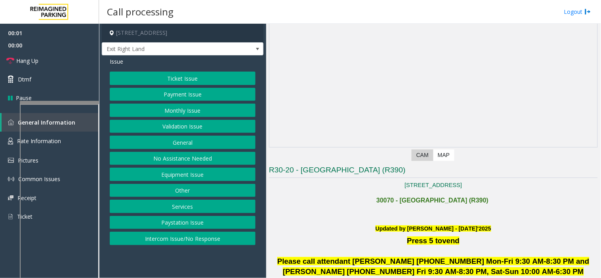
scroll to position [88, 0]
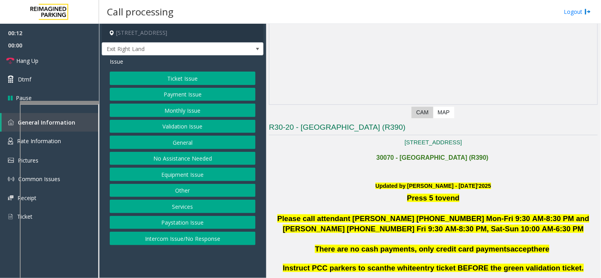
click at [190, 82] on button "Ticket Issue" at bounding box center [183, 78] width 146 height 13
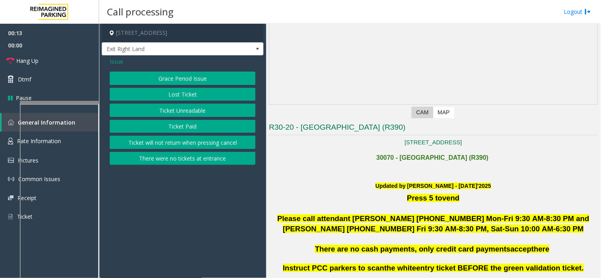
click at [174, 93] on button "Lost Ticket" at bounding box center [183, 94] width 146 height 13
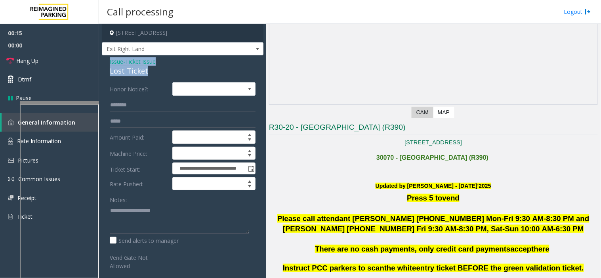
drag, startPoint x: 145, startPoint y: 71, endPoint x: 102, endPoint y: 59, distance: 44.6
click at [102, 59] on div "**********" at bounding box center [183, 197] width 162 height 285
copy div "Issue - Ticket Issue Lost Ticket"
click at [137, 223] on textarea at bounding box center [179, 219] width 139 height 30
paste textarea "**********"
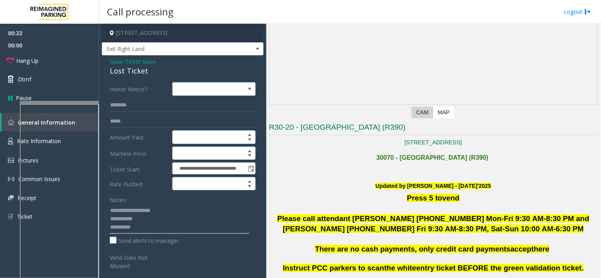
type textarea "**********"
click at [133, 92] on label "Honor Notice?:" at bounding box center [139, 88] width 63 height 13
click at [136, 106] on input "text" at bounding box center [183, 105] width 146 height 13
drag, startPoint x: 129, startPoint y: 104, endPoint x: 109, endPoint y: 91, distance: 24.1
click at [109, 91] on label "Honor Notice?:" at bounding box center [139, 88] width 63 height 13
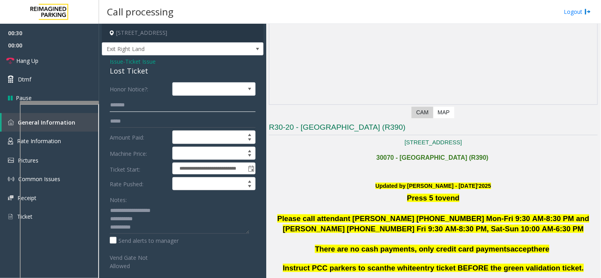
click at [148, 108] on input "*******" at bounding box center [183, 105] width 146 height 13
click at [126, 108] on input "*******" at bounding box center [183, 105] width 146 height 13
click at [148, 106] on input "********" at bounding box center [183, 105] width 146 height 13
click at [137, 111] on input "********" at bounding box center [183, 105] width 146 height 13
type input "********"
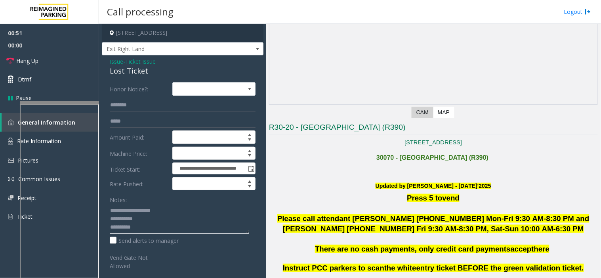
click at [156, 226] on textarea at bounding box center [179, 219] width 139 height 30
type textarea "**********"
click at [120, 64] on span "Issue" at bounding box center [116, 61] width 13 height 8
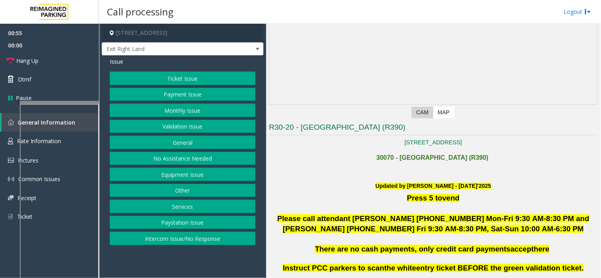
click at [145, 76] on button "Ticket Issue" at bounding box center [183, 78] width 146 height 13
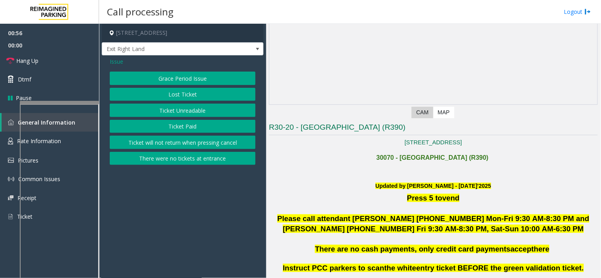
click at [162, 111] on button "Ticket Unreadable" at bounding box center [183, 110] width 146 height 13
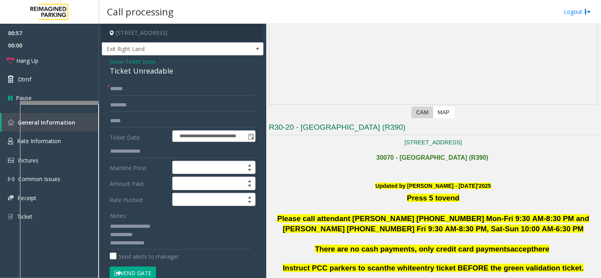
click at [130, 274] on button "Vend Gate" at bounding box center [133, 273] width 46 height 13
click at [115, 57] on div "**********" at bounding box center [183, 264] width 162 height 419
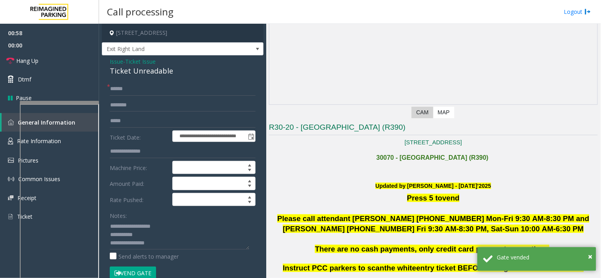
click at [114, 60] on span "Issue" at bounding box center [116, 61] width 13 height 8
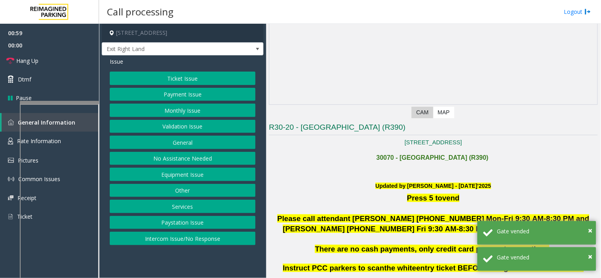
click at [137, 74] on button "Ticket Issue" at bounding box center [183, 78] width 146 height 13
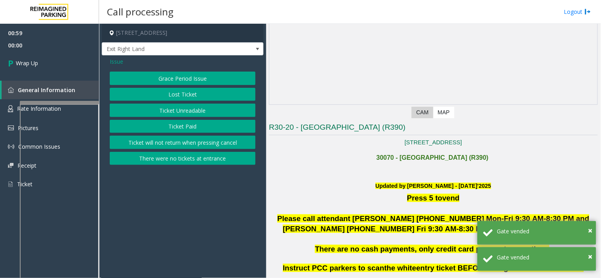
click at [169, 90] on button "Lost Ticket" at bounding box center [183, 94] width 146 height 13
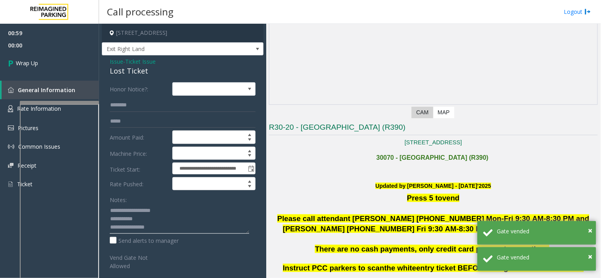
click at [157, 214] on textarea at bounding box center [179, 219] width 139 height 30
click at [163, 223] on textarea at bounding box center [179, 219] width 139 height 30
click at [171, 228] on textarea at bounding box center [179, 219] width 139 height 30
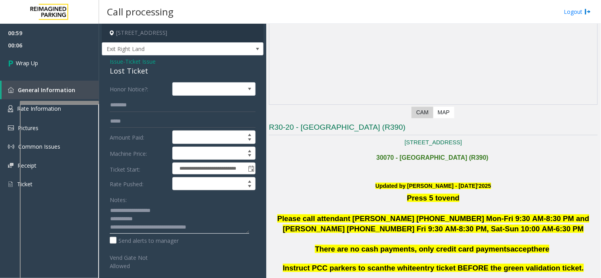
click at [169, 224] on textarea at bounding box center [179, 219] width 139 height 30
click at [161, 215] on textarea at bounding box center [179, 219] width 139 height 30
click at [162, 219] on textarea at bounding box center [179, 219] width 139 height 30
type textarea "**********"
click at [55, 71] on link "Wrap Up" at bounding box center [49, 62] width 99 height 23
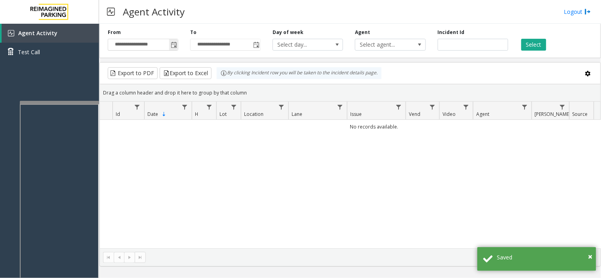
click at [176, 46] on span "Toggle popup" at bounding box center [174, 45] width 6 height 6
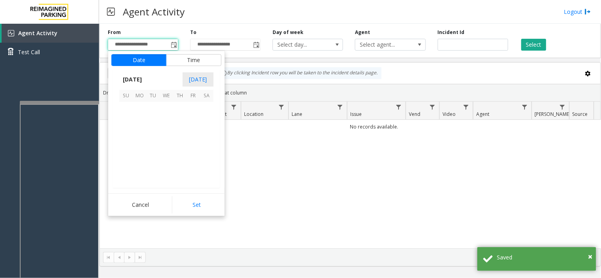
scroll to position [142083, 0]
click at [129, 120] on span "7" at bounding box center [125, 122] width 13 height 13
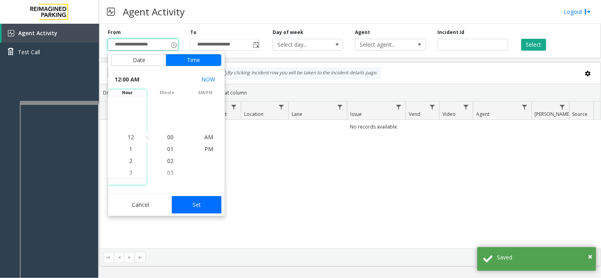
click at [220, 203] on button "Set" at bounding box center [197, 204] width 50 height 17
type input "**********"
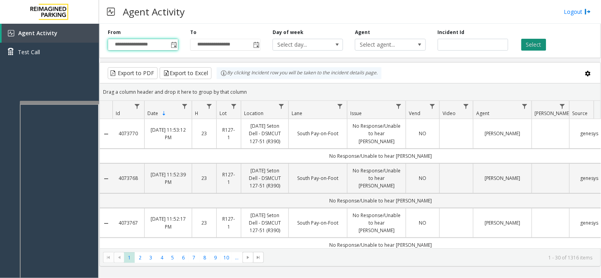
click at [534, 41] on button "Select" at bounding box center [533, 45] width 25 height 12
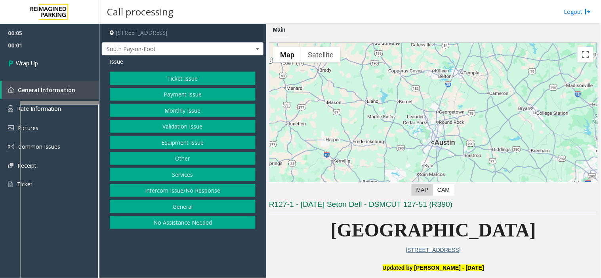
click at [192, 192] on button "Intercom Issue/No Response" at bounding box center [183, 190] width 146 height 13
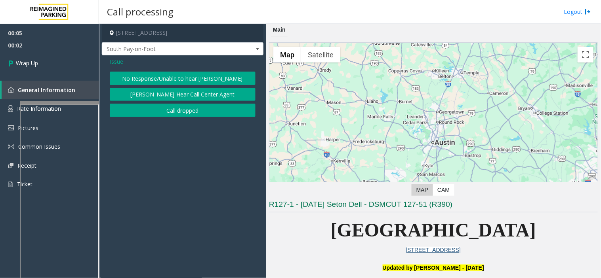
click at [160, 112] on button "Call dropped" at bounding box center [183, 110] width 146 height 13
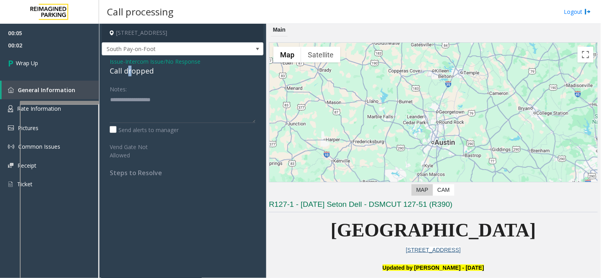
click at [129, 74] on div "Call dropped" at bounding box center [183, 71] width 146 height 11
type textarea "**********"
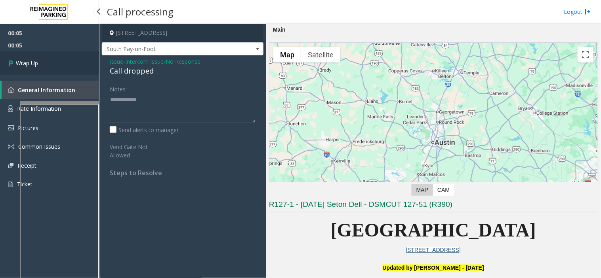
click at [68, 67] on link "Wrap Up" at bounding box center [49, 62] width 99 height 23
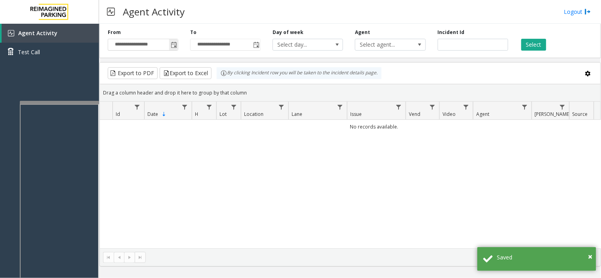
click at [168, 44] on input "**********" at bounding box center [143, 44] width 70 height 11
click at [172, 38] on span "Toggle popup" at bounding box center [173, 44] width 9 height 13
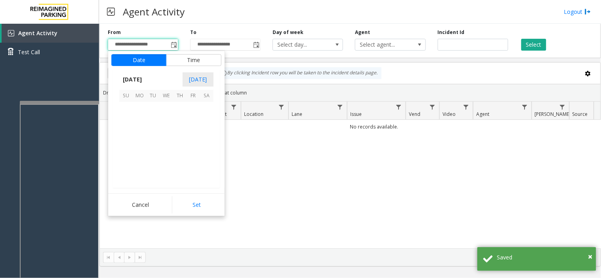
scroll to position [142083, 0]
click at [121, 128] on span "7" at bounding box center [125, 122] width 13 height 13
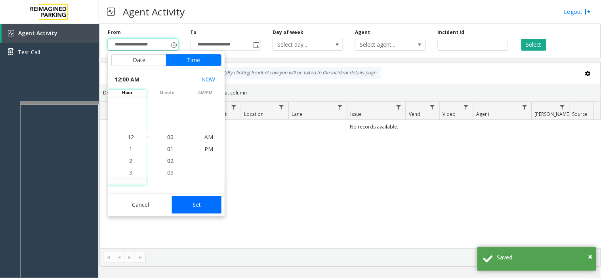
click at [180, 207] on button "Set" at bounding box center [197, 204] width 50 height 17
type input "**********"
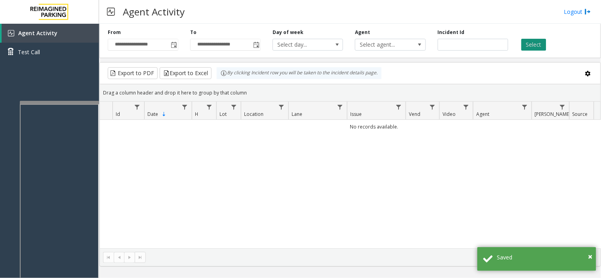
click at [533, 44] on button "Select" at bounding box center [533, 45] width 25 height 12
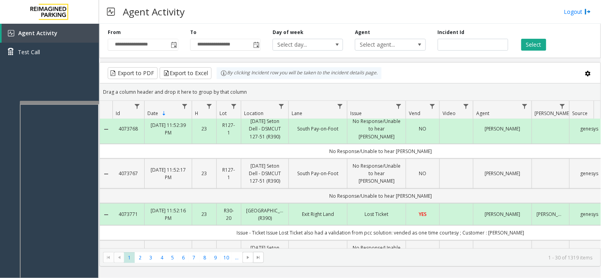
scroll to position [0, 0]
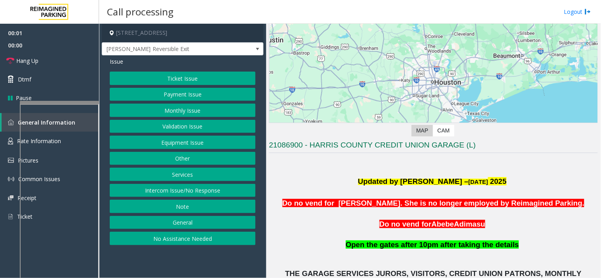
scroll to position [176, 0]
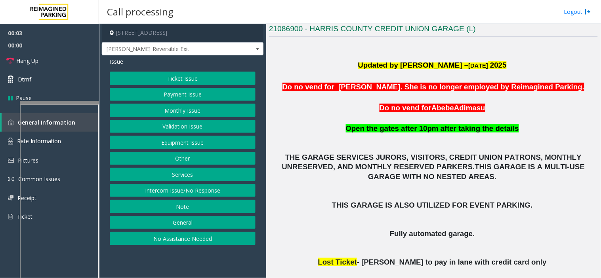
click at [196, 111] on button "Monthly Issue" at bounding box center [183, 110] width 146 height 13
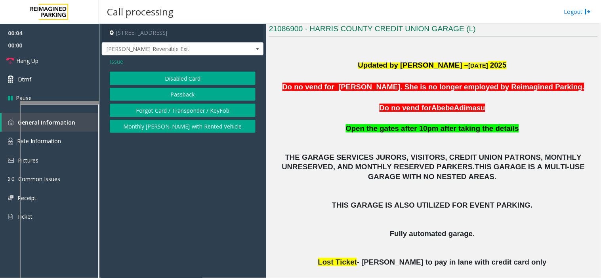
click at [177, 79] on button "Disabled Card" at bounding box center [183, 78] width 146 height 13
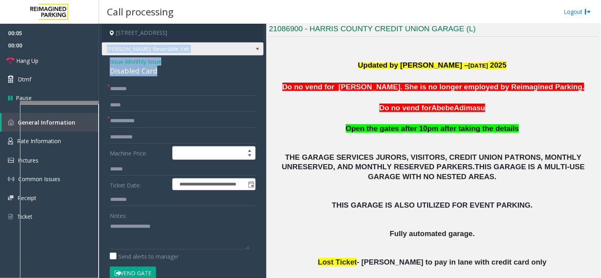
drag, startPoint x: 158, startPoint y: 71, endPoint x: 107, endPoint y: 55, distance: 53.7
click at [107, 55] on div "**********" at bounding box center [183, 266] width 162 height 484
click at [107, 55] on span "[PERSON_NAME] Reversible Exit" at bounding box center [166, 49] width 129 height 13
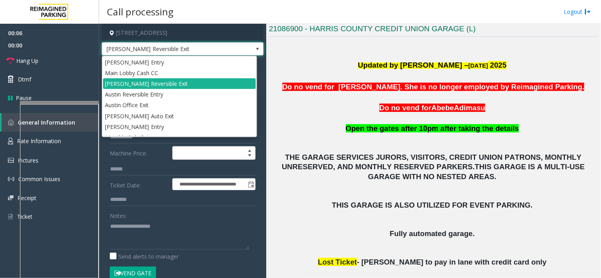
click at [141, 160] on form "**********" at bounding box center [183, 185] width 146 height 206
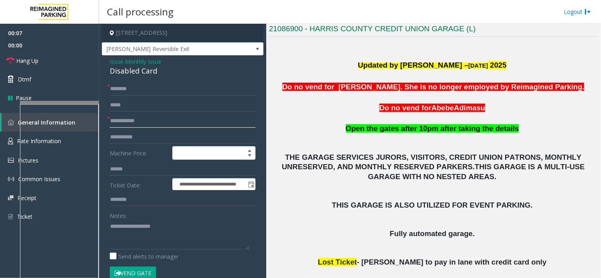
click at [128, 123] on input "text" at bounding box center [183, 120] width 146 height 13
type input "******"
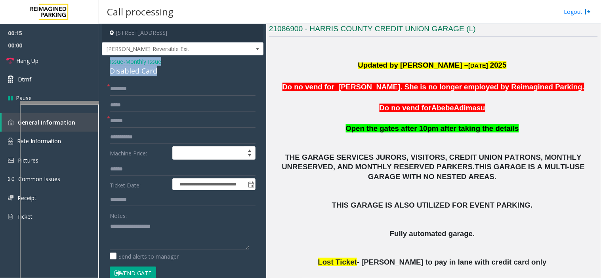
drag, startPoint x: 149, startPoint y: 67, endPoint x: 108, endPoint y: 59, distance: 42.5
click at [108, 59] on div "**********" at bounding box center [183, 281] width 162 height 452
copy div "Issue - Monthly Issue Disabled Card"
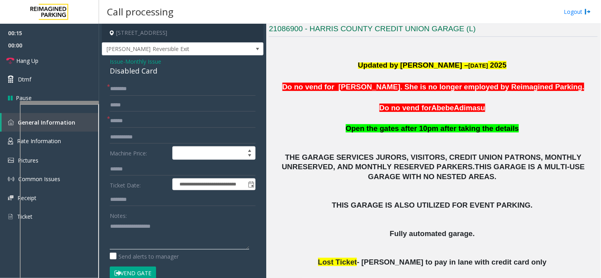
click at [121, 238] on textarea at bounding box center [179, 235] width 139 height 30
paste textarea "**********"
type textarea "**********"
click at [122, 274] on button "Vend Gate" at bounding box center [133, 273] width 46 height 13
drag, startPoint x: 122, startPoint y: 274, endPoint x: 125, endPoint y: 230, distance: 43.7
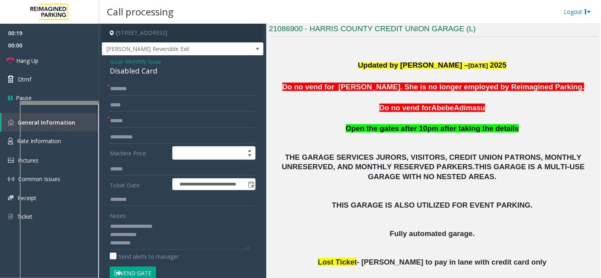
click at [124, 257] on form "**********" at bounding box center [183, 185] width 146 height 206
click at [138, 94] on input "text" at bounding box center [183, 88] width 146 height 13
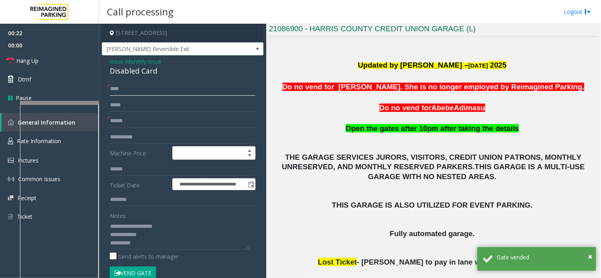
type input "****"
click at [139, 241] on textarea at bounding box center [179, 235] width 139 height 30
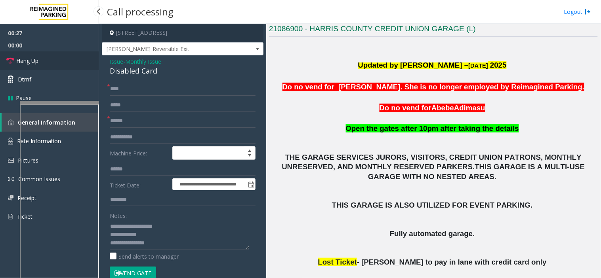
click at [59, 61] on link "Hang Up" at bounding box center [49, 60] width 99 height 19
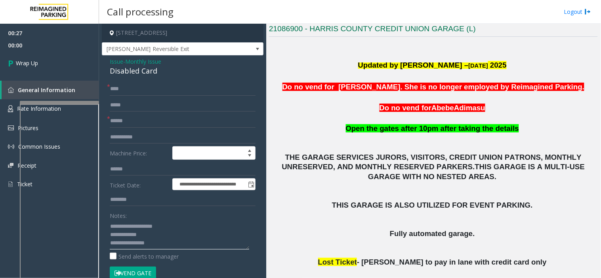
click at [172, 241] on textarea at bounding box center [179, 235] width 139 height 30
type textarea "**********"
click at [64, 61] on link "Wrap Up" at bounding box center [49, 62] width 99 height 23
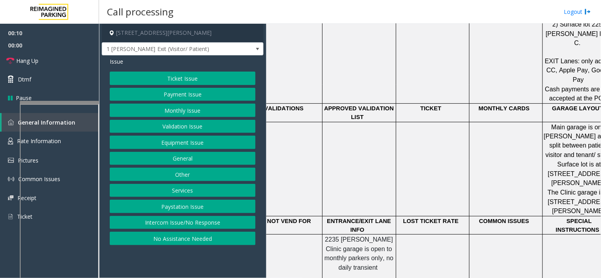
scroll to position [616, 0]
click at [188, 81] on button "Ticket Issue" at bounding box center [183, 78] width 146 height 13
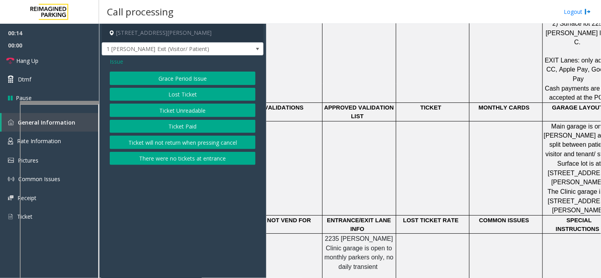
click at [181, 107] on button "Ticket Unreadable" at bounding box center [183, 110] width 146 height 13
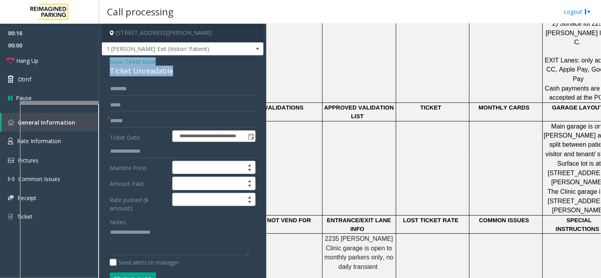
drag, startPoint x: 173, startPoint y: 72, endPoint x: 106, endPoint y: 62, distance: 67.6
click at [106, 62] on div "**********" at bounding box center [183, 247] width 162 height 384
click at [124, 128] on form "**********" at bounding box center [183, 188] width 146 height 212
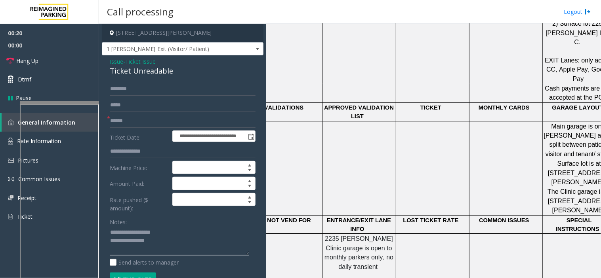
click at [179, 244] on textarea at bounding box center [179, 241] width 139 height 30
type textarea "**********"
click at [157, 125] on input "text" at bounding box center [183, 120] width 146 height 13
click at [148, 125] on input "text" at bounding box center [183, 120] width 146 height 13
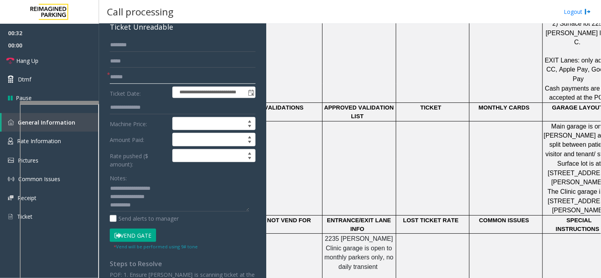
click at [137, 82] on input "text" at bounding box center [183, 76] width 146 height 13
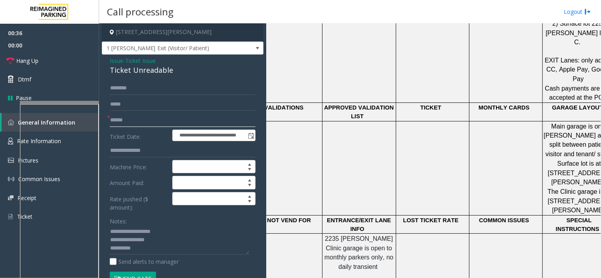
scroll to position [0, 0]
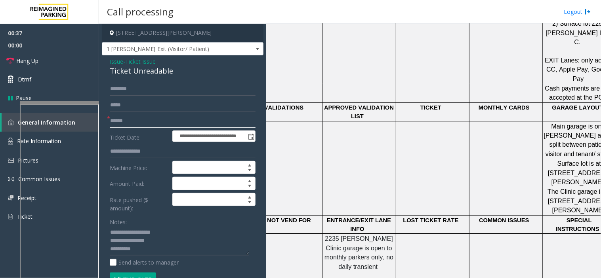
click at [128, 120] on input "text" at bounding box center [183, 120] width 146 height 13
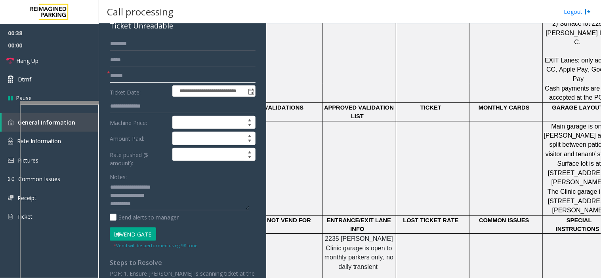
scroll to position [88, 0]
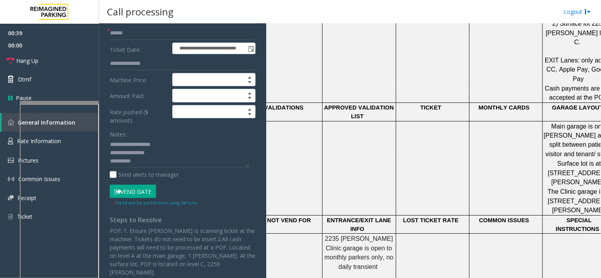
click at [127, 186] on button "Vend Gate" at bounding box center [133, 191] width 46 height 13
click at [124, 33] on input "text" at bounding box center [183, 33] width 146 height 13
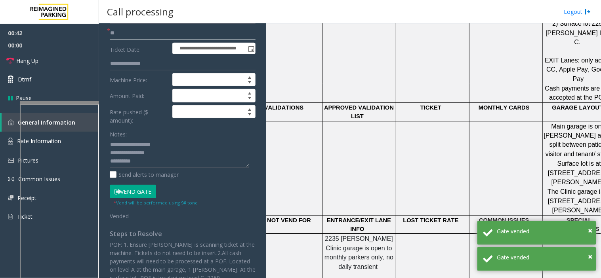
type input "**"
click at [139, 167] on textarea at bounding box center [179, 154] width 139 height 30
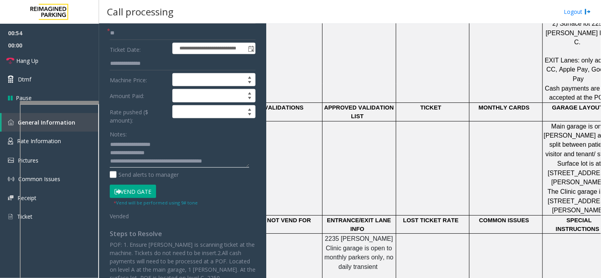
type textarea "**********"
drag, startPoint x: 136, startPoint y: 185, endPoint x: 135, endPoint y: 192, distance: 6.8
click at [136, 186] on button "Vend Gate" at bounding box center [133, 191] width 46 height 13
click at [135, 192] on button "Vend Gate" at bounding box center [133, 191] width 46 height 13
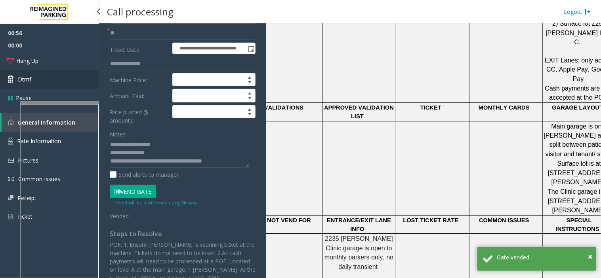
click at [70, 82] on link "Dtmf" at bounding box center [49, 79] width 99 height 19
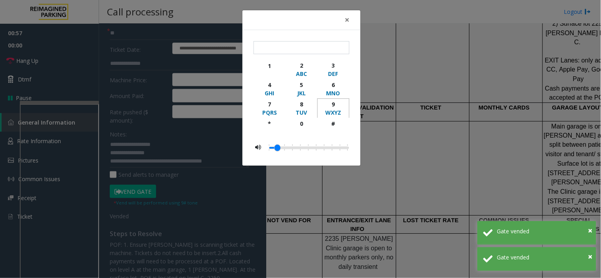
click at [334, 104] on div "9" at bounding box center [333, 104] width 22 height 8
click at [334, 123] on div "#" at bounding box center [333, 124] width 22 height 8
type input "**"
click at [343, 23] on button "×" at bounding box center [347, 19] width 16 height 19
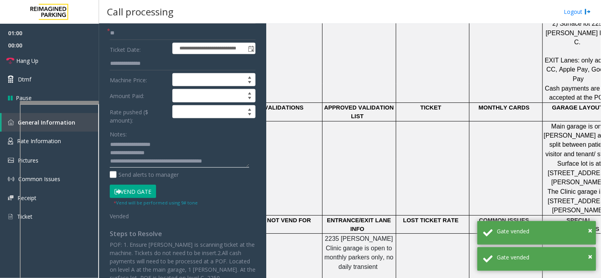
click at [237, 162] on textarea at bounding box center [179, 154] width 139 height 30
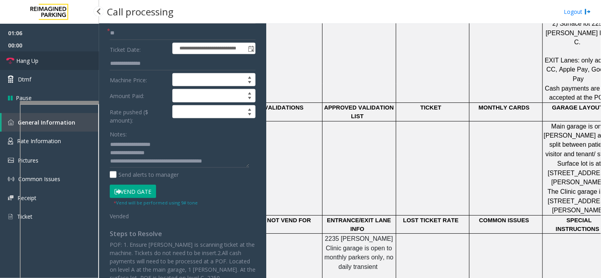
click at [60, 61] on link "Hang Up" at bounding box center [49, 60] width 99 height 19
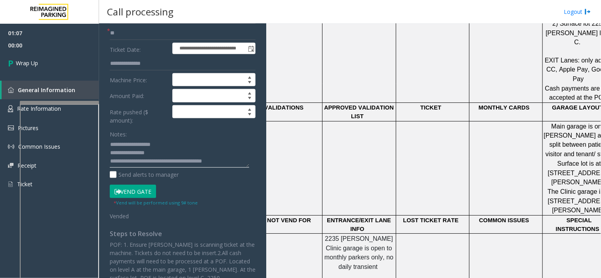
click at [238, 166] on textarea at bounding box center [179, 154] width 139 height 30
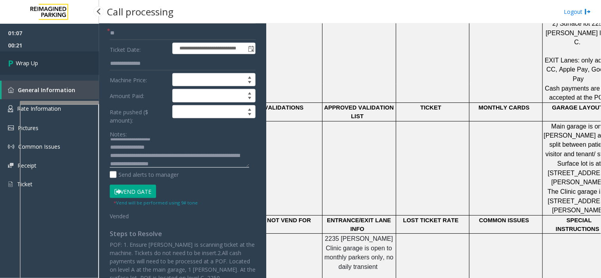
type textarea "**********"
click at [25, 66] on span "Wrap Up" at bounding box center [27, 63] width 22 height 8
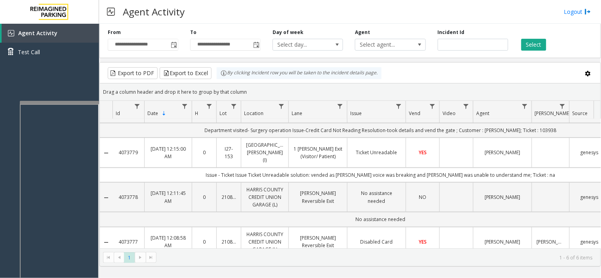
scroll to position [88, 0]
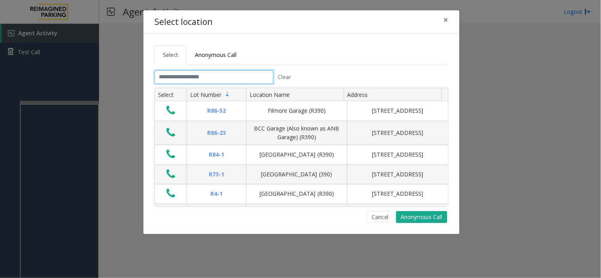
click at [169, 78] on input "text" at bounding box center [213, 76] width 119 height 13
click at [172, 80] on input "text" at bounding box center [213, 76] width 119 height 13
click at [178, 74] on input "text" at bounding box center [213, 76] width 119 height 13
click at [218, 58] on span "Anonymous Call" at bounding box center [216, 55] width 42 height 8
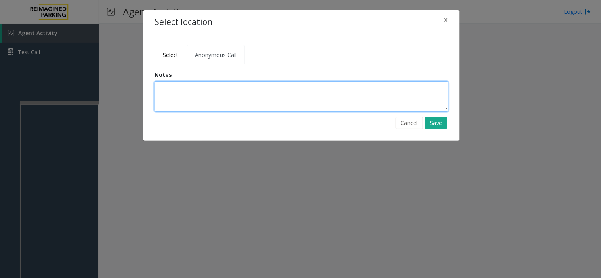
click at [203, 101] on textarea at bounding box center [301, 97] width 294 height 30
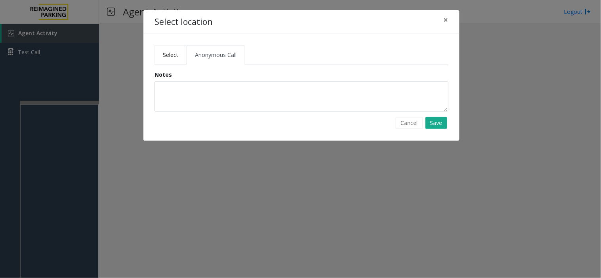
click at [170, 55] on span "Select" at bounding box center [170, 55] width 15 height 8
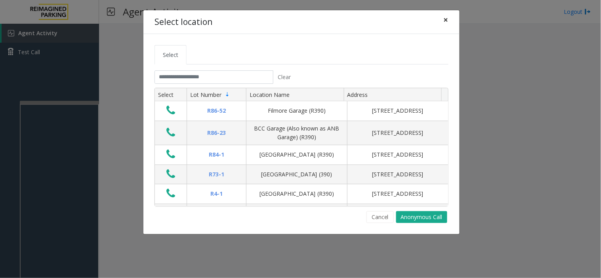
drag, startPoint x: 443, startPoint y: 23, endPoint x: 428, endPoint y: 28, distance: 16.4
click at [441, 24] on button "×" at bounding box center [446, 19] width 16 height 19
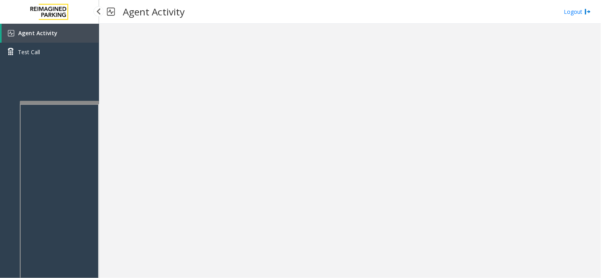
click at [33, 29] on span "Agent Activity" at bounding box center [37, 33] width 39 height 8
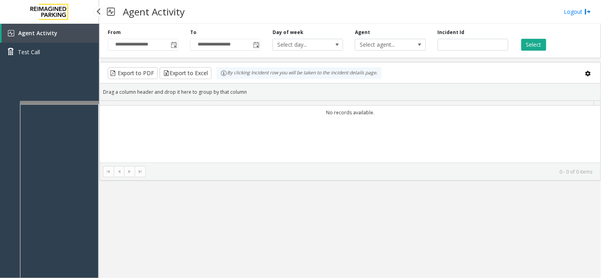
click at [33, 29] on span "Agent Activity" at bounding box center [37, 33] width 39 height 8
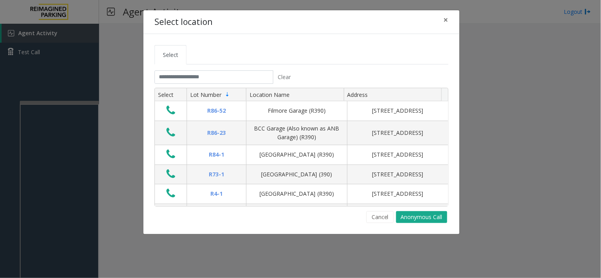
click at [169, 89] on th "Select" at bounding box center [171, 94] width 32 height 13
click at [171, 78] on input "text" at bounding box center [213, 76] width 119 height 13
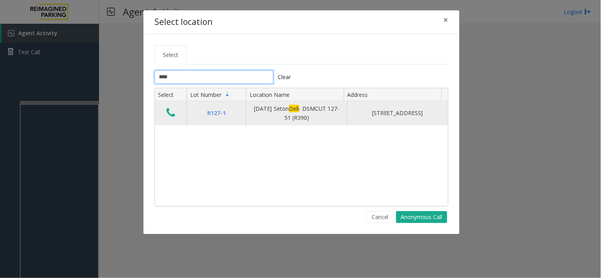
type input "****"
click at [169, 117] on icon "Data table" at bounding box center [170, 112] width 9 height 11
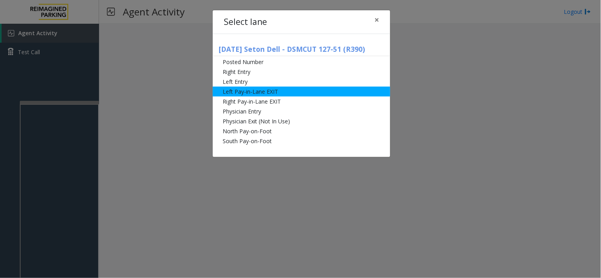
click at [242, 95] on li "Left Pay-in-Lane EXIT" at bounding box center [301, 92] width 177 height 10
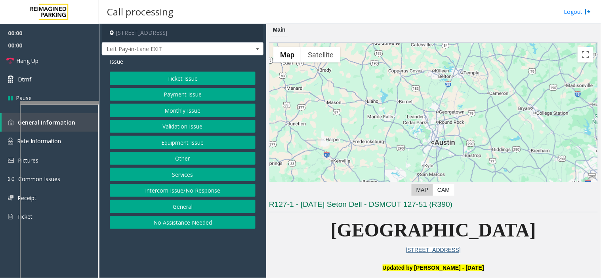
click at [188, 99] on button "Payment Issue" at bounding box center [183, 94] width 146 height 13
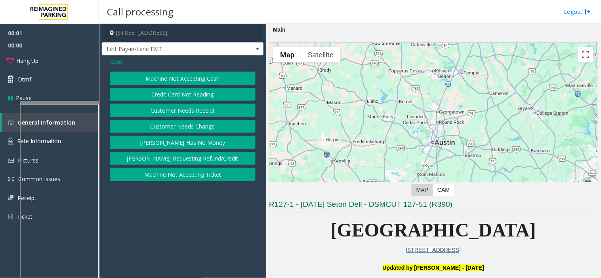
click at [183, 95] on button "Credit Card Not Reading" at bounding box center [183, 94] width 146 height 13
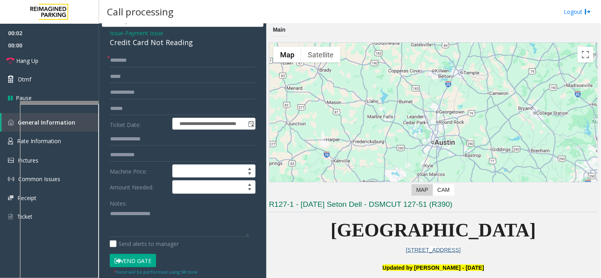
scroll to position [44, 0]
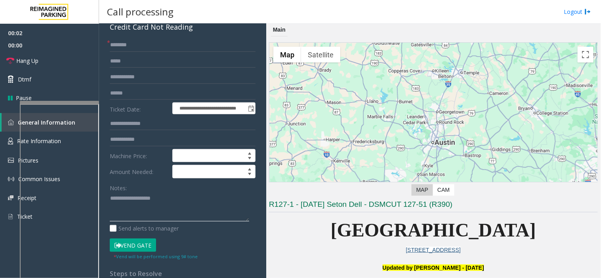
click at [161, 199] on textarea at bounding box center [179, 207] width 139 height 30
click at [139, 201] on textarea at bounding box center [179, 207] width 139 height 30
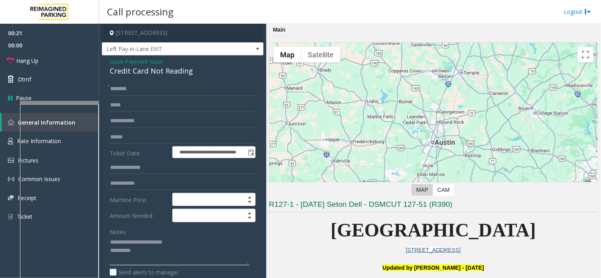
type textarea "**********"
click at [132, 93] on input "text" at bounding box center [183, 88] width 146 height 13
type input "*******"
click at [143, 137] on input "text" at bounding box center [183, 137] width 146 height 13
click at [153, 255] on textarea at bounding box center [179, 251] width 139 height 30
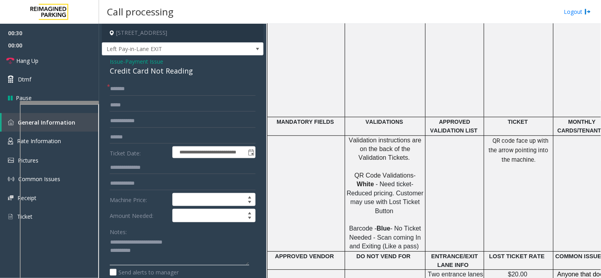
scroll to position [308, 0]
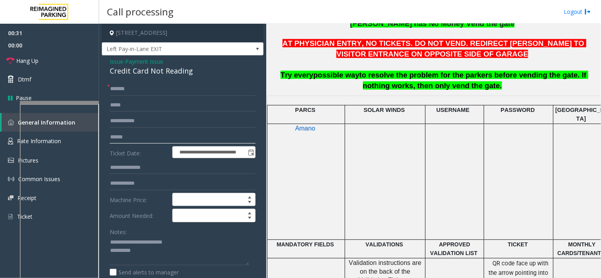
click at [135, 135] on input "text" at bounding box center [183, 137] width 146 height 13
click at [136, 135] on input "text" at bounding box center [183, 137] width 146 height 13
click at [175, 247] on textarea at bounding box center [179, 251] width 139 height 30
click at [121, 143] on input "text" at bounding box center [183, 137] width 146 height 13
click at [145, 253] on textarea at bounding box center [179, 251] width 139 height 30
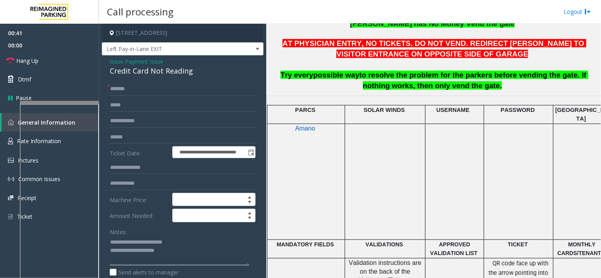
type textarea "**********"
click at [113, 59] on span "Issue" at bounding box center [116, 61] width 13 height 8
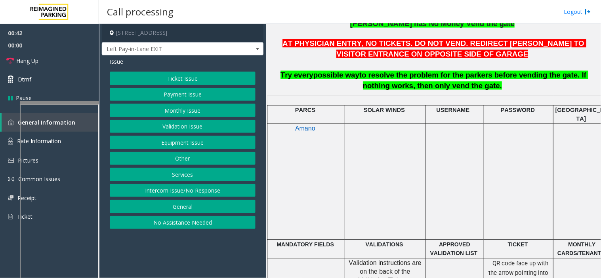
click at [152, 88] on button "Payment Issue" at bounding box center [183, 94] width 146 height 13
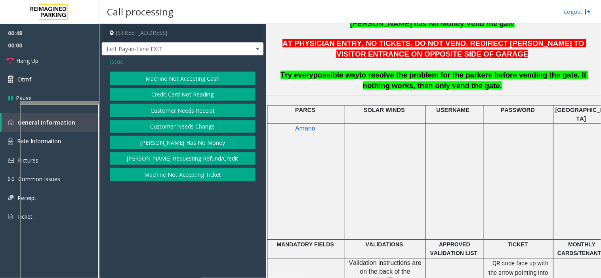
click at [164, 94] on button "Credit Card Not Reading" at bounding box center [183, 94] width 146 height 13
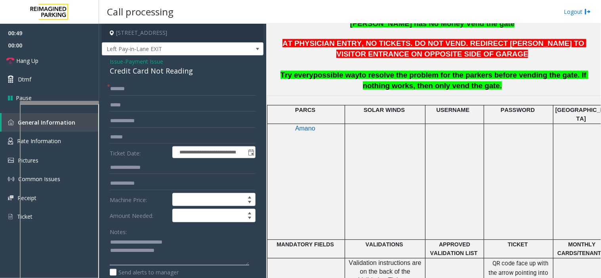
click at [175, 252] on textarea at bounding box center [179, 251] width 139 height 30
click at [175, 253] on textarea at bounding box center [179, 251] width 139 height 30
type textarea "**********"
click at [140, 145] on form "**********" at bounding box center [183, 193] width 146 height 222
click at [139, 137] on input "text" at bounding box center [183, 137] width 146 height 13
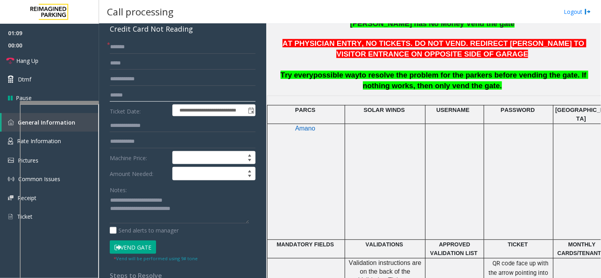
scroll to position [88, 0]
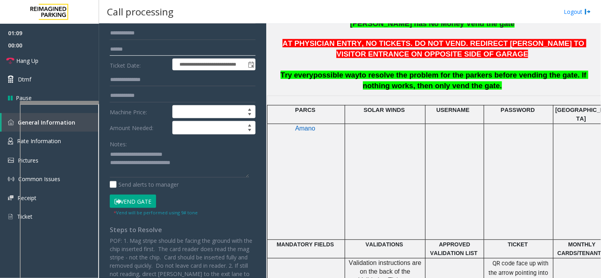
type input "******"
click at [135, 196] on button "Vend Gate" at bounding box center [133, 201] width 46 height 13
drag, startPoint x: 135, startPoint y: 196, endPoint x: 233, endPoint y: 147, distance: 109.3
click at [135, 197] on button "Vend Gate" at bounding box center [133, 201] width 46 height 13
click at [217, 161] on textarea at bounding box center [179, 163] width 139 height 30
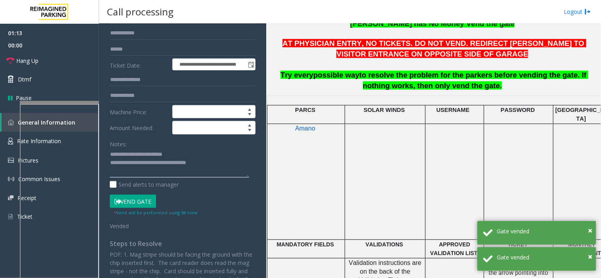
type textarea "**********"
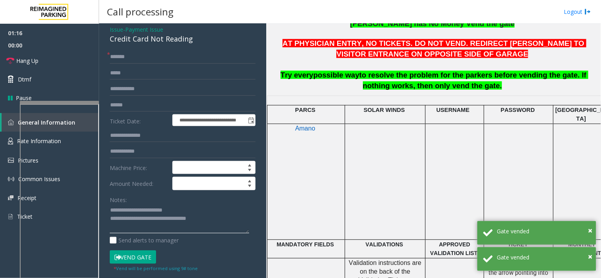
scroll to position [0, 0]
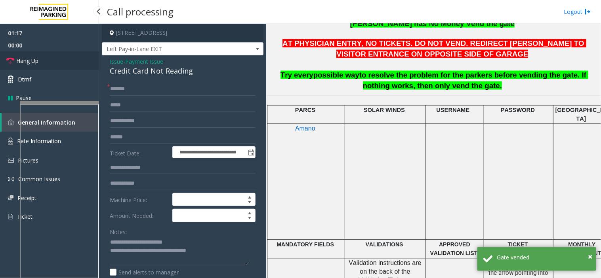
click at [72, 68] on link "Hang Up" at bounding box center [49, 60] width 99 height 19
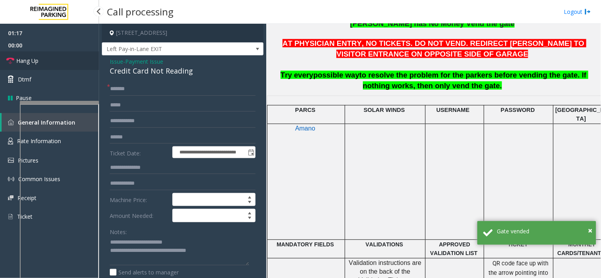
click at [72, 68] on link "Hang Up" at bounding box center [49, 60] width 99 height 19
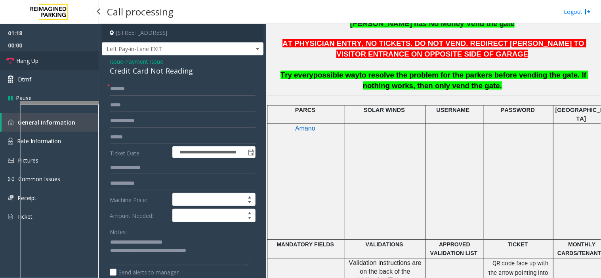
click at [72, 68] on link "Hang Up" at bounding box center [49, 60] width 99 height 19
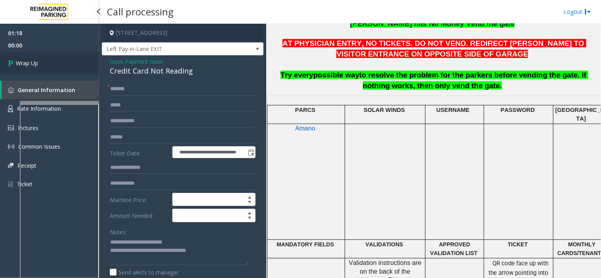
click at [72, 68] on link "Wrap Up" at bounding box center [49, 62] width 99 height 23
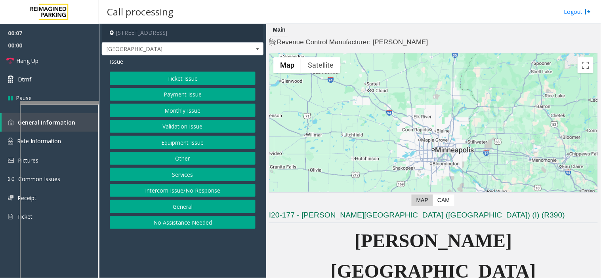
click at [187, 112] on button "Monthly Issue" at bounding box center [183, 110] width 146 height 13
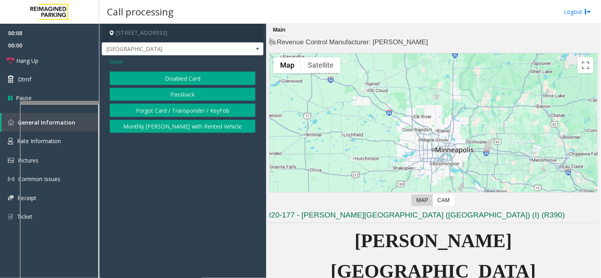
click at [177, 78] on button "Disabled Card" at bounding box center [183, 78] width 146 height 13
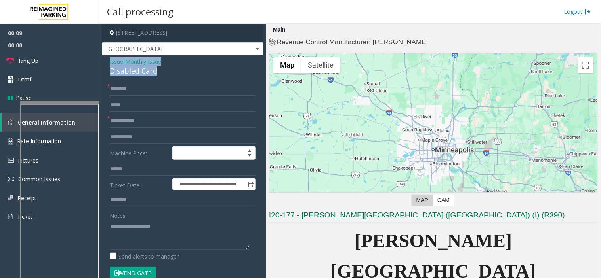
drag, startPoint x: 169, startPoint y: 71, endPoint x: 106, endPoint y: 63, distance: 63.2
click at [106, 63] on div "**********" at bounding box center [183, 260] width 162 height 411
copy div "Issue - Monthly Issue Disabled Card"
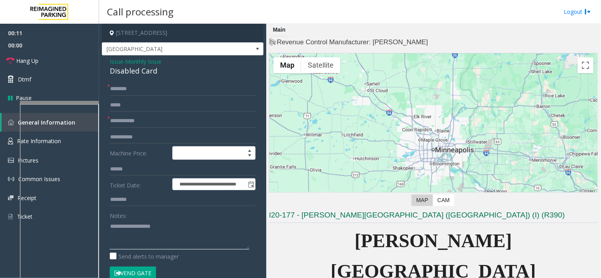
click at [145, 242] on textarea at bounding box center [179, 235] width 139 height 30
paste textarea "**********"
type textarea "**********"
click at [133, 86] on input "text" at bounding box center [183, 88] width 146 height 13
type input "*"
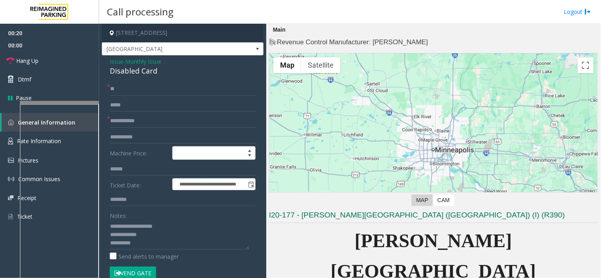
type input "**"
click at [133, 124] on input "text" at bounding box center [183, 120] width 146 height 13
click at [111, 125] on input "******" at bounding box center [183, 120] width 146 height 13
type input "*******"
click at [152, 247] on textarea at bounding box center [179, 235] width 139 height 30
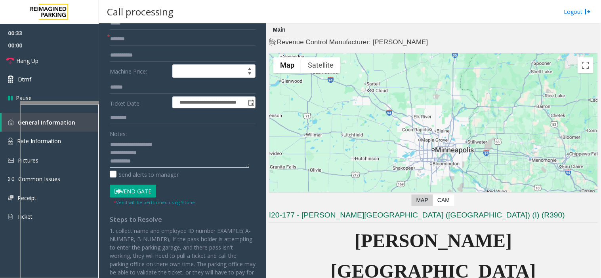
scroll to position [88, 0]
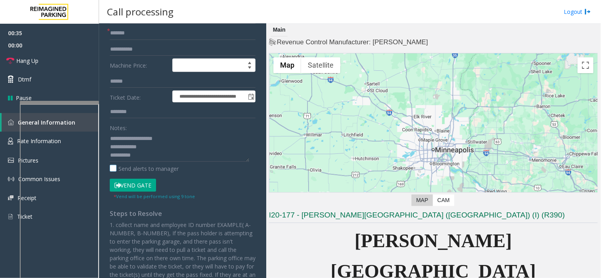
drag, startPoint x: 135, startPoint y: 185, endPoint x: 141, endPoint y: 169, distance: 16.2
click at [138, 182] on button "Vend Gate" at bounding box center [133, 185] width 46 height 13
click at [141, 157] on textarea at bounding box center [179, 147] width 139 height 30
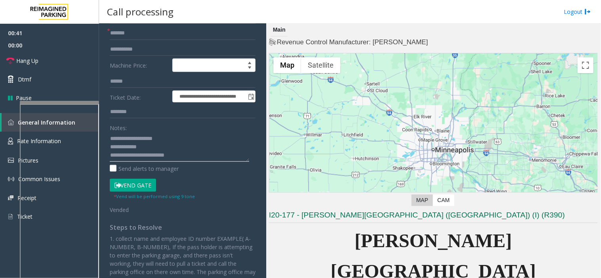
type textarea "**********"
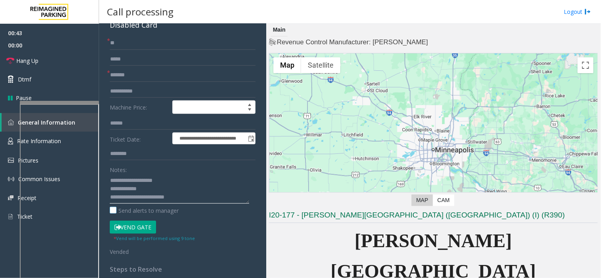
scroll to position [0, 0]
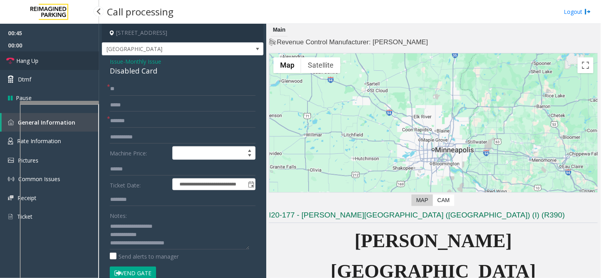
click at [73, 62] on link "Hang Up" at bounding box center [49, 60] width 99 height 19
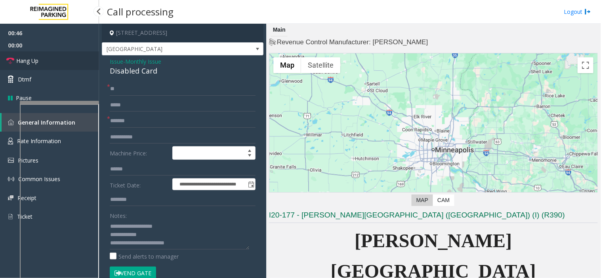
click at [73, 62] on link "Hang Up" at bounding box center [49, 60] width 99 height 19
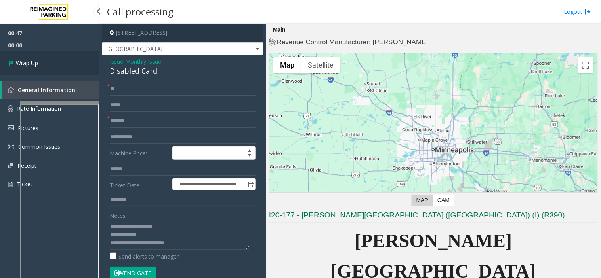
click at [73, 62] on link "Wrap Up" at bounding box center [49, 62] width 99 height 23
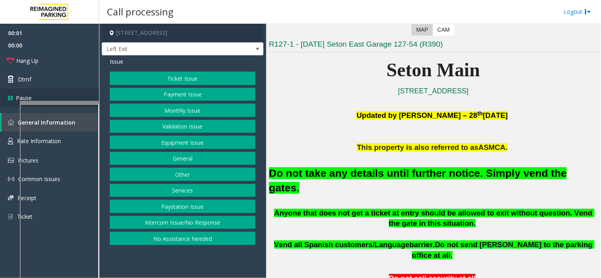
scroll to position [176, 0]
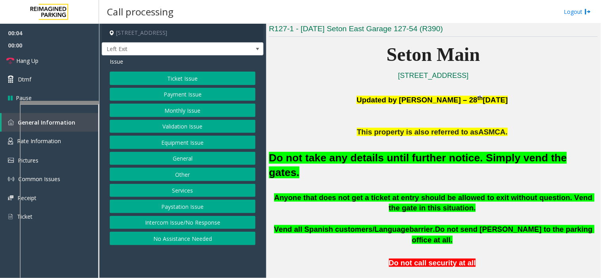
click at [191, 146] on button "Equipment Issue" at bounding box center [183, 142] width 146 height 13
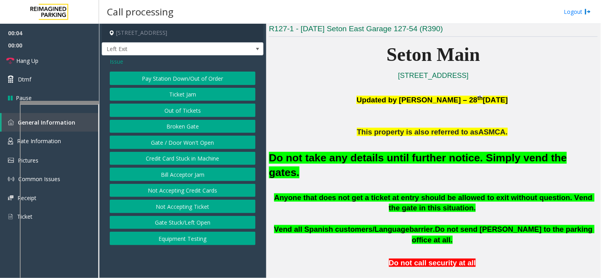
click at [191, 146] on button "Gate / Door Won't Open" at bounding box center [183, 142] width 146 height 13
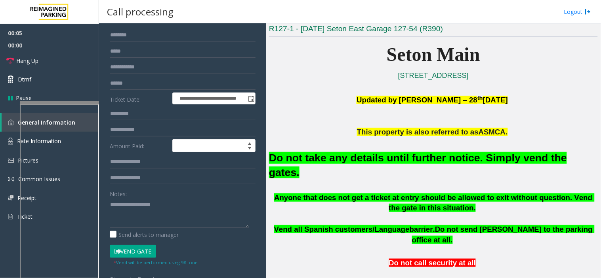
scroll to position [132, 0]
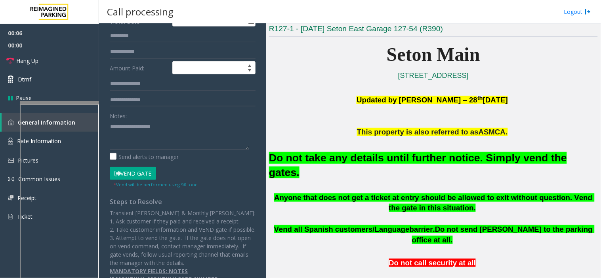
click at [140, 172] on button "Vend Gate" at bounding box center [133, 173] width 46 height 13
click at [348, 166] on div "Do not take any details until further notice. Simply vend the gates." at bounding box center [433, 164] width 329 height 55
click at [331, 157] on font "Do not take any details until further notice. Simply vend the gates." at bounding box center [418, 165] width 298 height 27
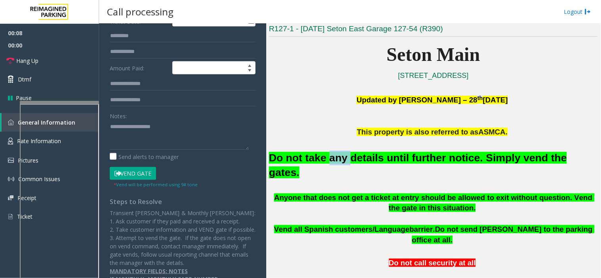
click at [331, 157] on font "Do not take any details until further notice. Simply vend the gates." at bounding box center [418, 165] width 298 height 27
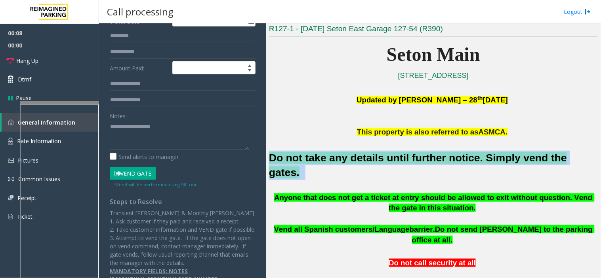
click at [331, 157] on font "Do not take any details until further notice. Simply vend the gates." at bounding box center [418, 165] width 298 height 27
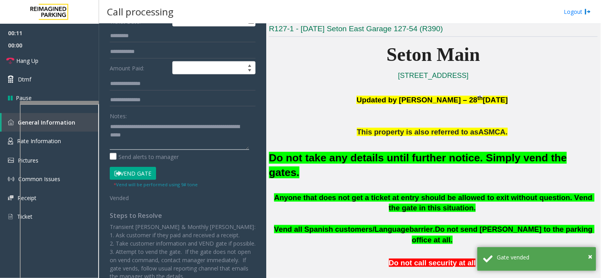
type textarea "**********"
click at [67, 57] on link "Hang Up" at bounding box center [49, 60] width 99 height 19
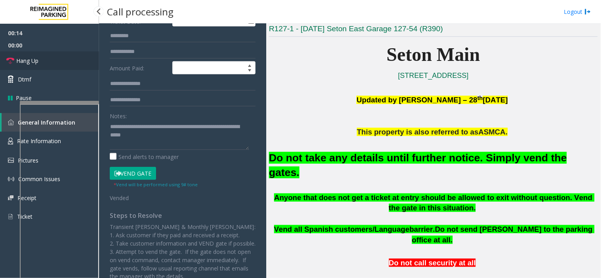
click at [67, 57] on link "Hang Up" at bounding box center [49, 60] width 99 height 19
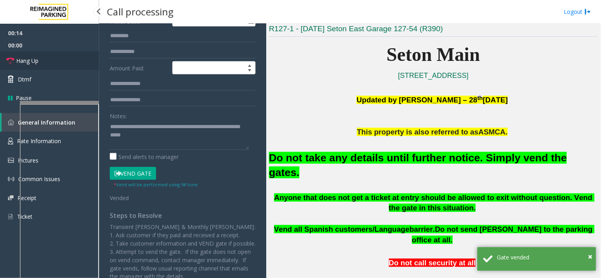
click at [67, 57] on link "Hang Up" at bounding box center [49, 60] width 99 height 19
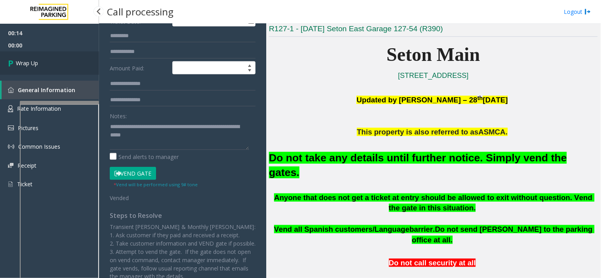
click at [67, 57] on link "Wrap Up" at bounding box center [49, 62] width 99 height 23
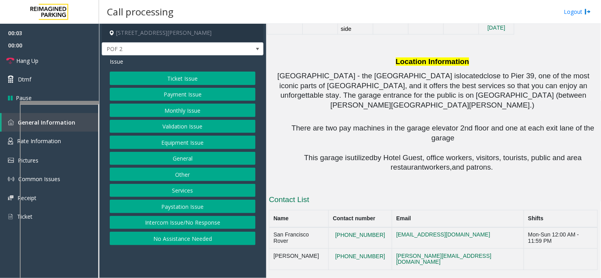
scroll to position [724, 0]
click at [181, 221] on button "Intercom Issue/No Response" at bounding box center [183, 222] width 146 height 13
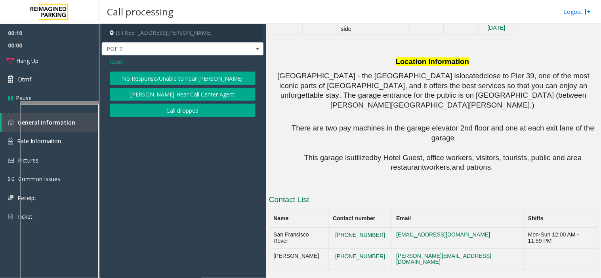
click at [144, 76] on button "No Response/Unable to hear [PERSON_NAME]" at bounding box center [183, 78] width 146 height 13
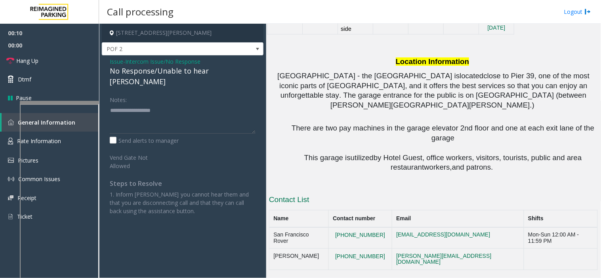
click at [142, 71] on div "No Response/Unable to hear [PERSON_NAME]" at bounding box center [183, 76] width 146 height 21
type textarea "**********"
click at [70, 61] on link "Hang Up" at bounding box center [49, 60] width 99 height 19
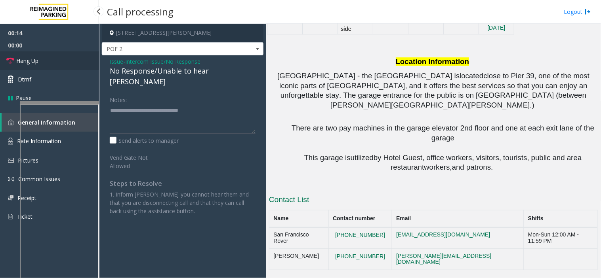
click at [70, 61] on link "Hang Up" at bounding box center [49, 60] width 99 height 19
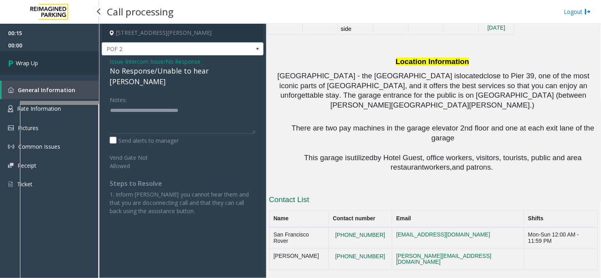
click at [70, 61] on link "Wrap Up" at bounding box center [49, 62] width 99 height 23
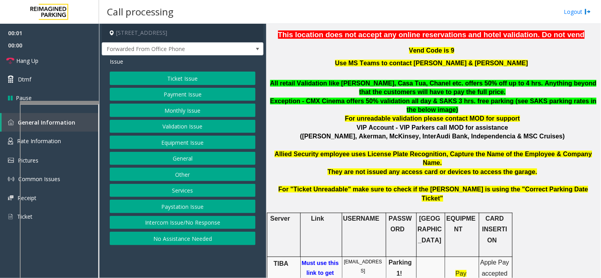
scroll to position [308, 0]
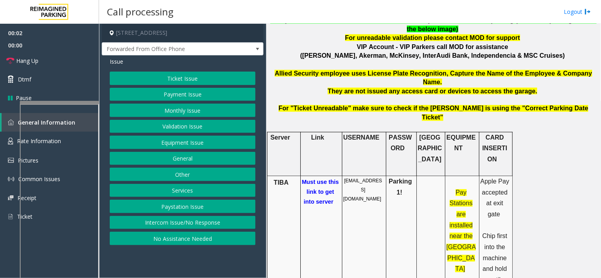
click at [321, 178] on p "Must use this link to get into server" at bounding box center [320, 192] width 38 height 29
click at [314, 179] on span "Must use this link to get into server" at bounding box center [320, 192] width 37 height 26
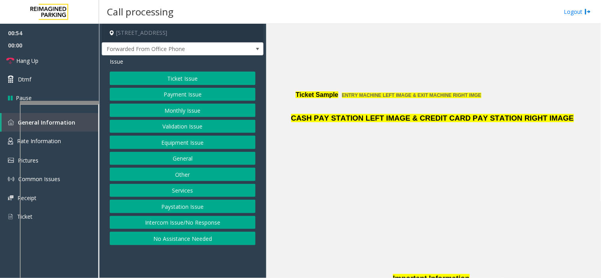
scroll to position [1618, 0]
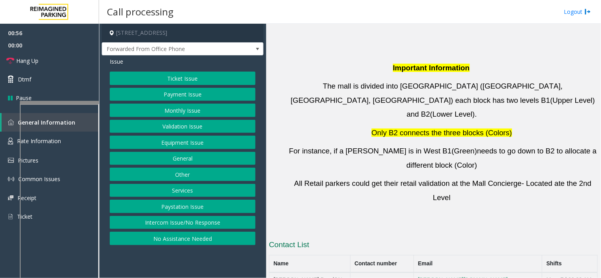
click at [180, 108] on button "Monthly Issue" at bounding box center [183, 110] width 146 height 13
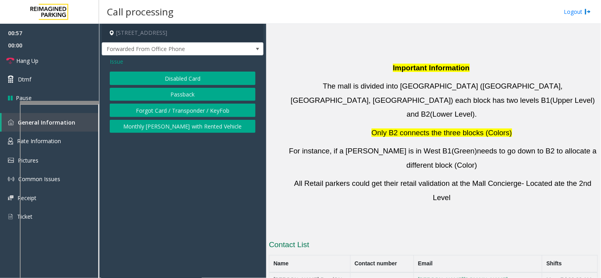
click at [168, 111] on button "Forgot Card / Transponder / KeyFob" at bounding box center [183, 110] width 146 height 13
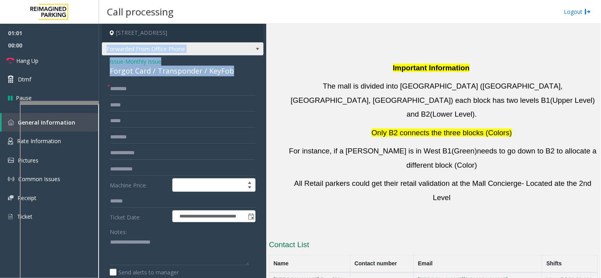
drag, startPoint x: 243, startPoint y: 73, endPoint x: 107, endPoint y: 55, distance: 137.1
click at [107, 55] on div "**********" at bounding box center [183, 224] width 162 height 400
click at [107, 68] on div "**********" at bounding box center [183, 239] width 162 height 369
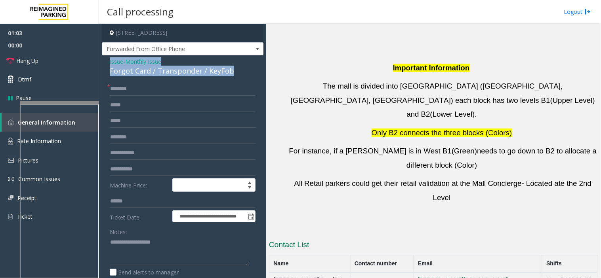
drag, startPoint x: 235, startPoint y: 70, endPoint x: 105, endPoint y: 57, distance: 130.5
click at [105, 57] on div "**********" at bounding box center [183, 239] width 162 height 369
copy div "Issue - Monthly Issue Forgot Card / Transponder / KeyFob"
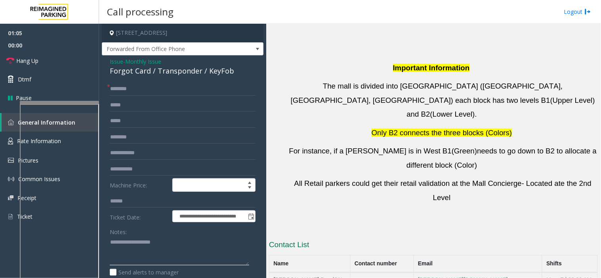
click at [139, 244] on textarea at bounding box center [179, 251] width 139 height 30
paste textarea "**********"
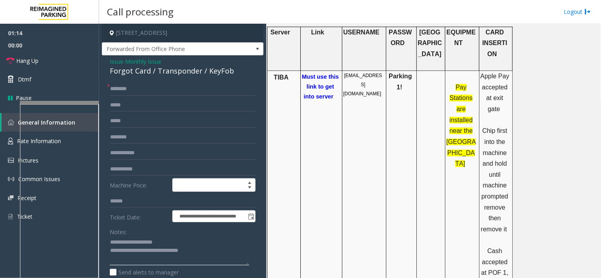
scroll to position [299, 0]
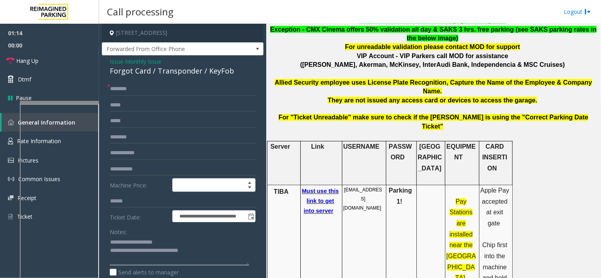
type textarea "**********"
click at [317, 188] on span "Must use this link to get into server" at bounding box center [320, 201] width 37 height 26
click at [114, 63] on span "Issue" at bounding box center [116, 61] width 13 height 8
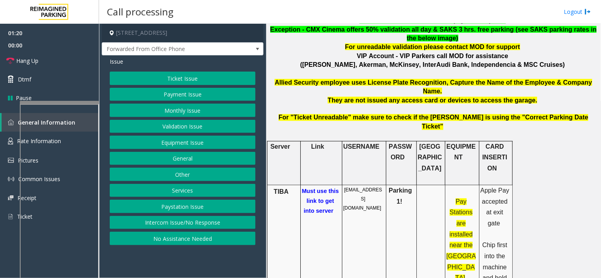
click at [169, 141] on button "Equipment Issue" at bounding box center [183, 142] width 146 height 13
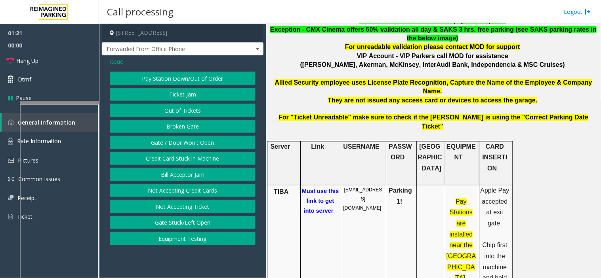
click at [173, 135] on div "Pay Station Down/Out of Order Ticket Jam Out of Tickets [GEOGRAPHIC_DATA] / Doo…" at bounding box center [183, 159] width 146 height 174
click at [173, 137] on button "Gate / Door Won't Open" at bounding box center [183, 142] width 146 height 13
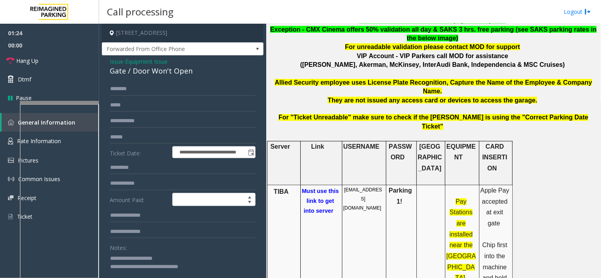
drag, startPoint x: 129, startPoint y: 260, endPoint x: 226, endPoint y: 267, distance: 96.9
click at [226, 267] on textarea at bounding box center [179, 267] width 139 height 30
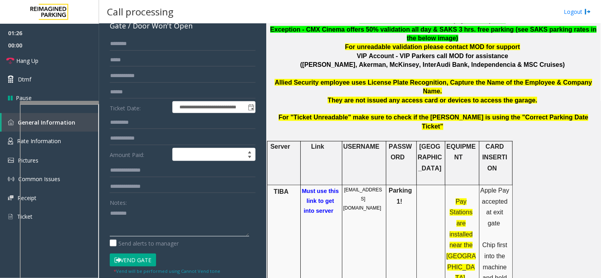
scroll to position [88, 0]
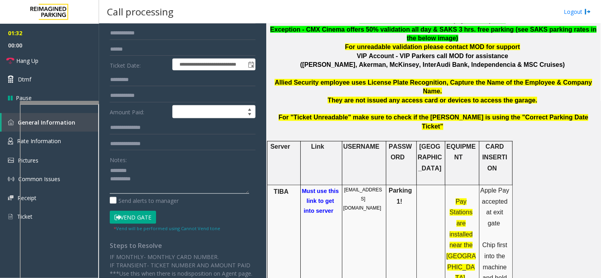
click at [151, 169] on textarea at bounding box center [179, 179] width 139 height 30
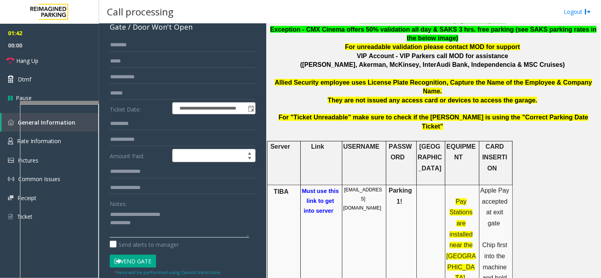
drag, startPoint x: 151, startPoint y: 169, endPoint x: 154, endPoint y: 221, distance: 51.5
drag, startPoint x: 154, startPoint y: 221, endPoint x: 153, endPoint y: 215, distance: 6.3
click at [183, 216] on textarea at bounding box center [179, 223] width 139 height 30
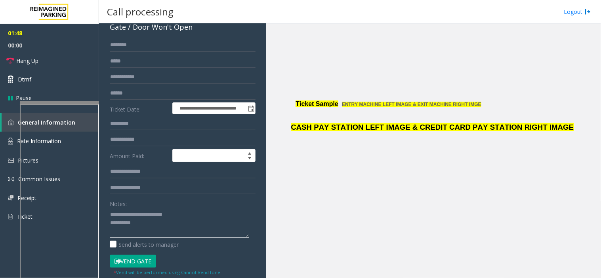
scroll to position [1618, 0]
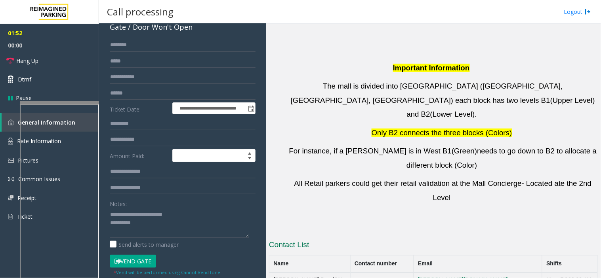
click at [203, 204] on div "Notes:" at bounding box center [183, 217] width 146 height 41
click at [201, 211] on textarea at bounding box center [179, 223] width 139 height 30
click at [176, 221] on textarea at bounding box center [179, 223] width 139 height 30
type textarea "**********"
drag, startPoint x: 394, startPoint y: 124, endPoint x: 358, endPoint y: 119, distance: 35.6
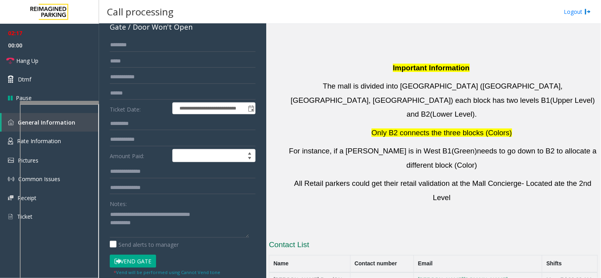
copy button "[PHONE_NUMBER]"
click at [139, 221] on textarea at bounding box center [179, 223] width 139 height 30
drag, startPoint x: 393, startPoint y: 140, endPoint x: 369, endPoint y: 133, distance: 24.7
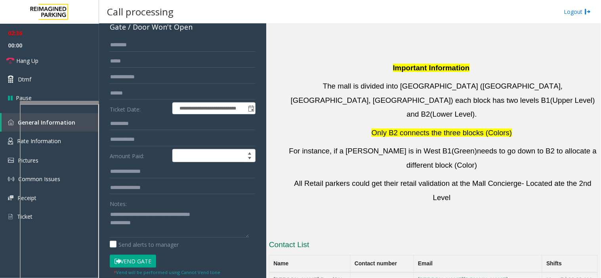
drag, startPoint x: 392, startPoint y: 156, endPoint x: 354, endPoint y: 152, distance: 38.6
drag, startPoint x: 390, startPoint y: 190, endPoint x: 347, endPoint y: 181, distance: 44.2
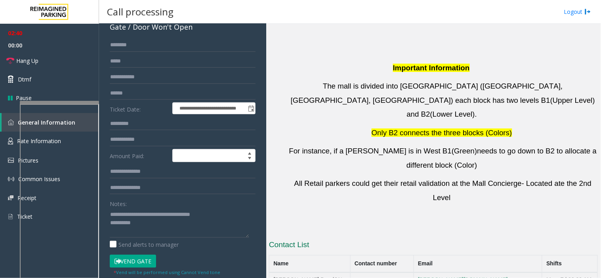
copy button "[PHONE_NUMBER]"
drag, startPoint x: 393, startPoint y: 172, endPoint x: 350, endPoint y: 169, distance: 42.5
copy button "[PHONE_NUMBER]"
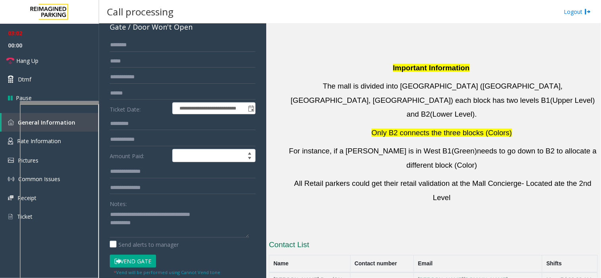
drag, startPoint x: 392, startPoint y: 153, endPoint x: 365, endPoint y: 149, distance: 27.6
copy button "[PHONE_NUMBER]"
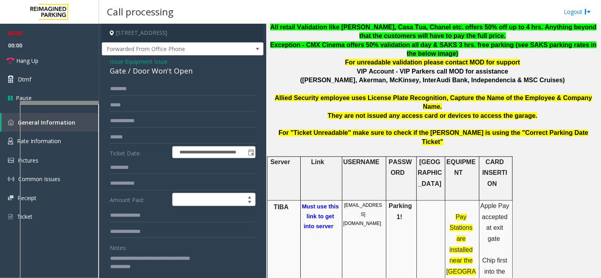
scroll to position [299, 0]
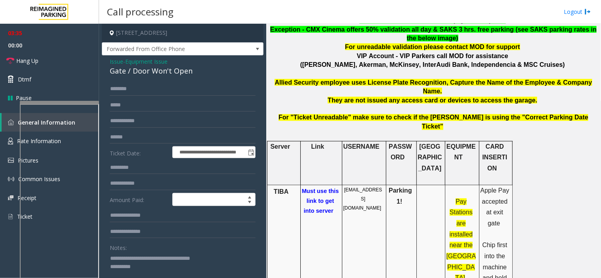
click at [163, 267] on textarea at bounding box center [179, 267] width 139 height 30
click at [131, 91] on input "text" at bounding box center [183, 88] width 146 height 13
drag, startPoint x: 120, startPoint y: 89, endPoint x: 116, endPoint y: 91, distance: 4.1
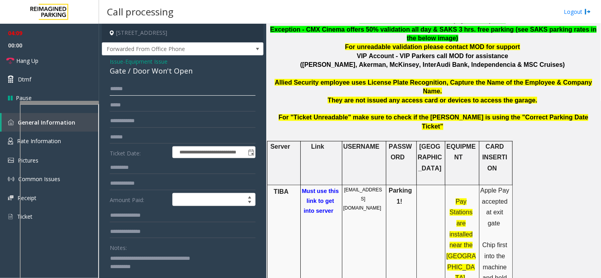
click at [116, 91] on input "*****" at bounding box center [183, 88] width 146 height 13
click at [128, 93] on input "*****" at bounding box center [183, 88] width 146 height 13
click at [116, 89] on input "**********" at bounding box center [183, 88] width 146 height 13
click at [115, 89] on input "**********" at bounding box center [183, 88] width 146 height 13
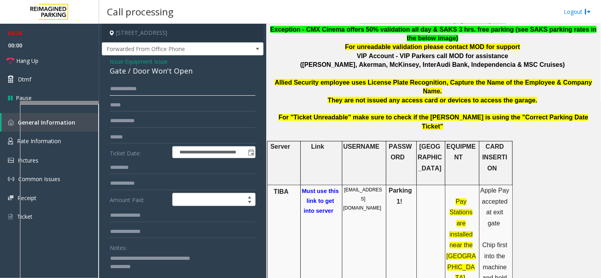
type input "**********"
click at [123, 104] on input "text" at bounding box center [183, 105] width 146 height 13
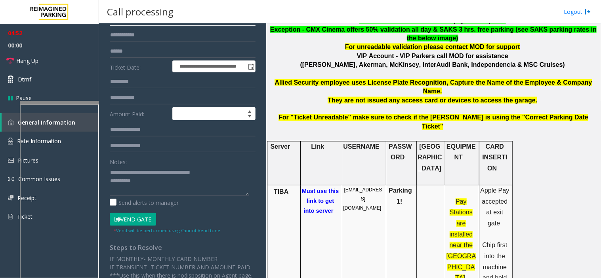
scroll to position [88, 0]
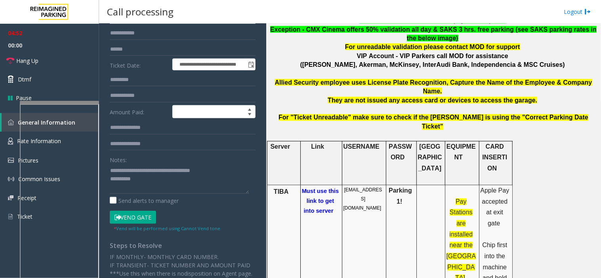
type input "**********"
click at [135, 185] on textarea at bounding box center [179, 179] width 139 height 30
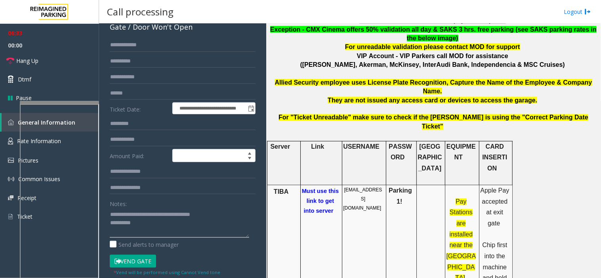
click at [169, 224] on textarea at bounding box center [179, 223] width 139 height 30
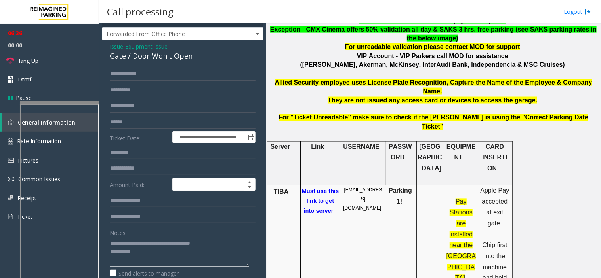
scroll to position [0, 0]
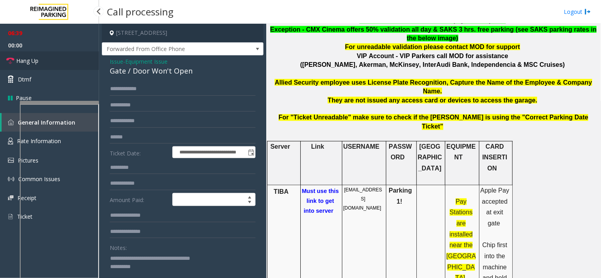
click at [71, 61] on link "Hang Up" at bounding box center [49, 60] width 99 height 19
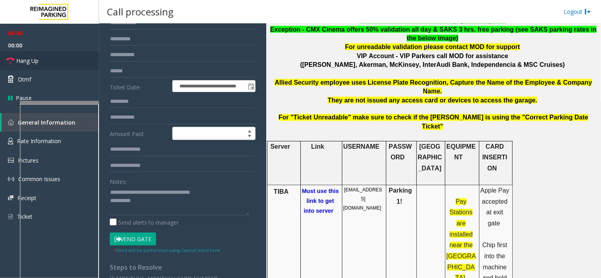
scroll to position [88, 0]
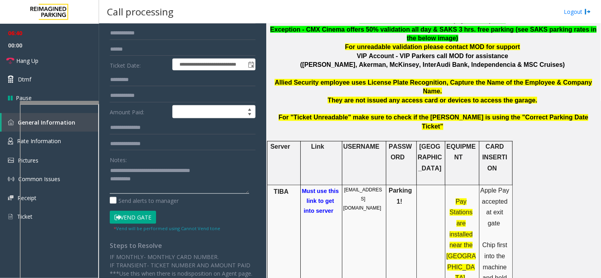
click at [178, 179] on textarea at bounding box center [179, 179] width 139 height 30
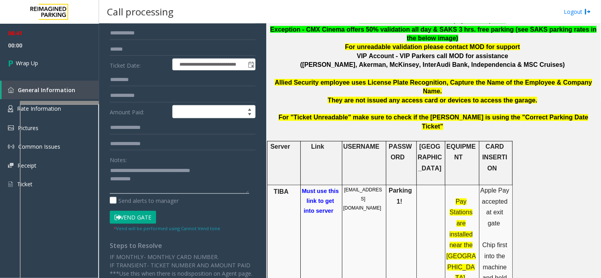
click at [215, 175] on textarea at bounding box center [179, 179] width 139 height 30
click at [214, 175] on textarea at bounding box center [179, 179] width 139 height 30
click at [221, 169] on textarea at bounding box center [179, 179] width 139 height 30
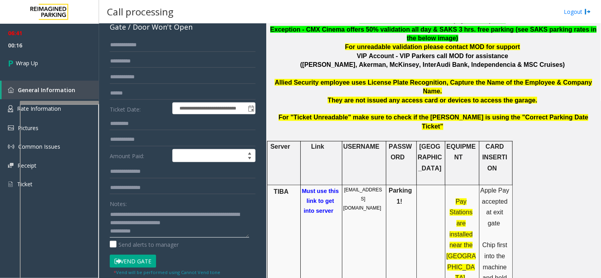
click at [189, 230] on textarea at bounding box center [179, 223] width 139 height 30
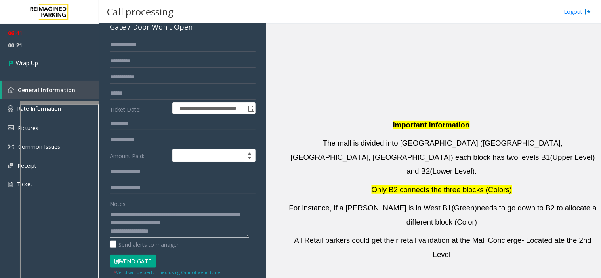
scroll to position [1618, 0]
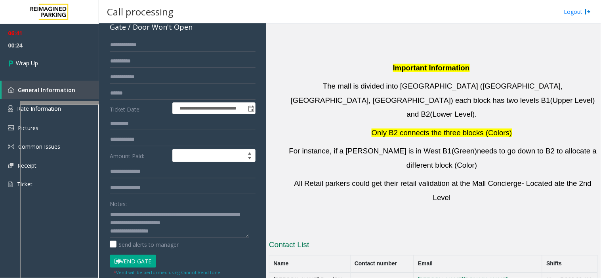
drag, startPoint x: 392, startPoint y: 155, endPoint x: 354, endPoint y: 158, distance: 38.6
copy button "[PHONE_NUMBER]"
click at [164, 231] on textarea at bounding box center [179, 223] width 139 height 30
paste textarea "**********"
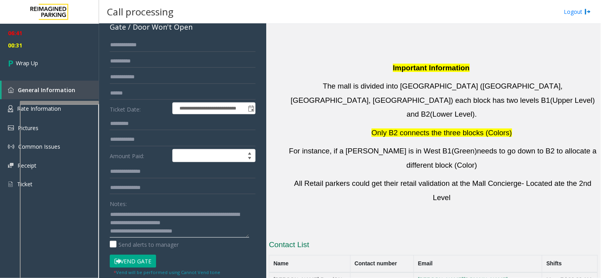
drag, startPoint x: 158, startPoint y: 230, endPoint x: 198, endPoint y: 230, distance: 40.4
click at [198, 230] on textarea at bounding box center [179, 223] width 139 height 30
drag, startPoint x: 320, startPoint y: 167, endPoint x: 268, endPoint y: 168, distance: 51.5
click at [268, 168] on div "Main Revenue Control Manufacturer: [PERSON_NAME] ← Move left → Move right ↑ Mov…" at bounding box center [433, 151] width 334 height 255
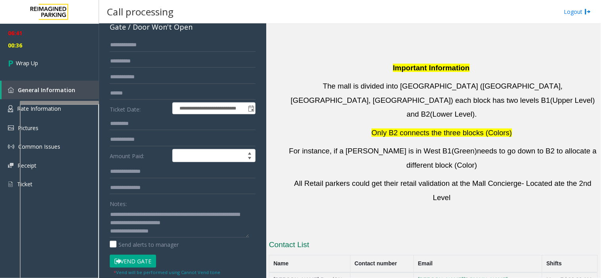
drag, startPoint x: 334, startPoint y: 154, endPoint x: 273, endPoint y: 154, distance: 60.6
copy td "Ambassador [PERSON_NAME]"
click at [160, 232] on textarea at bounding box center [179, 223] width 139 height 30
paste textarea "**********"
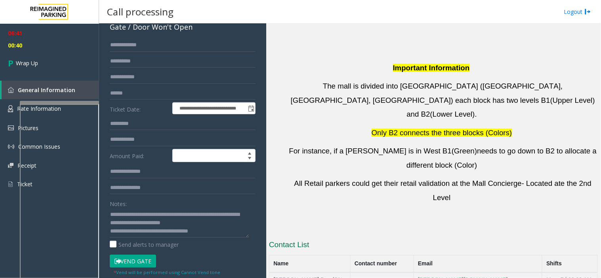
drag, startPoint x: 332, startPoint y: 165, endPoint x: 273, endPoint y: 172, distance: 59.1
copy td "[PERSON_NAME]"
click at [226, 231] on textarea at bounding box center [179, 223] width 139 height 30
paste textarea "**********"
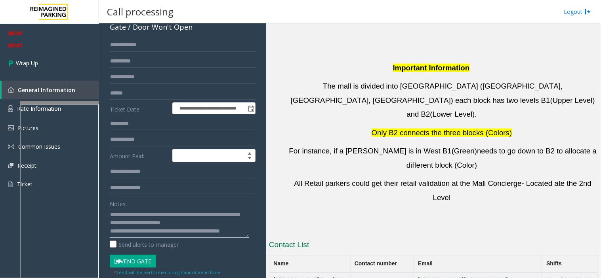
scroll to position [6, 0]
drag, startPoint x: 318, startPoint y: 183, endPoint x: 270, endPoint y: 183, distance: 47.5
copy td "[PERSON_NAME]"
click at [152, 237] on textarea at bounding box center [179, 223] width 139 height 30
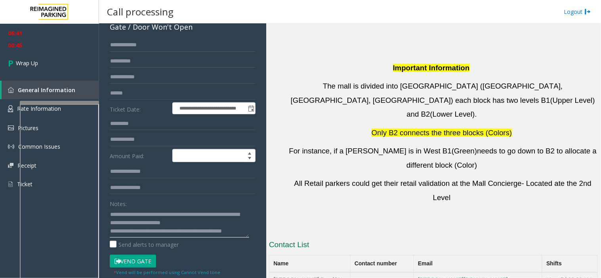
paste textarea "**********"
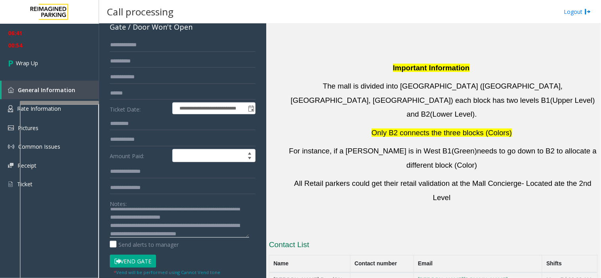
scroll to position [14, 0]
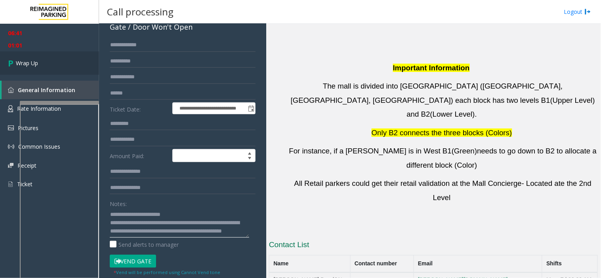
type textarea "**********"
click at [74, 57] on link "Wrap Up" at bounding box center [49, 62] width 99 height 23
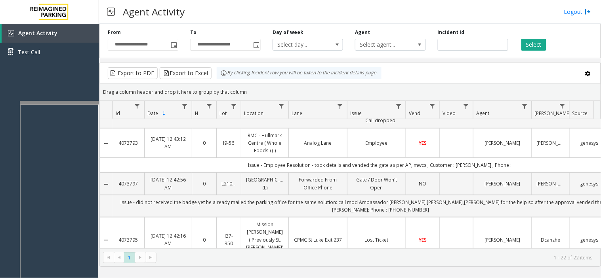
scroll to position [88, 0]
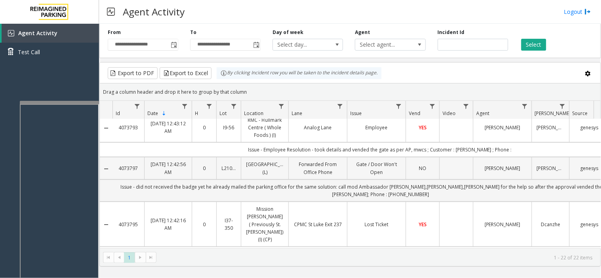
click at [457, 175] on td "Data table" at bounding box center [456, 168] width 34 height 22
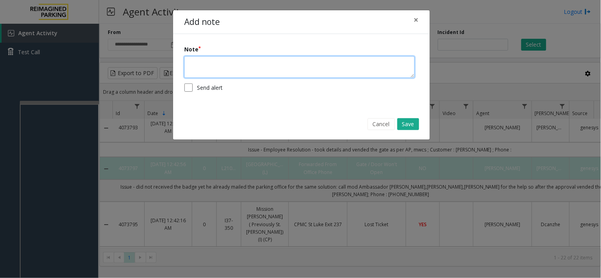
click at [214, 70] on textarea at bounding box center [299, 67] width 230 height 22
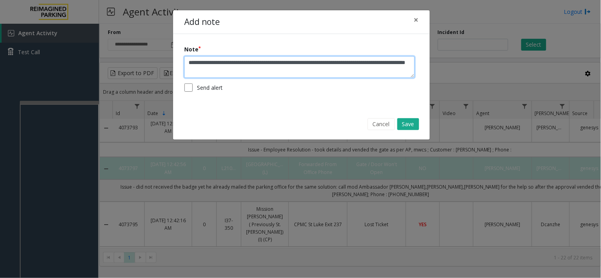
drag, startPoint x: 349, startPoint y: 67, endPoint x: 349, endPoint y: 62, distance: 5.2
click at [349, 62] on textarea "**********" at bounding box center [299, 67] width 230 height 22
type textarea "**********"
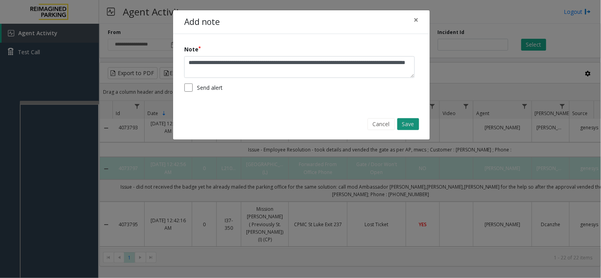
click at [405, 127] on button "Save" at bounding box center [408, 124] width 22 height 12
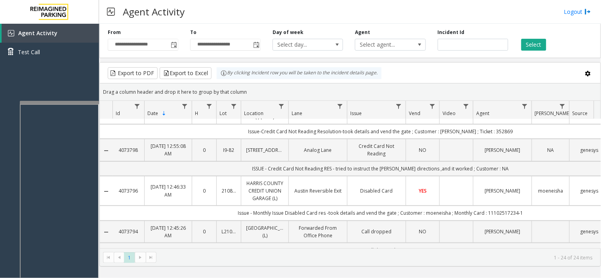
scroll to position [0, 0]
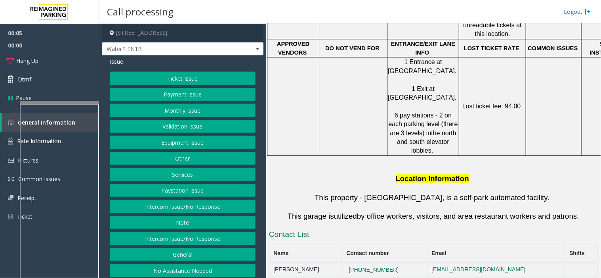
scroll to position [484, 0]
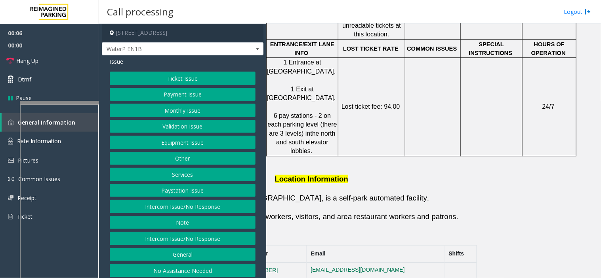
drag, startPoint x: 419, startPoint y: 131, endPoint x: 600, endPoint y: 136, distance: 181.4
click at [600, 136] on div "Main Revenue Control Manufacturer: Skidata ← Move left → Move right ↑ Move up ↓…" at bounding box center [433, 151] width 334 height 255
click at [493, 107] on td at bounding box center [492, 107] width 62 height 98
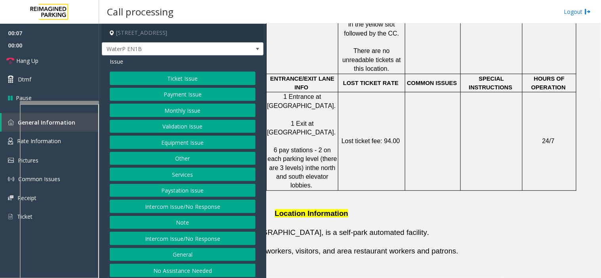
scroll to position [396, 124]
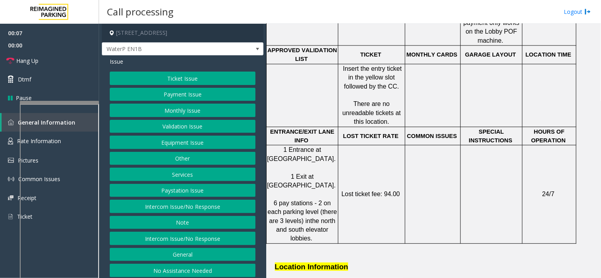
click at [173, 112] on button "Monthly Issue" at bounding box center [183, 110] width 146 height 13
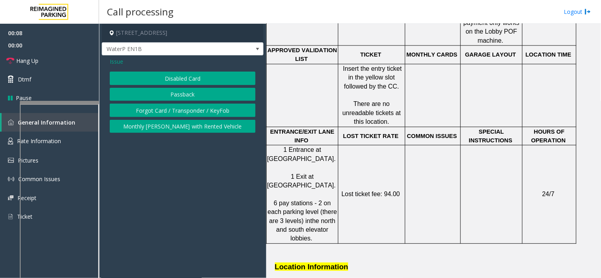
click at [174, 78] on button "Disabled Card" at bounding box center [183, 78] width 146 height 13
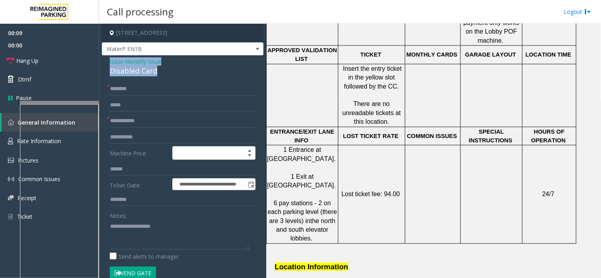
drag, startPoint x: 168, startPoint y: 72, endPoint x: 105, endPoint y: 57, distance: 64.8
click at [105, 57] on div "**********" at bounding box center [183, 281] width 162 height 452
copy div "Issue - Monthly Issue Disabled Card"
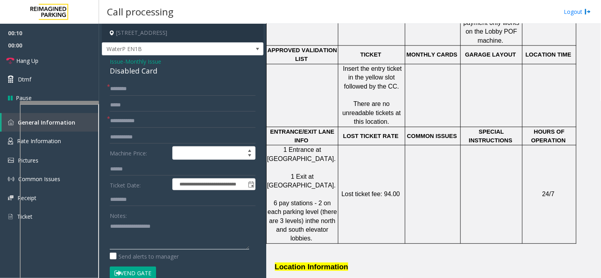
click at [131, 228] on textarea at bounding box center [179, 235] width 139 height 30
paste textarea "**********"
type textarea "**********"
click at [127, 115] on input "text" at bounding box center [183, 120] width 146 height 13
type input "******"
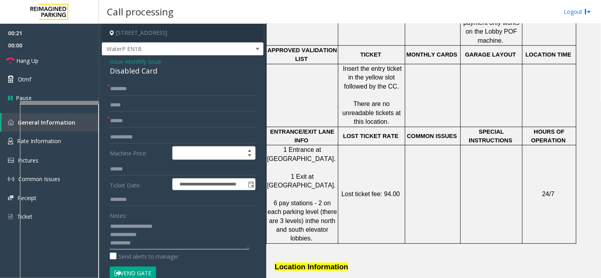
click at [158, 241] on textarea at bounding box center [179, 235] width 139 height 30
type textarea "**********"
click at [136, 90] on input "text" at bounding box center [183, 88] width 146 height 13
type input "*****"
click at [148, 271] on button "Vend Gate" at bounding box center [133, 273] width 46 height 13
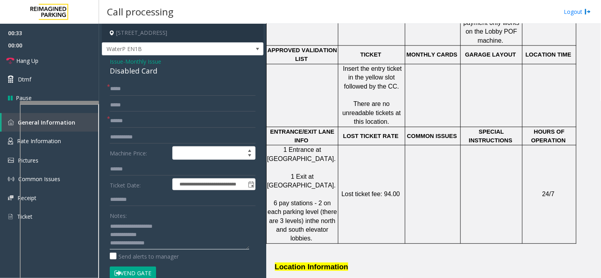
click at [157, 246] on textarea at bounding box center [179, 235] width 139 height 30
type textarea "**********"
click at [49, 61] on link "Hang Up" at bounding box center [49, 60] width 99 height 19
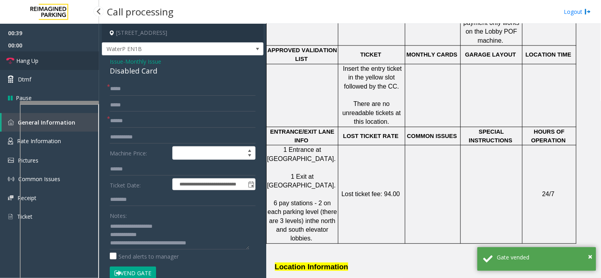
click at [49, 61] on link "Hang Up" at bounding box center [49, 60] width 99 height 19
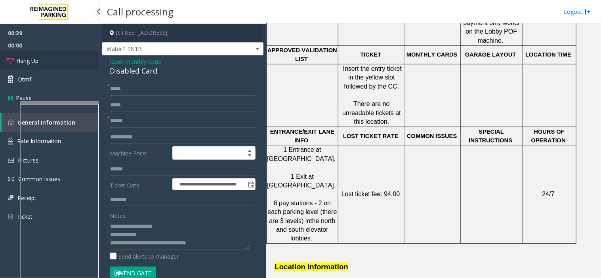
click at [49, 61] on link "Hang Up" at bounding box center [49, 60] width 99 height 19
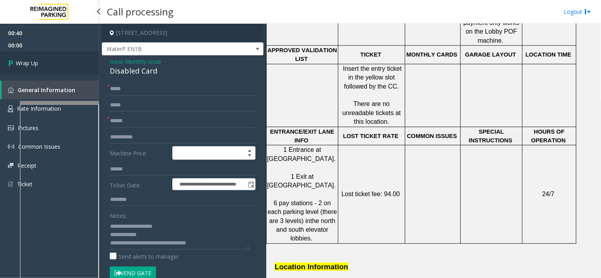
click at [49, 61] on link "Wrap Up" at bounding box center [49, 62] width 99 height 23
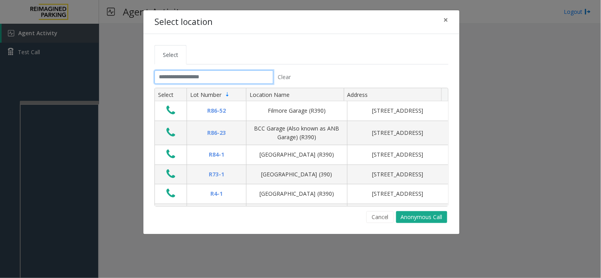
click at [256, 74] on input "text" at bounding box center [213, 76] width 119 height 13
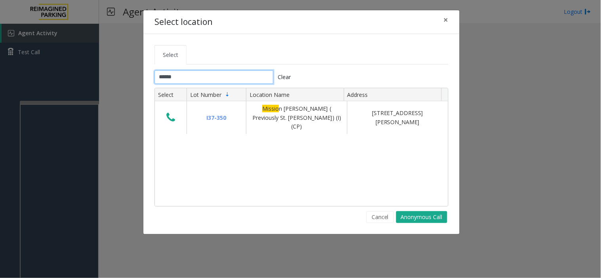
click at [197, 80] on input "******" at bounding box center [213, 76] width 119 height 13
click at [200, 76] on input "******" at bounding box center [213, 76] width 119 height 13
type input "******"
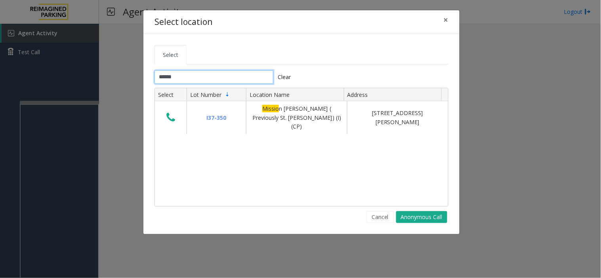
click at [188, 81] on input "******" at bounding box center [213, 76] width 119 height 13
click at [180, 76] on input "******" at bounding box center [213, 76] width 119 height 13
click at [452, 15] on button "×" at bounding box center [446, 19] width 16 height 19
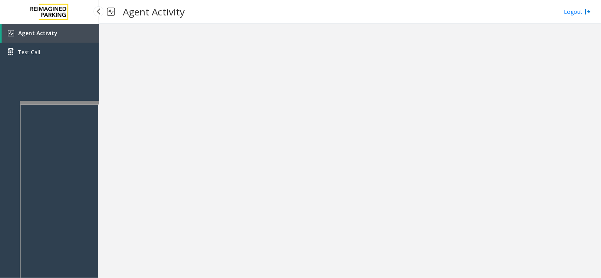
click at [44, 31] on span "Agent Activity" at bounding box center [37, 33] width 39 height 8
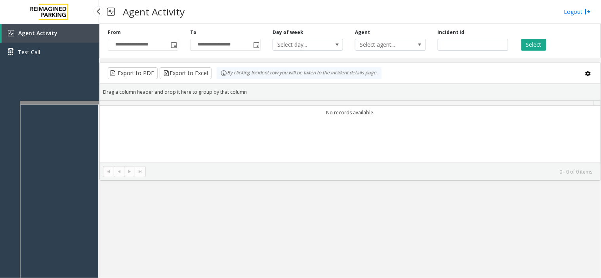
click at [44, 31] on span "Agent Activity" at bounding box center [37, 33] width 39 height 8
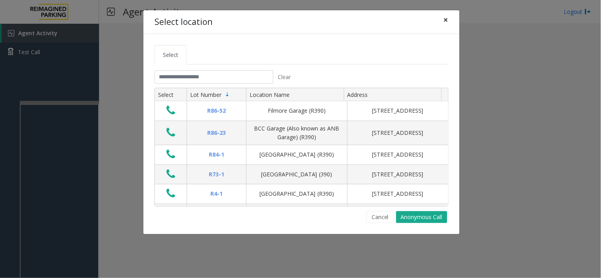
click at [443, 25] on button "×" at bounding box center [446, 19] width 16 height 19
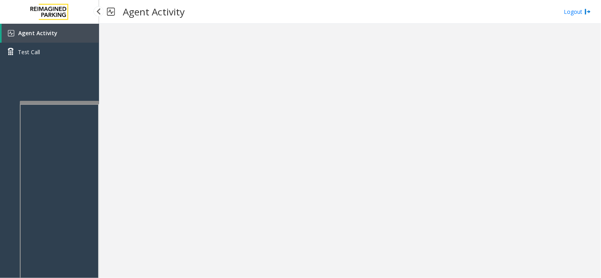
click at [69, 36] on link "Agent Activity" at bounding box center [50, 33] width 97 height 19
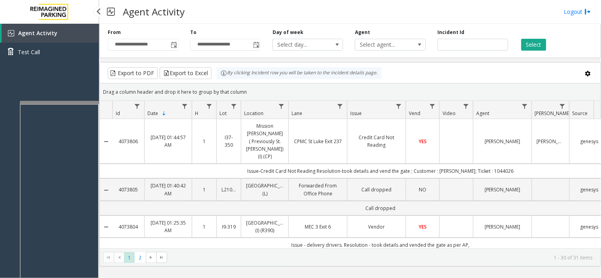
click at [58, 30] on link "Agent Activity" at bounding box center [50, 33] width 97 height 19
click at [62, 46] on link "Test Call" at bounding box center [49, 52] width 99 height 19
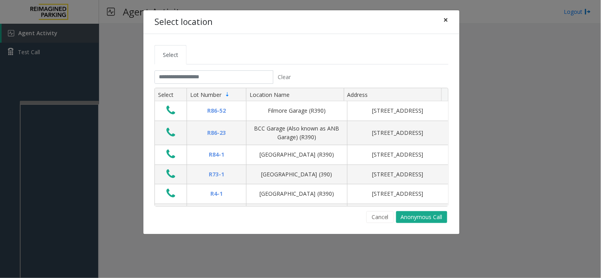
click at [448, 17] on span "×" at bounding box center [445, 19] width 5 height 11
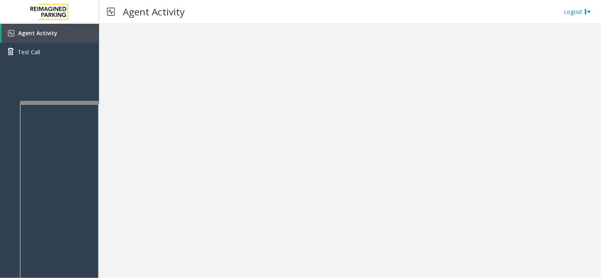
click at [44, 29] on span "Agent Activity" at bounding box center [37, 33] width 39 height 8
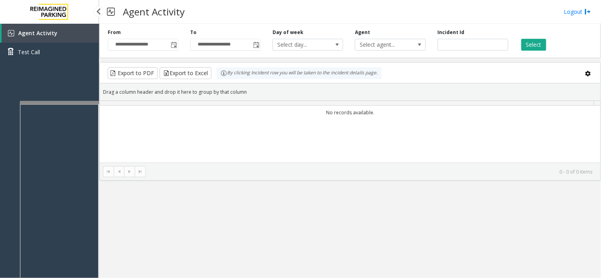
click at [44, 29] on span "Agent Activity" at bounding box center [37, 33] width 39 height 8
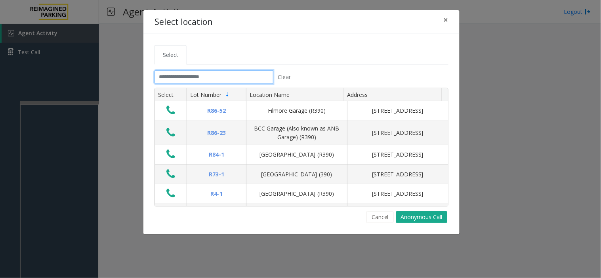
click at [171, 76] on input "text" at bounding box center [213, 76] width 119 height 13
click at [445, 21] on span "×" at bounding box center [445, 19] width 5 height 11
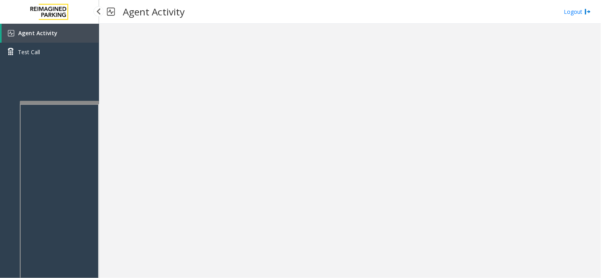
click at [51, 32] on span "Agent Activity" at bounding box center [37, 33] width 39 height 8
